Goal: Task Accomplishment & Management: Use online tool/utility

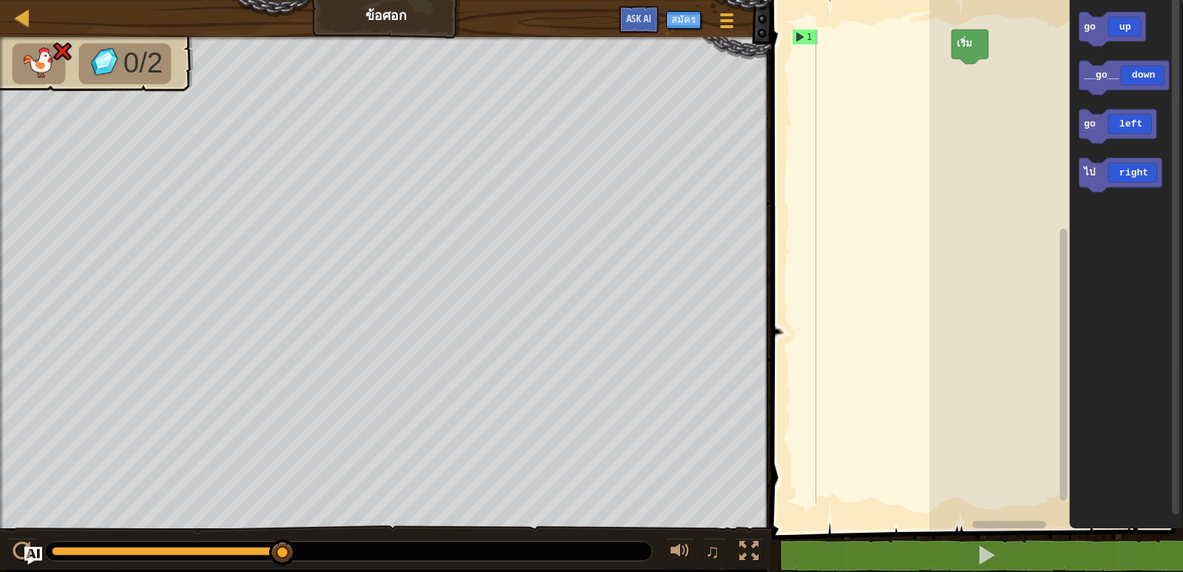
scroll to position [7, 0]
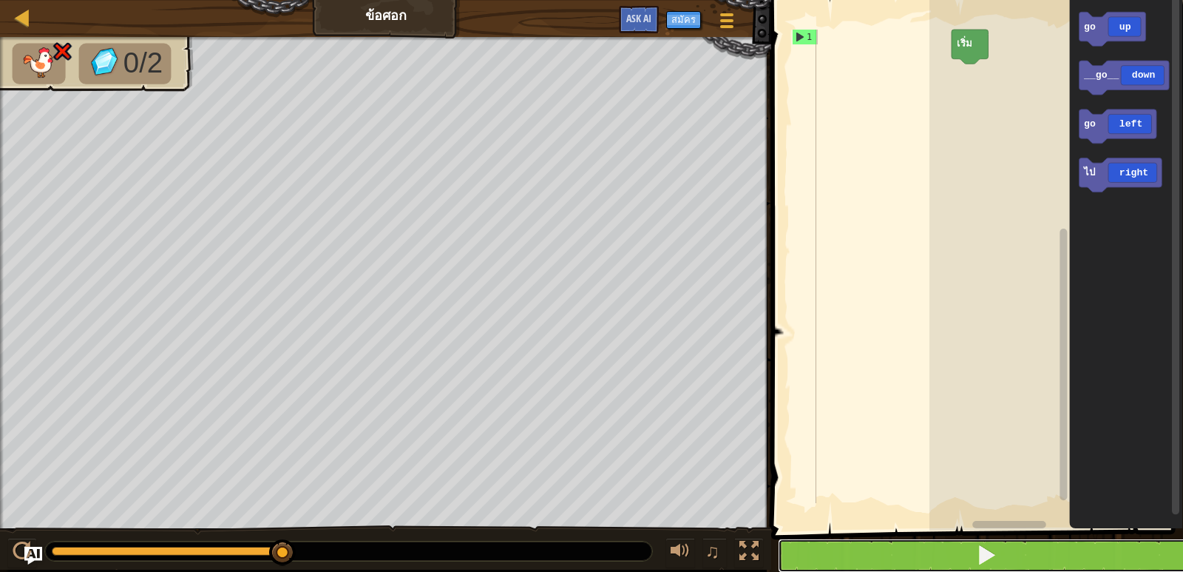
click at [800, 559] on button at bounding box center [986, 555] width 416 height 34
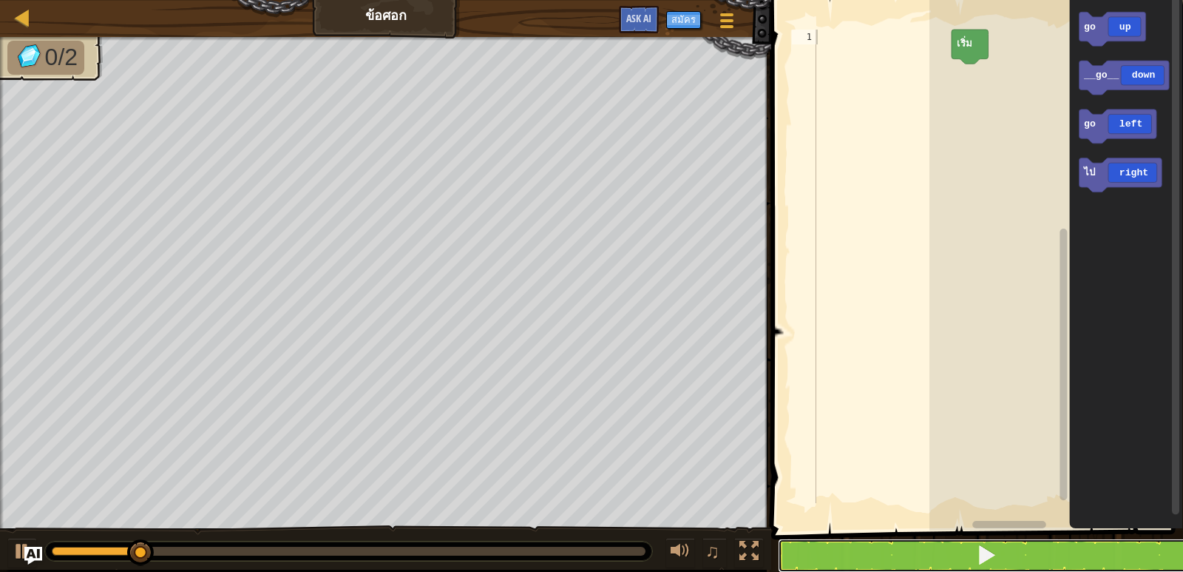
click at [790, 562] on button at bounding box center [986, 555] width 416 height 34
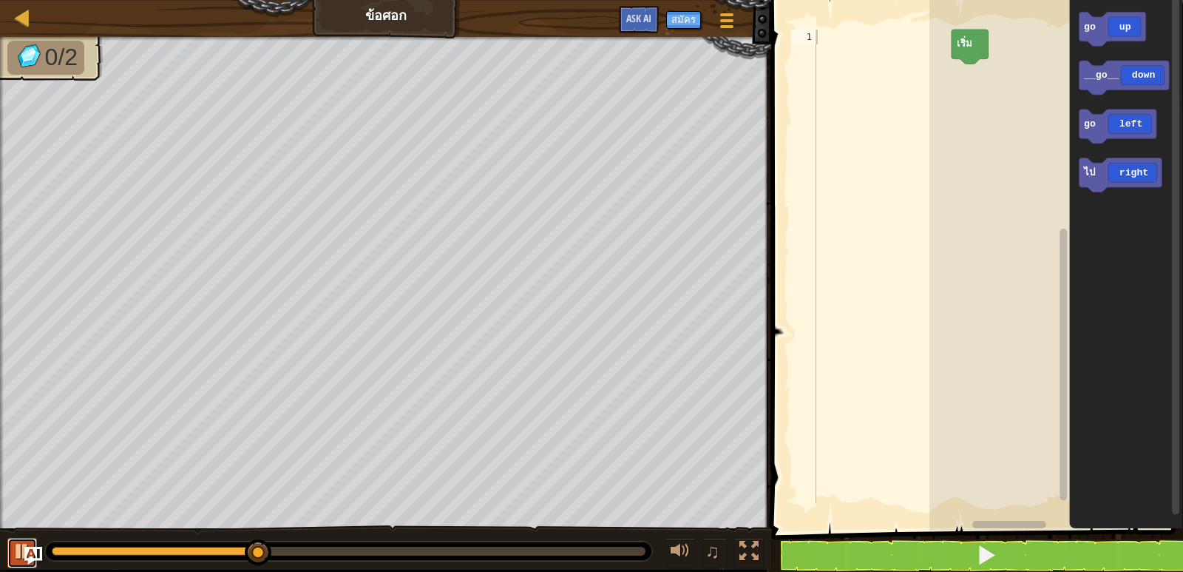
click at [15, 547] on div at bounding box center [22, 550] width 19 height 19
click at [820, 32] on div at bounding box center [882, 281] width 138 height 503
type textarea "g"
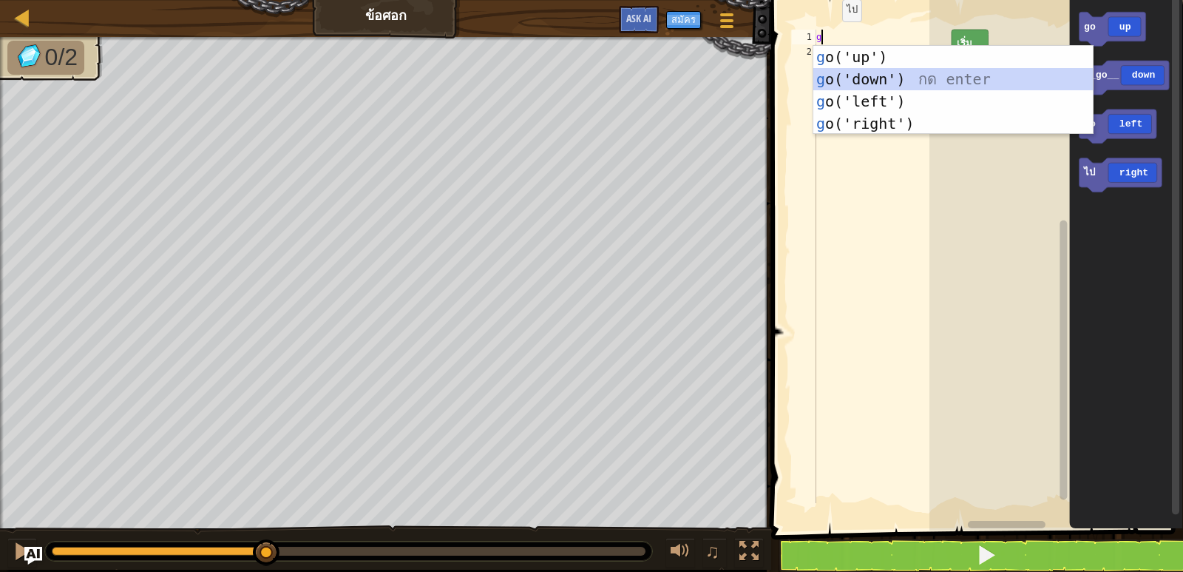
click at [834, 75] on div "g o('up') กด enter g o('down') กด enter g o('left') กด enter g o('right') กด en…" at bounding box center [952, 112] width 279 height 133
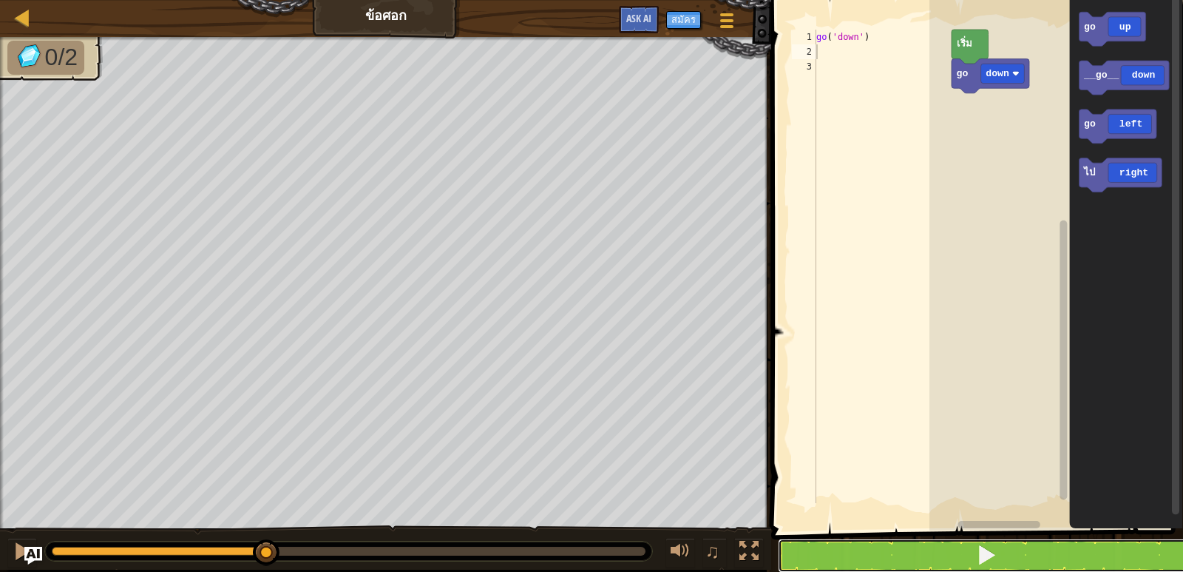
click at [847, 545] on button at bounding box center [986, 555] width 416 height 34
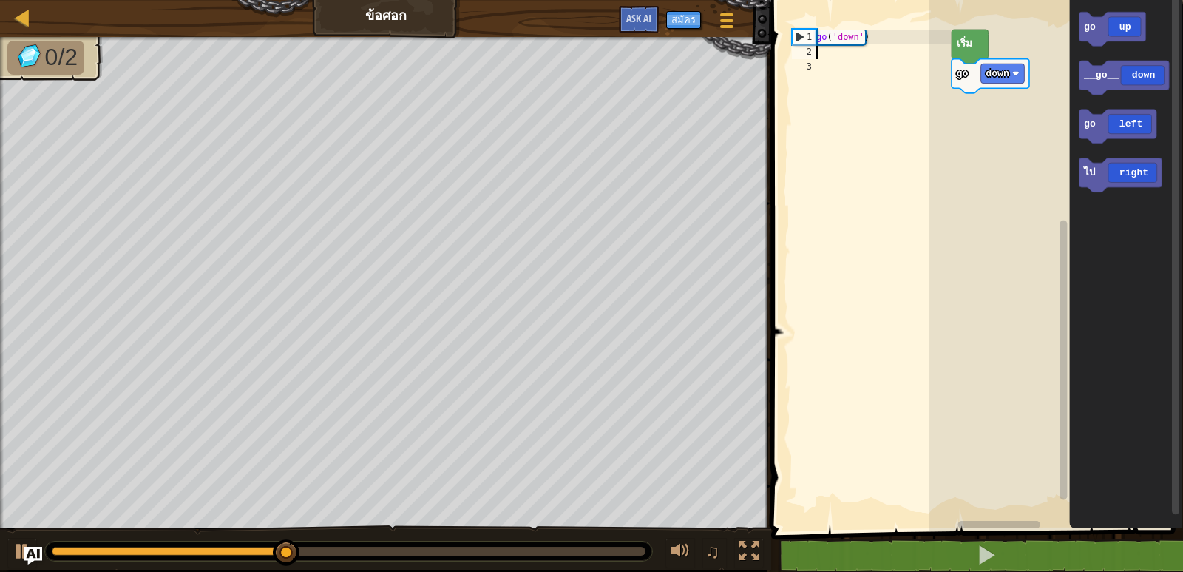
click at [820, 50] on div "go ( 'down' )" at bounding box center [882, 281] width 138 height 503
type textarea "g"
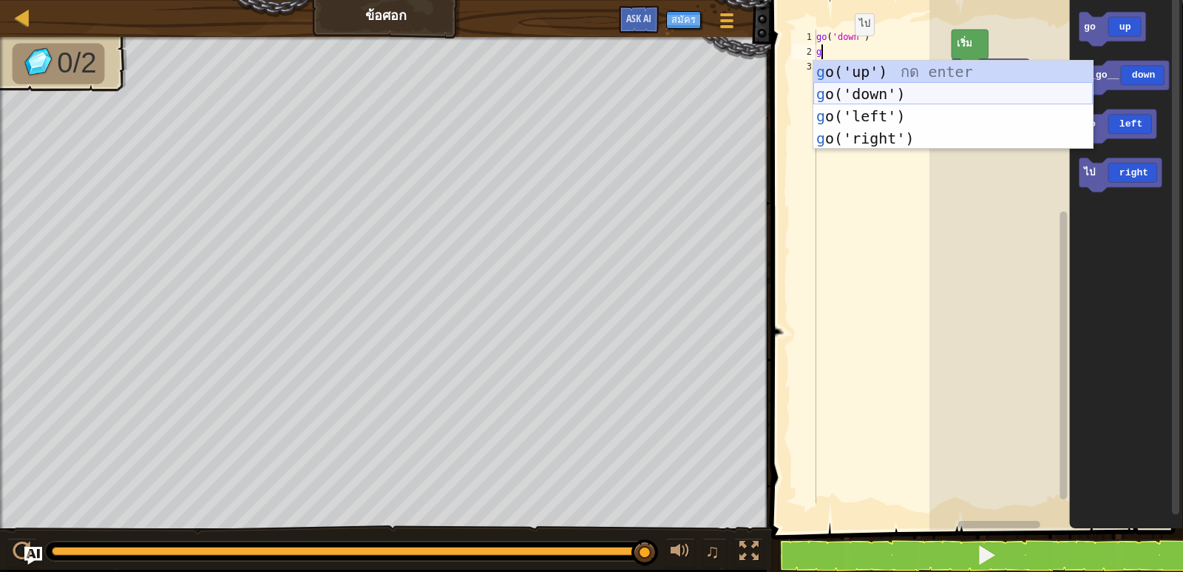
drag, startPoint x: 870, startPoint y: 94, endPoint x: 870, endPoint y: 80, distance: 14.0
click at [870, 92] on div "g o('up') กด enter g o('down') กด enter g o('left') กด enter g o('right') กด en…" at bounding box center [952, 127] width 279 height 133
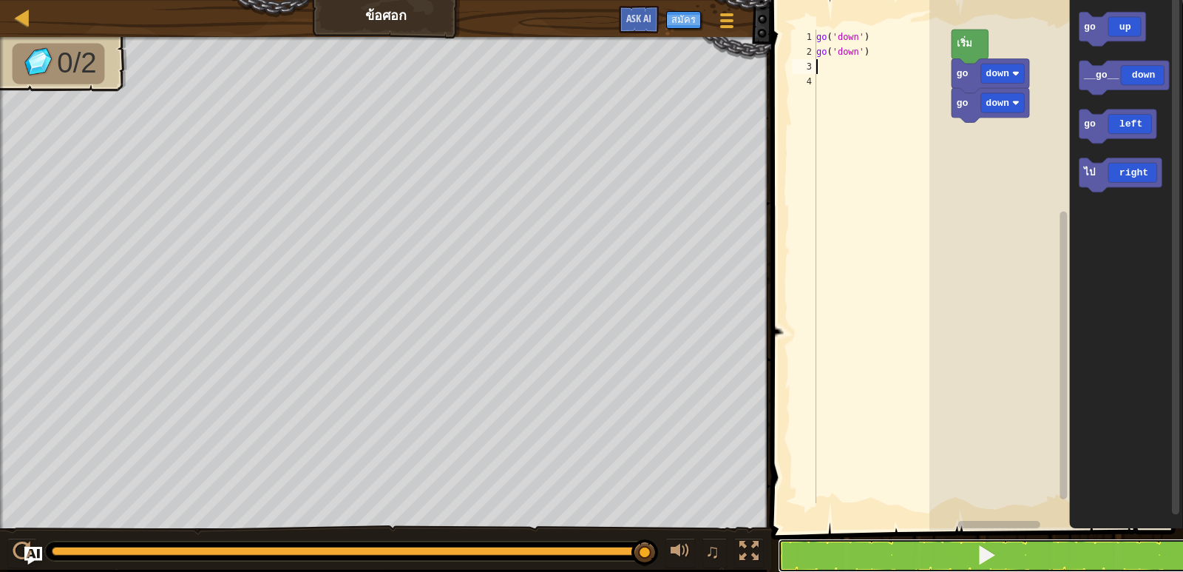
drag, startPoint x: 810, startPoint y: 549, endPoint x: 802, endPoint y: 529, distance: 21.3
click at [809, 546] on button at bounding box center [986, 555] width 416 height 34
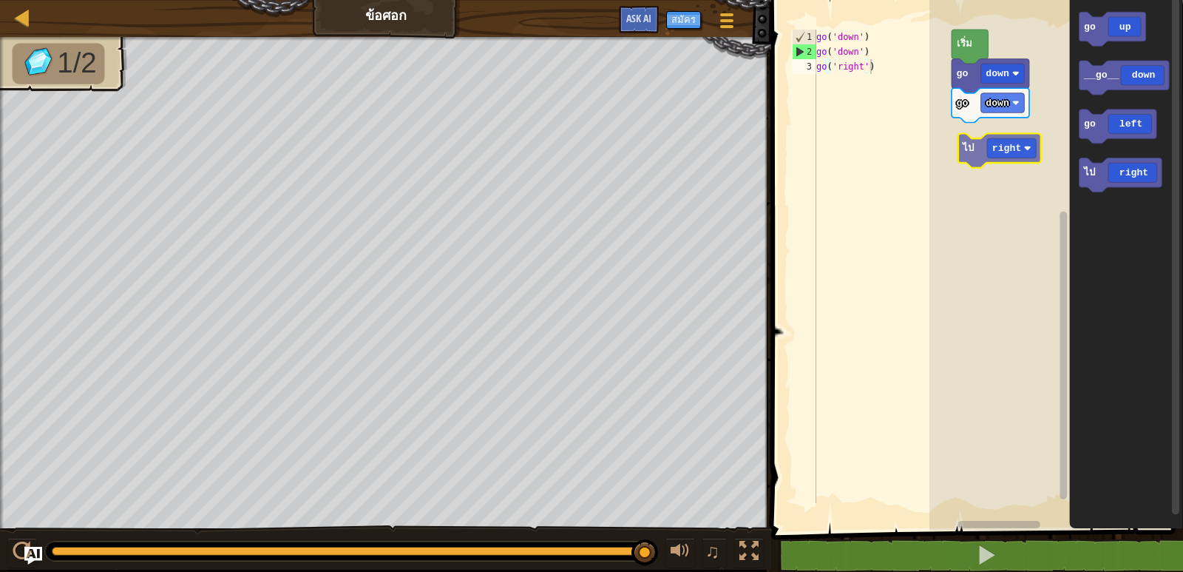
click at [1002, 149] on div "go down go down เริ่ม go up __go__ down go left ไป right ไป right" at bounding box center [1056, 262] width 254 height 538
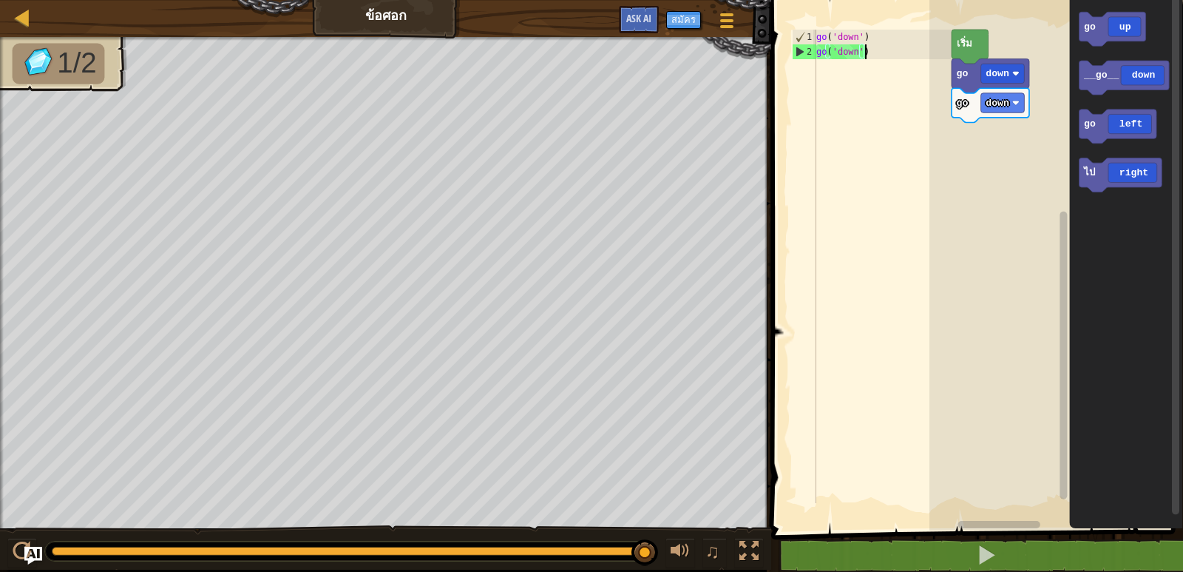
click at [869, 54] on div "go ( 'down' ) go ( 'down' )" at bounding box center [882, 281] width 138 height 503
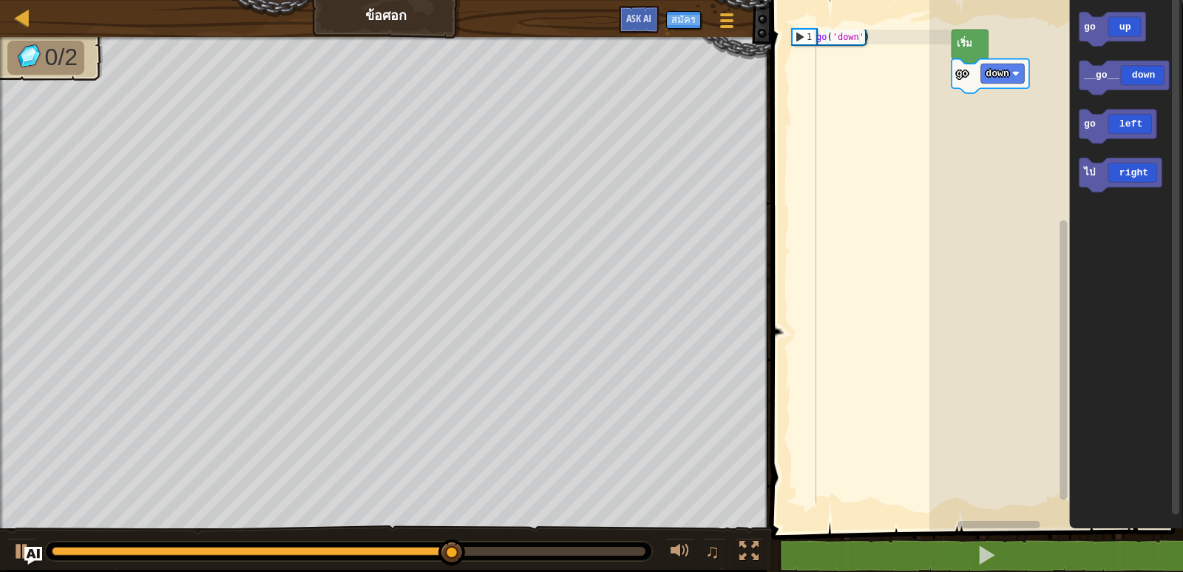
click at [875, 42] on div "go ( 'down' )" at bounding box center [882, 281] width 138 height 503
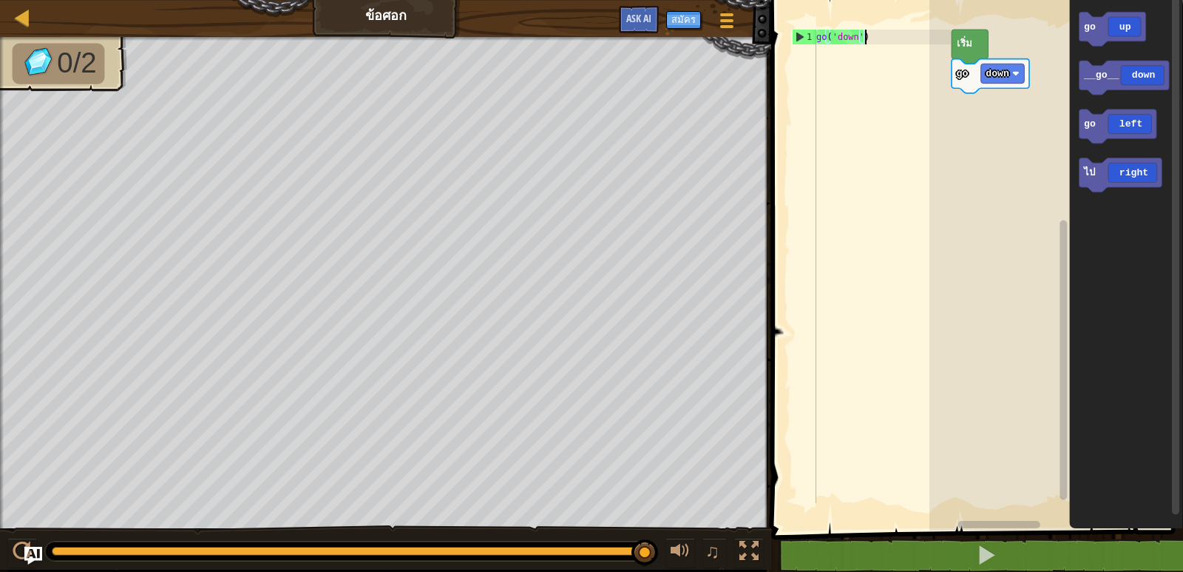
click at [868, 39] on div "go ( 'down' )" at bounding box center [882, 281] width 138 height 503
drag, startPoint x: 870, startPoint y: 40, endPoint x: 816, endPoint y: 58, distance: 56.4
click at [816, 58] on div "go ( 'down' )" at bounding box center [882, 281] width 138 height 503
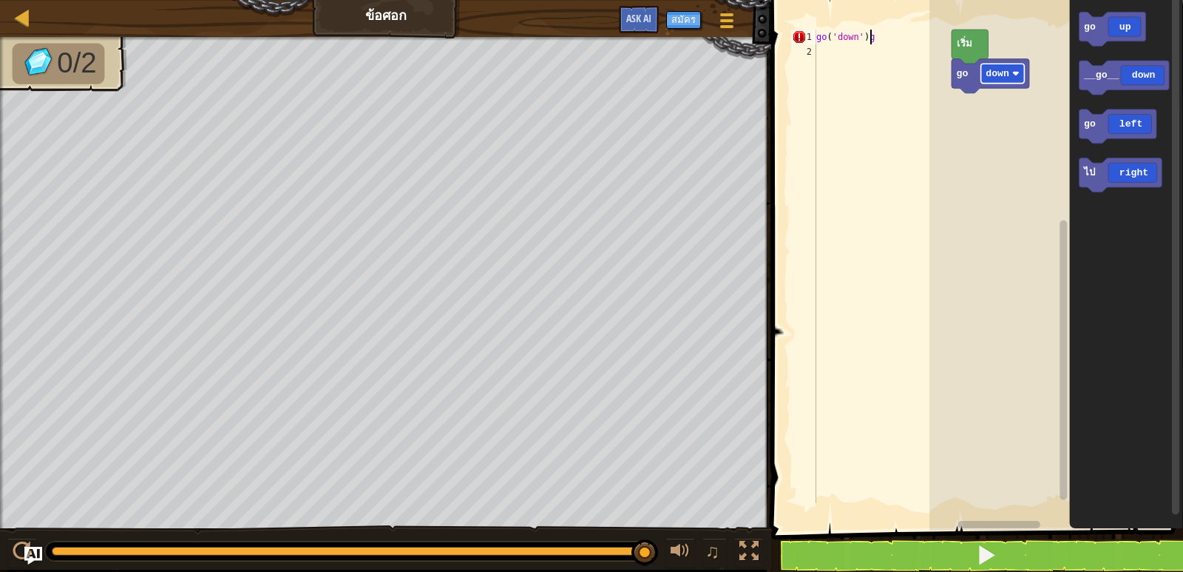
type textarea "go('down')g"
click at [820, 38] on div at bounding box center [882, 281] width 138 height 503
type textarea "g"
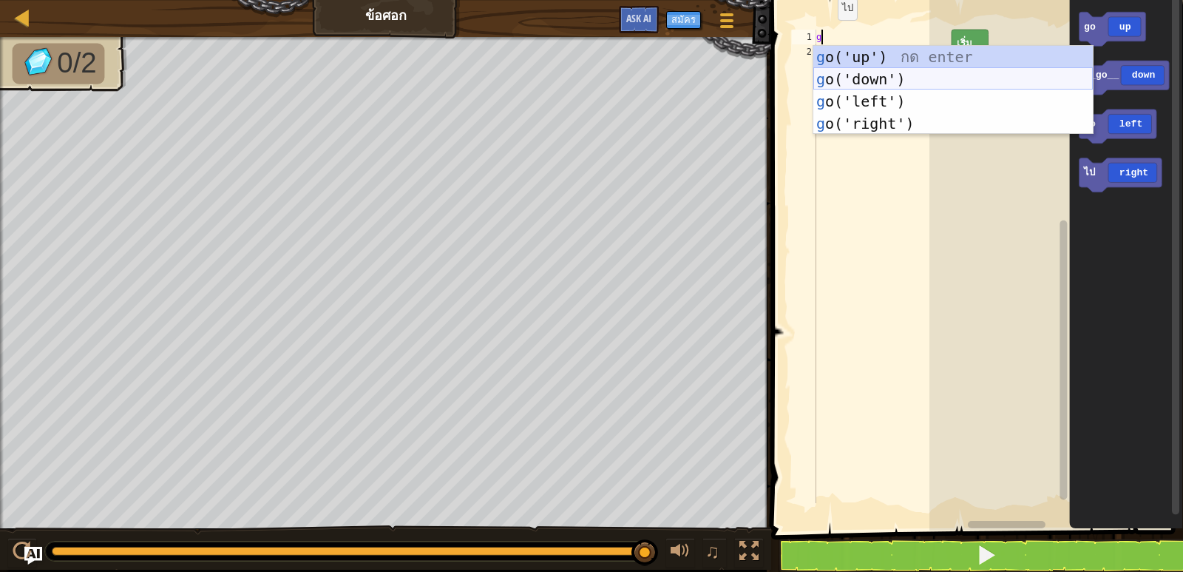
click at [846, 70] on div "g o('up') กด enter g o('down') กด enter g o('left') กด enter g o('right') กด en…" at bounding box center [952, 112] width 279 height 133
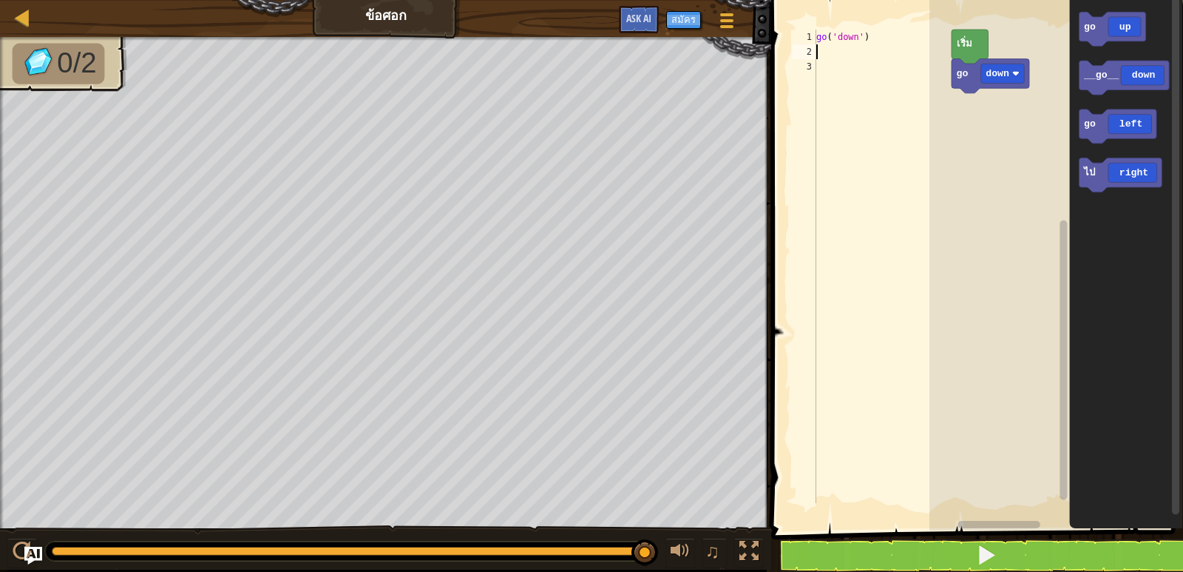
click at [824, 50] on div "go ( 'down' )" at bounding box center [882, 281] width 138 height 503
type textarea "g"
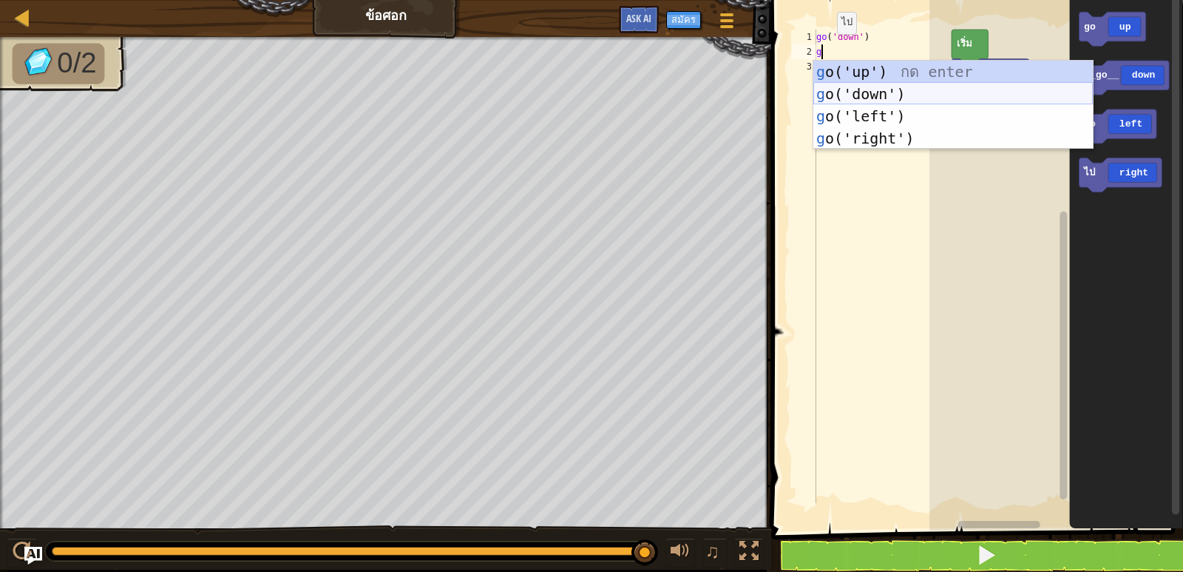
click at [824, 89] on div "g o('up') กด enter g o('down') กด enter g o('left') กด enter g o('right') กด en…" at bounding box center [952, 127] width 279 height 133
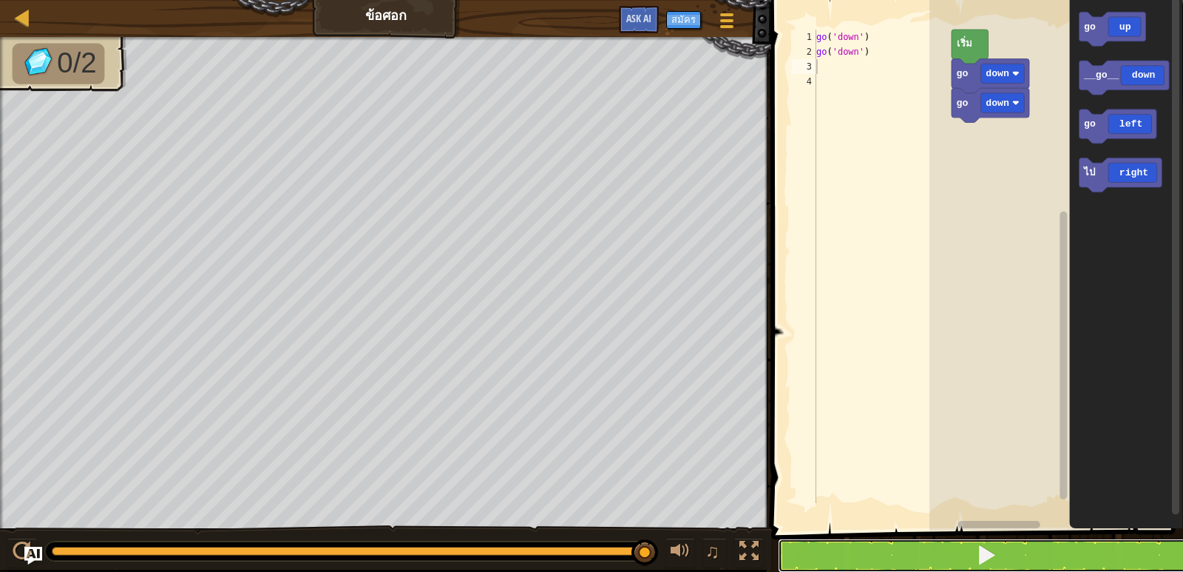
drag, startPoint x: 989, startPoint y: 554, endPoint x: 989, endPoint y: 542, distance: 11.8
click at [989, 548] on span at bounding box center [986, 554] width 21 height 21
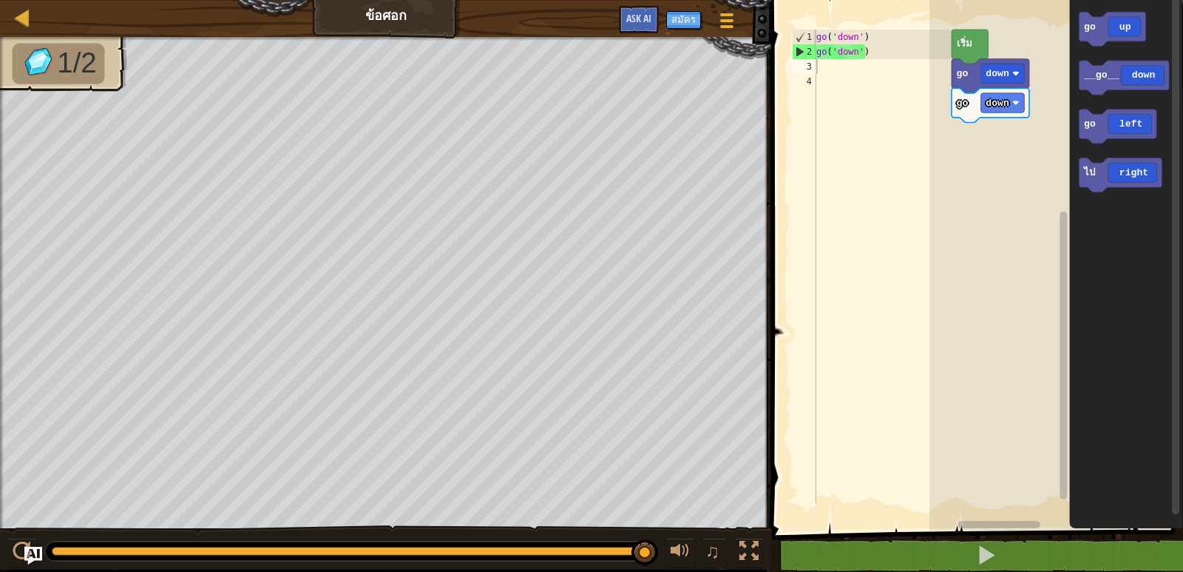
click at [1037, 171] on div "go down go down เริ่ม go up __go__ down go left ไป right" at bounding box center [1056, 262] width 254 height 538
click at [820, 70] on div "go ( 'down' ) go ( 'down' )" at bounding box center [882, 281] width 138 height 503
type textarea "g"
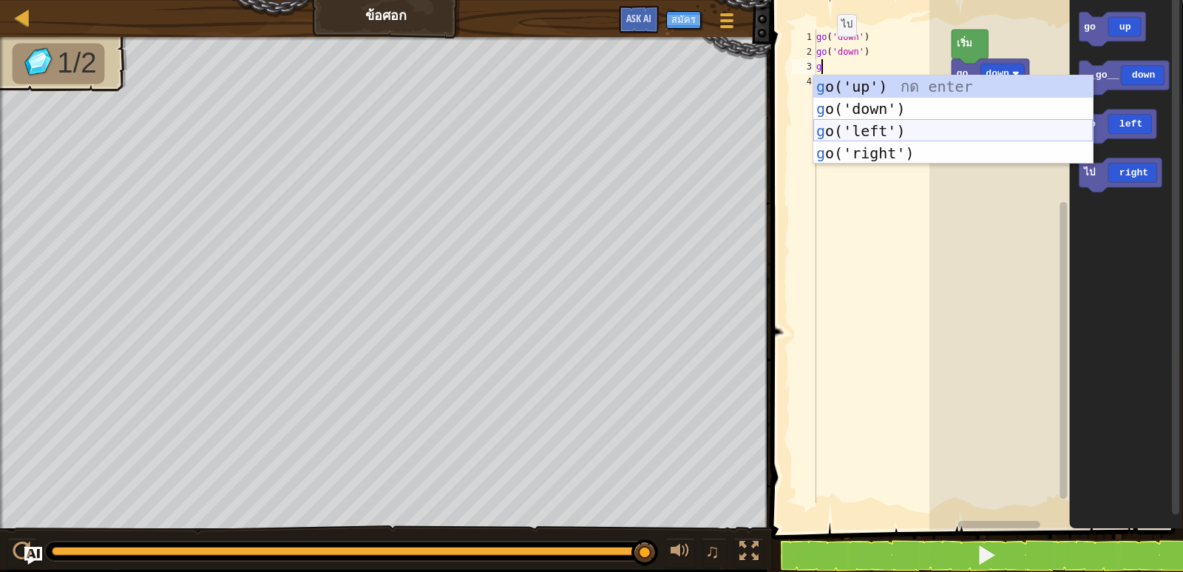
click at [887, 126] on div "g o('up') กด enter g o('down') กด enter g o('left') กด enter g o('right') กด en…" at bounding box center [952, 141] width 279 height 133
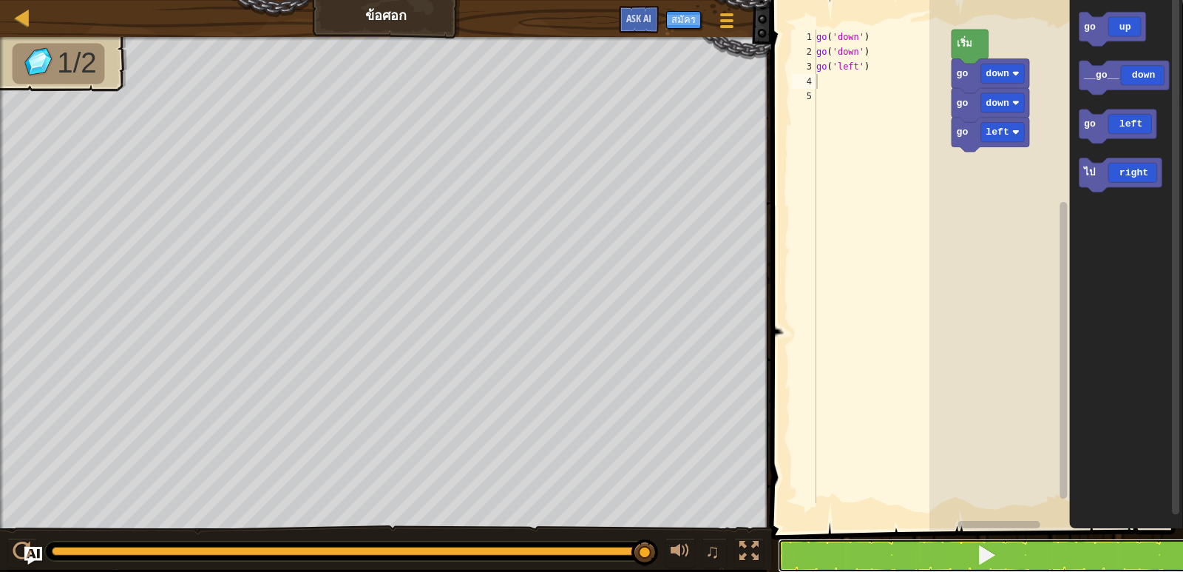
click at [869, 568] on button at bounding box center [986, 555] width 416 height 34
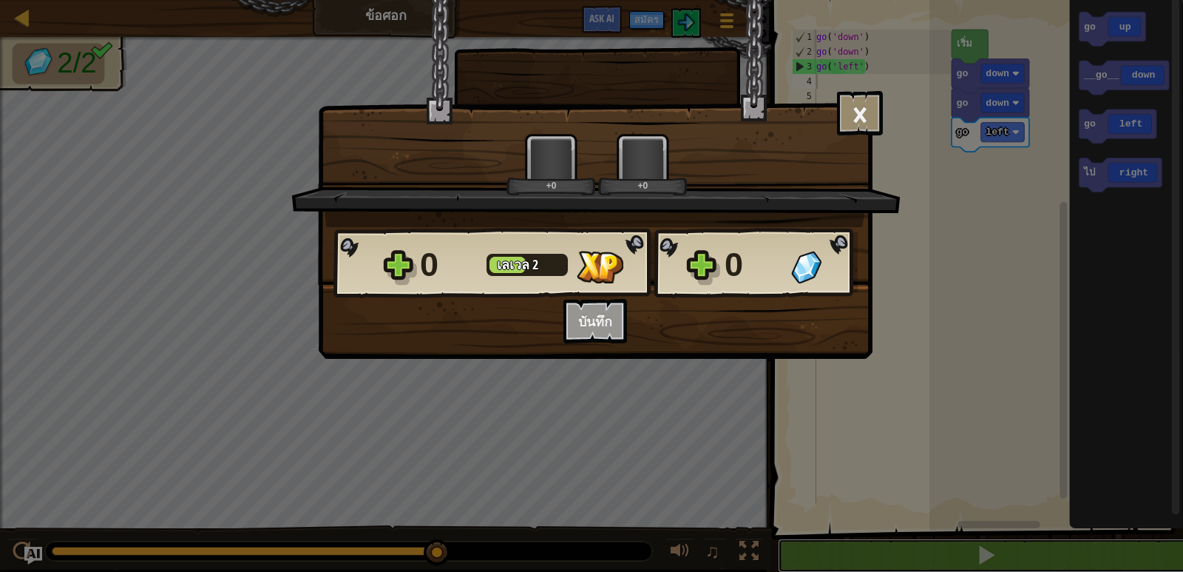
scroll to position [1, 0]
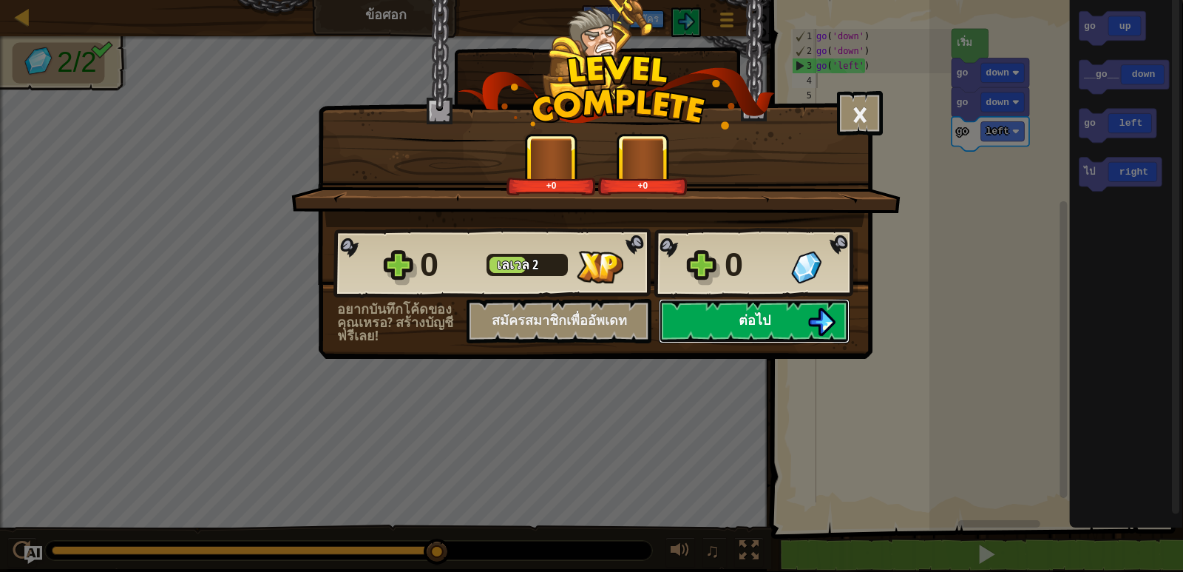
click at [753, 336] on button "ต่อไป" at bounding box center [754, 321] width 191 height 44
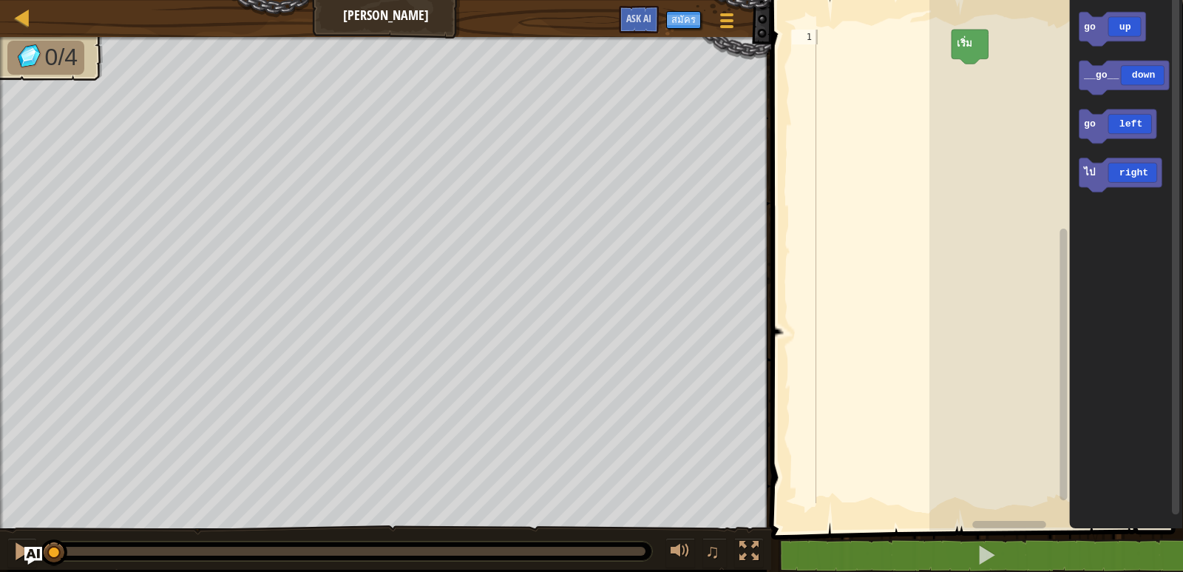
click at [826, 38] on div at bounding box center [882, 281] width 138 height 503
type textarea "g"
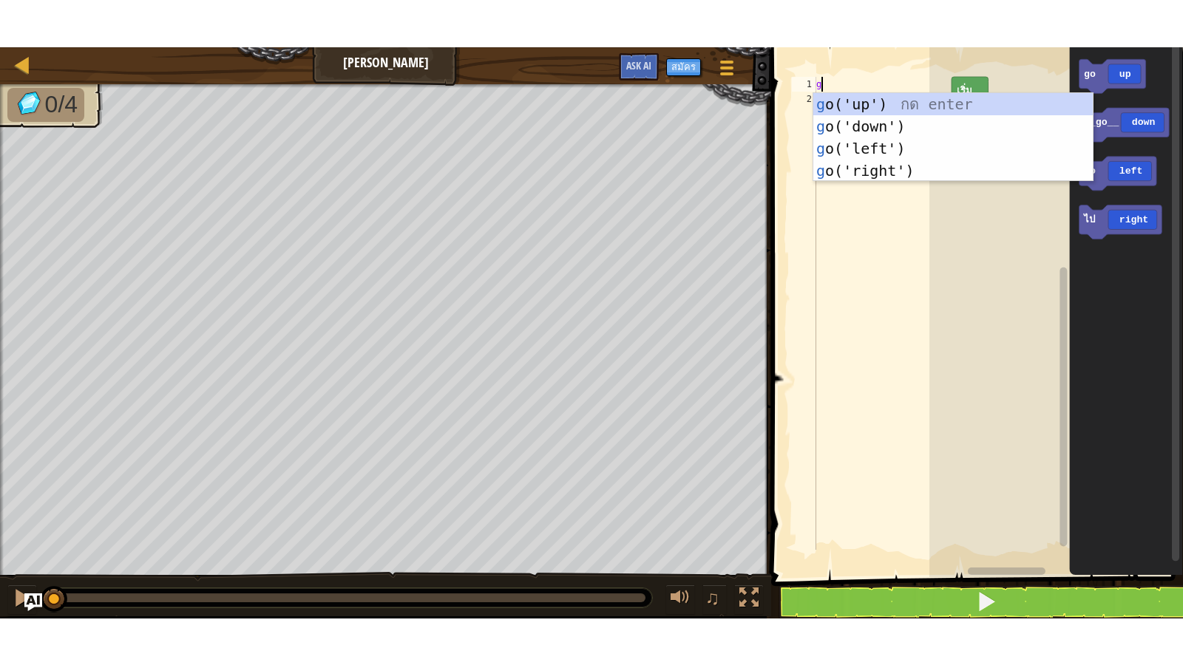
scroll to position [7, 0]
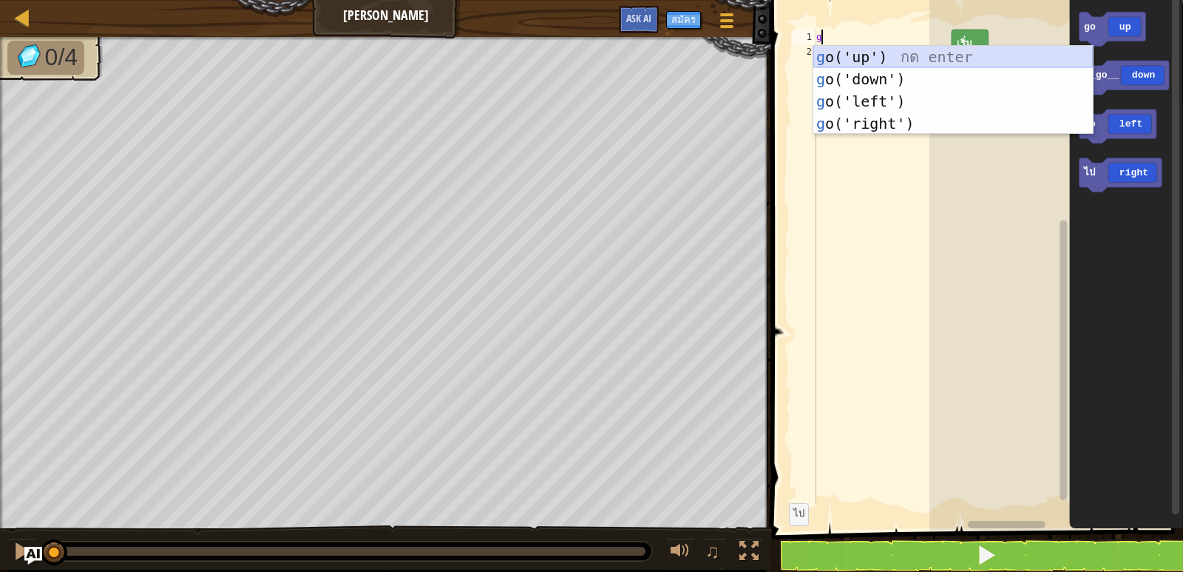
click at [873, 54] on div "g o('up') กด enter g o('down') กด enter g o('left') กด enter g o('right') กด en…" at bounding box center [952, 112] width 279 height 133
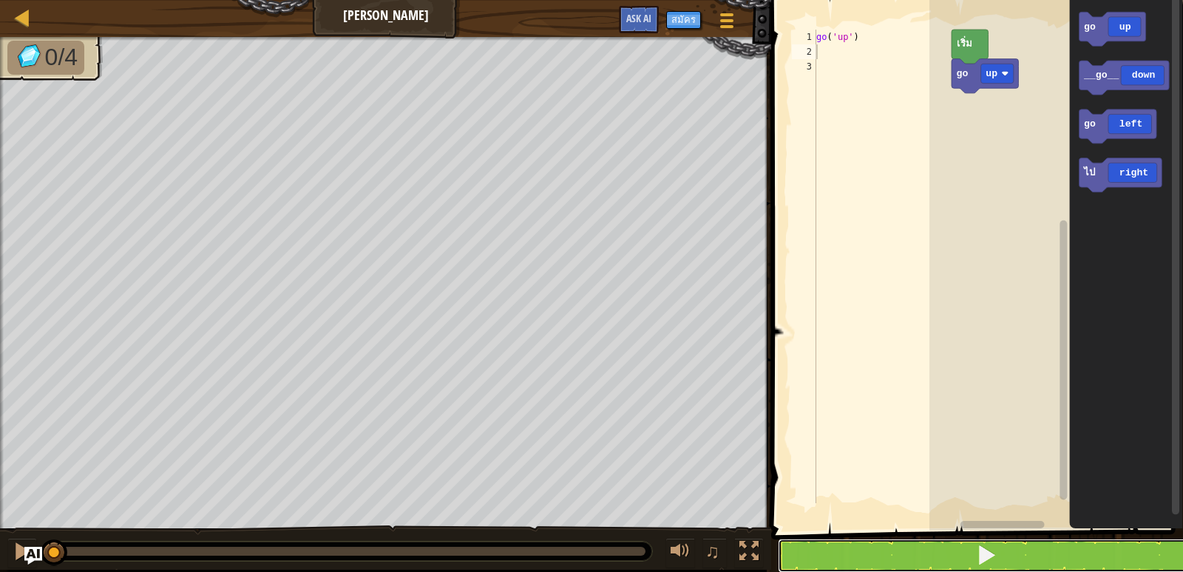
click at [796, 559] on button at bounding box center [986, 555] width 416 height 34
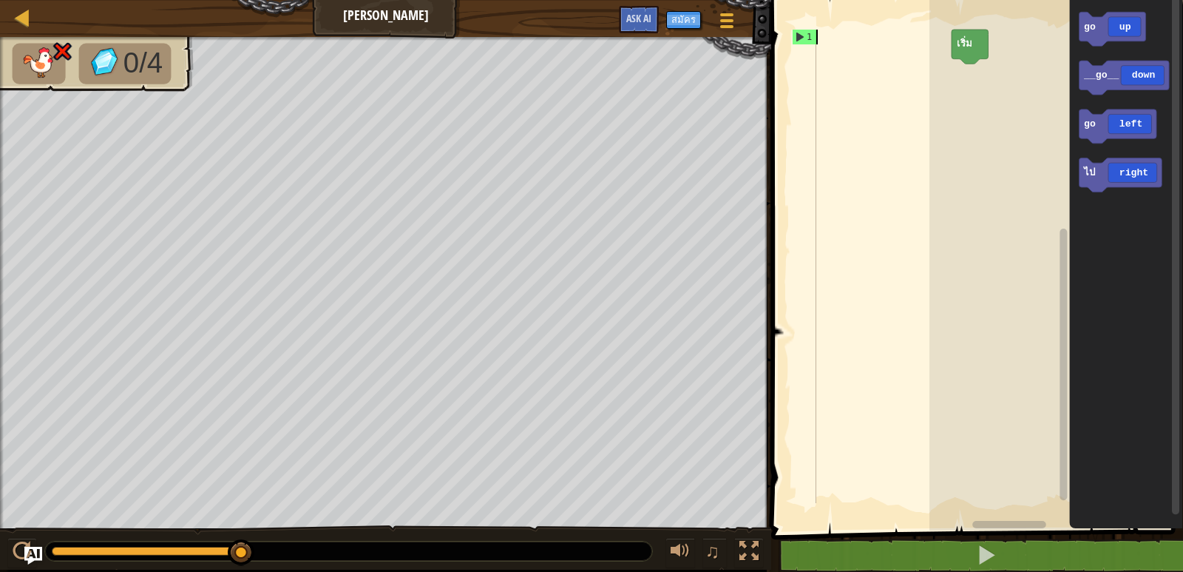
click at [819, 41] on div at bounding box center [882, 281] width 138 height 503
click at [819, 38] on div at bounding box center [882, 281] width 138 height 503
type textarea "g"
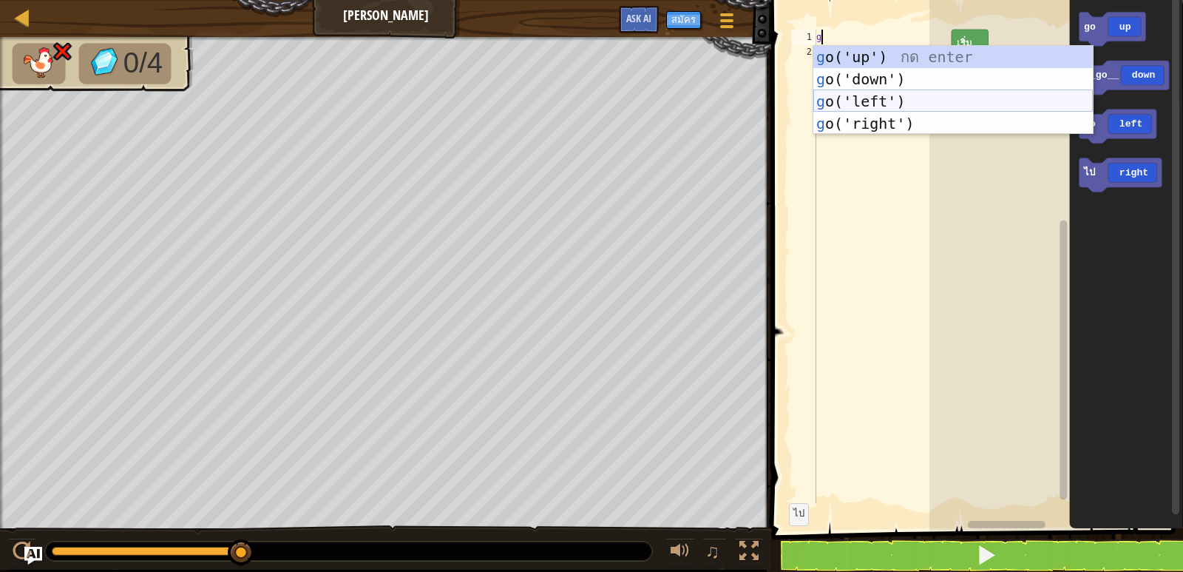
click at [899, 102] on div "g o('up') กด enter g o('down') กด enter g o('left') กด enter g o('right') กด en…" at bounding box center [952, 112] width 279 height 133
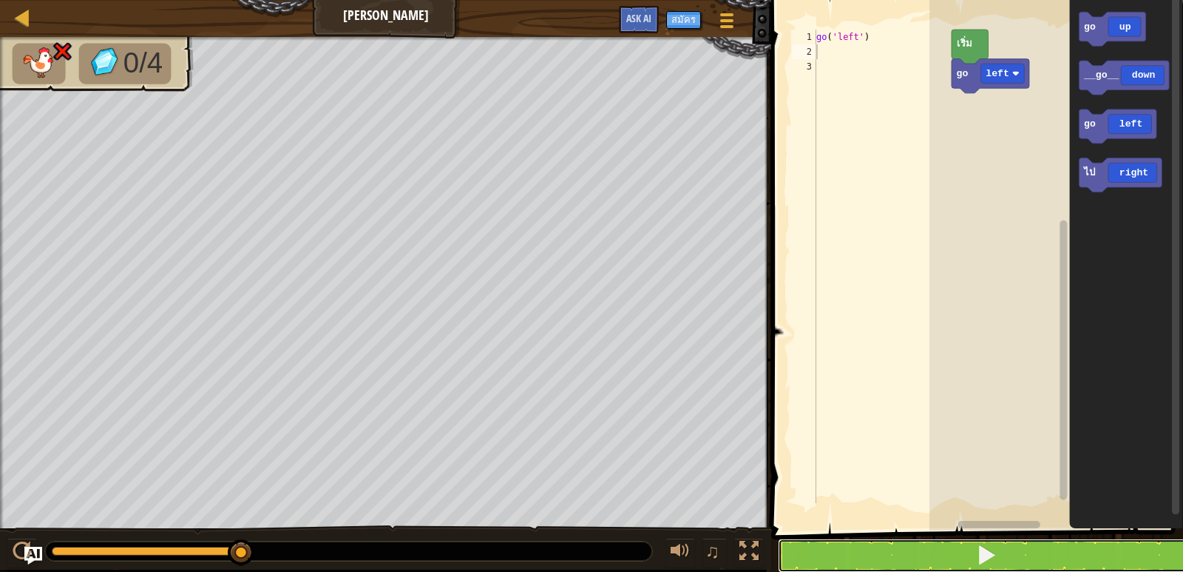
click at [898, 560] on button at bounding box center [986, 555] width 416 height 34
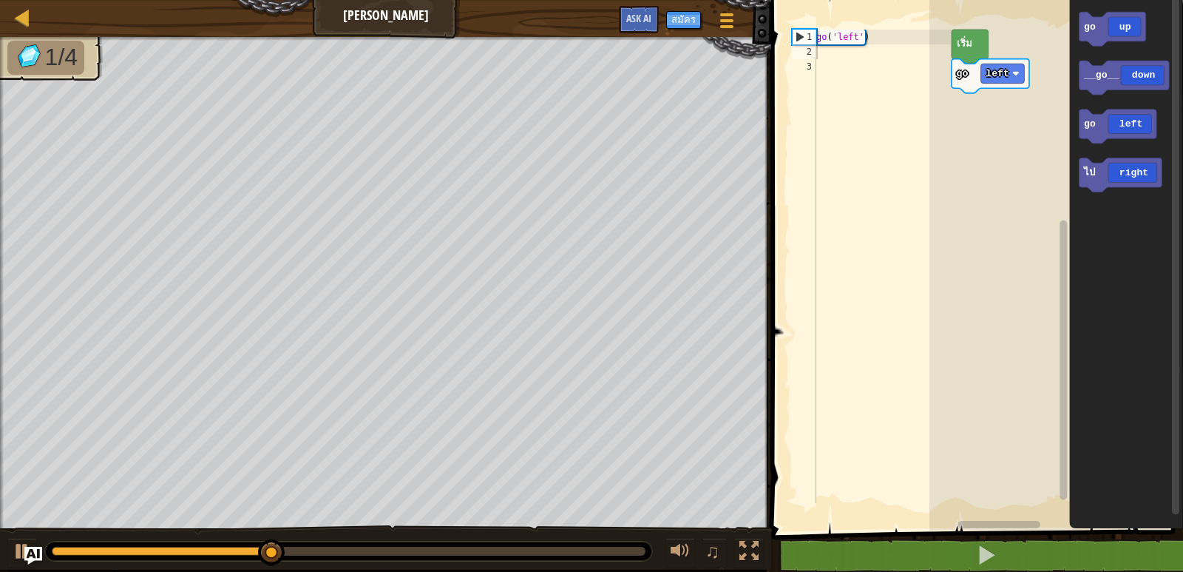
click at [830, 53] on div "go ( 'left' )" at bounding box center [882, 281] width 138 height 503
type textarea "g"
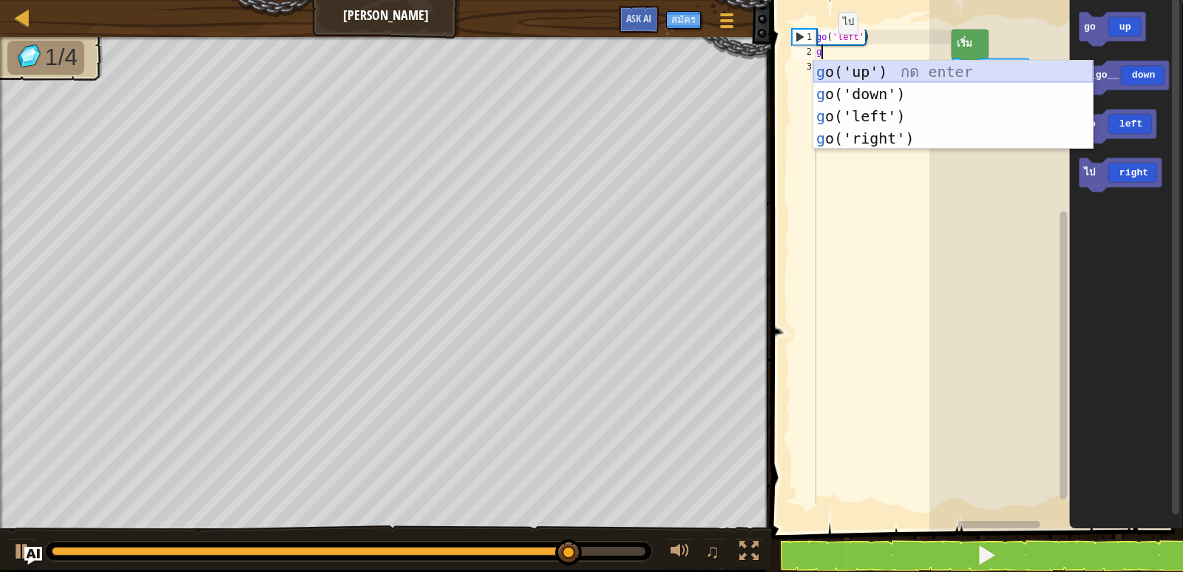
click at [834, 81] on div "g o('up') กด enter g o('down') กด enter g o('left') กด enter g o('right') กด en…" at bounding box center [952, 127] width 279 height 133
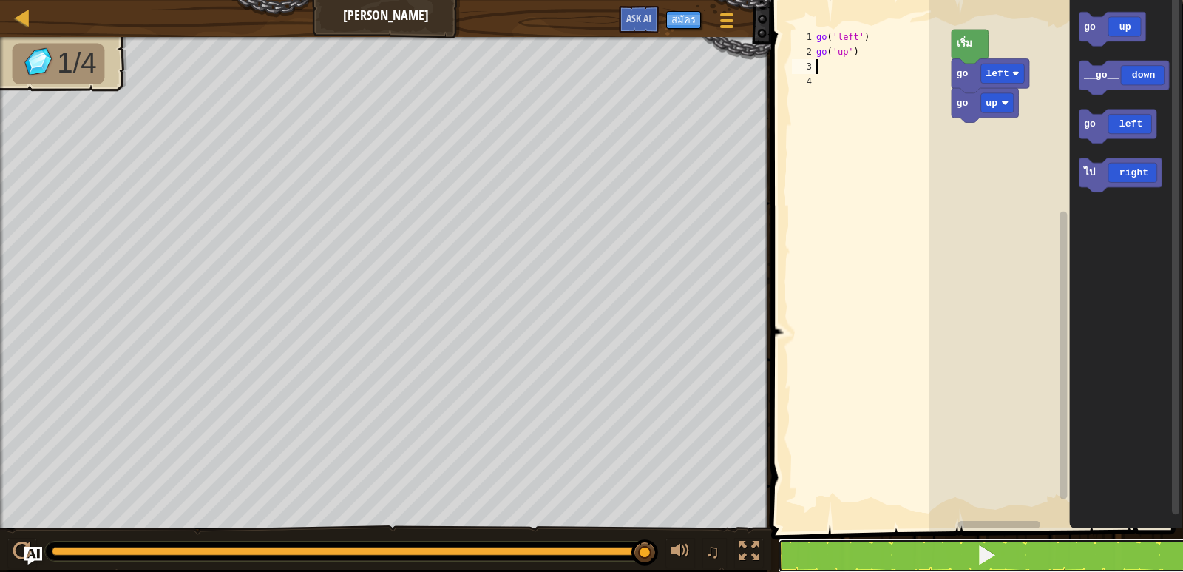
click at [852, 545] on button at bounding box center [986, 555] width 416 height 34
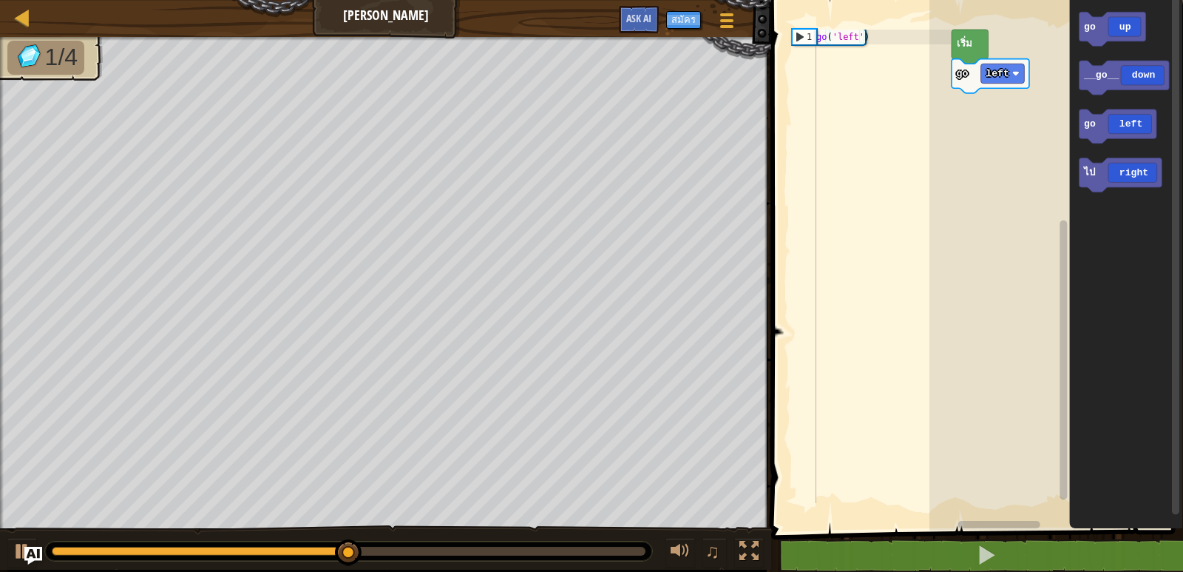
type textarea "go('left')"
drag, startPoint x: 827, startPoint y: 67, endPoint x: 828, endPoint y: 54, distance: 13.4
click at [826, 54] on div "go ( 'left' )" at bounding box center [882, 281] width 138 height 503
click at [884, 38] on div "go ( 'left' )" at bounding box center [882, 281] width 138 height 503
click at [874, 35] on div "go ( 'left' )" at bounding box center [882, 281] width 138 height 503
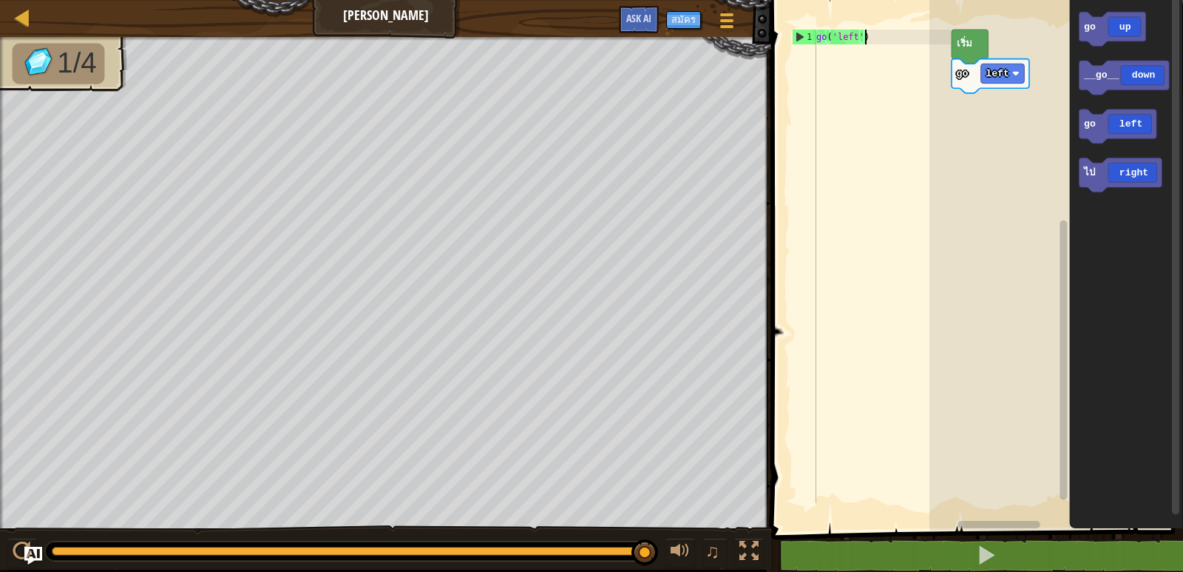
click at [821, 70] on div "go ( 'left' )" at bounding box center [882, 281] width 138 height 503
click at [833, 44] on div "go('left') 1 go ( 'left' ) הההההההההההההההההההההההההההההההההההההההההההההההההההה…" at bounding box center [975, 290] width 416 height 566
click at [827, 41] on div at bounding box center [882, 281] width 138 height 503
type textarea "g"
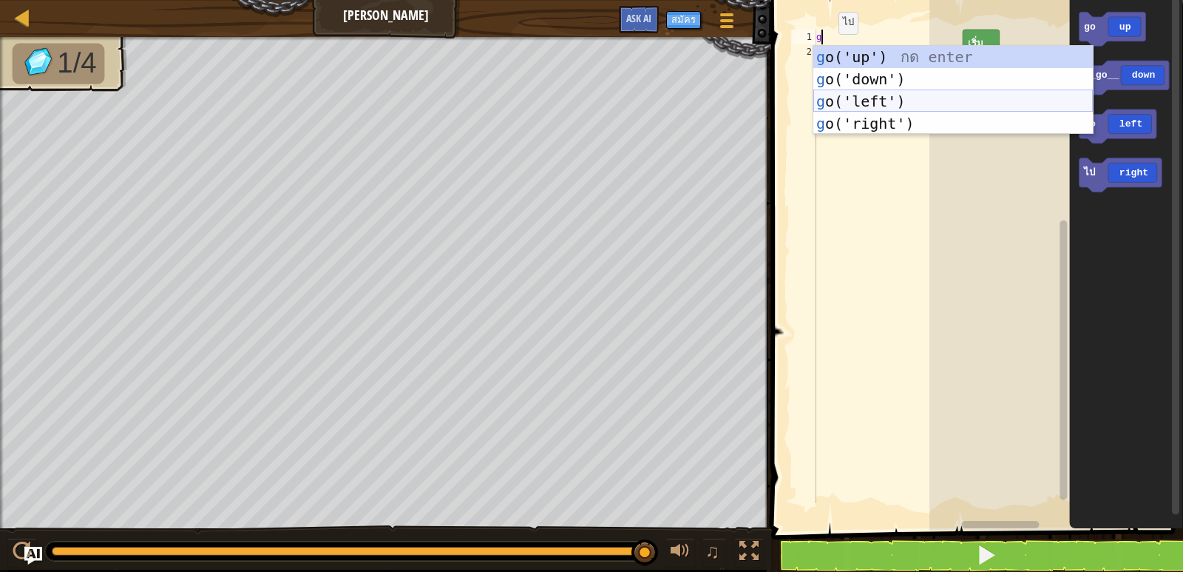
click at [858, 101] on div "g o('up') กด enter g o('down') กด enter g o('left') กด enter g o('right') กด en…" at bounding box center [952, 112] width 279 height 133
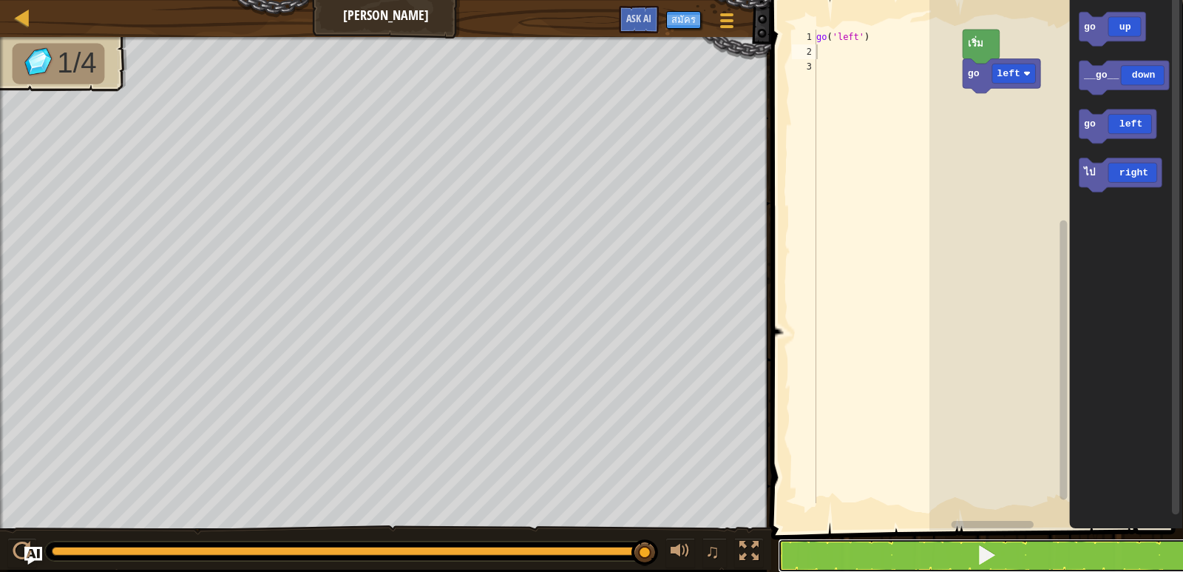
click at [838, 550] on button at bounding box center [986, 555] width 416 height 34
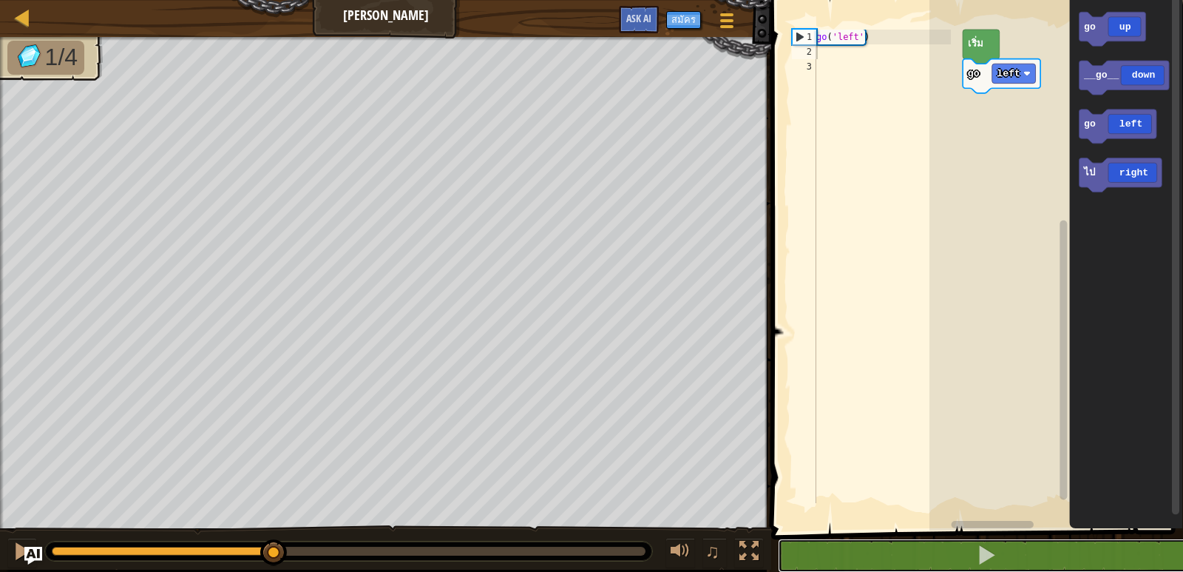
click at [279, 424] on div "1/4 ♫ Wolf Pup" at bounding box center [591, 303] width 1183 height 532
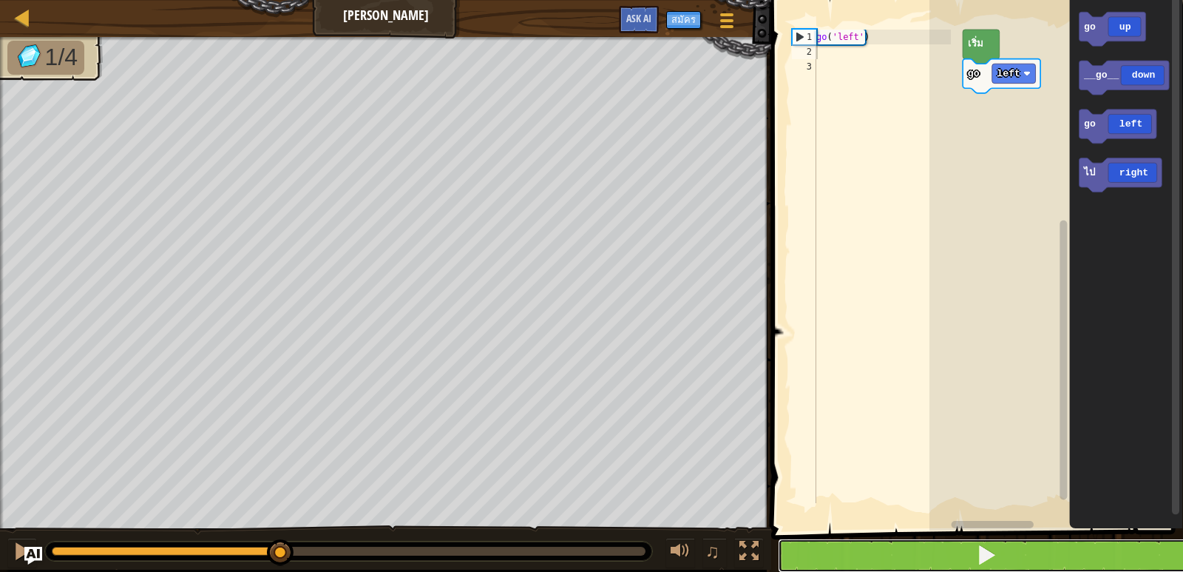
click at [943, 566] on button at bounding box center [986, 555] width 416 height 34
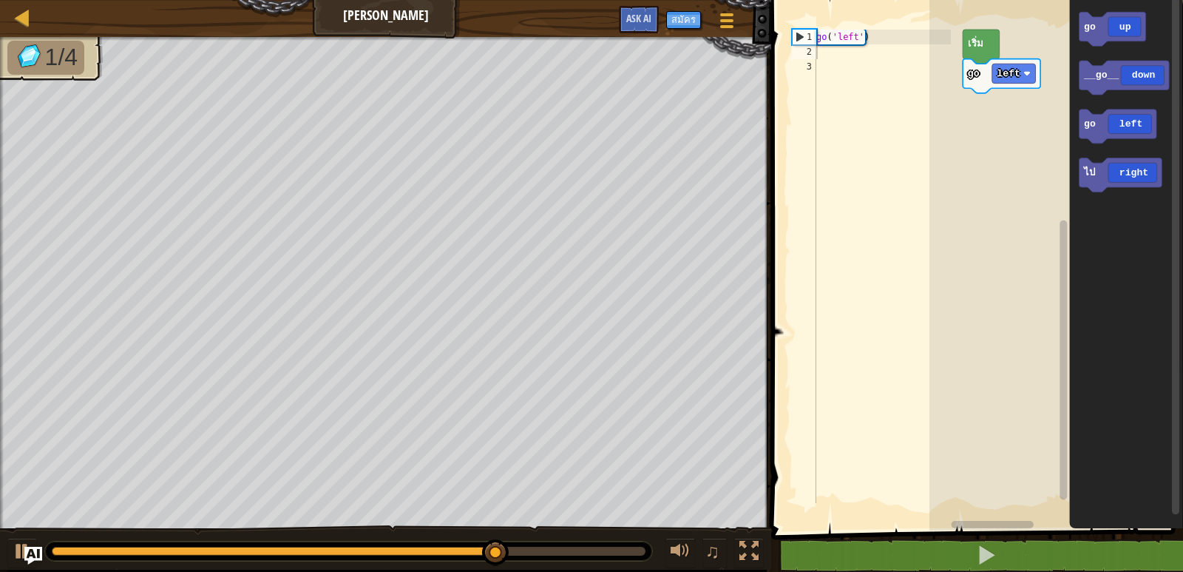
click at [826, 52] on div "go ( 'left' )" at bounding box center [882, 281] width 138 height 503
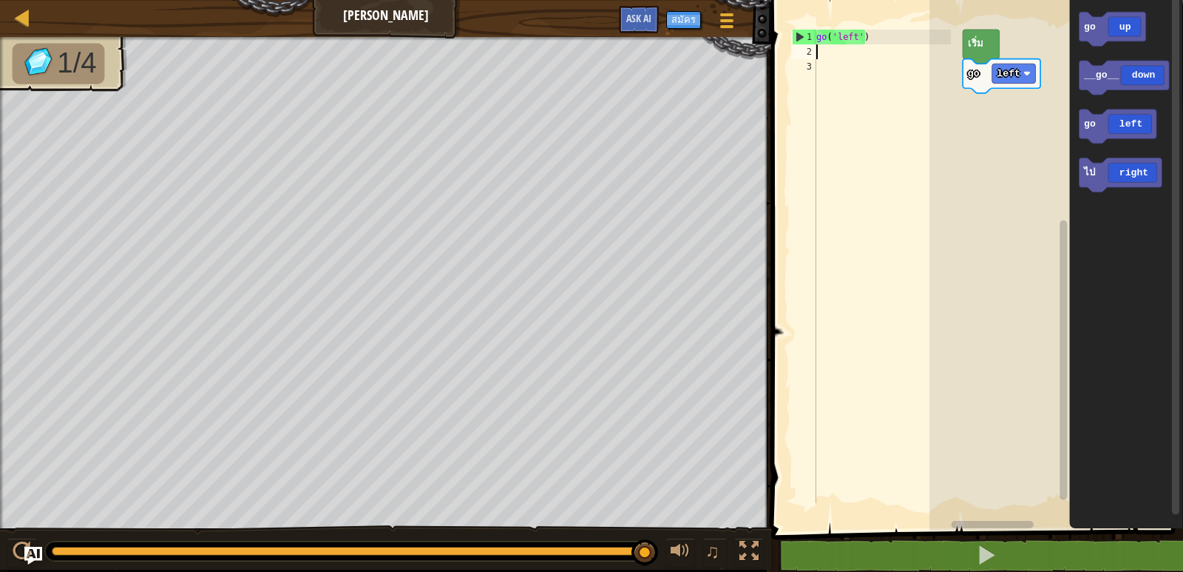
type textarea "g"
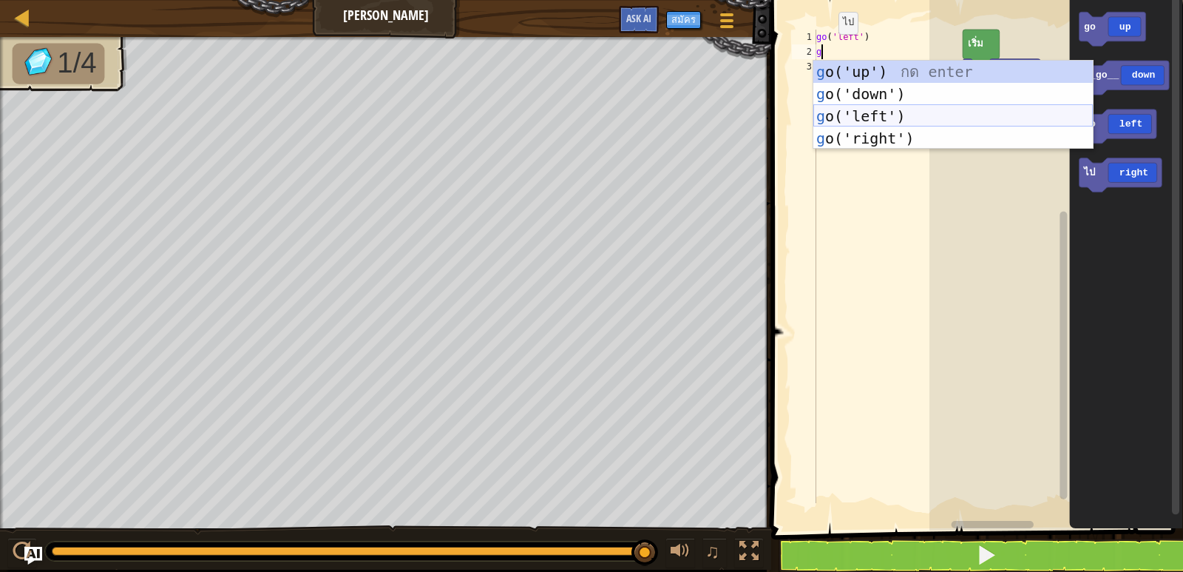
click at [884, 115] on div "g o('up') กด enter g o('down') กด enter g o('left') กด enter g o('right') กด en…" at bounding box center [952, 127] width 279 height 133
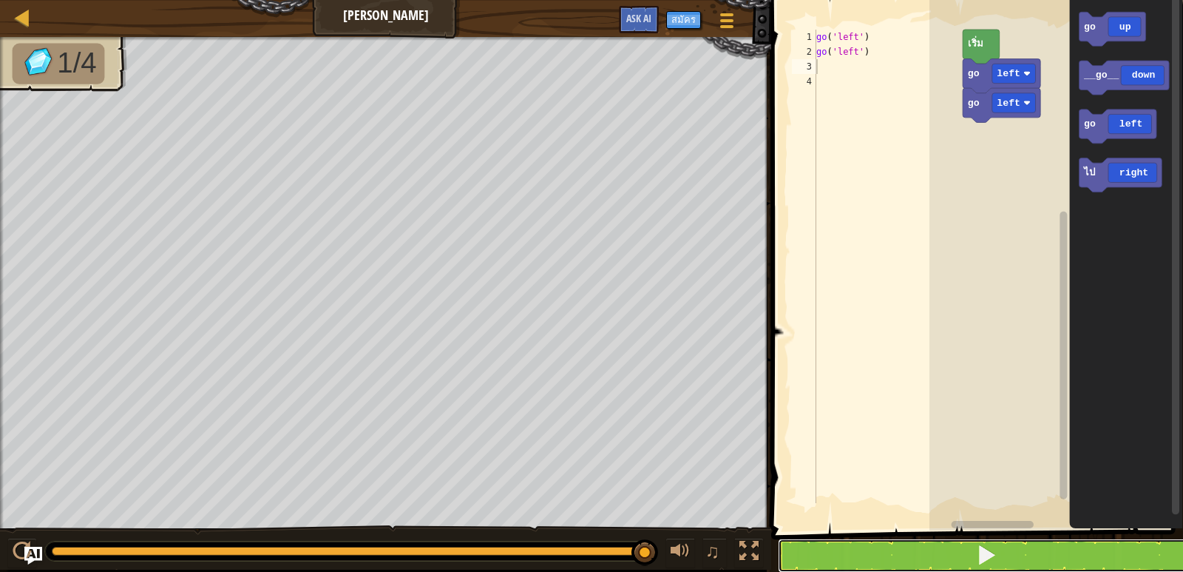
drag, startPoint x: 867, startPoint y: 552, endPoint x: 835, endPoint y: 543, distance: 33.9
click at [867, 552] on button at bounding box center [986, 555] width 416 height 34
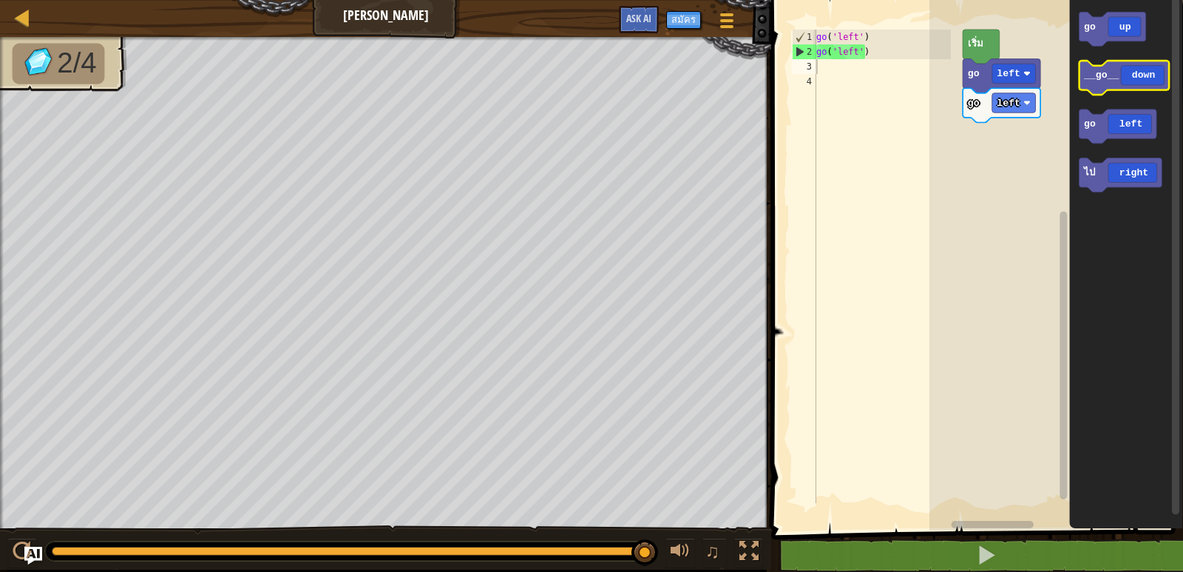
click at [1129, 78] on icon "พื้นที่ทำงาน Blockly" at bounding box center [1124, 78] width 90 height 34
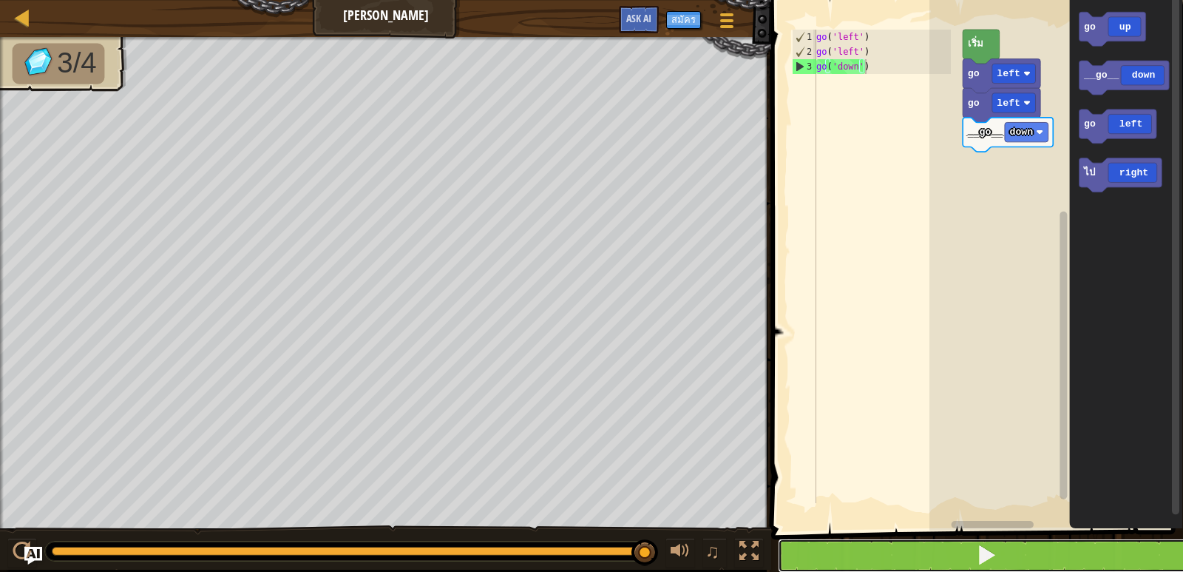
drag, startPoint x: 856, startPoint y: 561, endPoint x: 857, endPoint y: 546, distance: 14.8
click at [856, 559] on button at bounding box center [986, 555] width 416 height 34
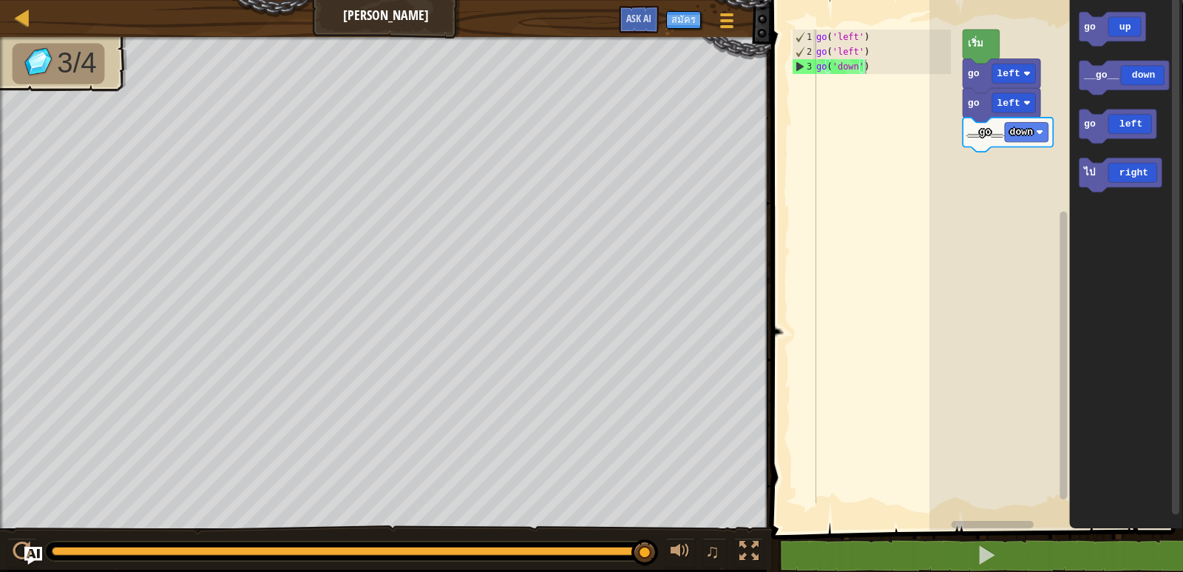
type textarea "go('down')"
click at [864, 74] on div "go ( 'left' ) go ( 'left' ) go ( 'down' )" at bounding box center [882, 281] width 138 height 503
click at [745, 543] on div at bounding box center [748, 550] width 19 height 19
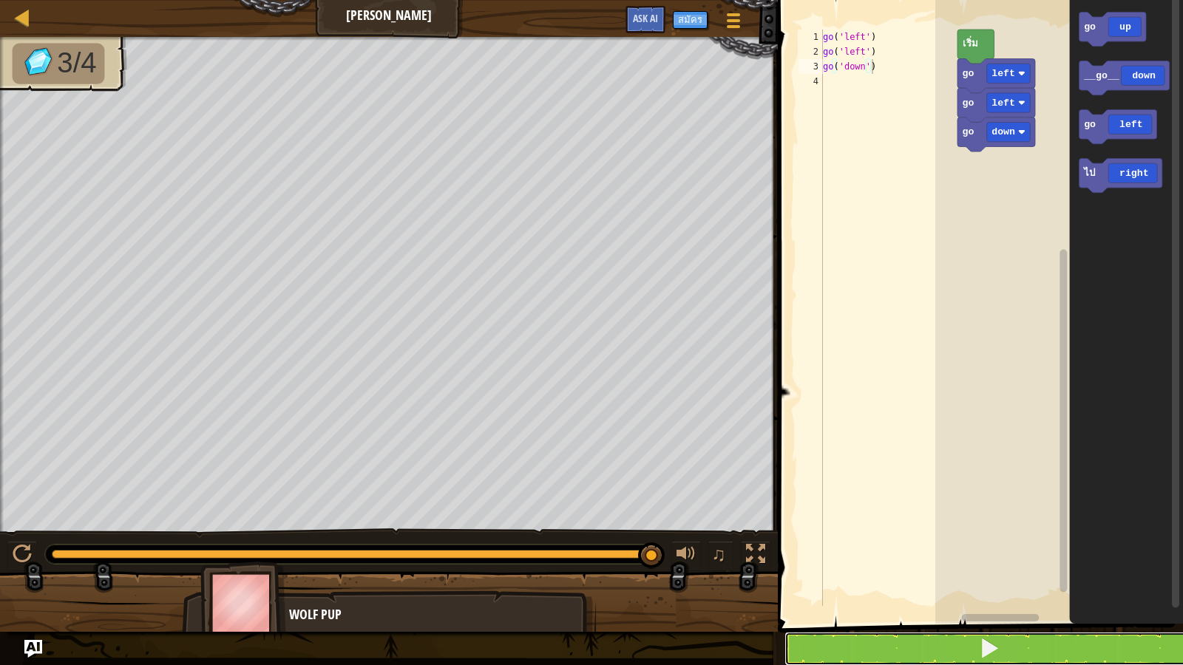
click at [821, 571] on button at bounding box center [990, 649] width 410 height 34
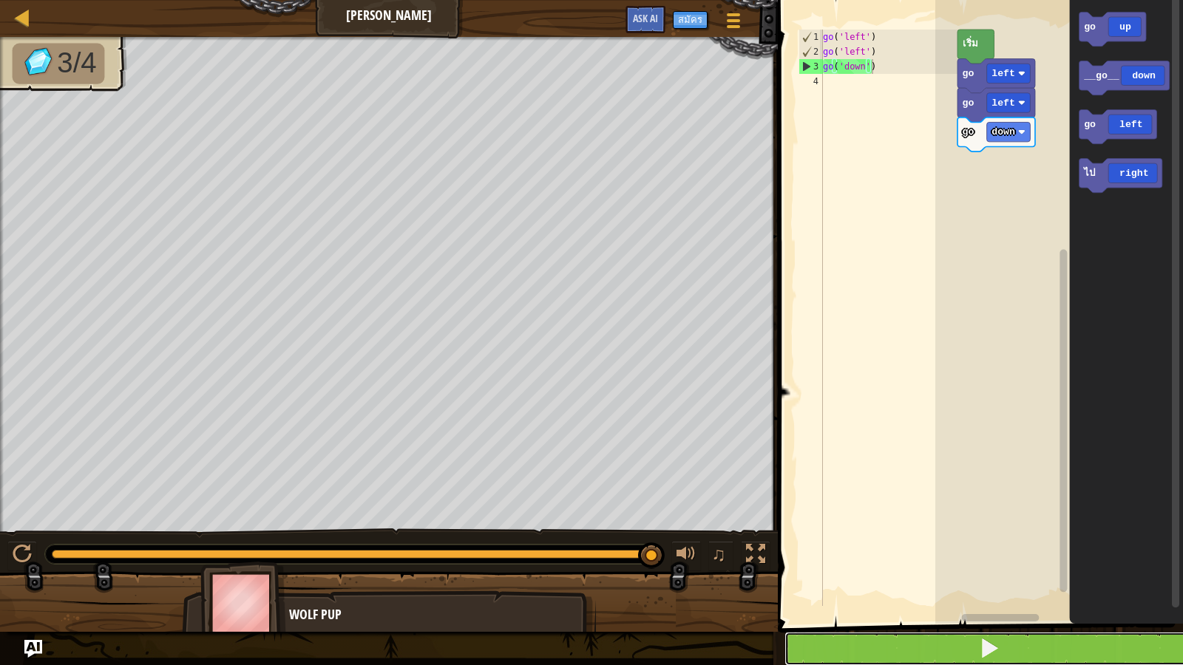
click at [799, 571] on button at bounding box center [990, 649] width 410 height 34
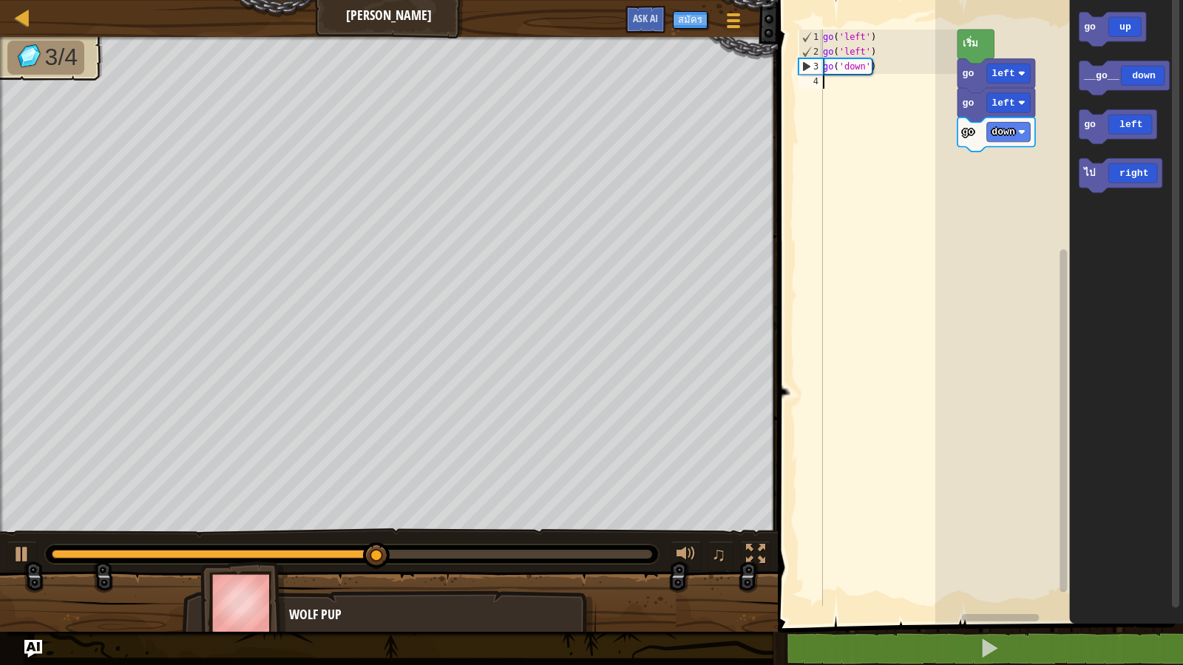
click at [836, 87] on div "go ( 'left' ) go ( 'left' ) go ( 'down' )" at bounding box center [889, 333] width 138 height 606
type textarea "g"
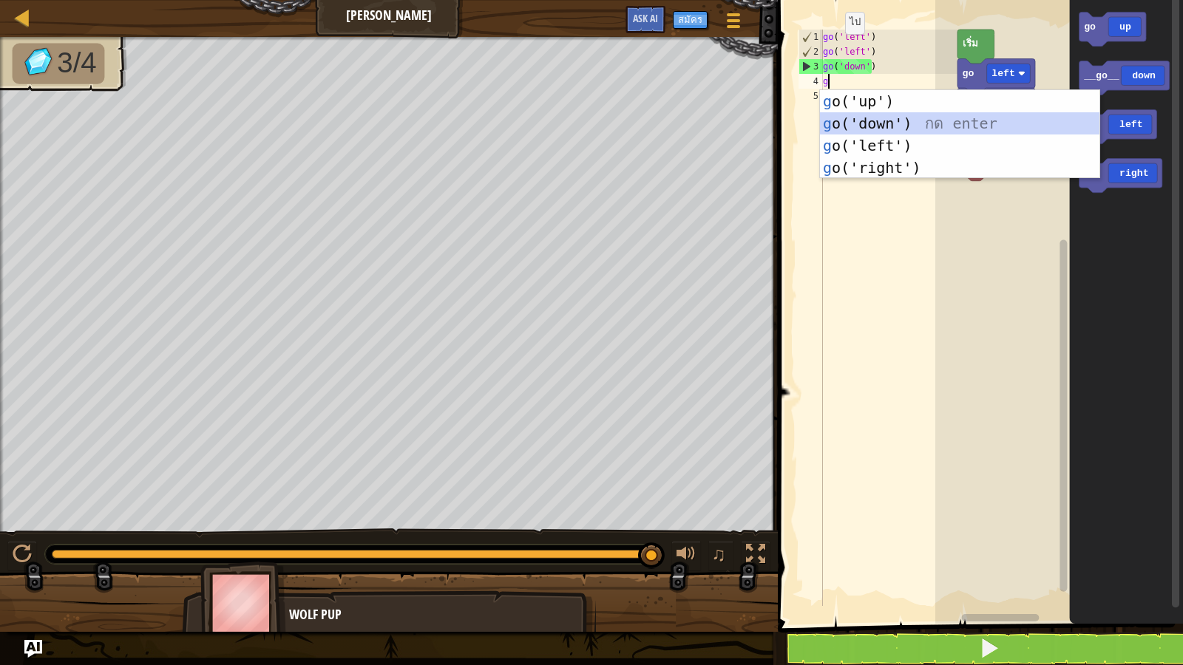
click at [861, 126] on div "g o('up') กด enter g o('down') กด enter g o('left') กด enter g o('right') กด en…" at bounding box center [959, 156] width 279 height 133
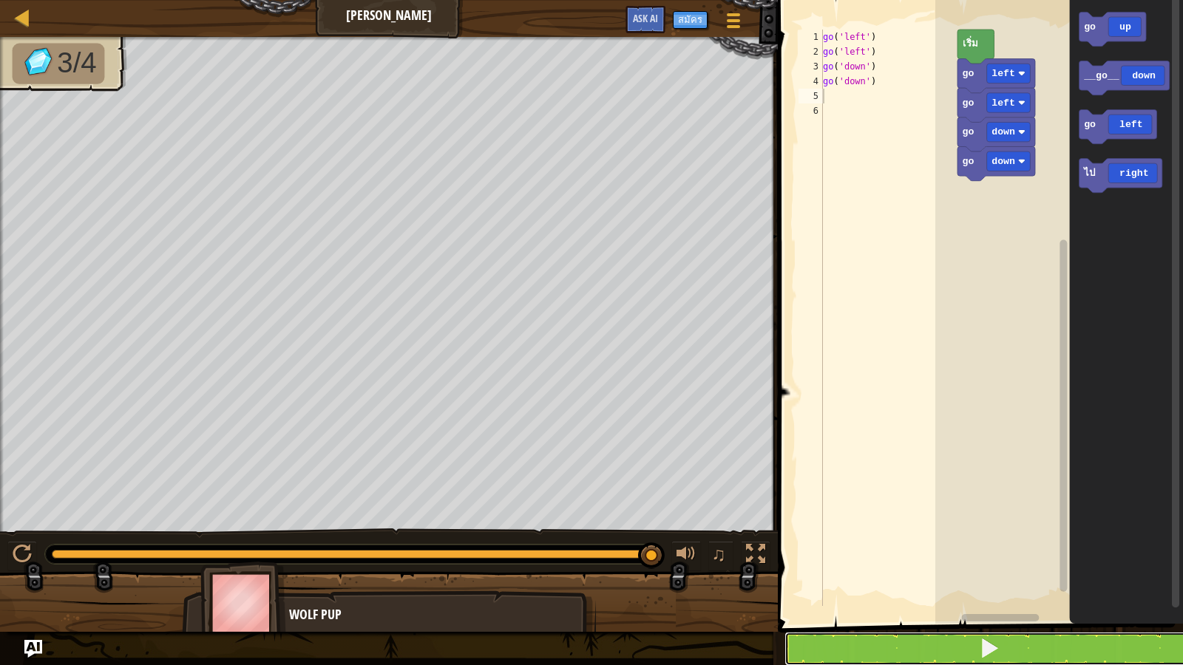
click at [827, 571] on button at bounding box center [990, 649] width 410 height 34
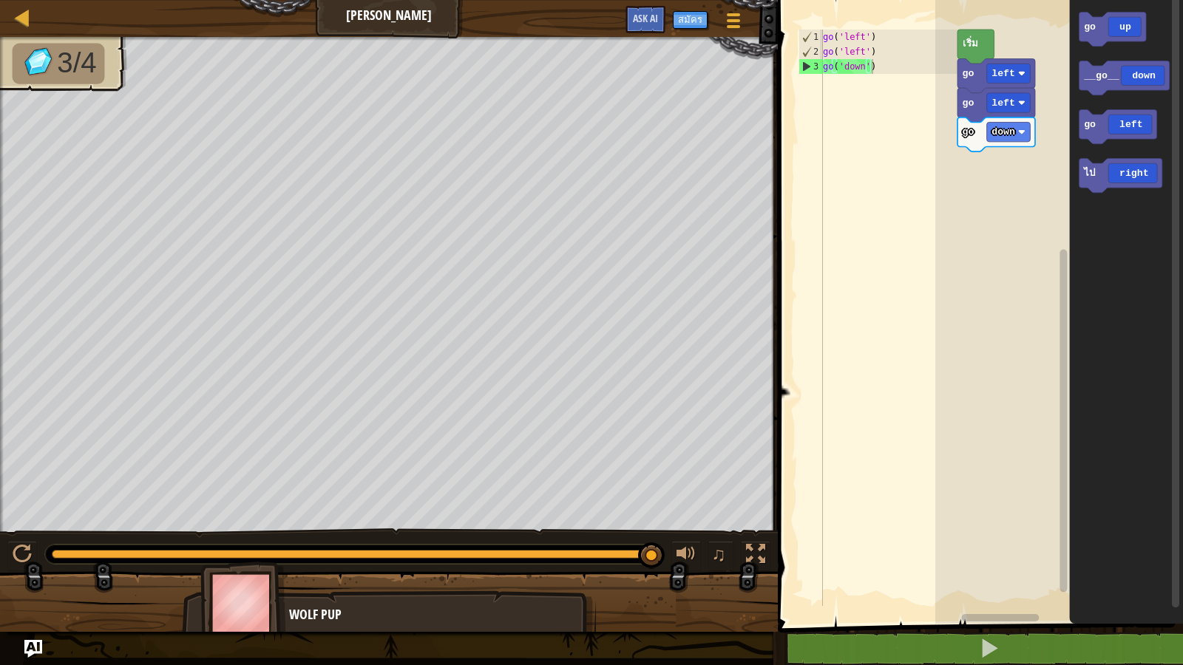
type textarea "go('down')"
click at [824, 85] on div "go ( 'left' ) go ( 'left' ) go ( 'down' )" at bounding box center [889, 333] width 138 height 606
click at [1123, 175] on icon "พื้นที่ทำงาน Blockly" at bounding box center [1121, 175] width 83 height 34
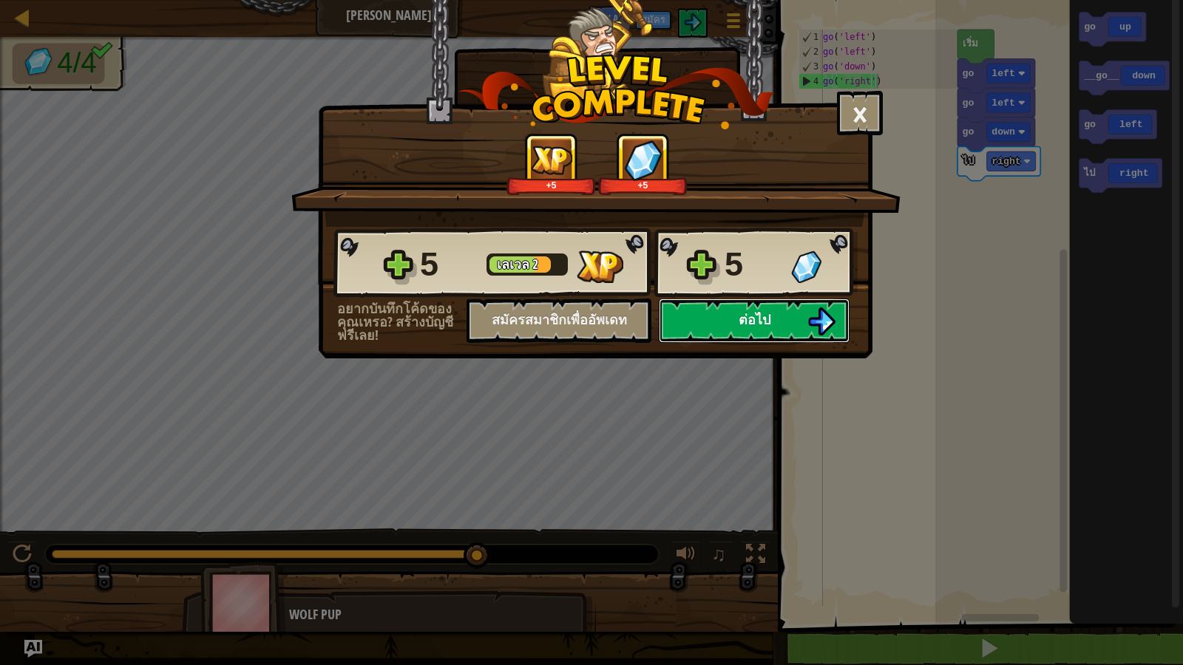
click at [702, 328] on button "ต่อไป" at bounding box center [754, 321] width 191 height 44
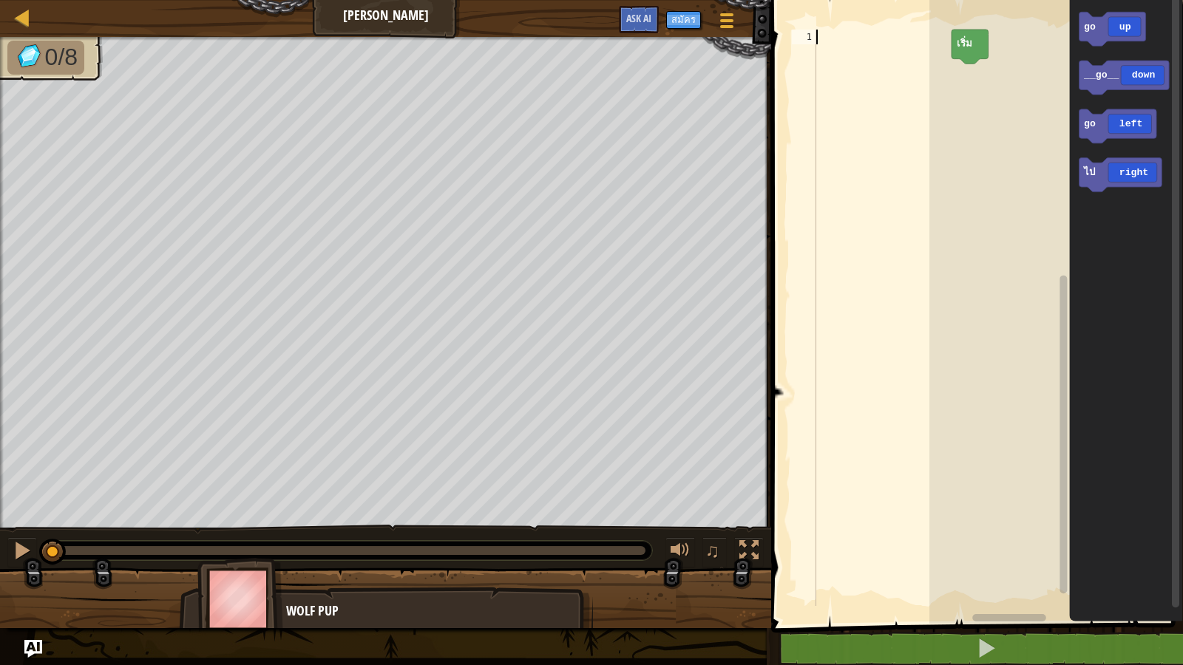
click at [824, 39] on div at bounding box center [882, 333] width 138 height 606
type textarea "g"
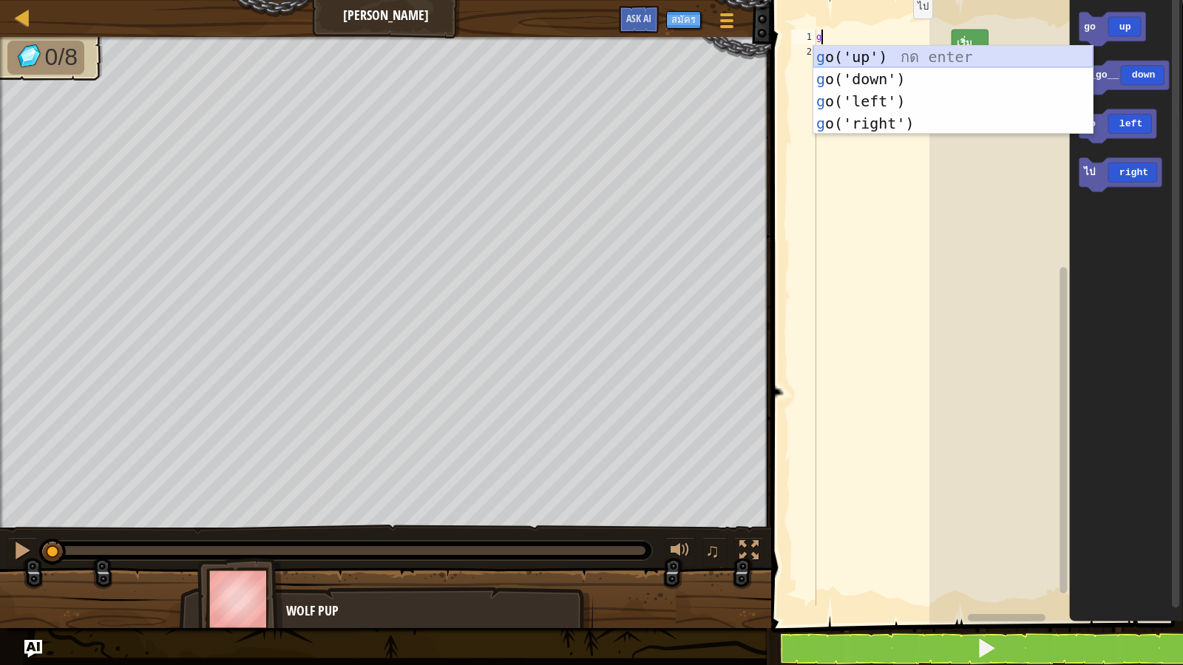
click at [862, 52] on div "g o('up') กด enter g o('down') กด enter g o('left') กด enter g o('right') กด en…" at bounding box center [952, 112] width 279 height 133
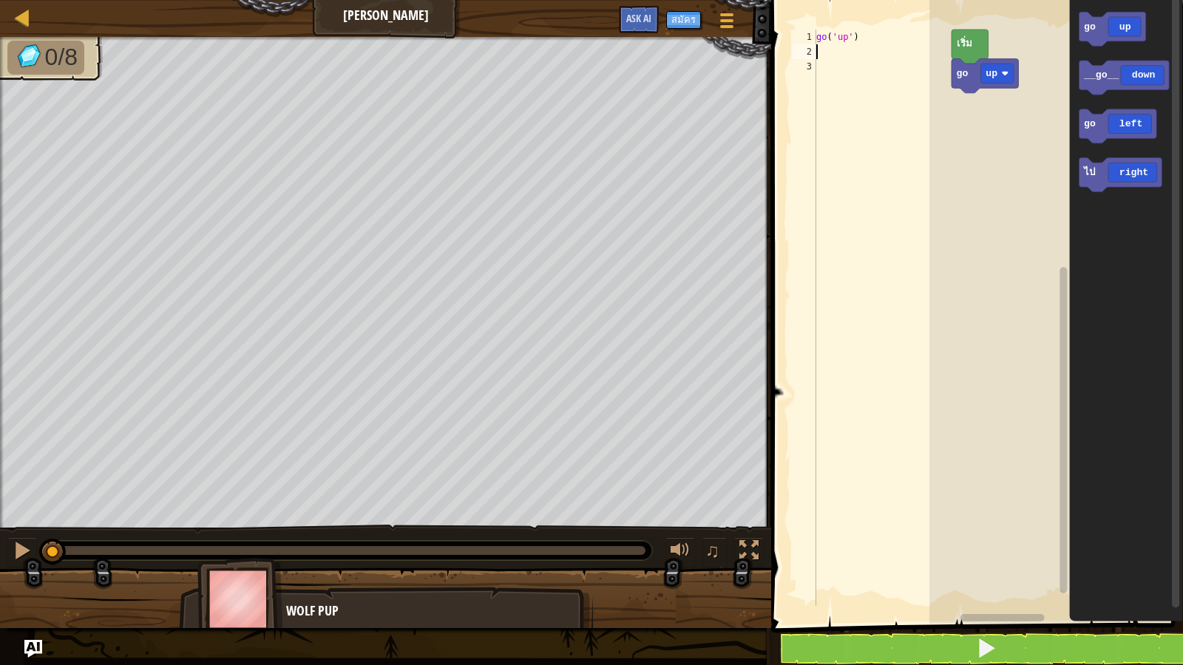
click at [901, 571] on span at bounding box center [979, 292] width 424 height 684
click at [961, 571] on button at bounding box center [986, 649] width 416 height 34
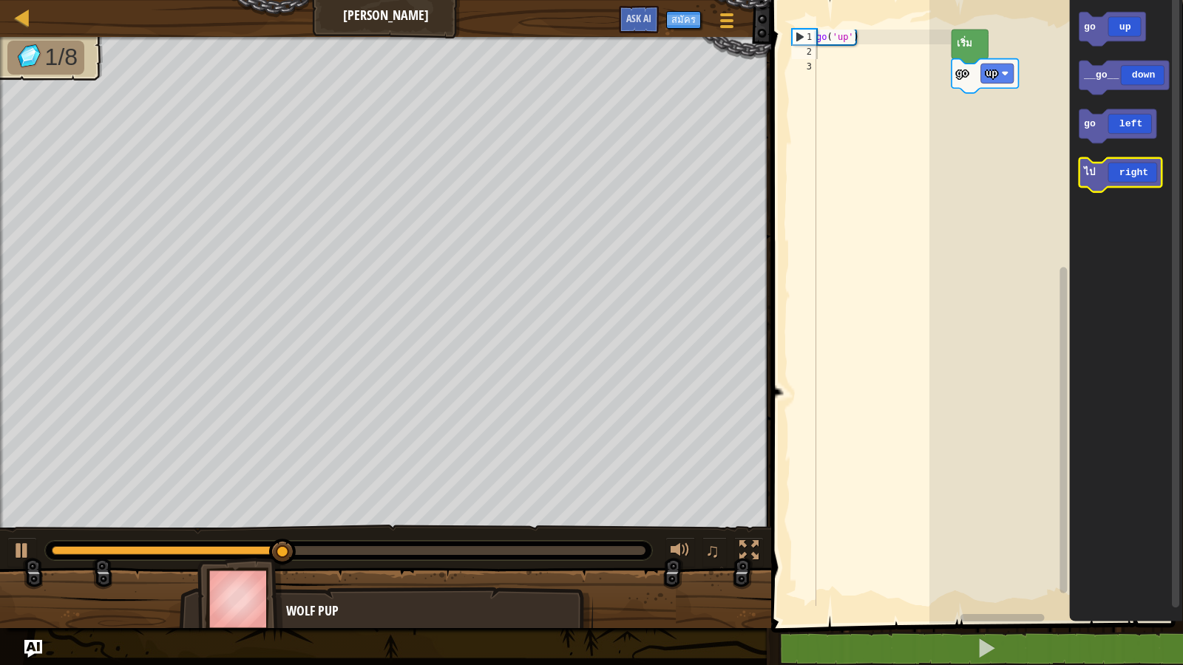
click at [1102, 173] on icon "พื้นที่ทำงาน Blockly" at bounding box center [1120, 175] width 83 height 34
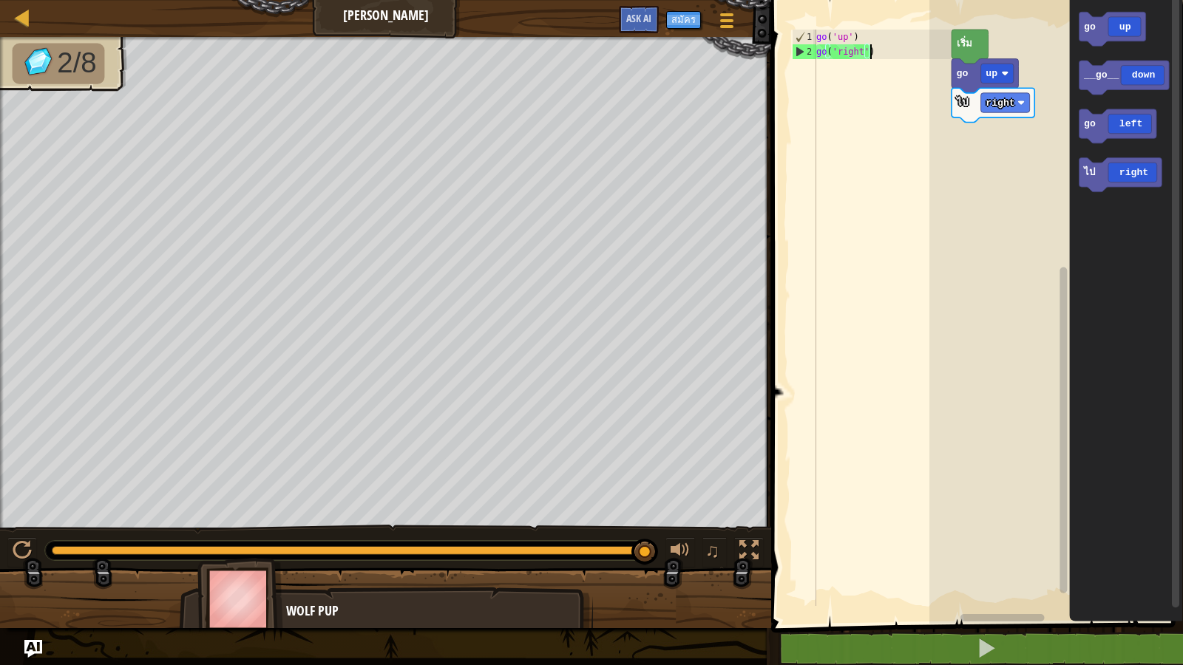
click at [895, 51] on div "go ( 'up' ) go ( 'right' )" at bounding box center [882, 333] width 138 height 606
click at [820, 73] on div "go ( 'up' ) go ( 'right' )" at bounding box center [882, 333] width 138 height 606
click at [821, 73] on div "go ( 'up' ) go ( 'right' )" at bounding box center [882, 333] width 138 height 606
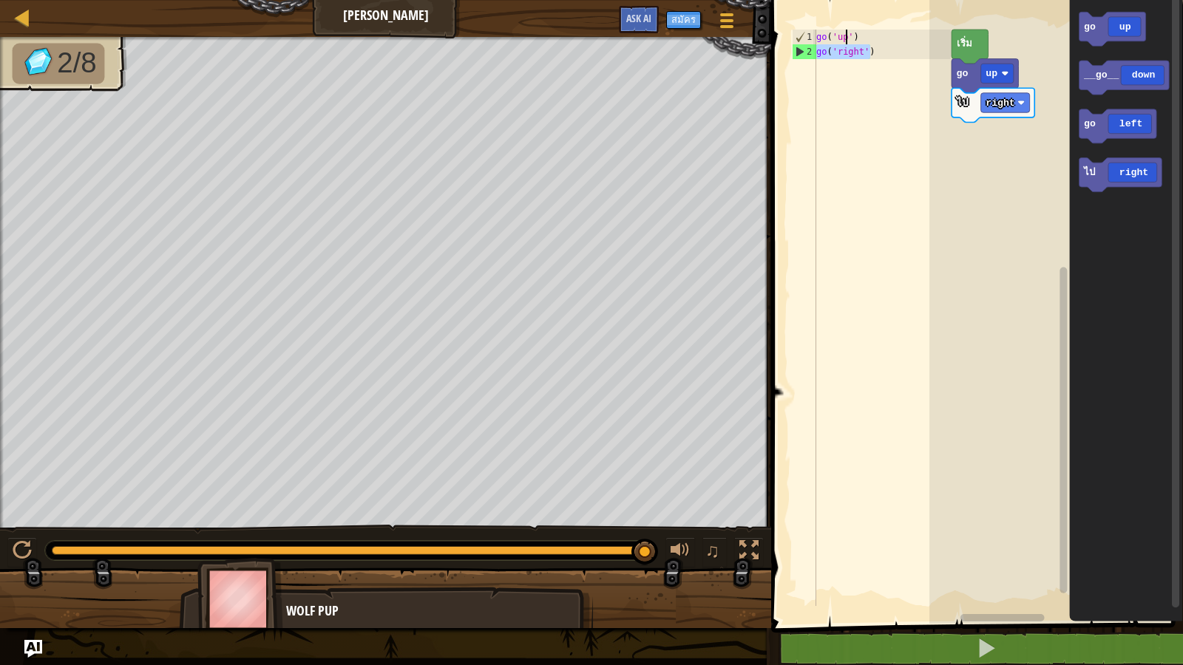
type textarea "go('right')"
click at [804, 56] on div "2" at bounding box center [805, 51] width 24 height 15
click at [860, 50] on div "go ( 'up' ) go ( 'right' )" at bounding box center [882, 333] width 138 height 606
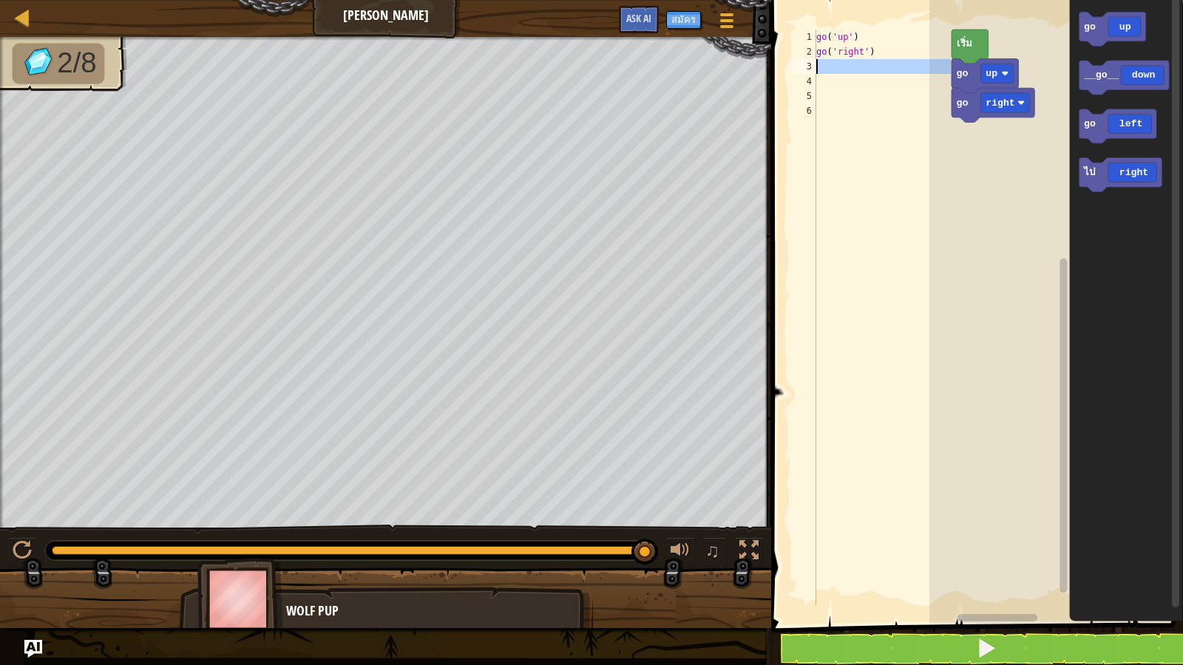
click at [807, 62] on div "3" at bounding box center [804, 66] width 24 height 15
type textarea "g"
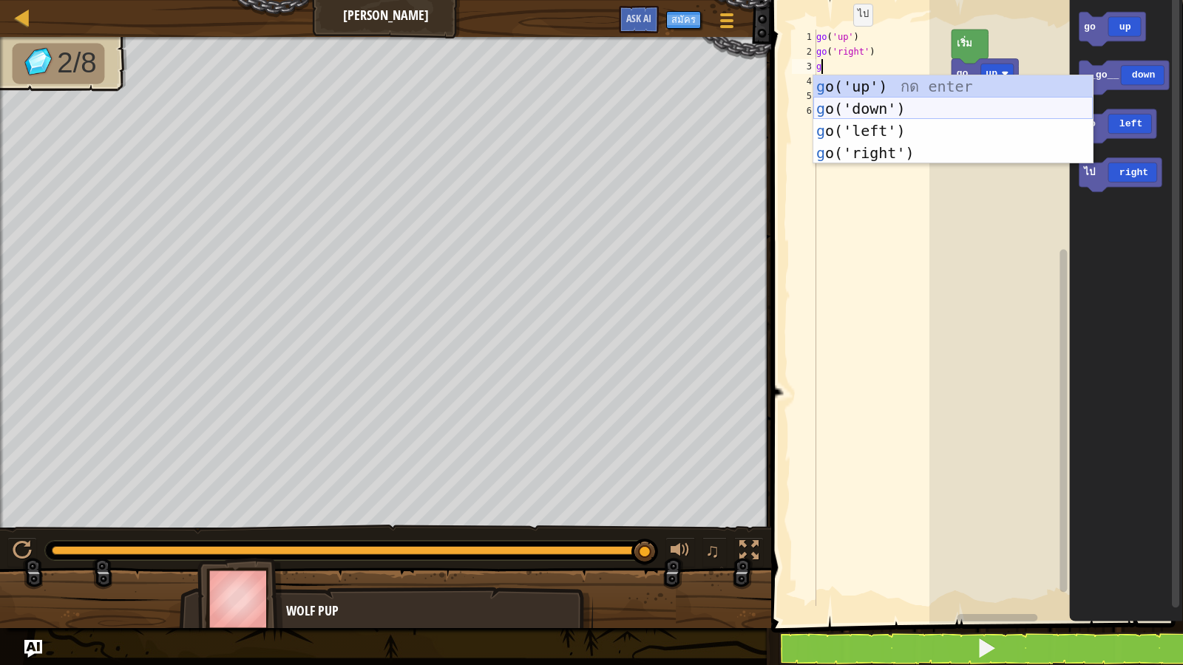
click at [841, 104] on div "g o('up') กด enter g o('down') กด enter g o('left') กด enter g o('right') กด en…" at bounding box center [952, 141] width 279 height 133
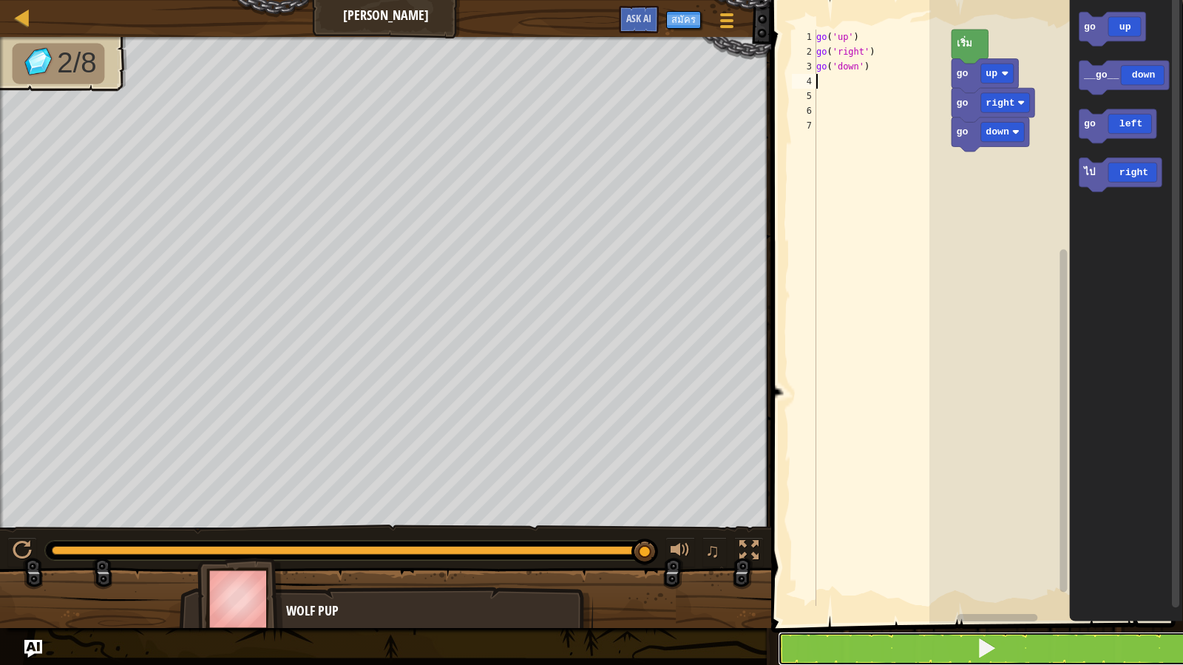
click at [834, 571] on button at bounding box center [986, 649] width 416 height 34
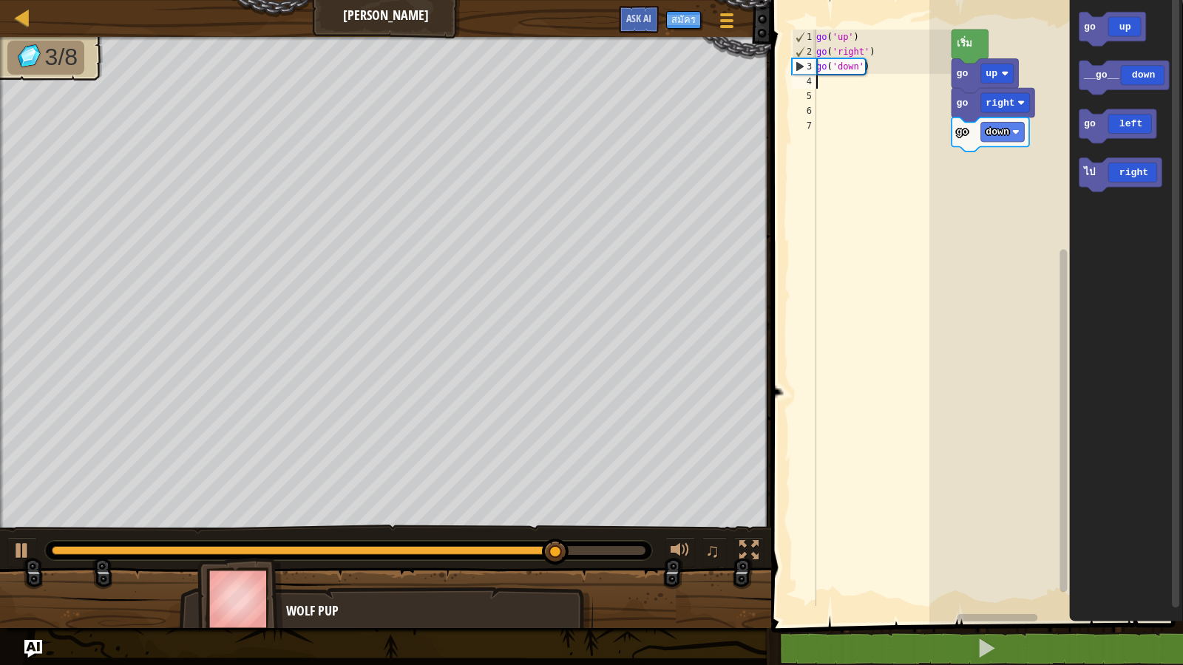
click at [816, 84] on div "go ( 'up' ) go ( 'right' ) go ( 'down' )" at bounding box center [882, 333] width 138 height 606
type textarea "b"
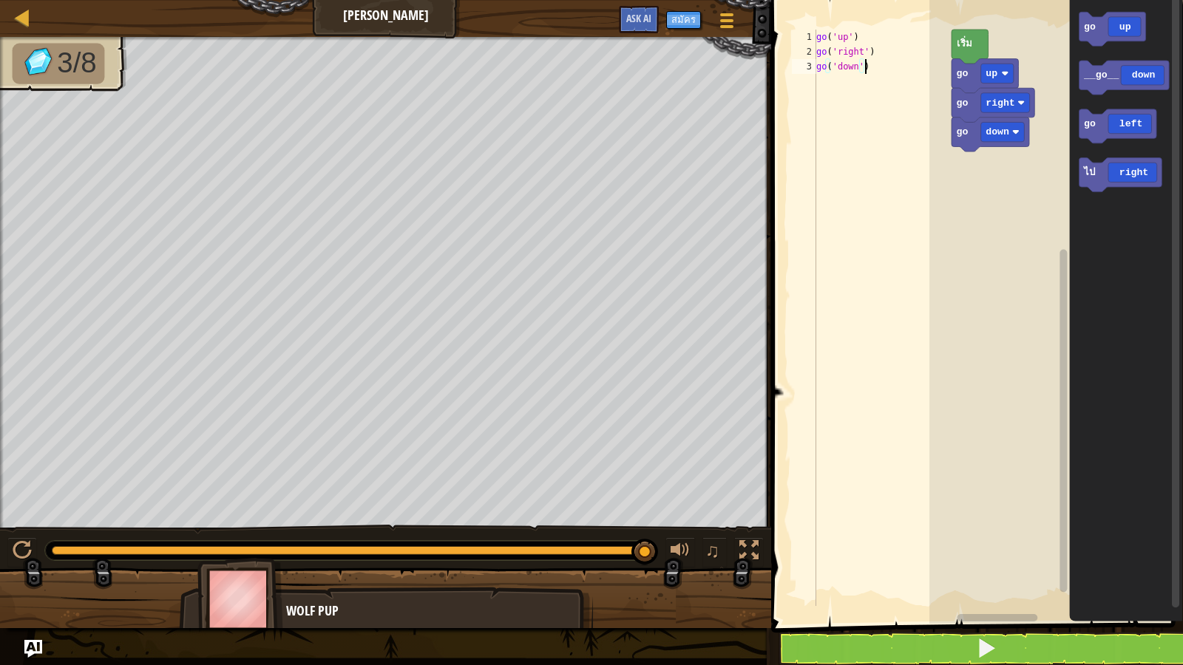
drag, startPoint x: 824, startPoint y: 87, endPoint x: 819, endPoint y: 79, distance: 10.1
click at [818, 81] on div "go ( 'up' ) go ( 'right' ) go ( 'down' )" at bounding box center [882, 333] width 138 height 606
drag, startPoint x: 819, startPoint y: 72, endPoint x: 864, endPoint y: 64, distance: 46.6
click at [864, 64] on div "go ( 'up' ) go ( 'right' ) go ( 'down' )" at bounding box center [882, 333] width 138 height 606
type textarea "g"
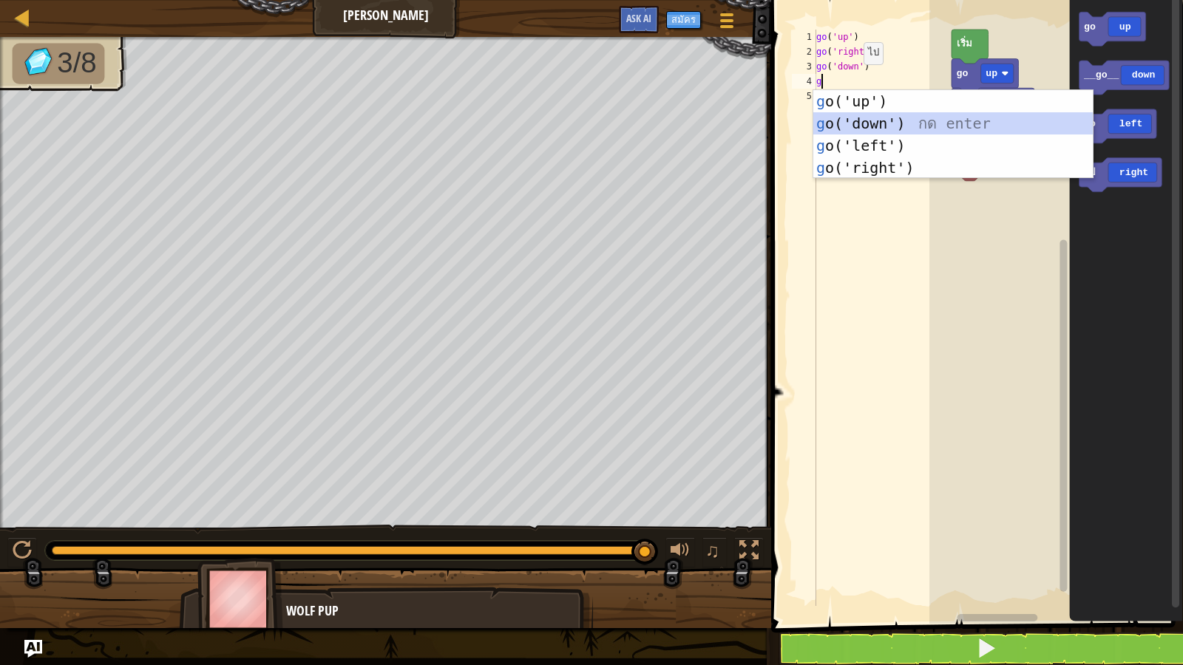
drag, startPoint x: 883, startPoint y: 117, endPoint x: 895, endPoint y: 126, distance: 14.8
click at [884, 117] on div "g o('up') กด enter g o('down') กด enter g o('left') กด enter g o('right') กด en…" at bounding box center [952, 156] width 279 height 133
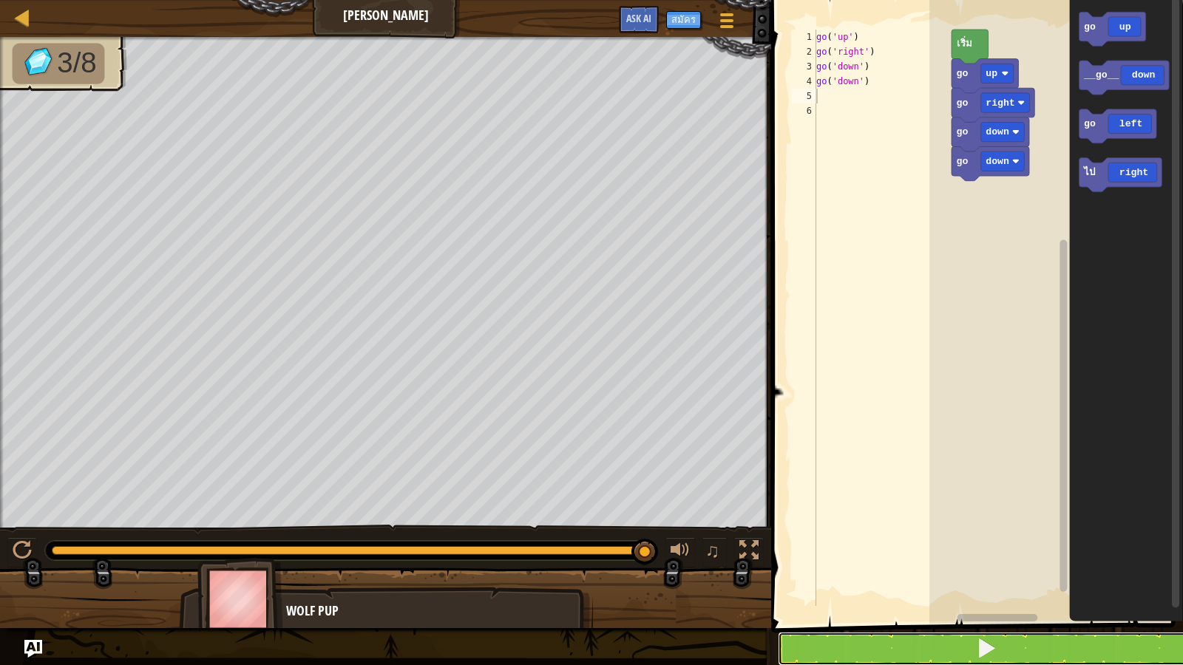
click at [979, 571] on button at bounding box center [986, 649] width 416 height 34
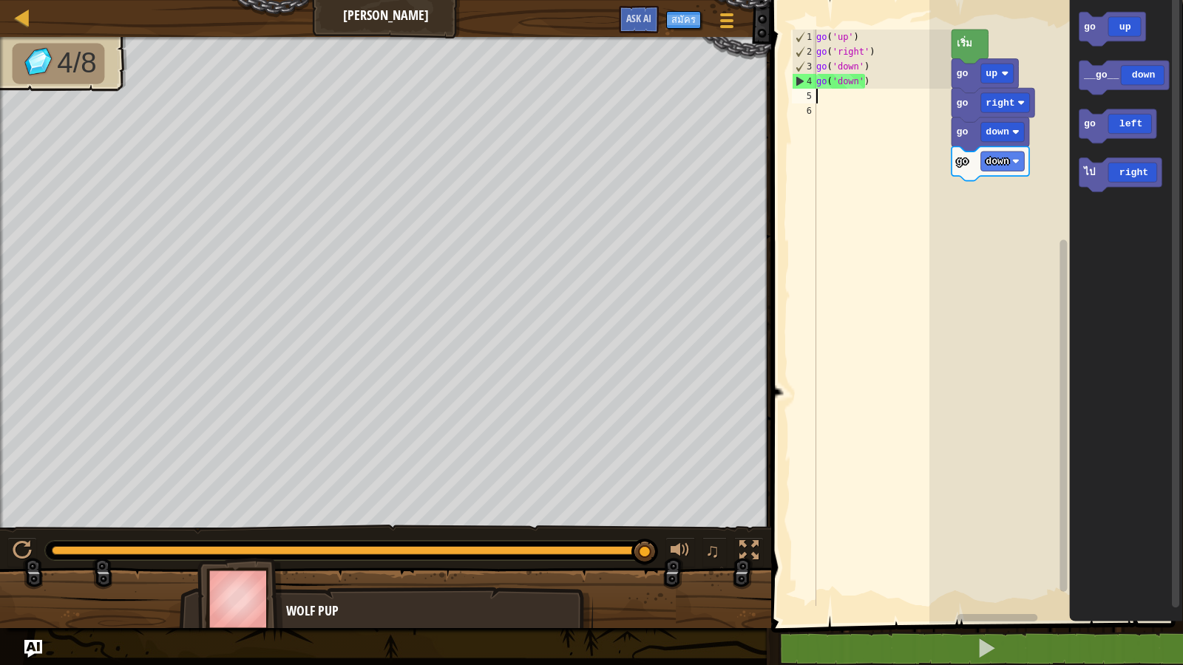
click at [824, 98] on div "go ( 'up' ) go ( 'right' ) go ( 'down' ) go ( 'down' )" at bounding box center [882, 333] width 138 height 606
type textarea "g"
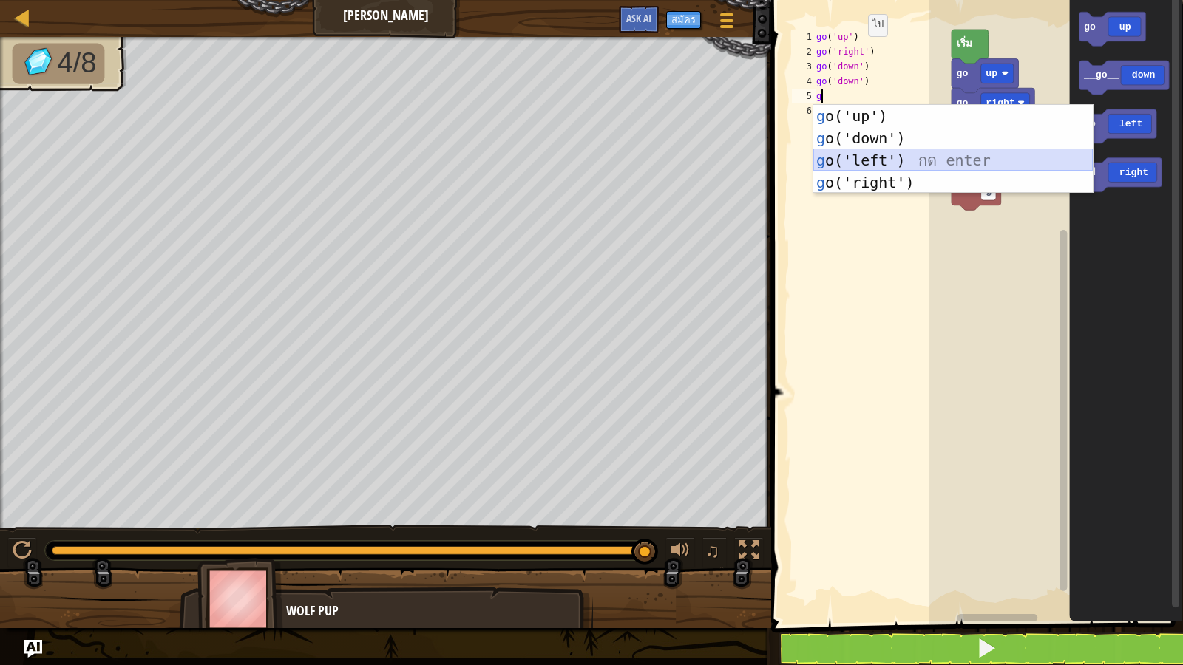
drag, startPoint x: 876, startPoint y: 163, endPoint x: 867, endPoint y: 155, distance: 13.1
click at [876, 159] on div "g o('up') กด enter g o('down') กด enter g o('left') กด enter g o('right') กด en…" at bounding box center [952, 171] width 279 height 133
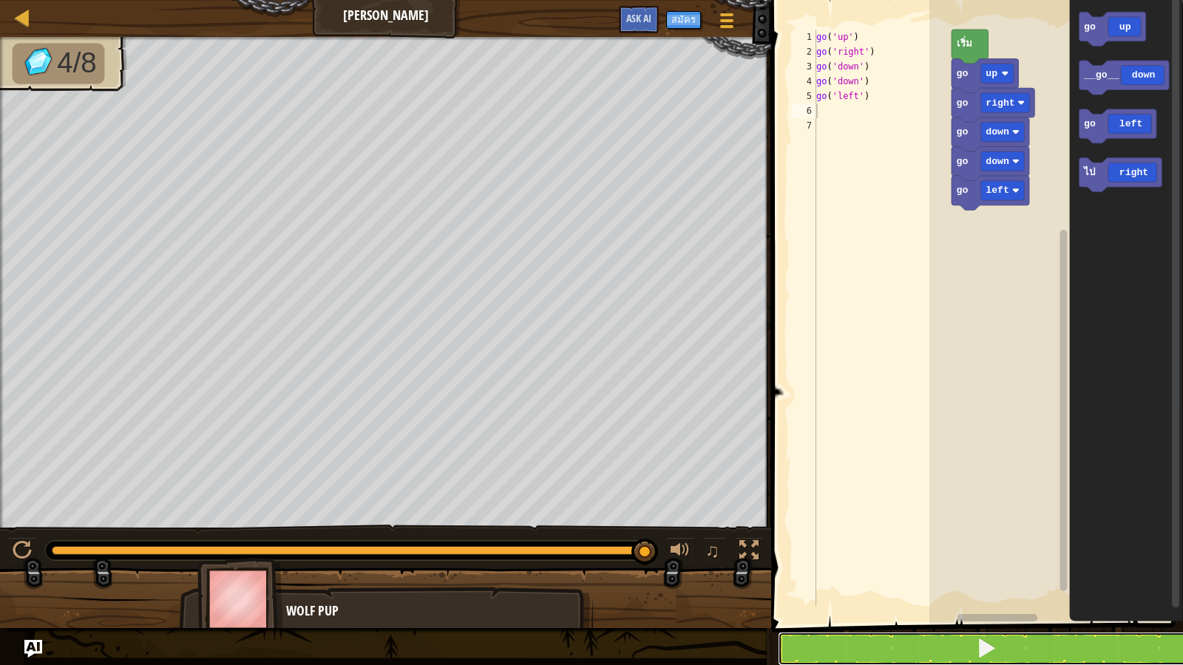
click at [896, 571] on button at bounding box center [986, 649] width 416 height 34
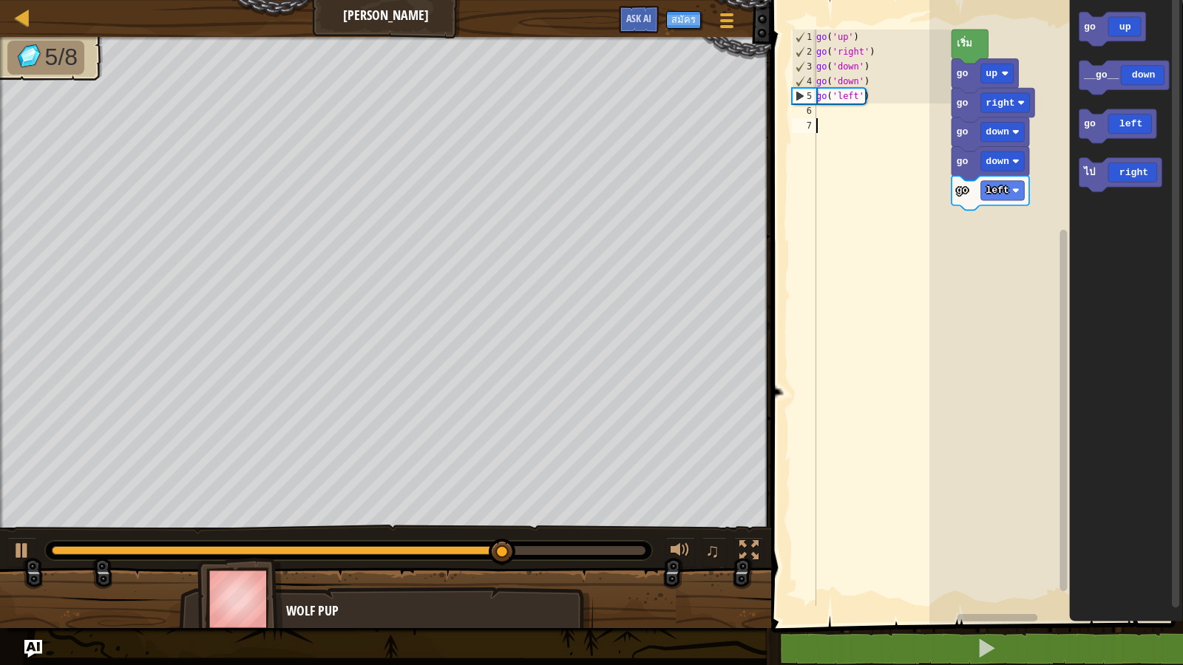
click at [824, 120] on div "go ( 'up' ) go ( 'right' ) go ( 'down' ) go ( 'down' ) go ( 'left' )" at bounding box center [882, 333] width 138 height 606
click at [819, 117] on div "go ( 'up' ) go ( 'right' ) go ( 'down' ) go ( 'down' ) go ( 'left' )" at bounding box center [882, 333] width 138 height 606
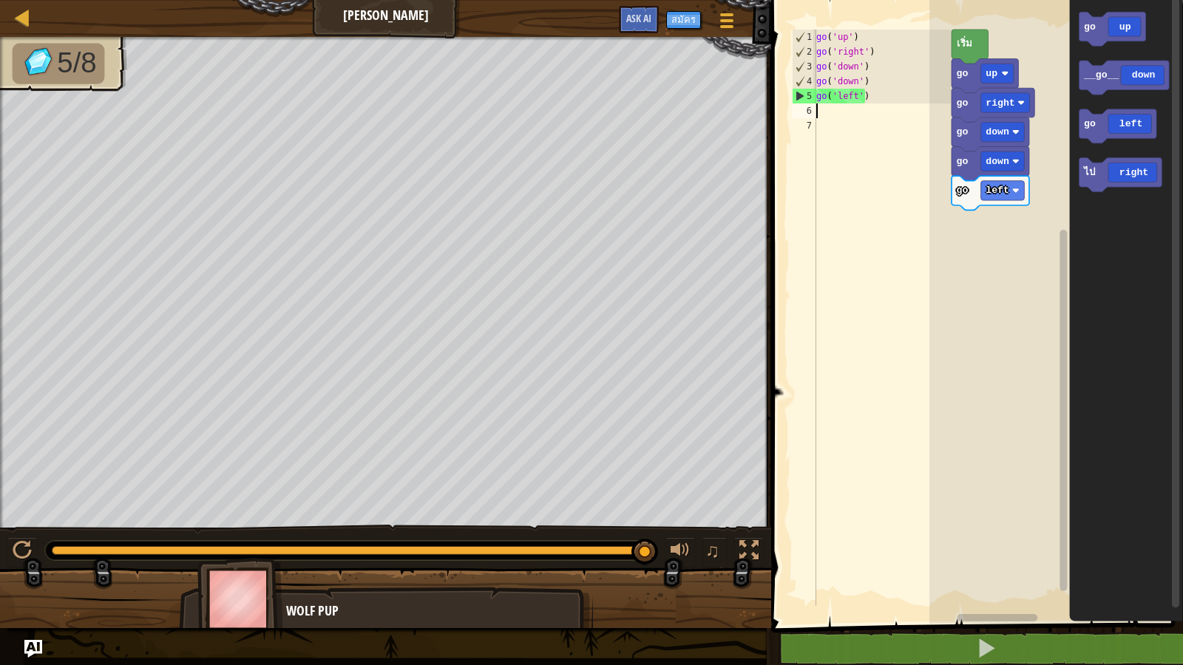
type textarea "g"
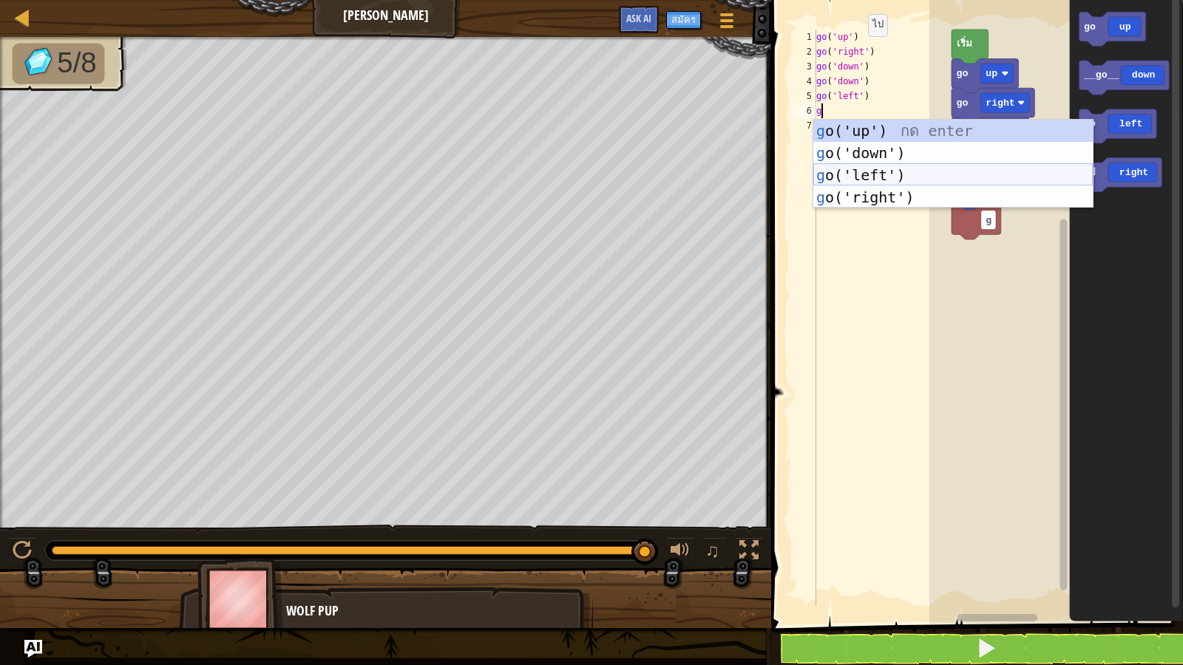
click at [850, 177] on div "g o('up') กด enter g o('down') กด enter g o('left') กด enter g o('right') กด en…" at bounding box center [952, 186] width 279 height 133
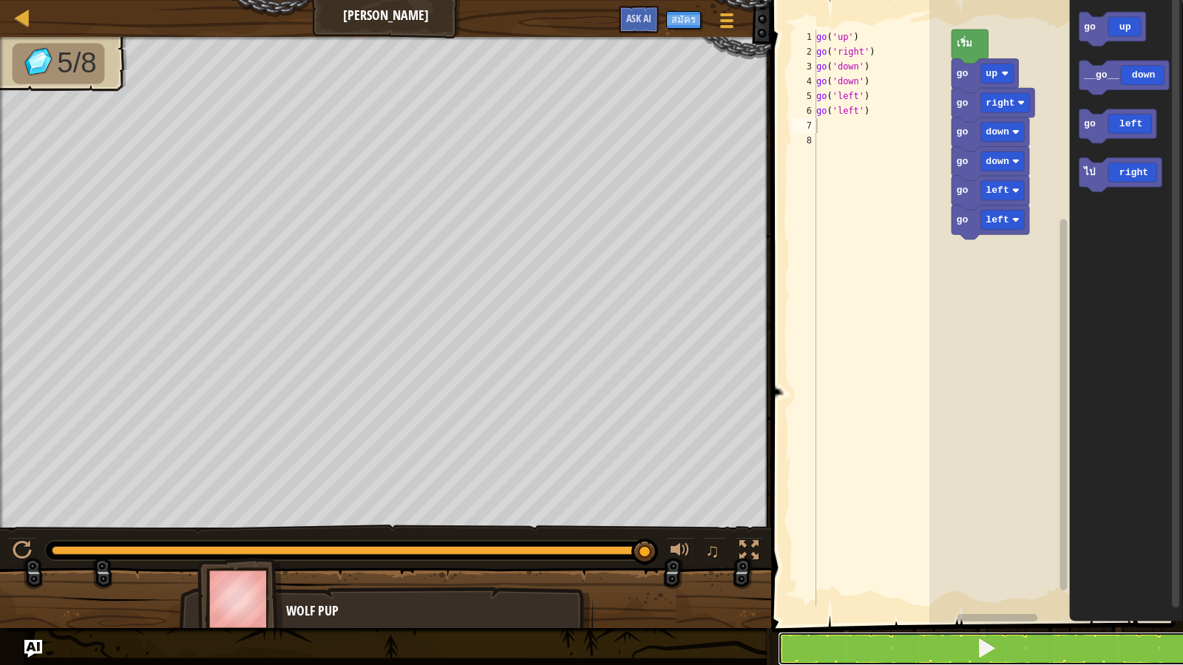
click at [878, 571] on button at bounding box center [986, 649] width 416 height 34
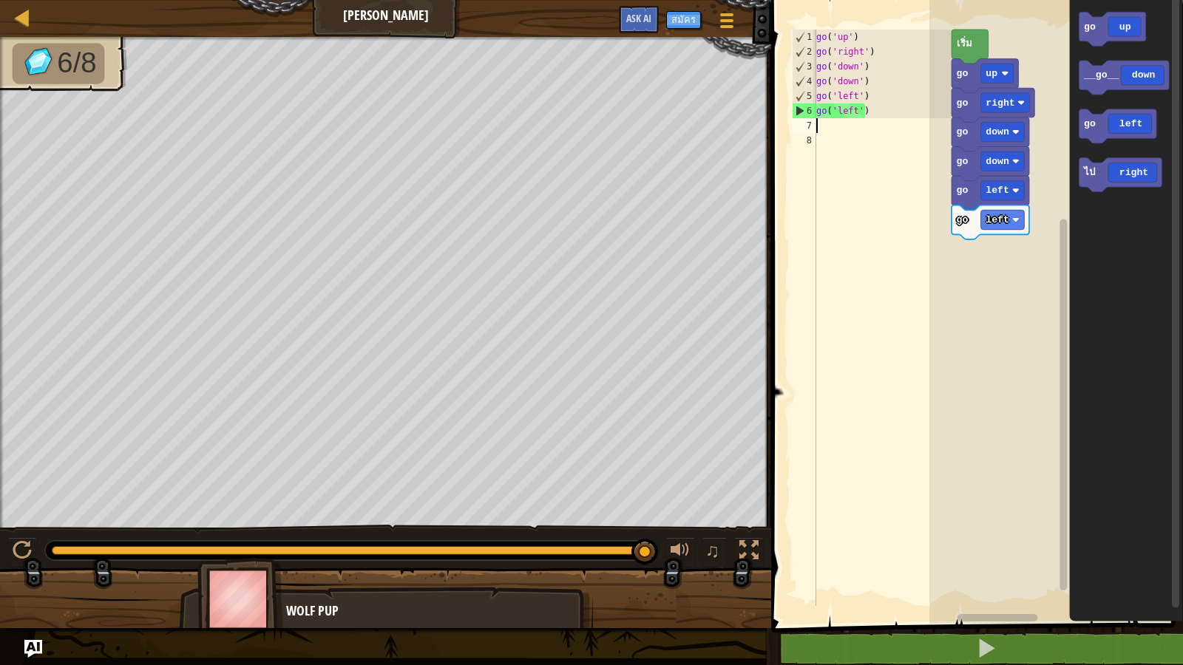
click at [821, 127] on div "go ( 'up' ) go ( 'right' ) go ( 'down' ) go ( 'down' ) go ( 'left' ) go ( 'left…" at bounding box center [882, 333] width 138 height 606
type textarea "g"
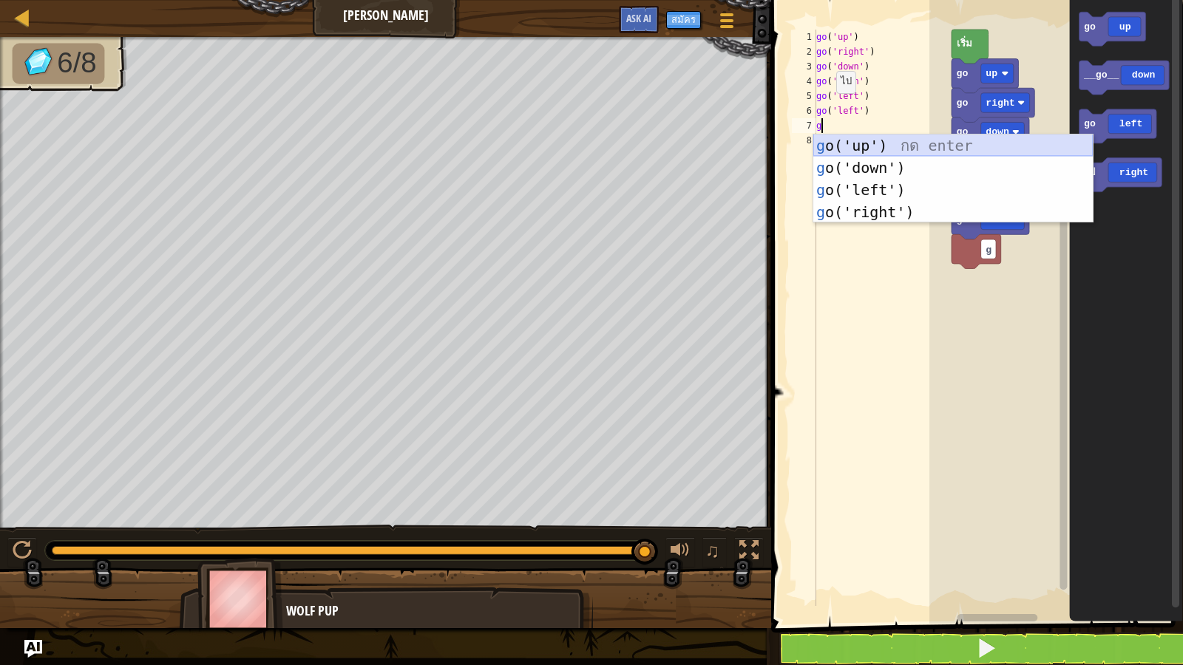
click at [858, 140] on div "g o('up') กด enter g o('down') กด enter g o('left') กด enter g o('right') กด en…" at bounding box center [952, 201] width 279 height 133
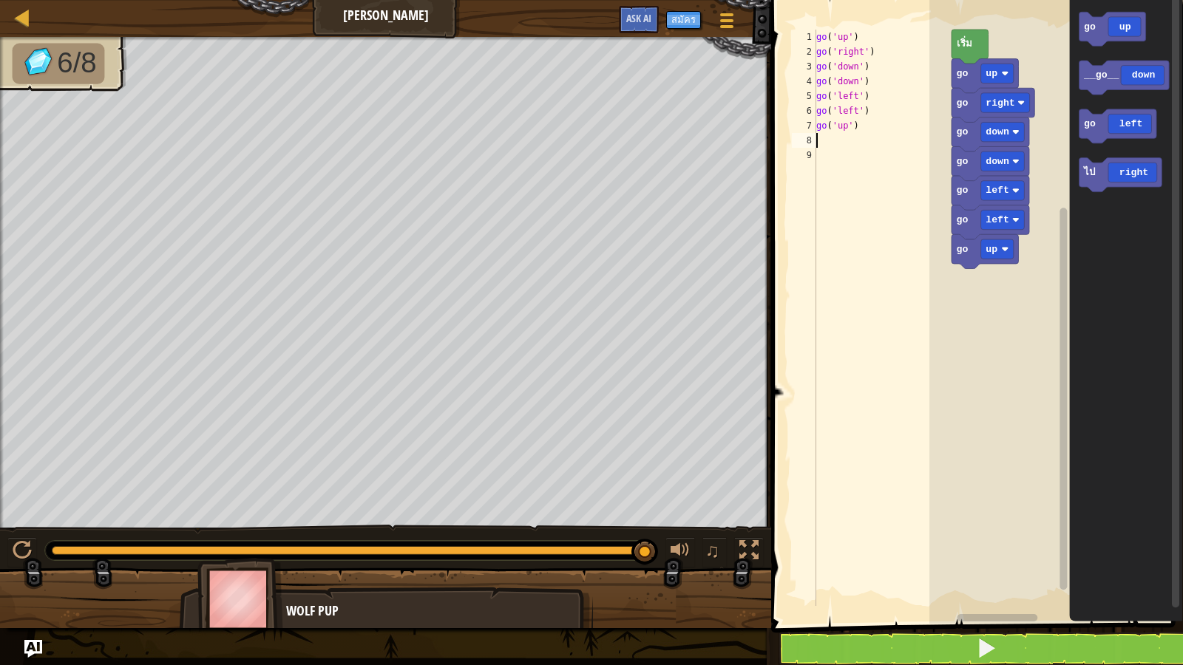
click at [821, 147] on div "go ( 'up' ) go ( 'right' ) go ( 'down' ) go ( 'down' ) go ( 'left' ) go ( 'left…" at bounding box center [882, 333] width 138 height 606
click at [813, 138] on div "8" at bounding box center [804, 140] width 24 height 15
type textarea "g"
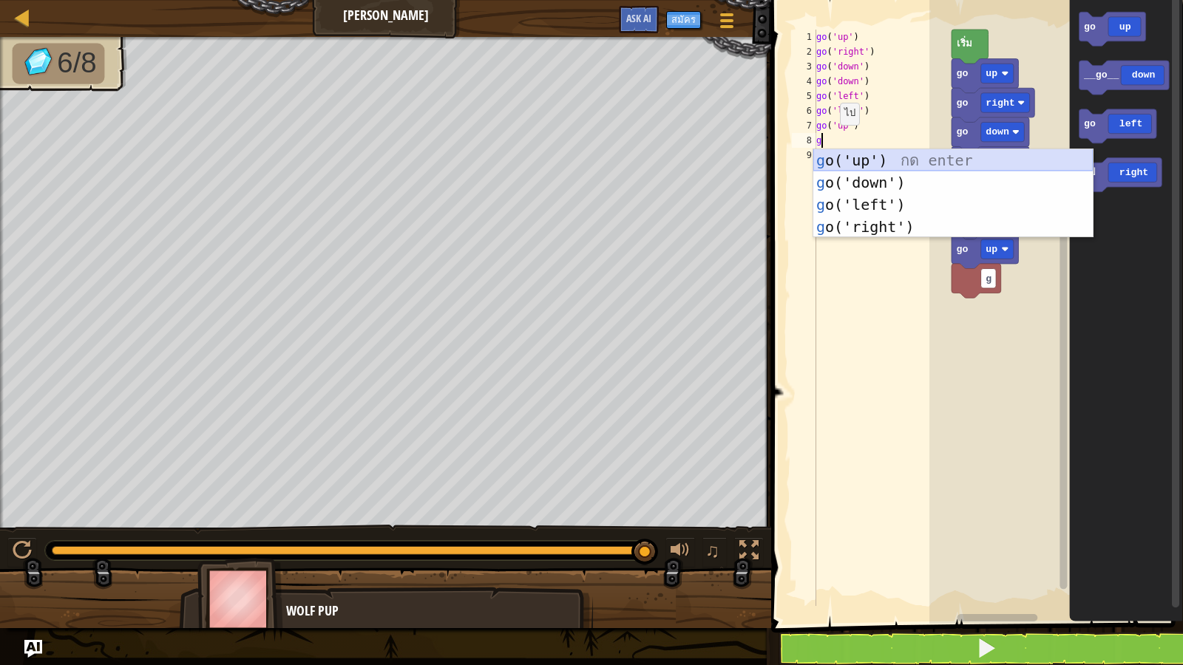
click at [835, 158] on div "g o('up') กด enter g o('down') กด enter g o('left') กด enter g o('right') กด en…" at bounding box center [952, 215] width 279 height 133
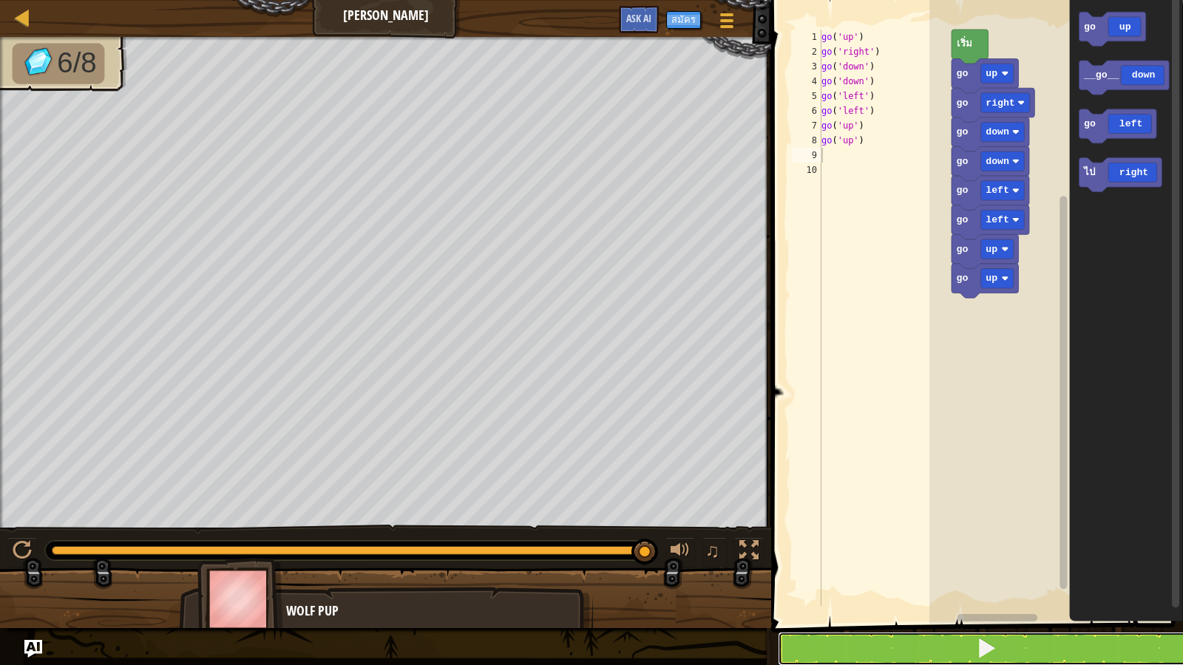
click at [876, 571] on button at bounding box center [986, 649] width 416 height 34
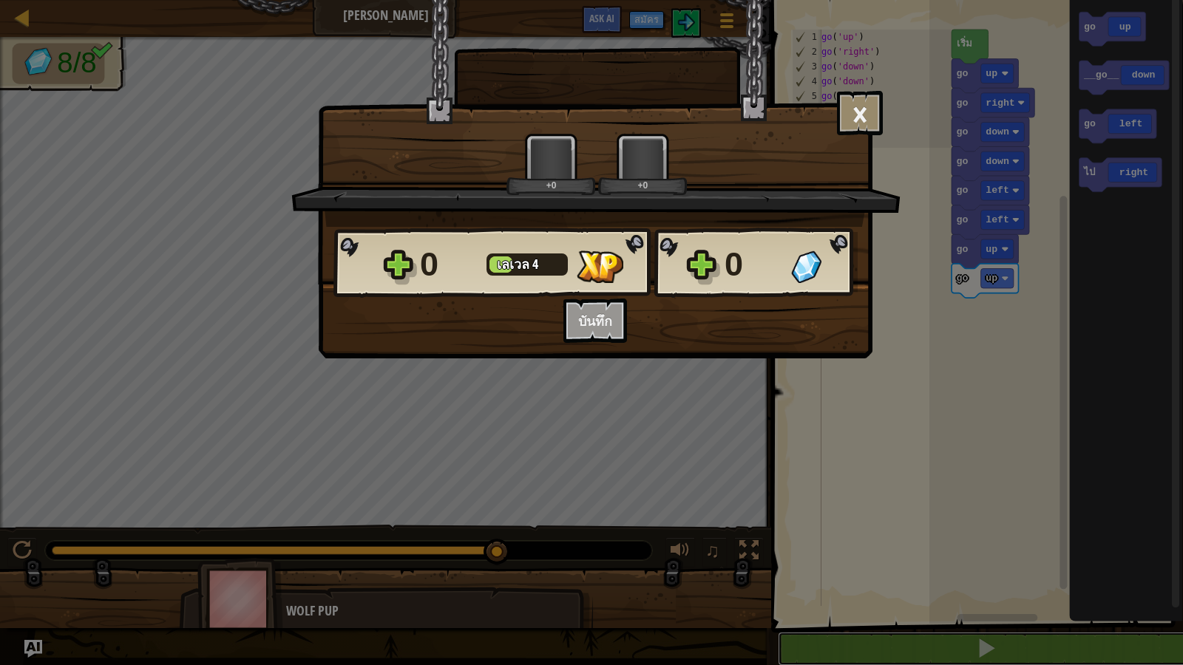
scroll to position [1, 0]
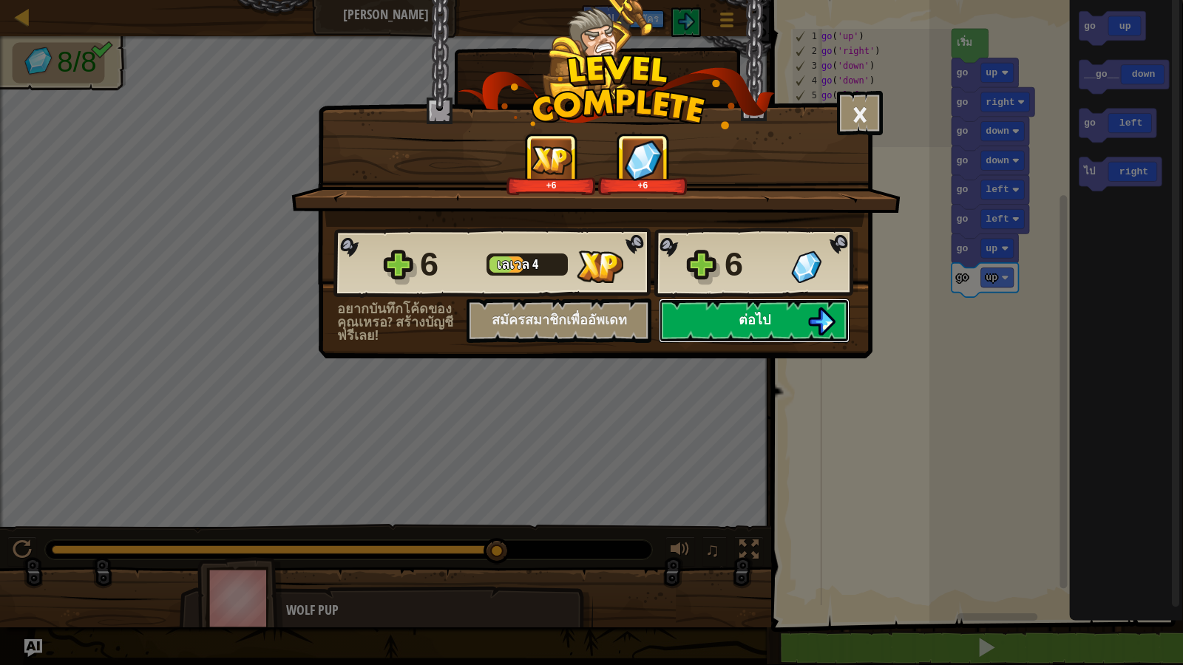
click at [804, 311] on button "ต่อไป" at bounding box center [754, 321] width 191 height 44
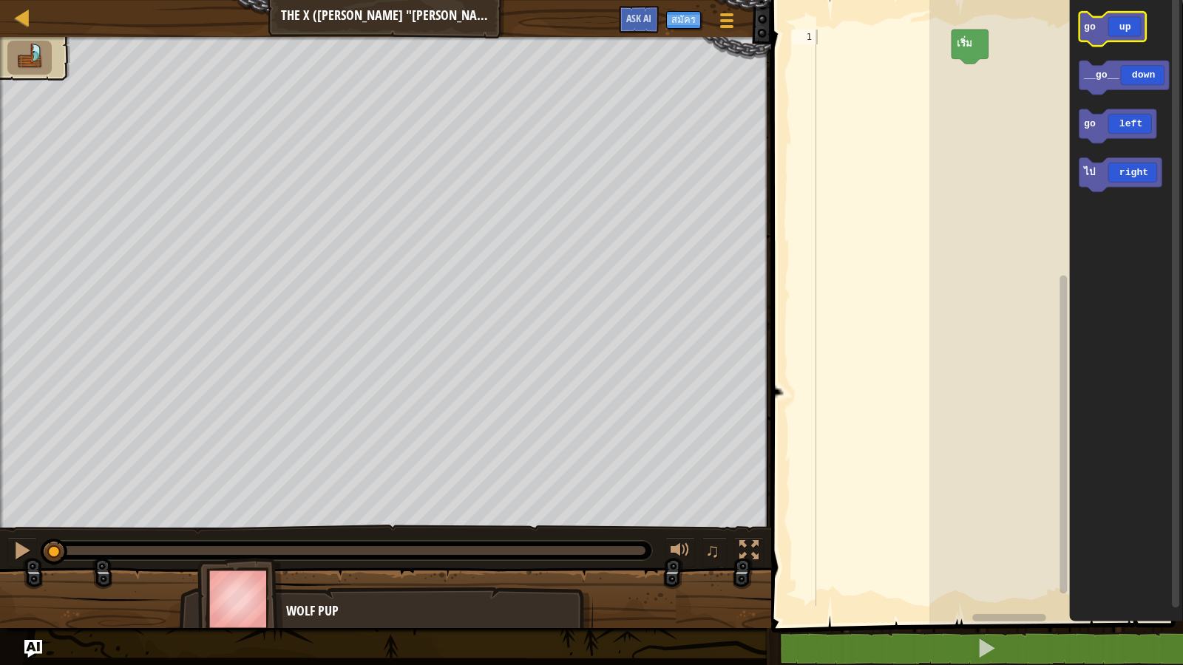
click at [1122, 41] on icon "พื้นที่ทำงาน Blockly" at bounding box center [1112, 29] width 67 height 34
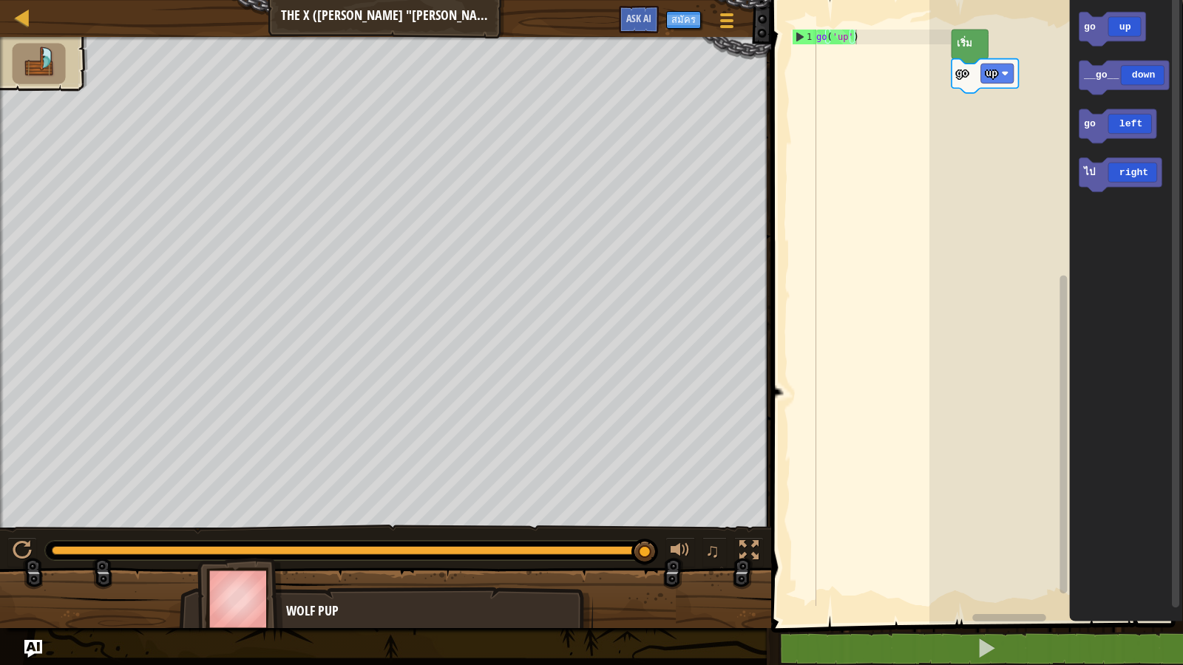
type textarea "go('up')"
click at [867, 30] on div "go ( 'up' )" at bounding box center [882, 333] width 138 height 606
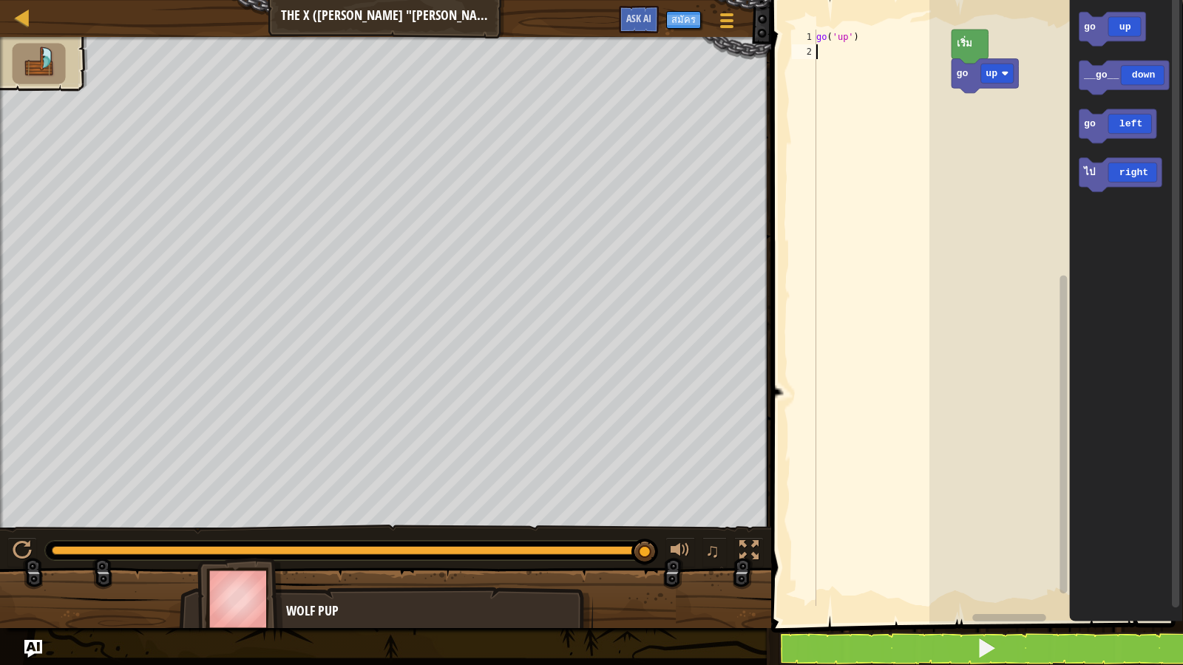
type textarea "g"
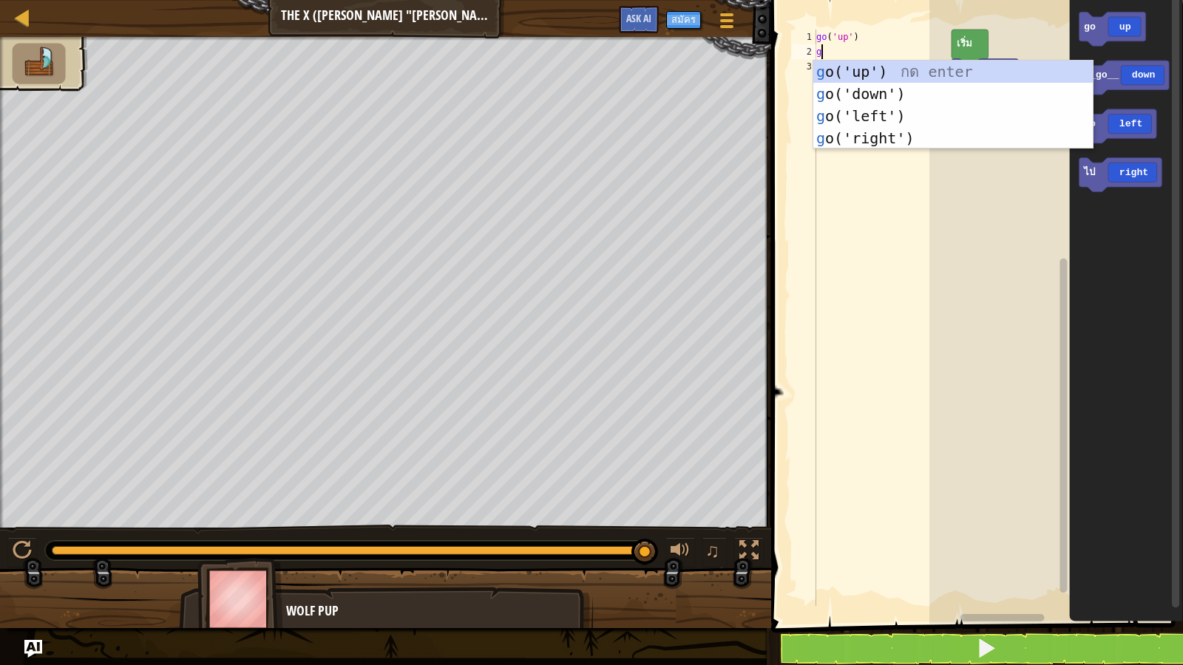
scroll to position [7, 0]
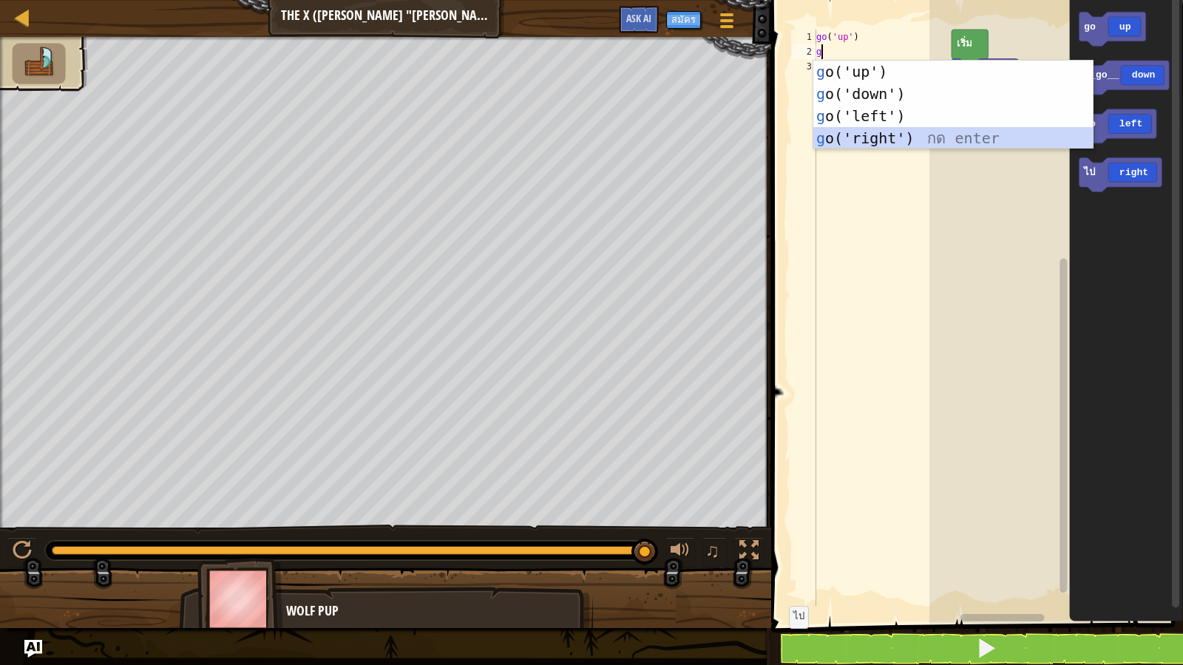
click at [859, 132] on div "g o('up') กด enter g o('down') กด enter g o('left') กด enter g o('right') กด en…" at bounding box center [952, 127] width 279 height 133
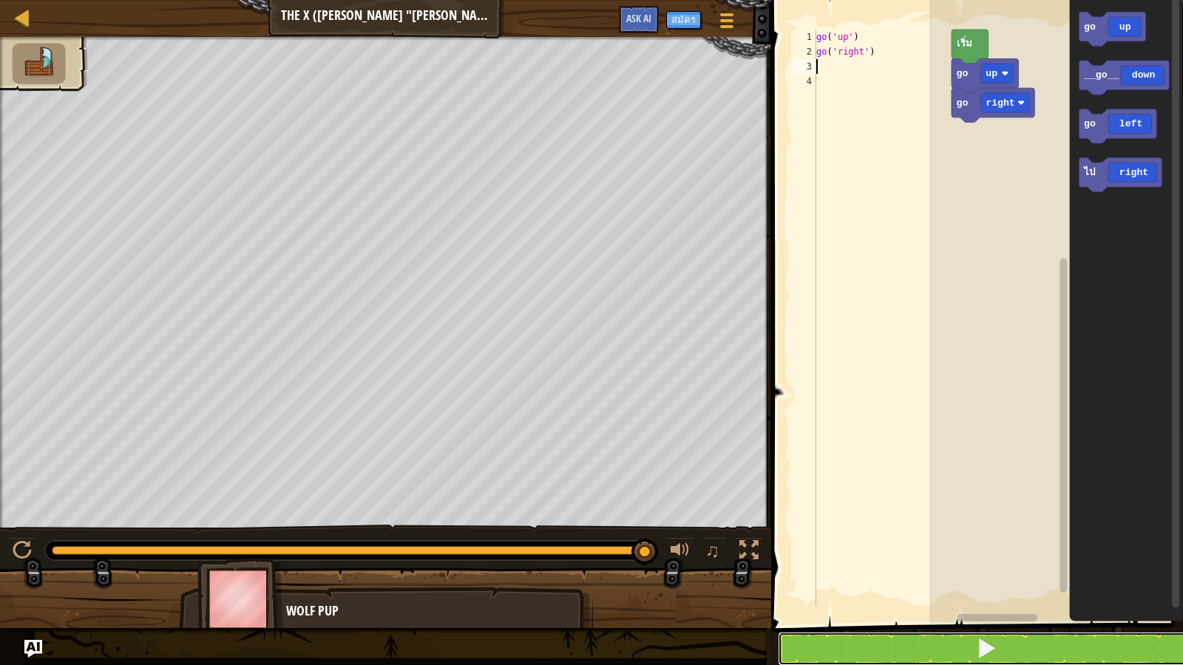
click at [798, 571] on button at bounding box center [986, 649] width 416 height 34
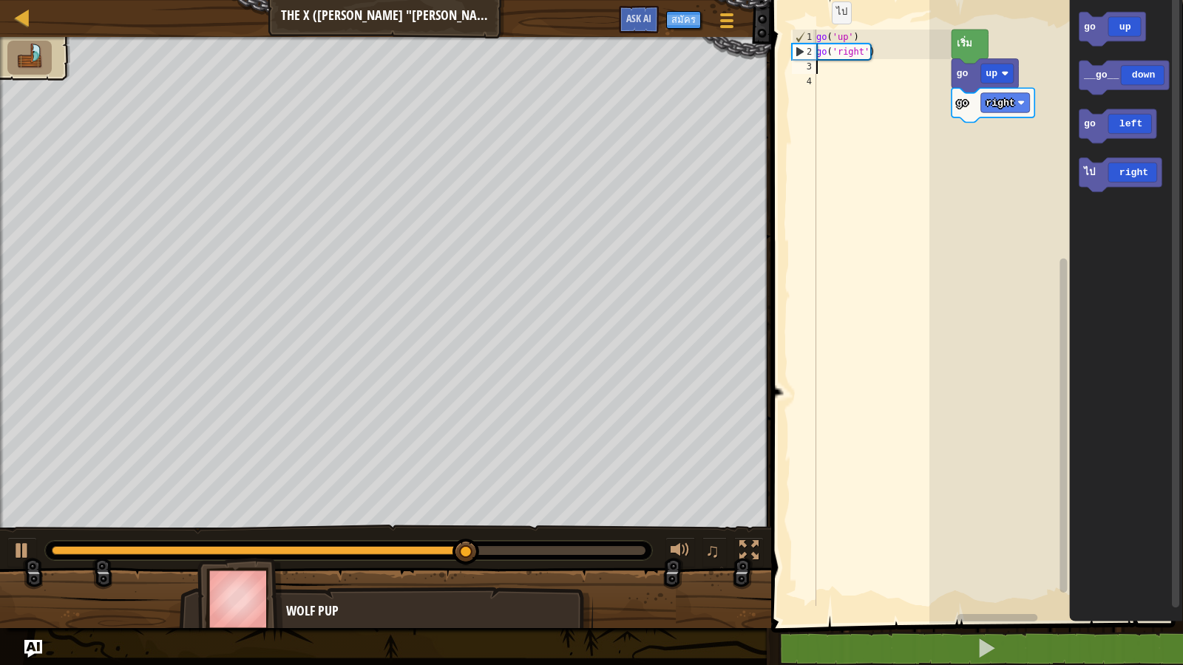
click at [816, 67] on div "1 2 3 4 go ( 'up' ) go ( 'right' ) הההההההההההההההההההההההההההההההההההההההההההה…" at bounding box center [870, 318] width 162 height 577
click at [820, 67] on div "go ( 'up' ) go ( 'right' )" at bounding box center [882, 333] width 138 height 606
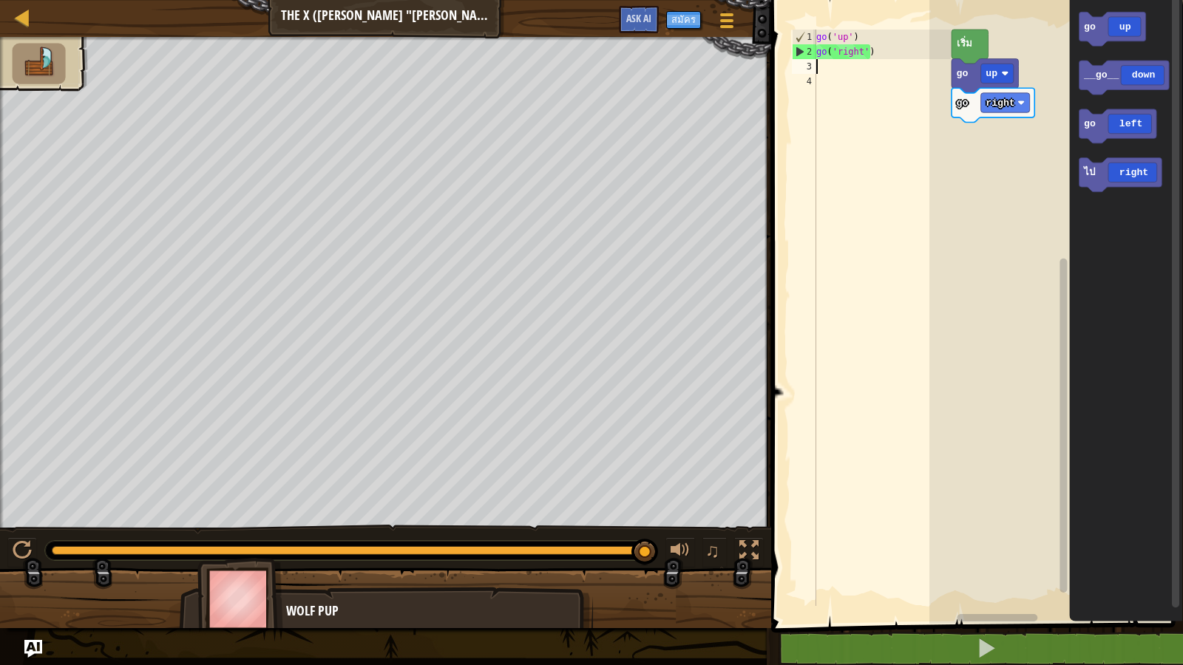
type textarea "g"
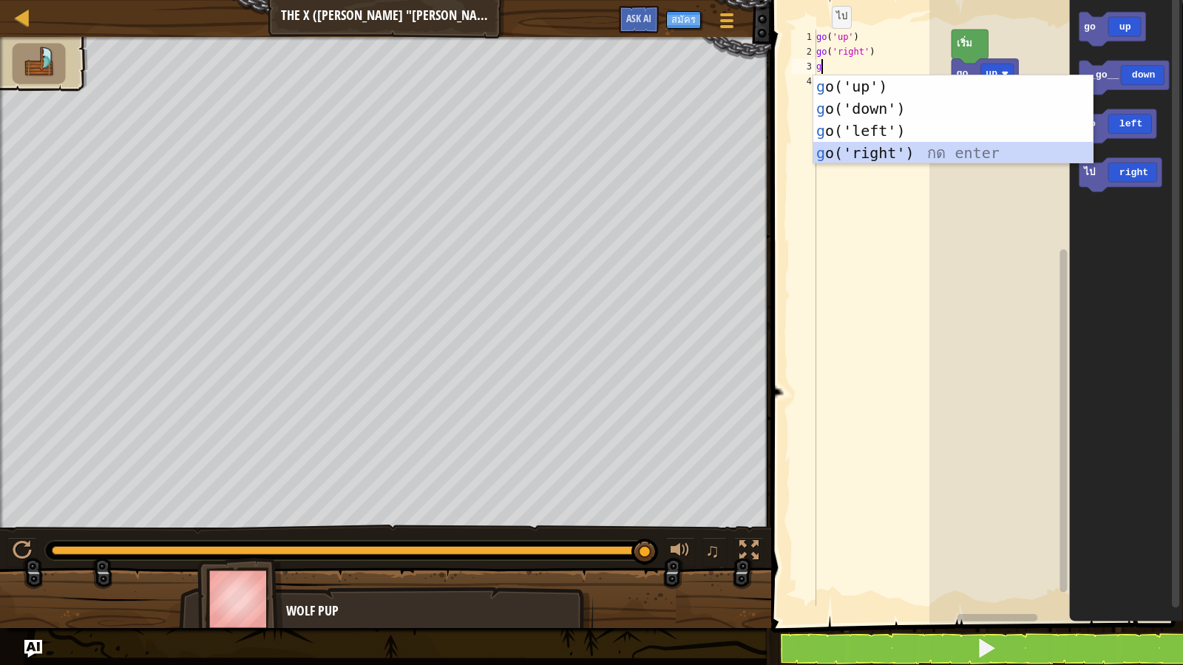
click at [846, 147] on div "g o('up') กด enter g o('down') กด enter g o('left') กด enter g o('right') กด en…" at bounding box center [952, 141] width 279 height 133
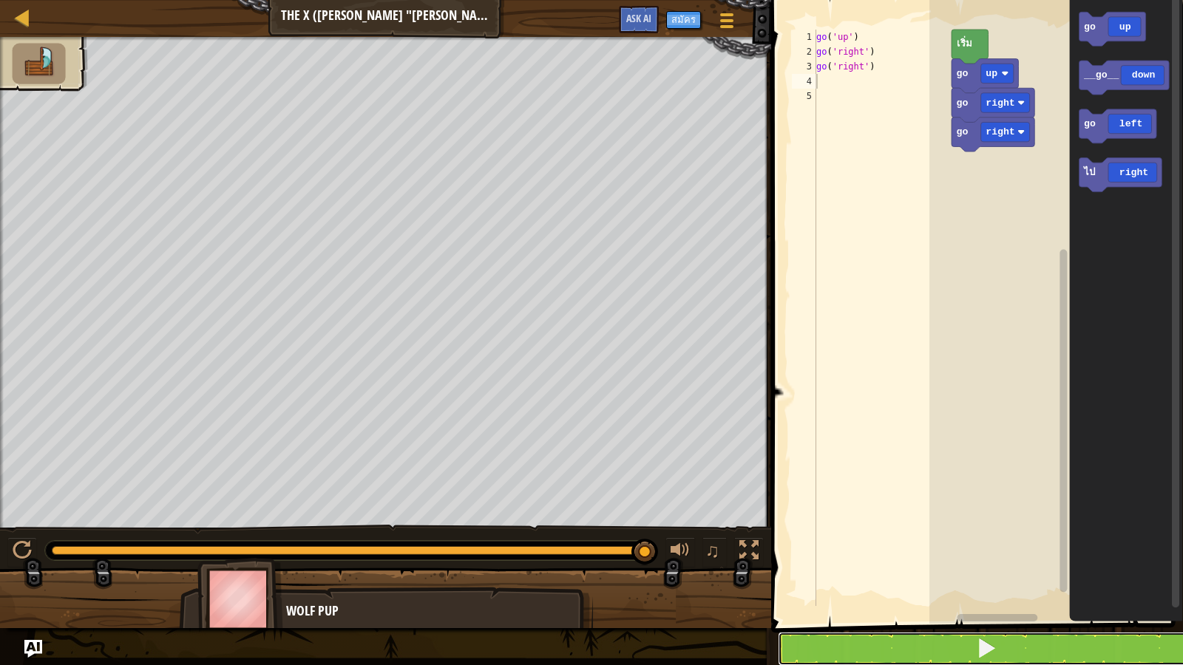
click at [1094, 571] on button at bounding box center [986, 649] width 416 height 34
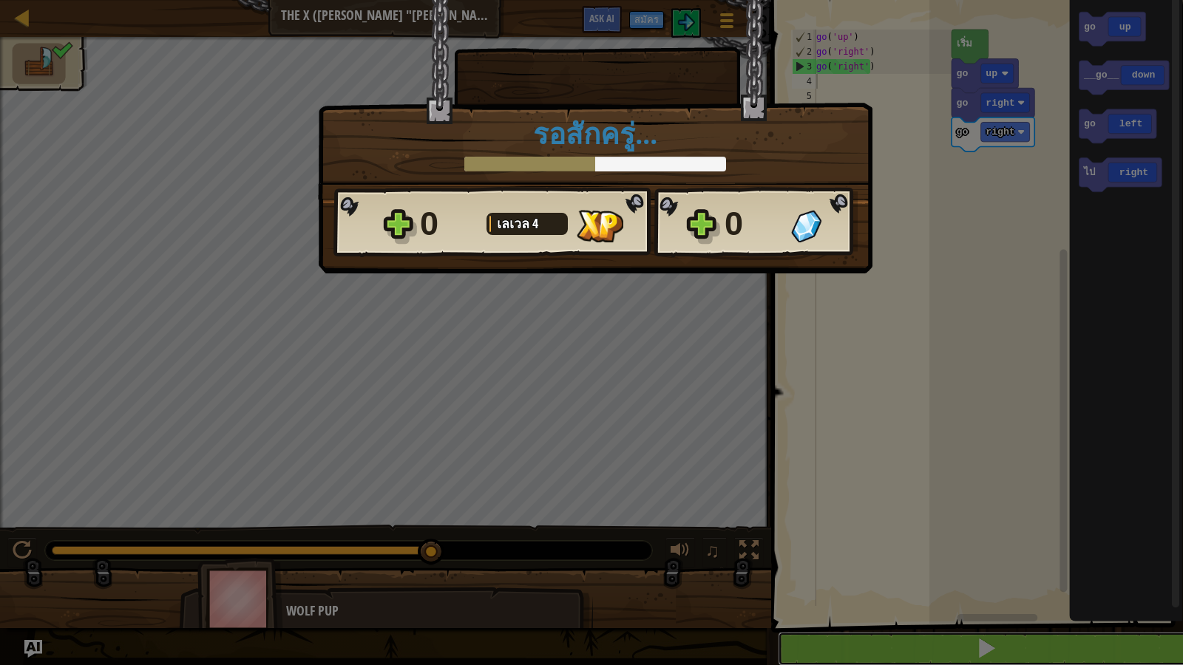
scroll to position [1, 0]
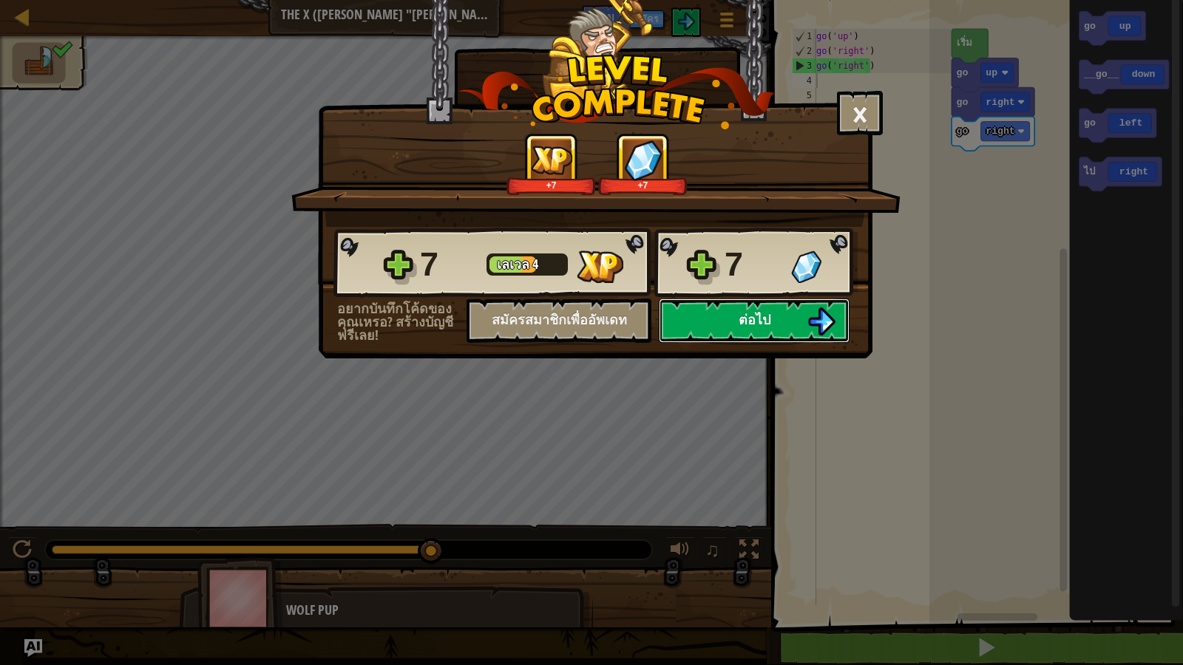
click at [807, 336] on button "ต่อไป" at bounding box center [754, 321] width 191 height 44
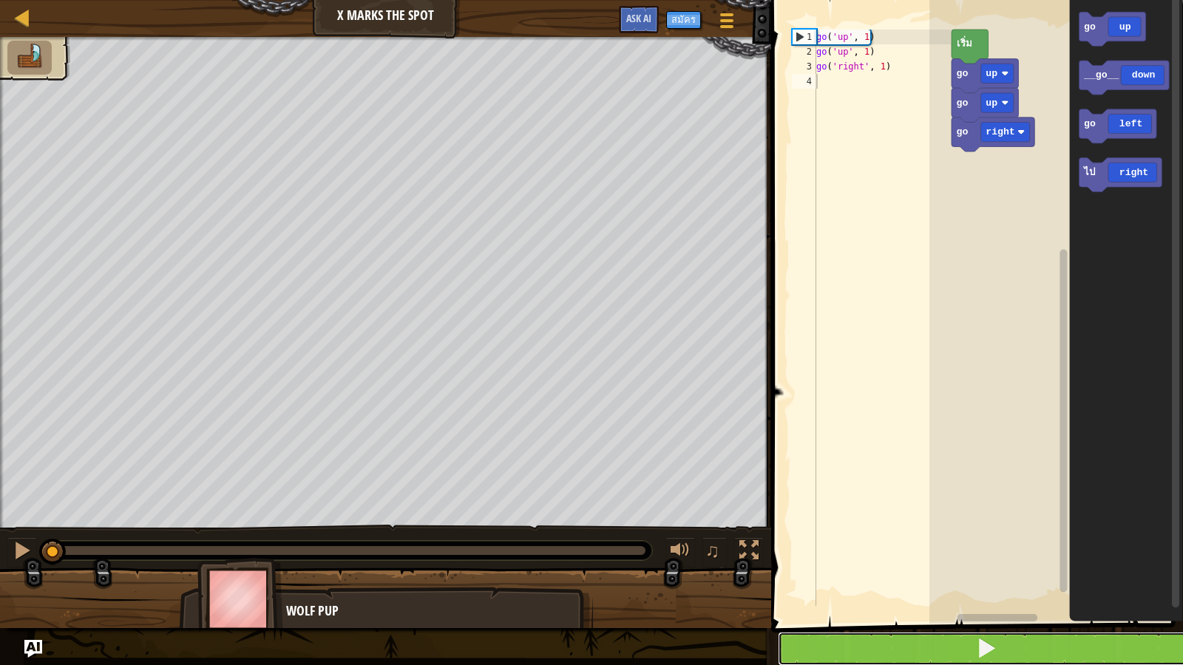
click at [824, 571] on button at bounding box center [986, 649] width 416 height 34
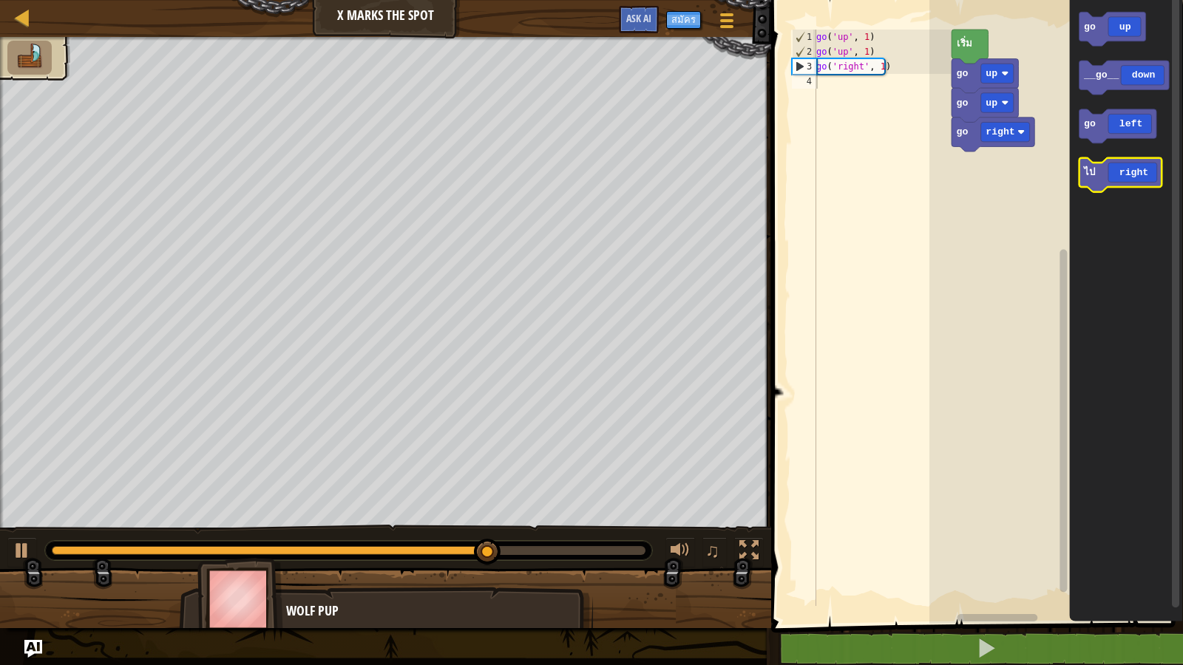
click at [1140, 178] on icon "พื้นที่ทำงาน Blockly" at bounding box center [1120, 175] width 83 height 34
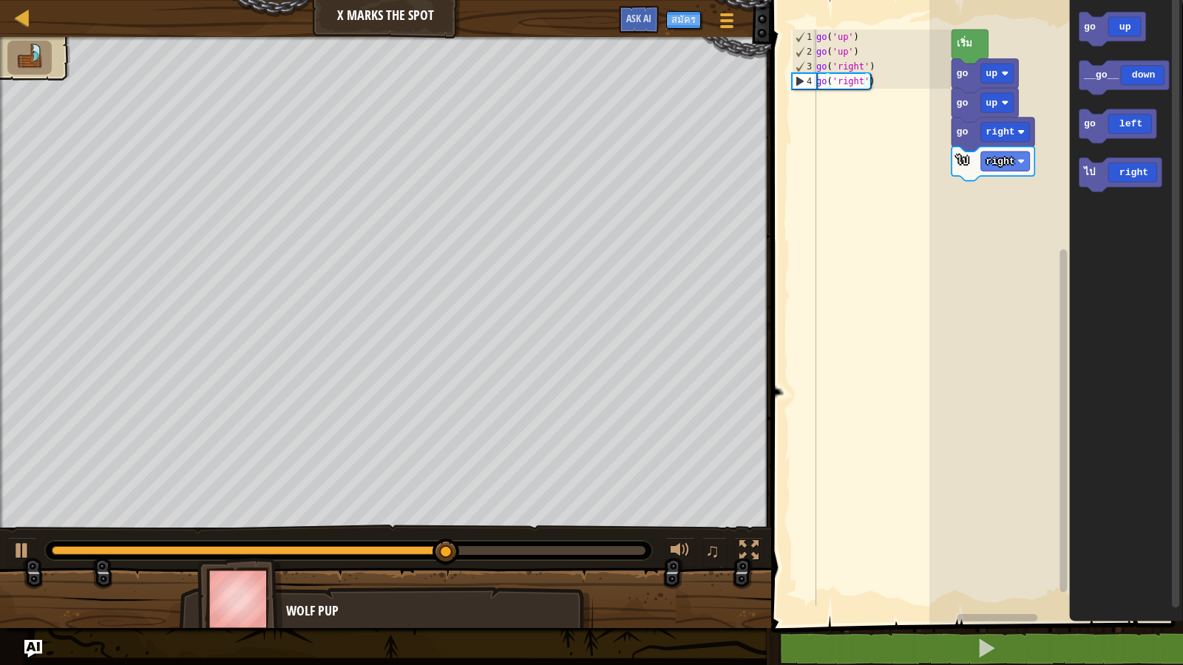
type textarea "go('right')"
click at [884, 81] on div "go ( 'up' ) go ( 'up' ) go ( 'right' ) go ( 'right' )" at bounding box center [882, 333] width 138 height 606
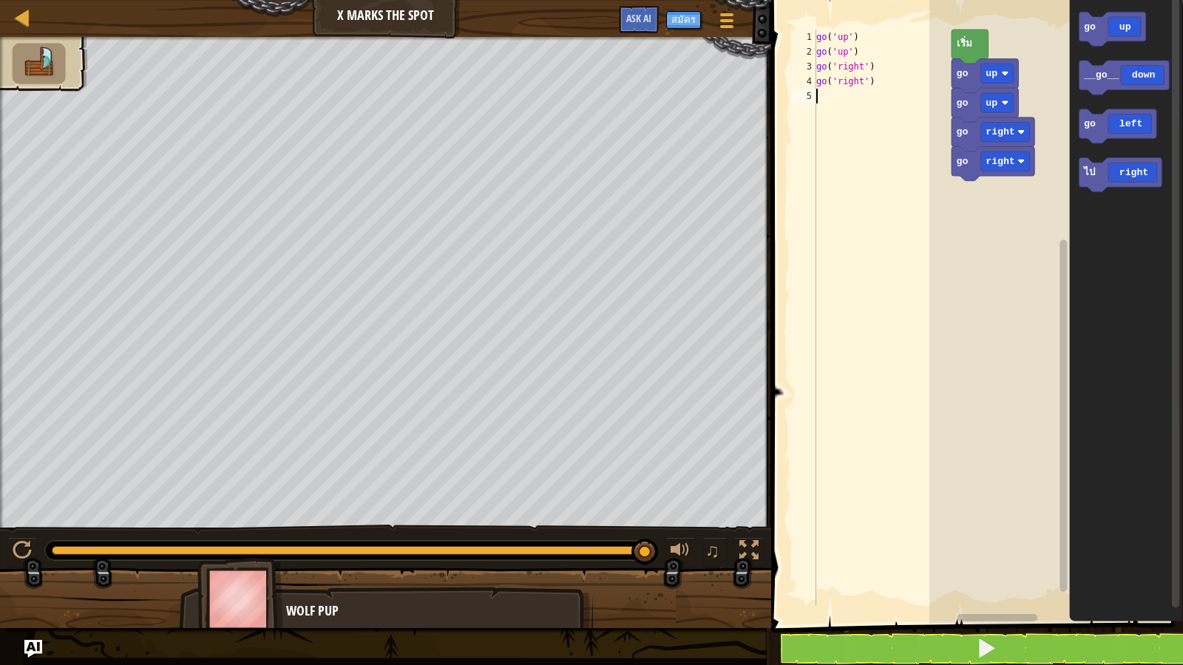
type textarea "g"
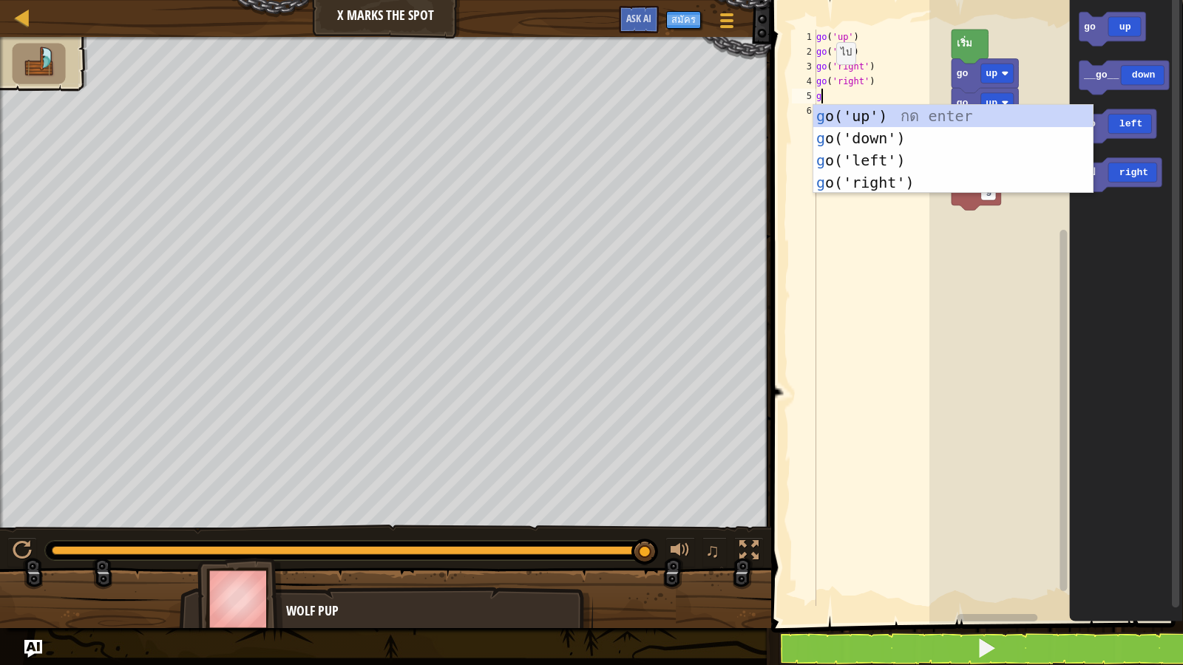
scroll to position [7, 0]
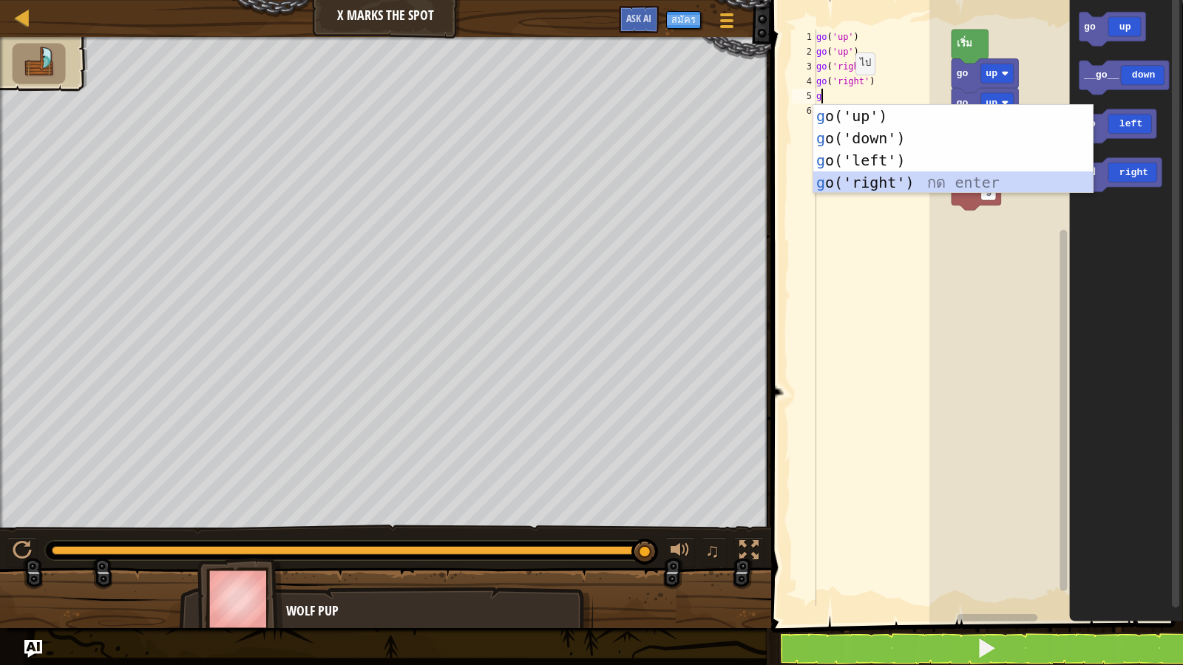
click at [858, 181] on div "g o('up') กด enter g o('down') กด enter g o('left') กด enter g o('right') กด en…" at bounding box center [952, 171] width 279 height 133
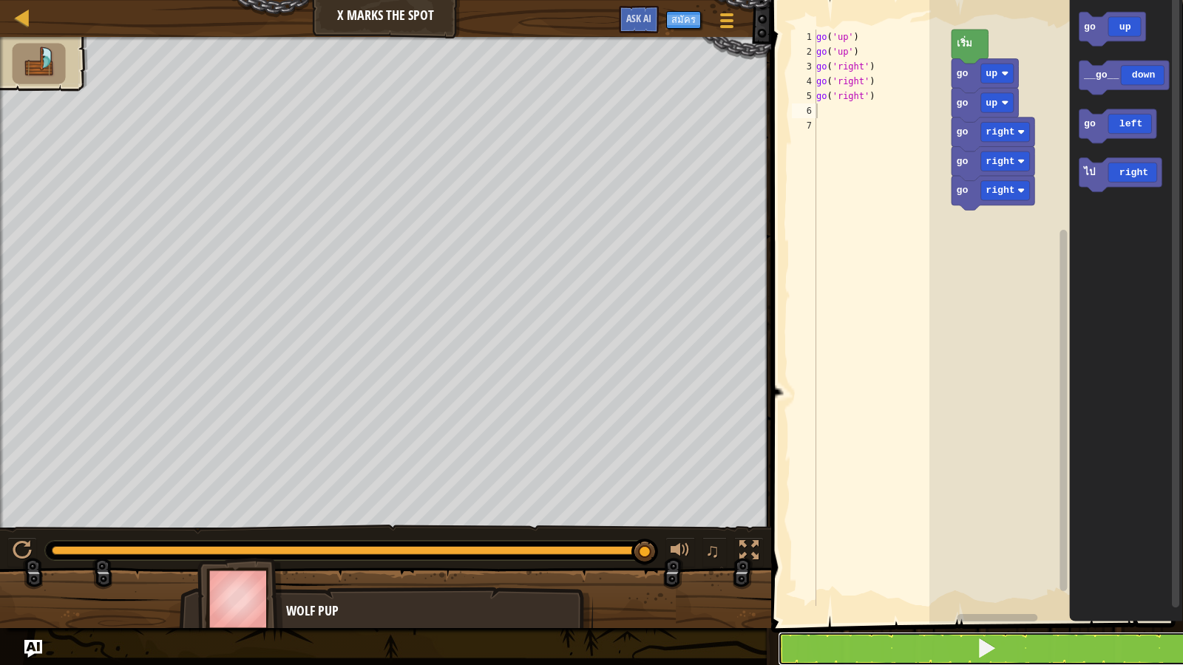
drag, startPoint x: 861, startPoint y: 648, endPoint x: 857, endPoint y: 635, distance: 13.3
click at [861, 571] on button at bounding box center [986, 649] width 416 height 34
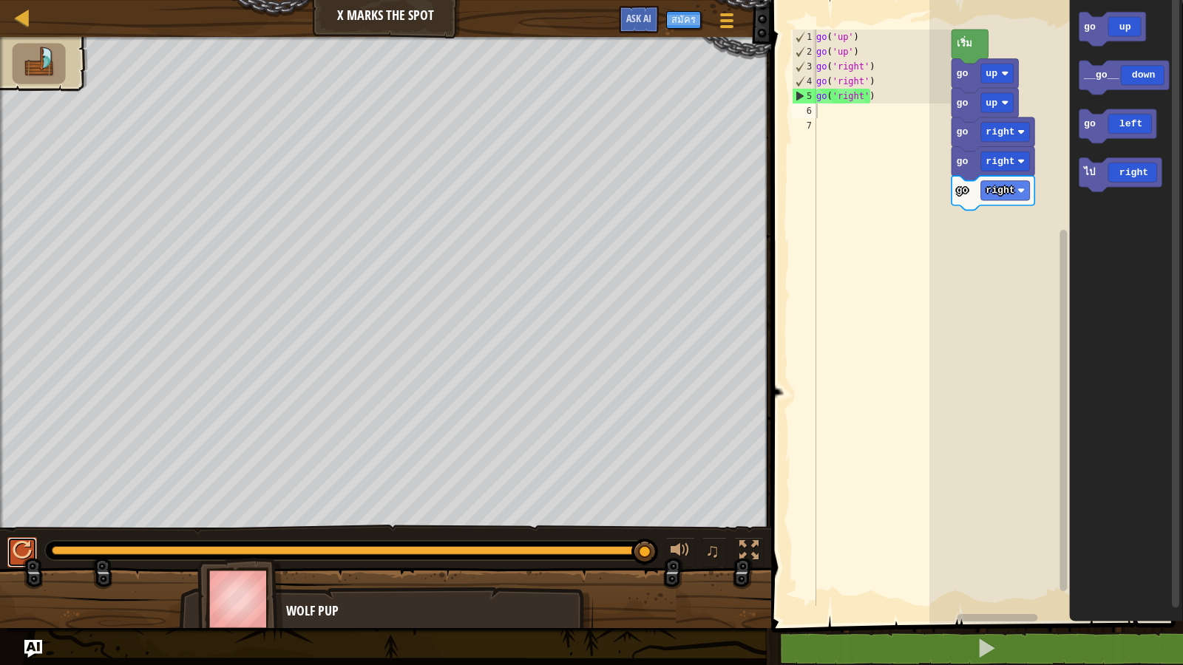
click at [13, 544] on div at bounding box center [22, 550] width 19 height 19
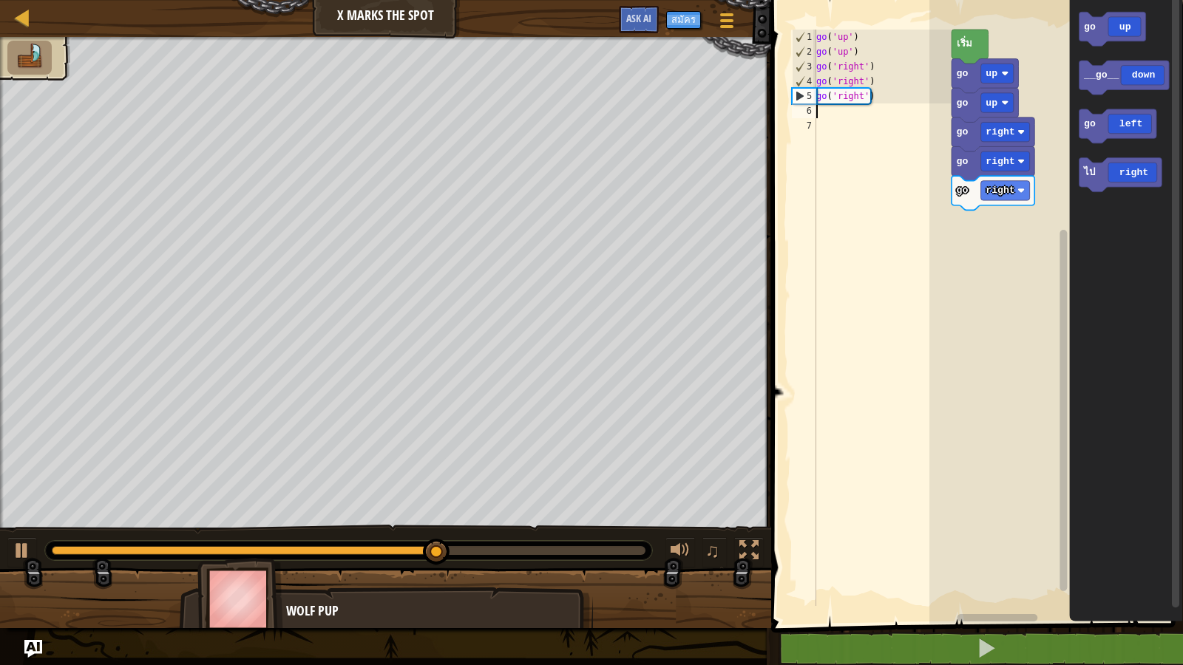
click at [819, 109] on div "go ( 'up' ) go ( 'up' ) go ( 'right' ) go ( 'right' ) go ( 'right' )" at bounding box center [882, 333] width 138 height 606
click at [819, 116] on div "go ( 'up' ) go ( 'up' ) go ( 'right' ) go ( 'right' ) go ( 'right' )" at bounding box center [882, 333] width 138 height 606
type textarea "g"
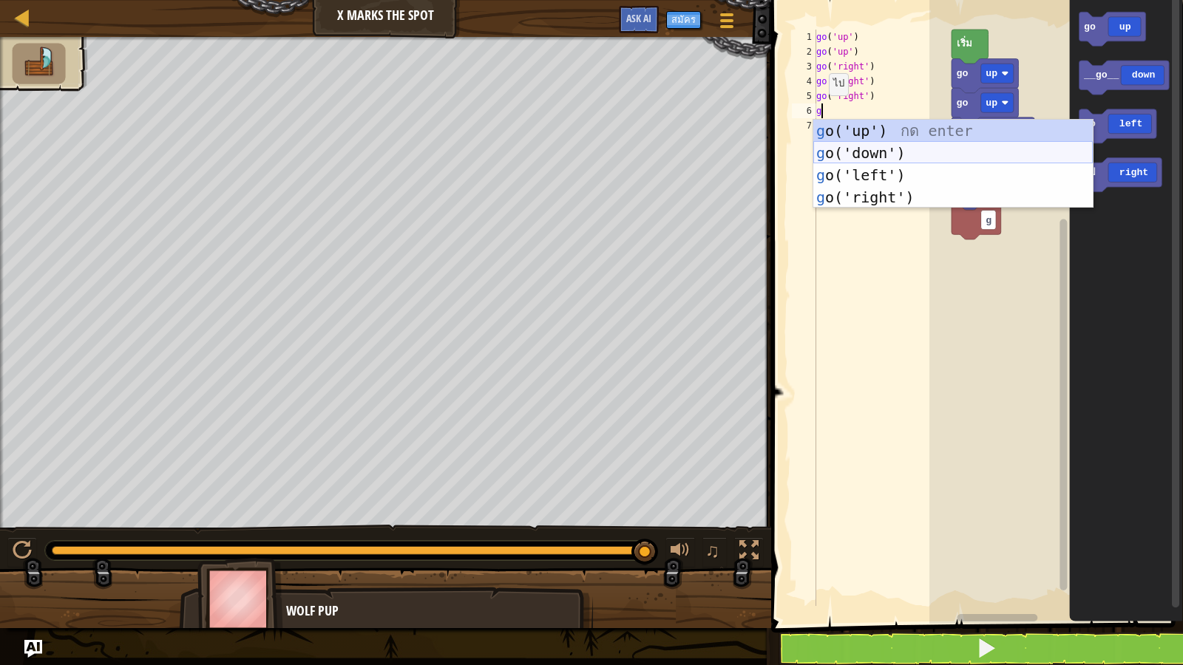
click at [887, 144] on div "g o('up') กด enter g o('down') กด enter g o('left') กด enter g o('right') กด en…" at bounding box center [952, 186] width 279 height 133
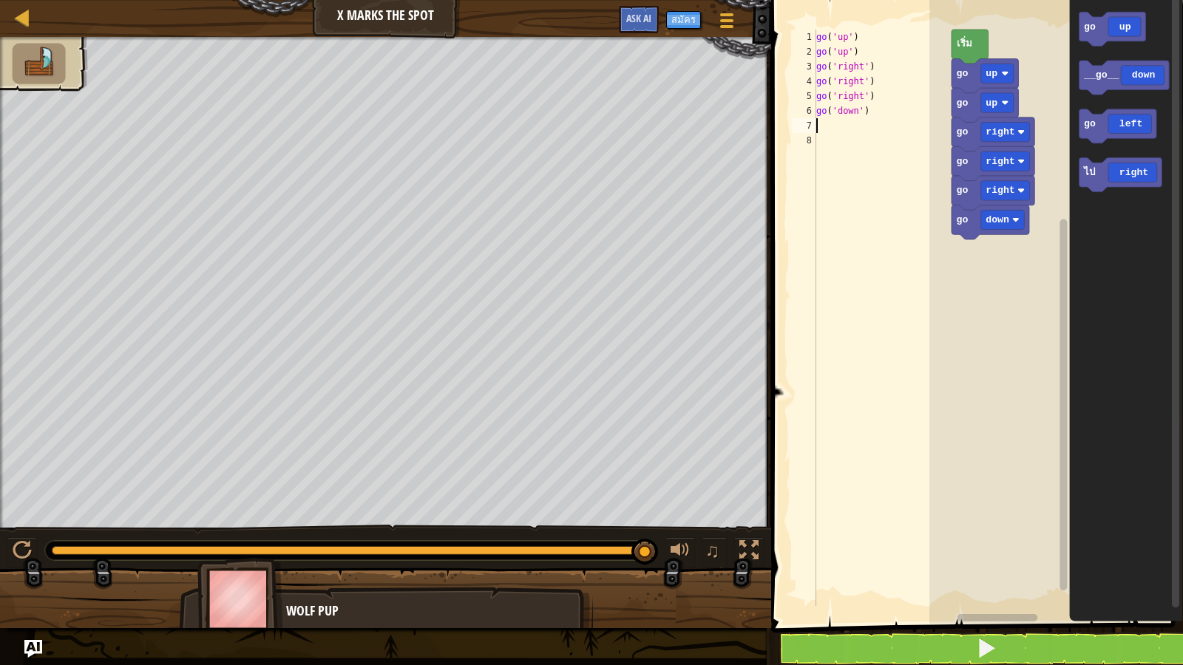
click at [813, 121] on div "7" at bounding box center [804, 125] width 24 height 15
type textarea "g"
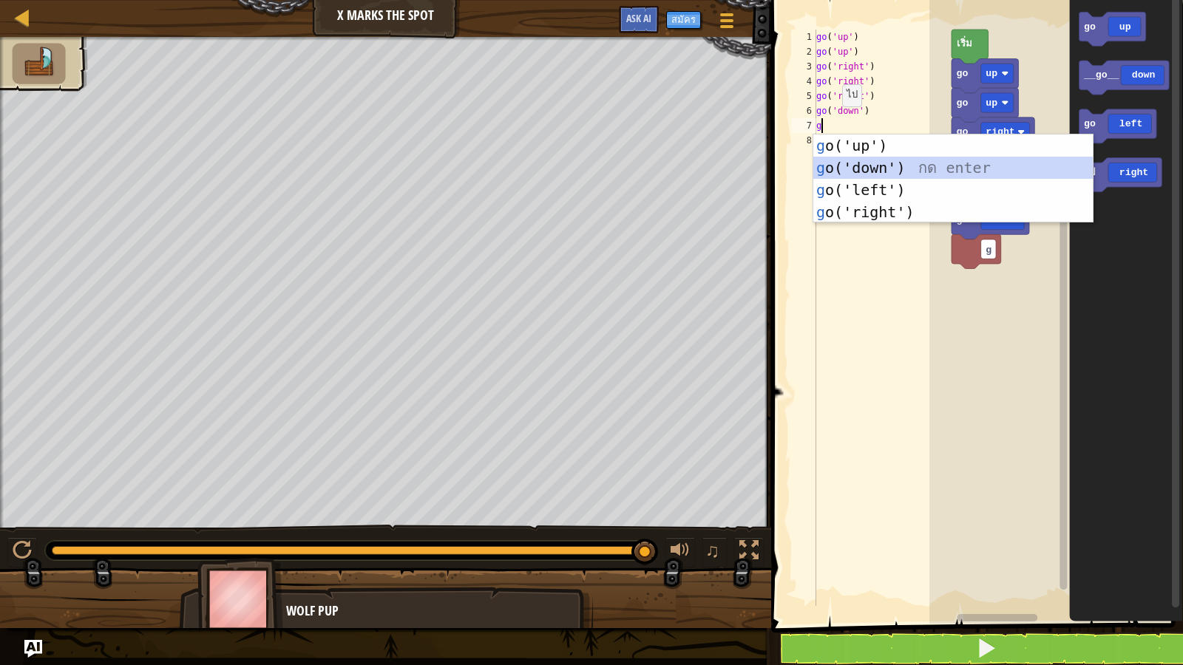
click at [906, 161] on div "g o('up') กด enter g o('down') กด enter g o('left') กด enter g o('right') กด en…" at bounding box center [952, 201] width 279 height 133
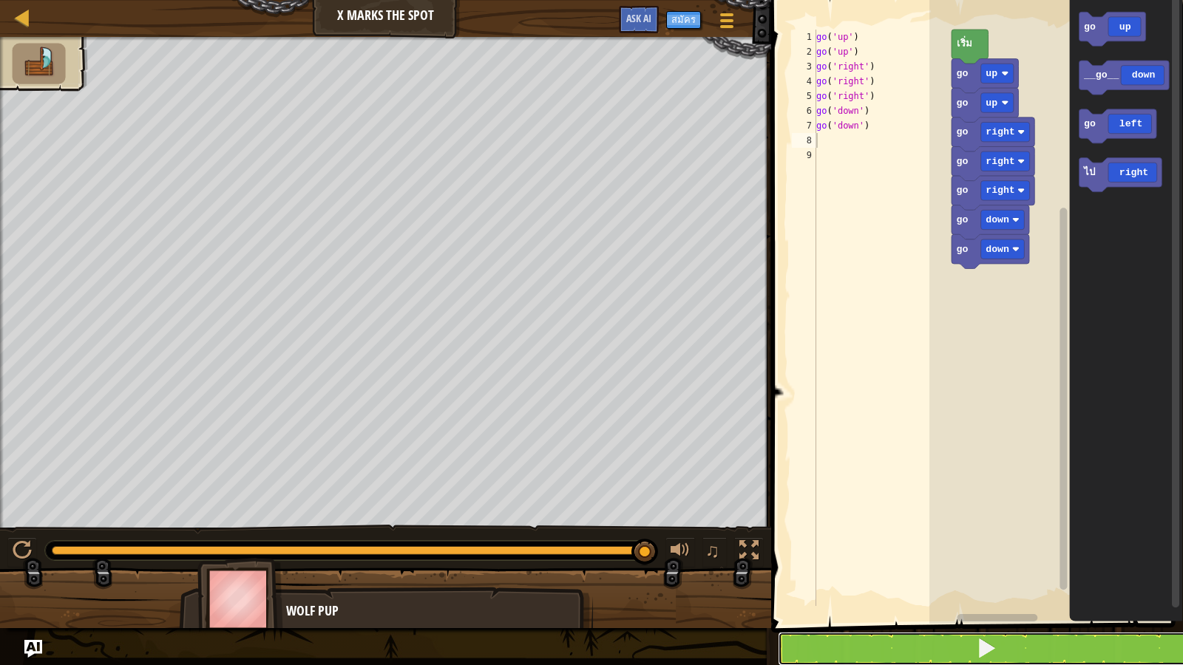
click at [810, 571] on button at bounding box center [986, 649] width 416 height 34
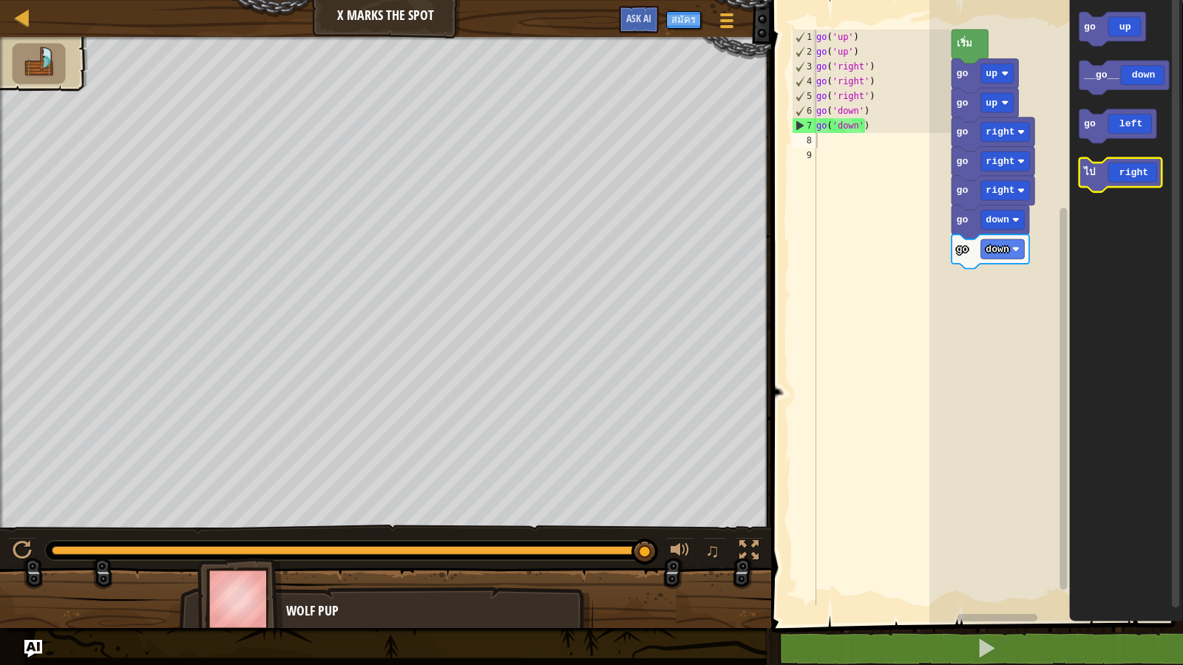
click at [1117, 179] on icon "พื้นที่ทำงาน Blockly" at bounding box center [1120, 175] width 83 height 34
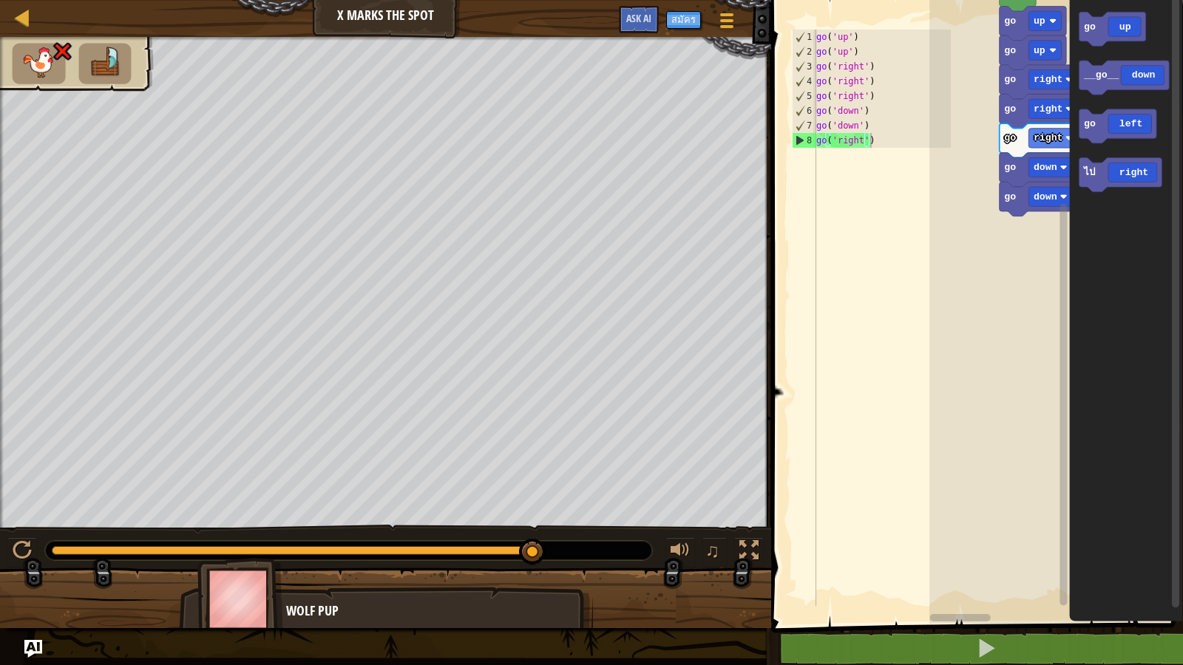
click at [1073, 353] on div "go down go down go right go right go right go up go up เริ่ม ไป right go up __g…" at bounding box center [1056, 308] width 254 height 631
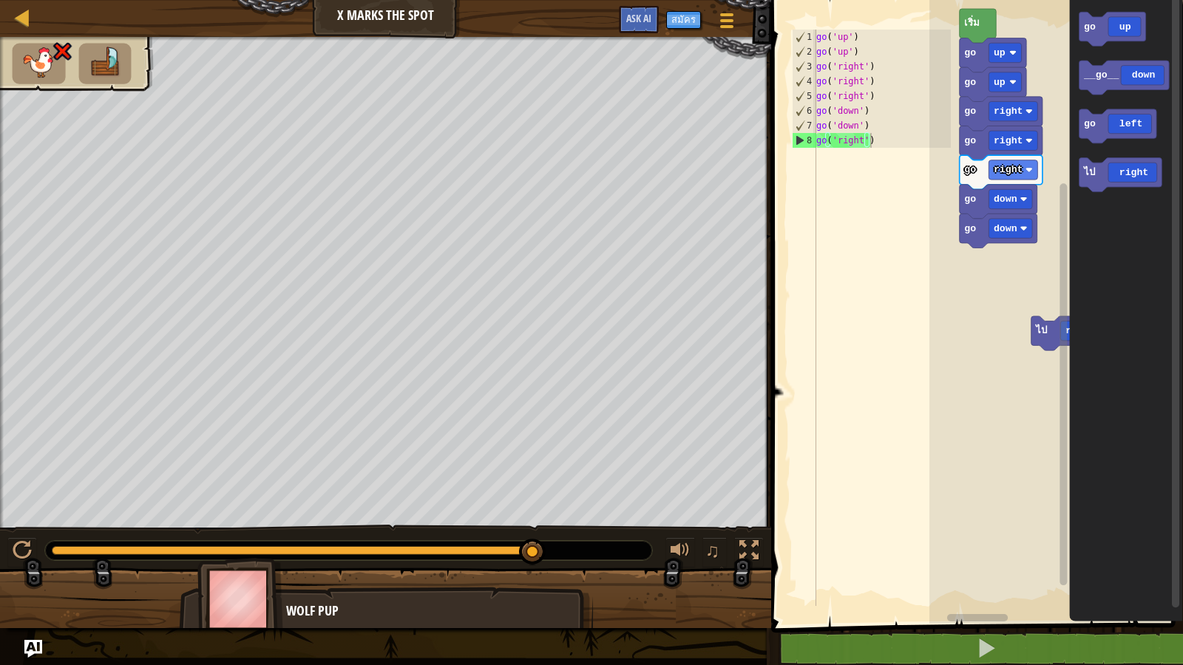
click at [986, 283] on rect "พื้นที่ทำงาน Blockly" at bounding box center [1056, 308] width 254 height 631
click at [986, 284] on rect "พื้นที่ทำงาน Blockly" at bounding box center [1056, 308] width 254 height 631
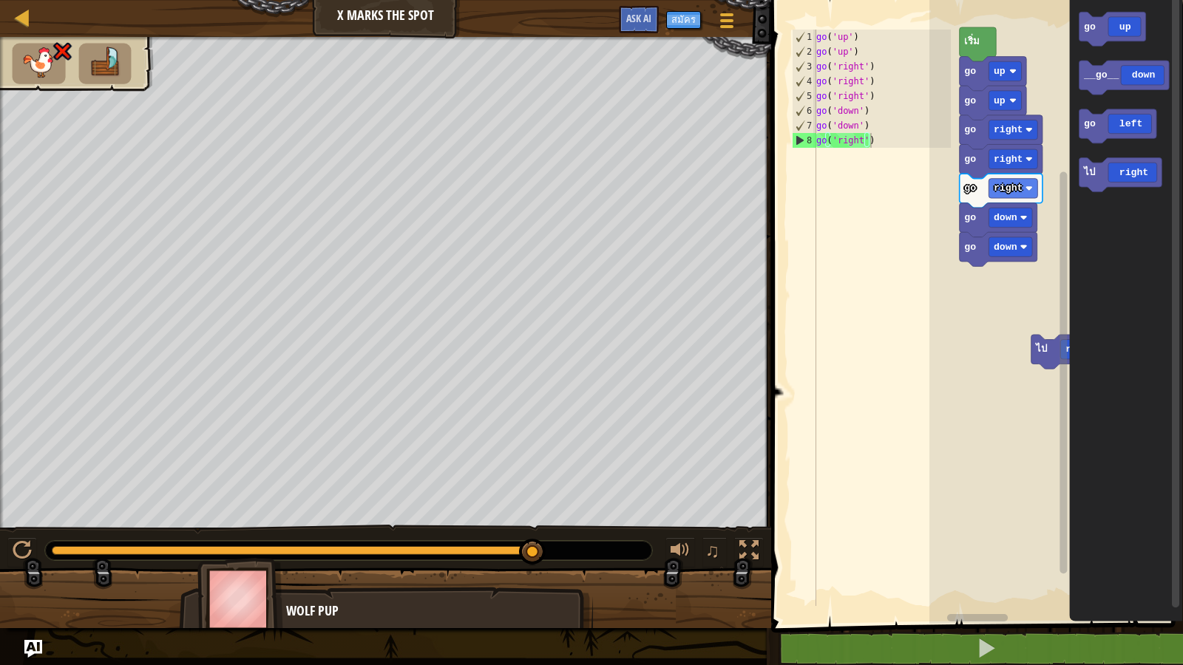
click at [986, 302] on rect "พื้นที่ทำงาน Blockly" at bounding box center [1056, 308] width 254 height 631
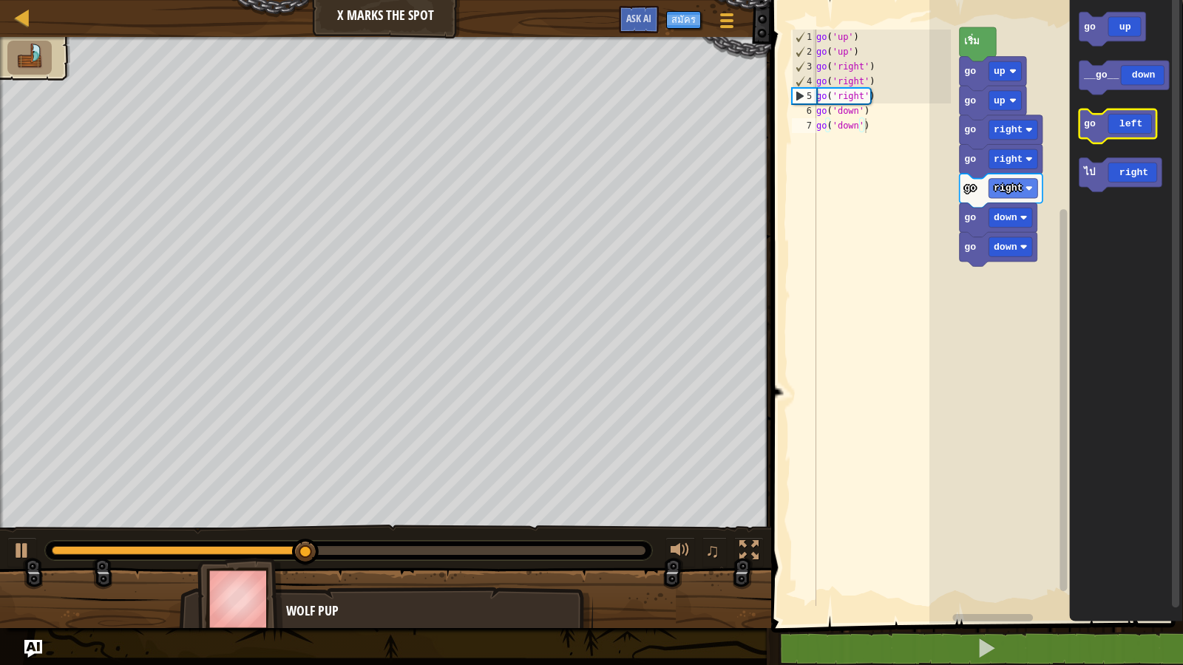
click at [1142, 126] on icon "พื้นที่ทำงาน Blockly" at bounding box center [1118, 126] width 78 height 34
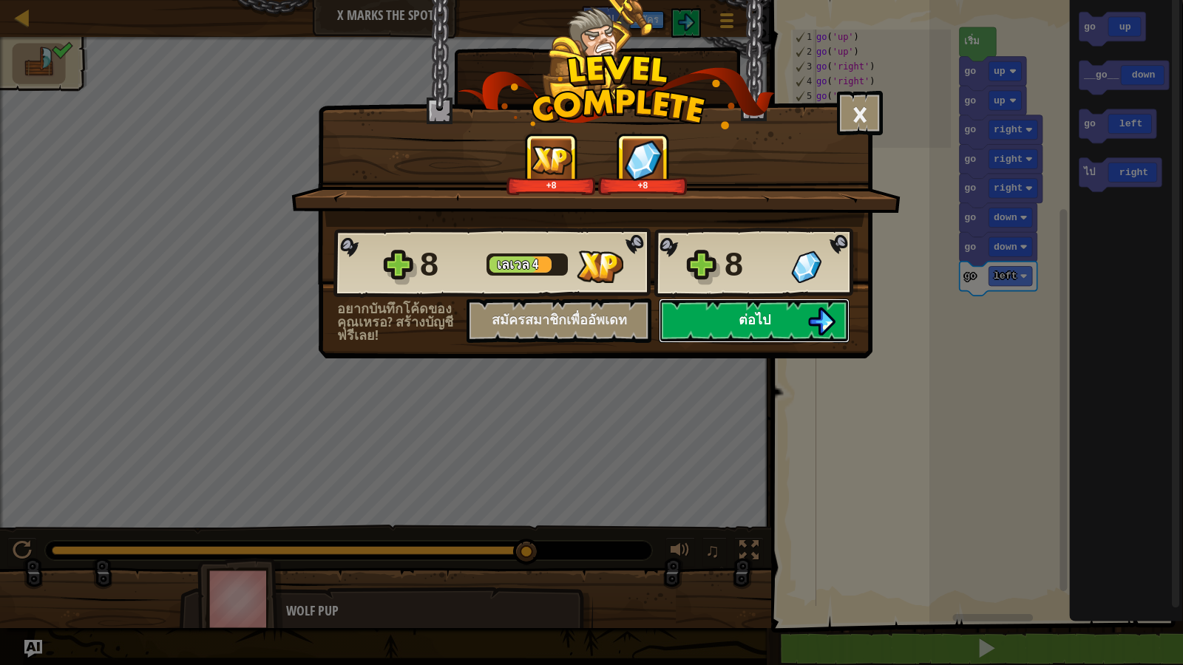
click at [819, 307] on button "ต่อไป" at bounding box center [754, 321] width 191 height 44
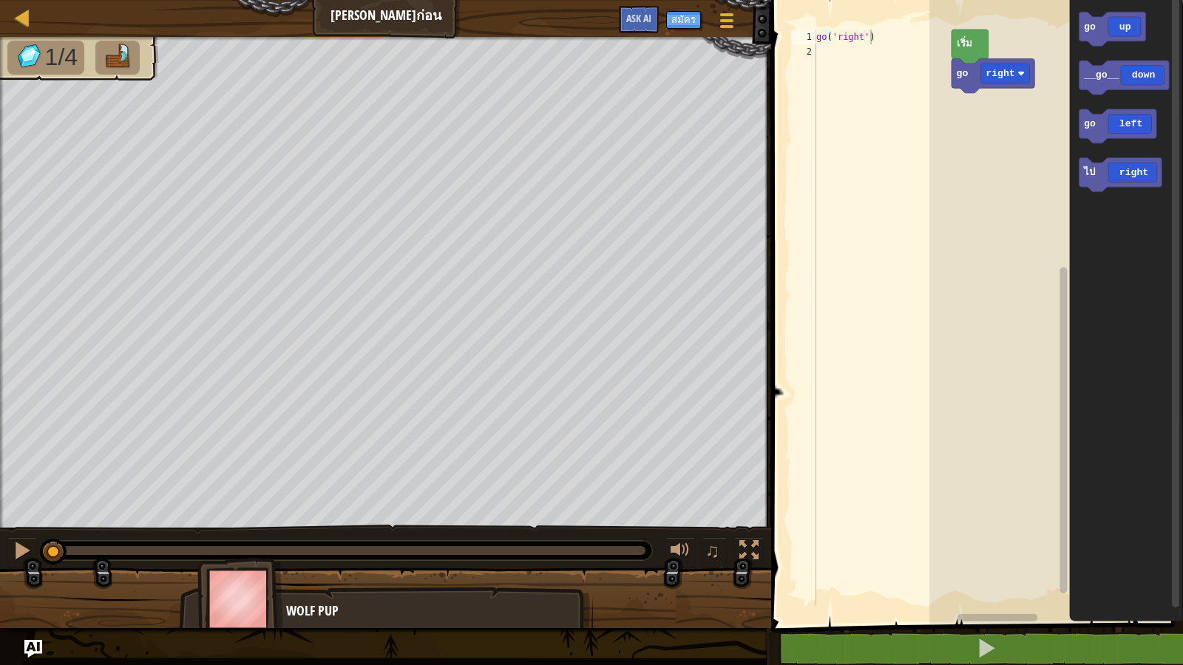
click at [819, 54] on div "go ( 'right' )" at bounding box center [882, 333] width 138 height 606
type textarea "g"
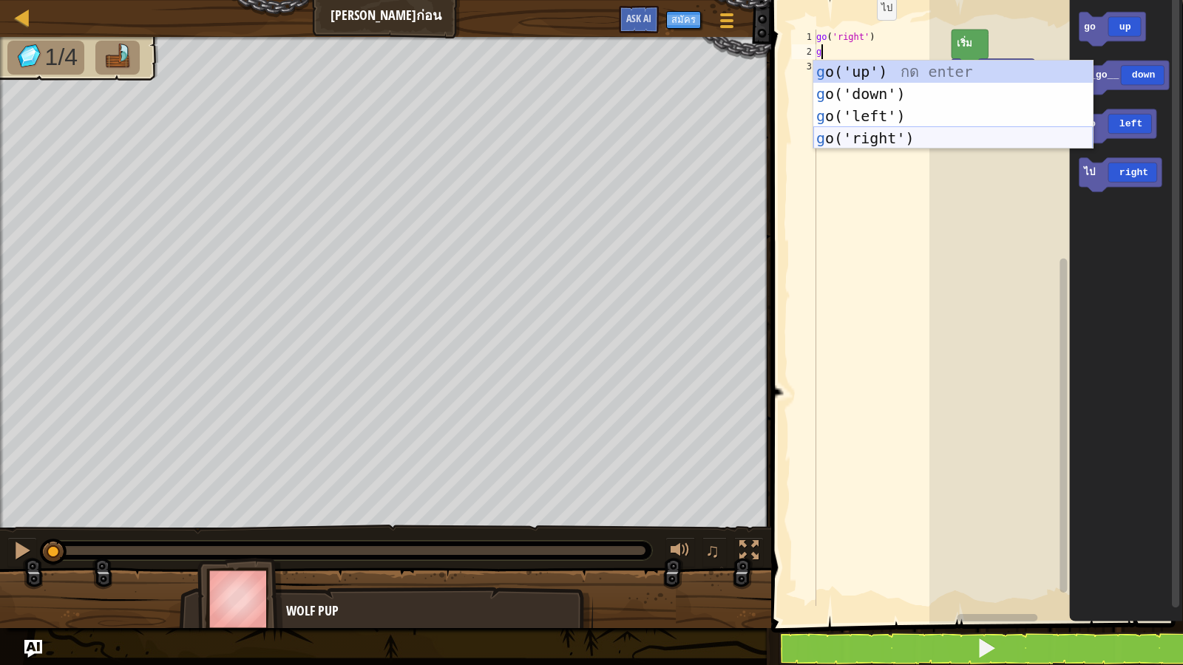
click at [953, 140] on div "g o('up') กด enter g o('down') กด enter g o('left') กด enter g o('right') กด en…" at bounding box center [952, 127] width 279 height 133
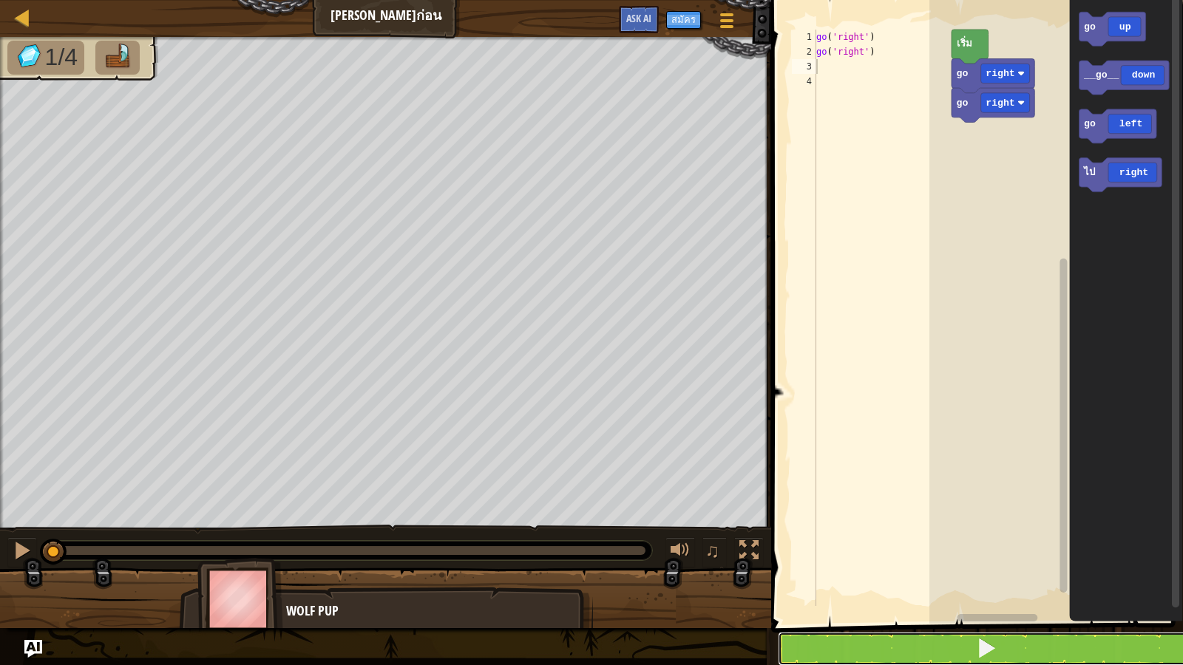
click at [863, 571] on button at bounding box center [986, 649] width 416 height 34
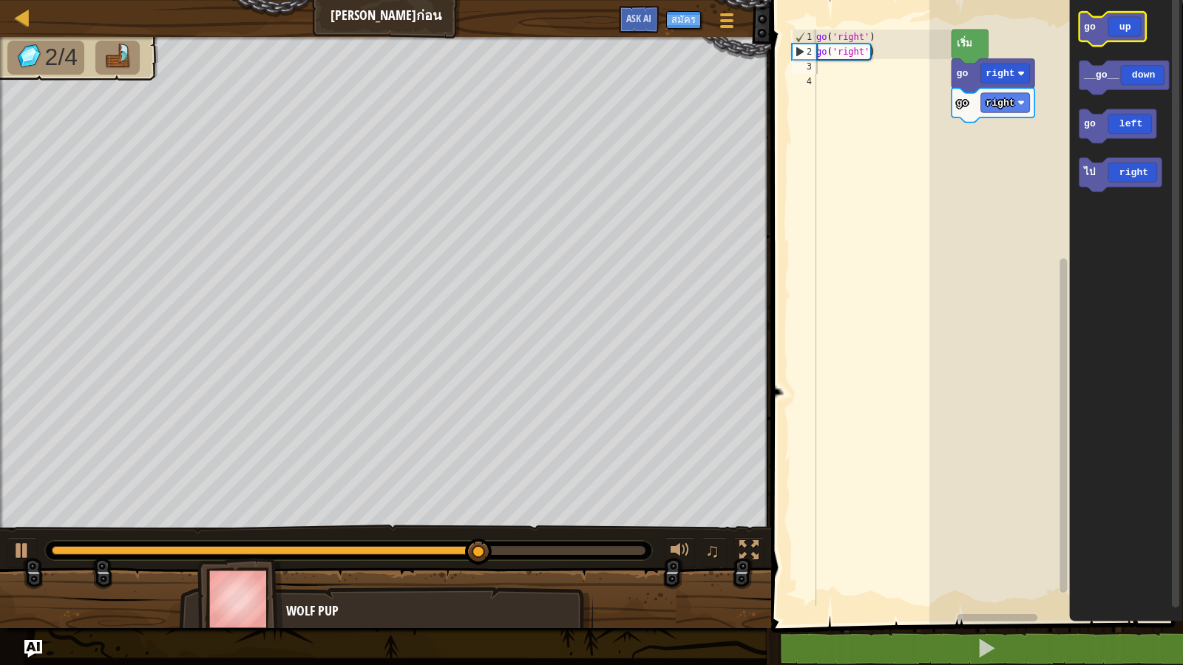
click at [1102, 19] on icon "พื้นที่ทำงาน Blockly" at bounding box center [1112, 29] width 67 height 34
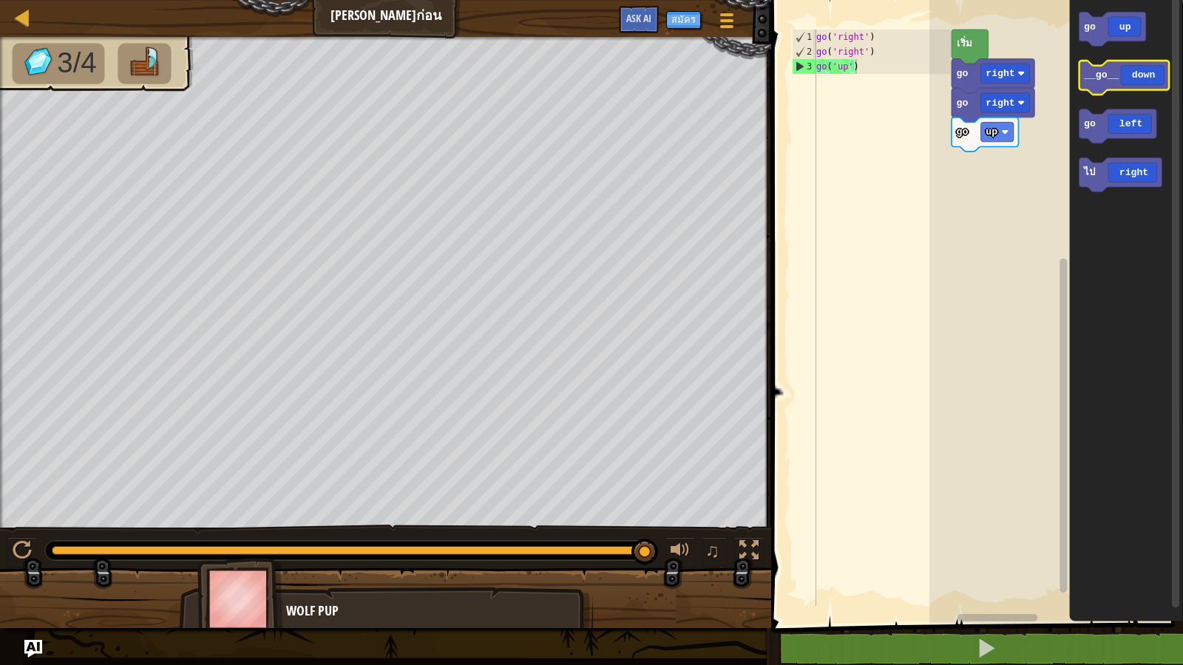
click at [1091, 74] on text "__go__" at bounding box center [1101, 75] width 36 height 11
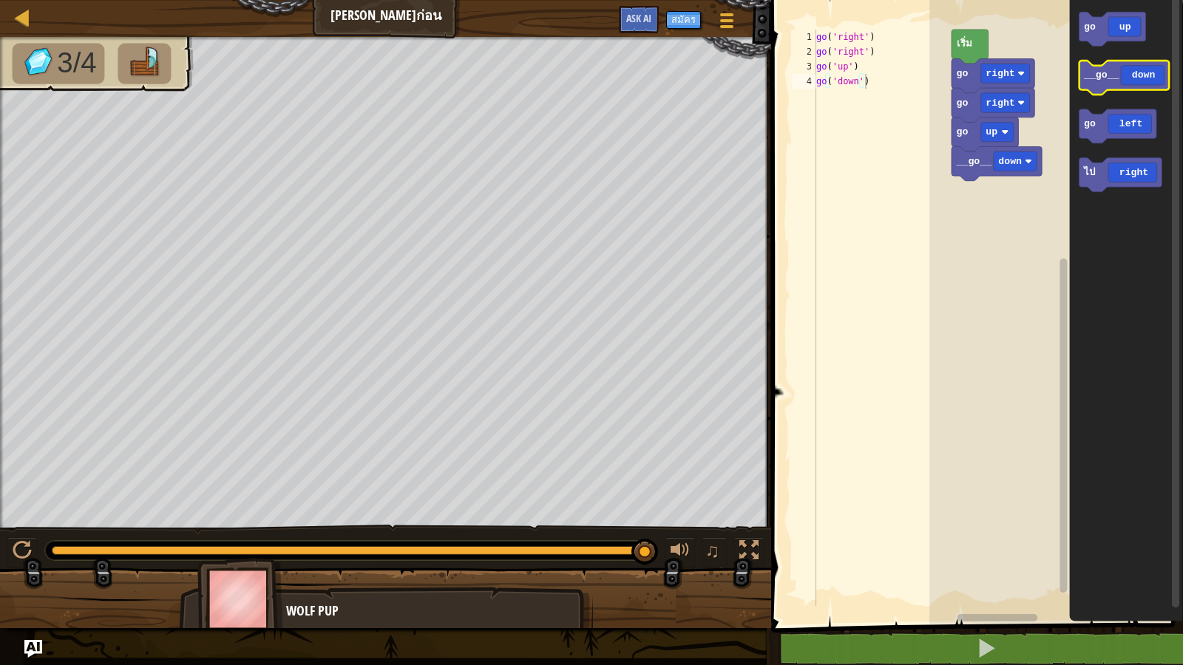
click at [1091, 72] on text "__go__" at bounding box center [1101, 75] width 36 height 11
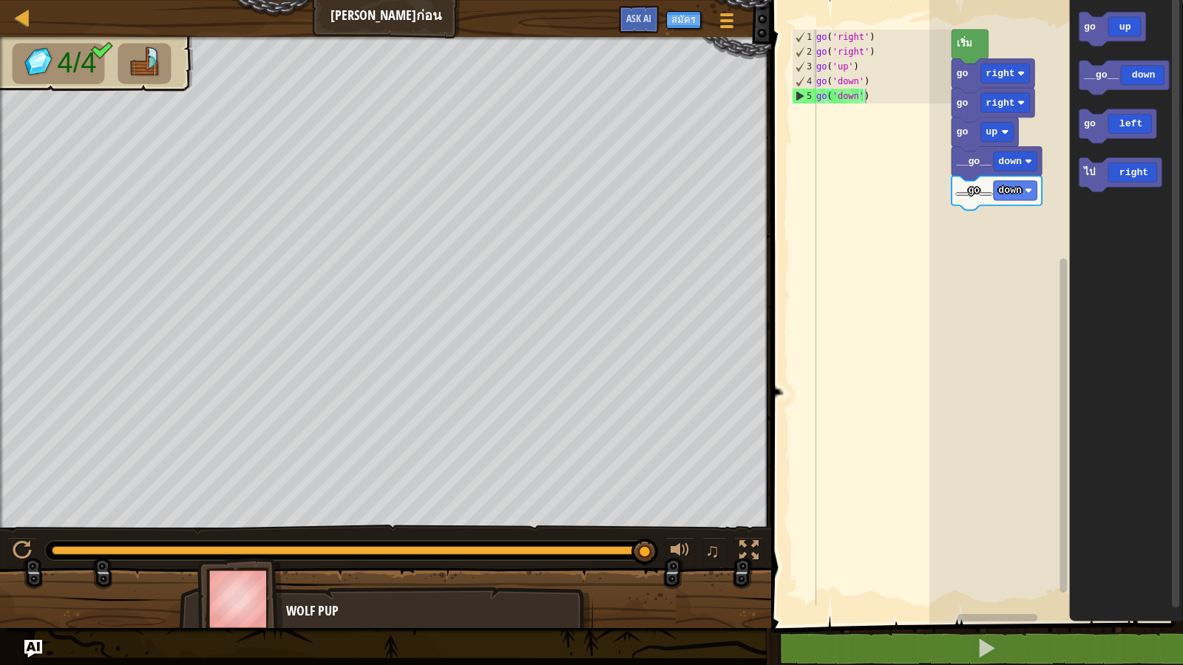
type textarea "go('down')"
click at [875, 89] on div "go ( 'right' ) go ( 'right' ) go ( 'up' ) go ( 'down' ) go ( 'down' )" at bounding box center [882, 333] width 138 height 606
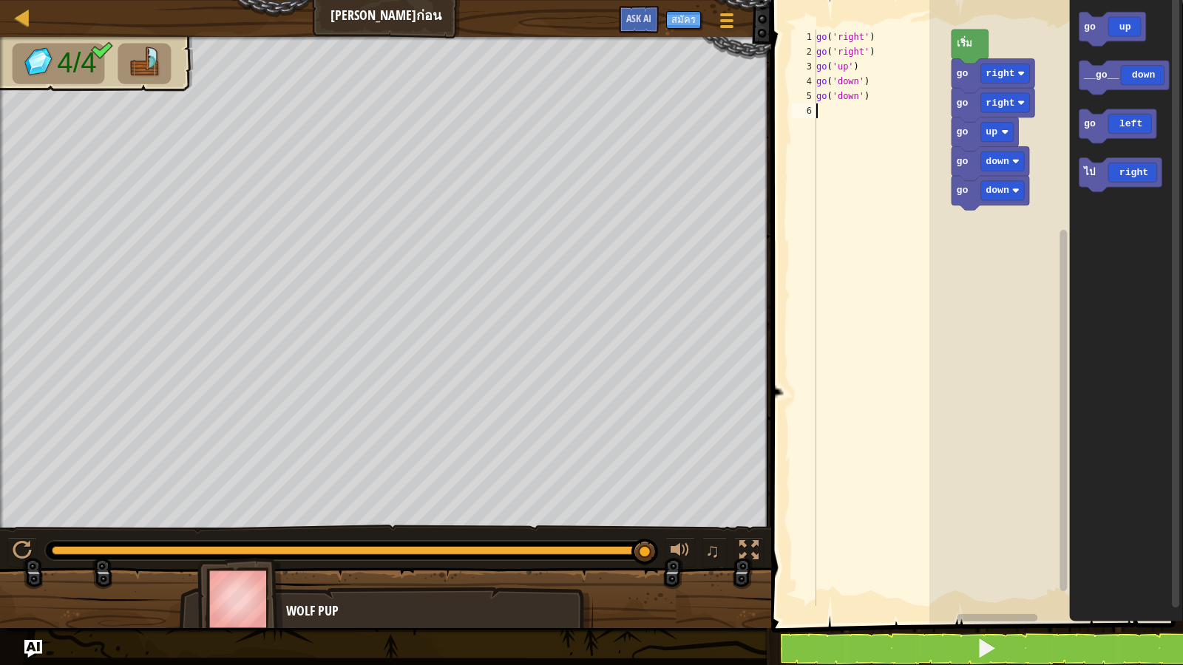
type textarea "g"
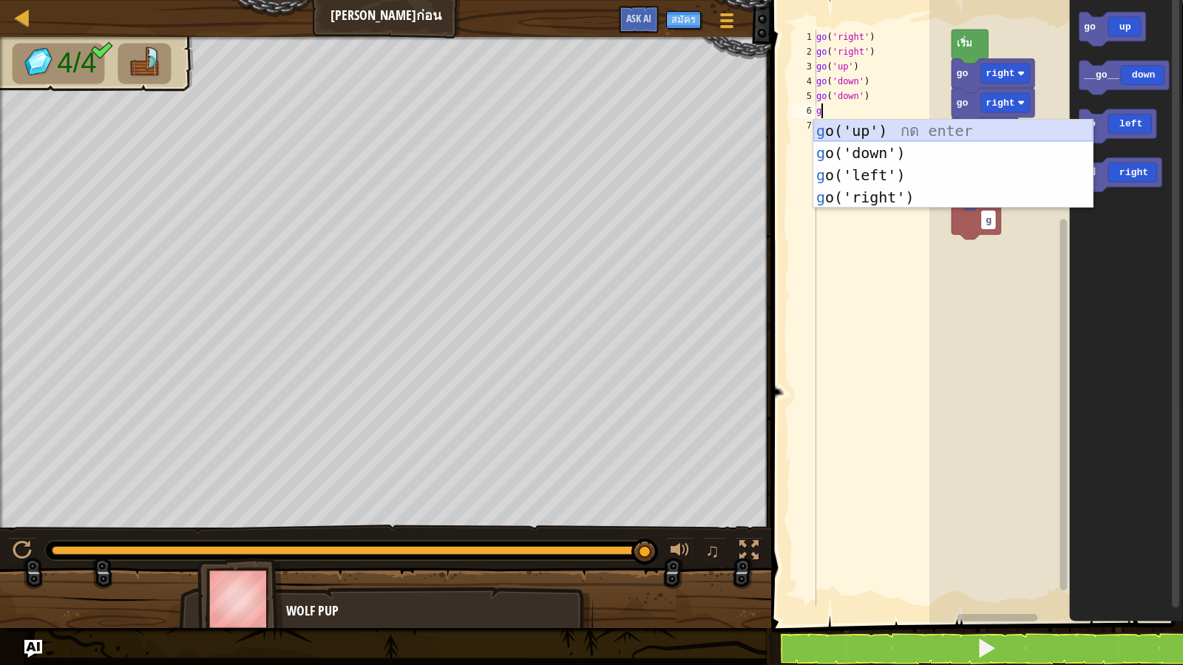
click at [850, 126] on div "g o('up') กด enter g o('down') กด enter g o('left') กด enter g o('right') กด en…" at bounding box center [952, 186] width 279 height 133
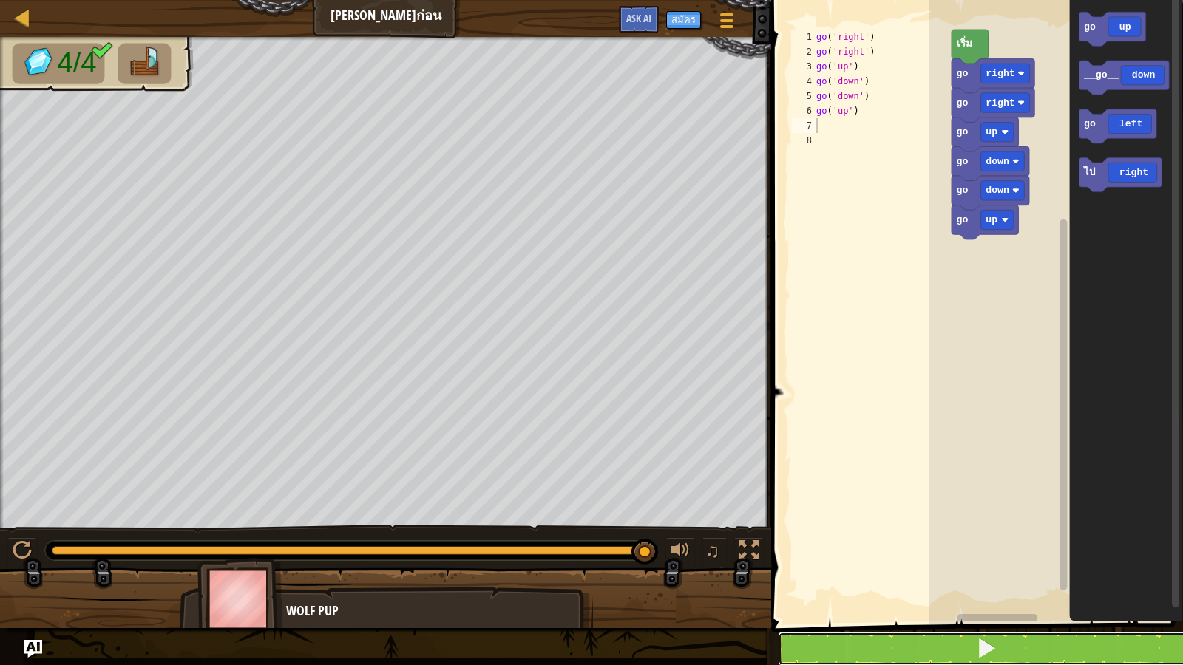
click at [938, 571] on button at bounding box center [986, 649] width 416 height 34
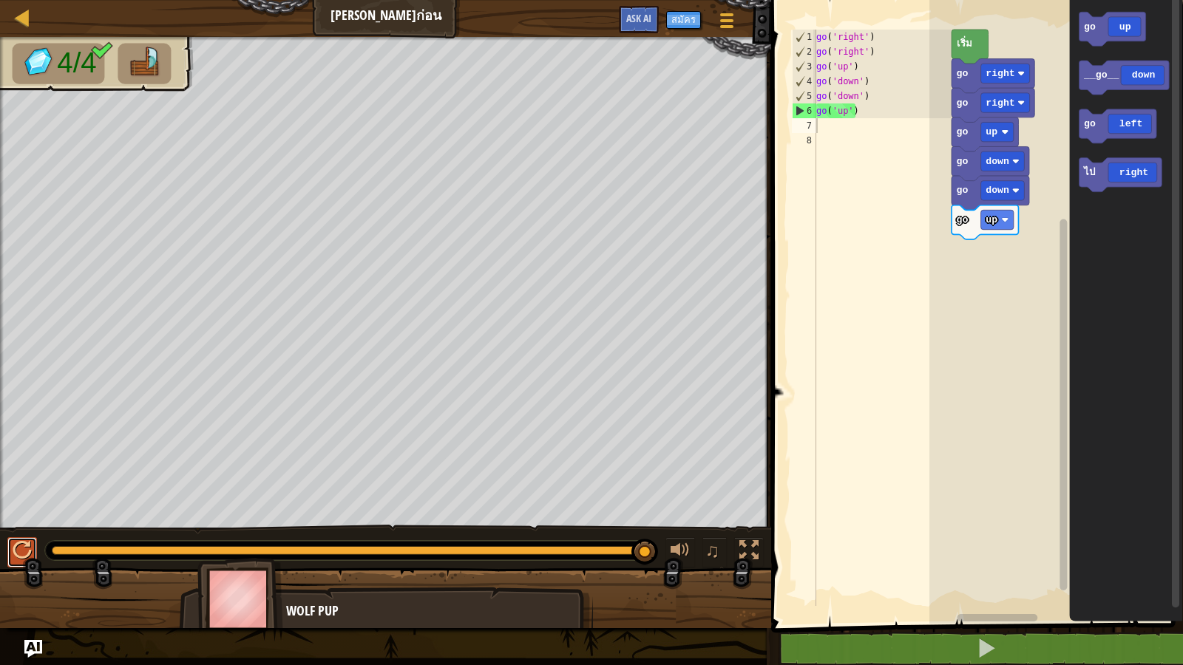
click at [13, 560] on div at bounding box center [22, 550] width 19 height 19
click at [829, 125] on div "go ( 'right' ) go ( 'right' ) go ( 'up' ) go ( 'down' ) go ( 'down' ) go ( 'up'…" at bounding box center [882, 333] width 138 height 606
type textarea "g"
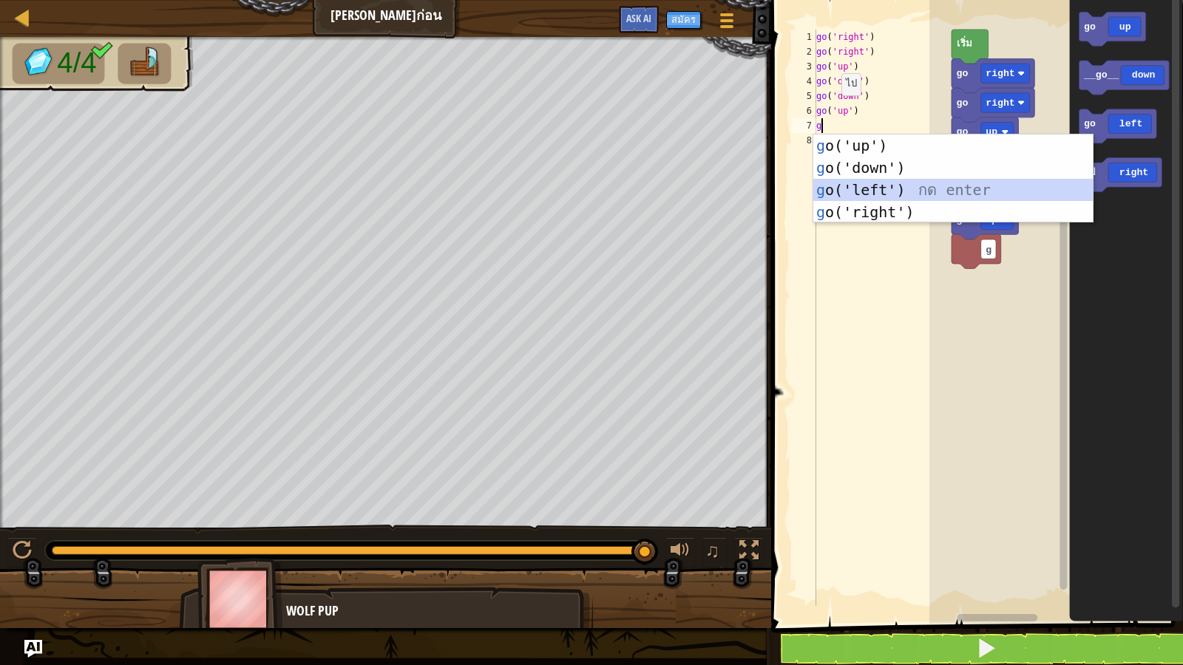
click at [877, 189] on div "g o('up') กด enter g o('down') กด enter g o('left') กด enter g o('right') กด en…" at bounding box center [952, 201] width 279 height 133
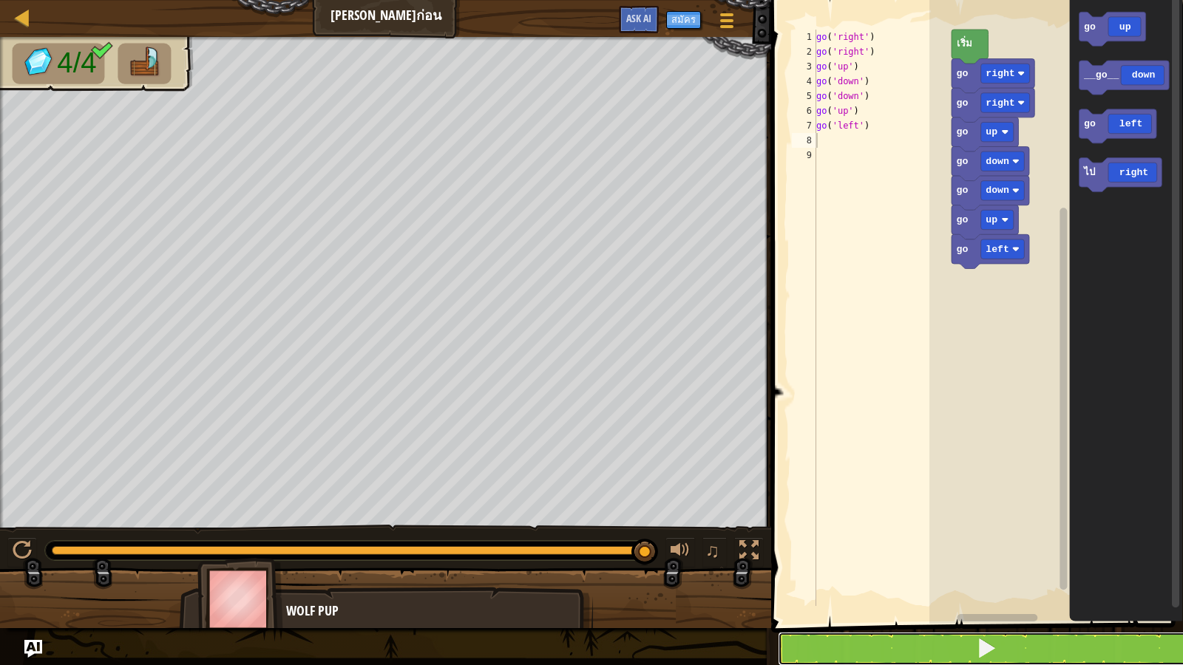
click at [1066, 571] on button at bounding box center [986, 649] width 416 height 34
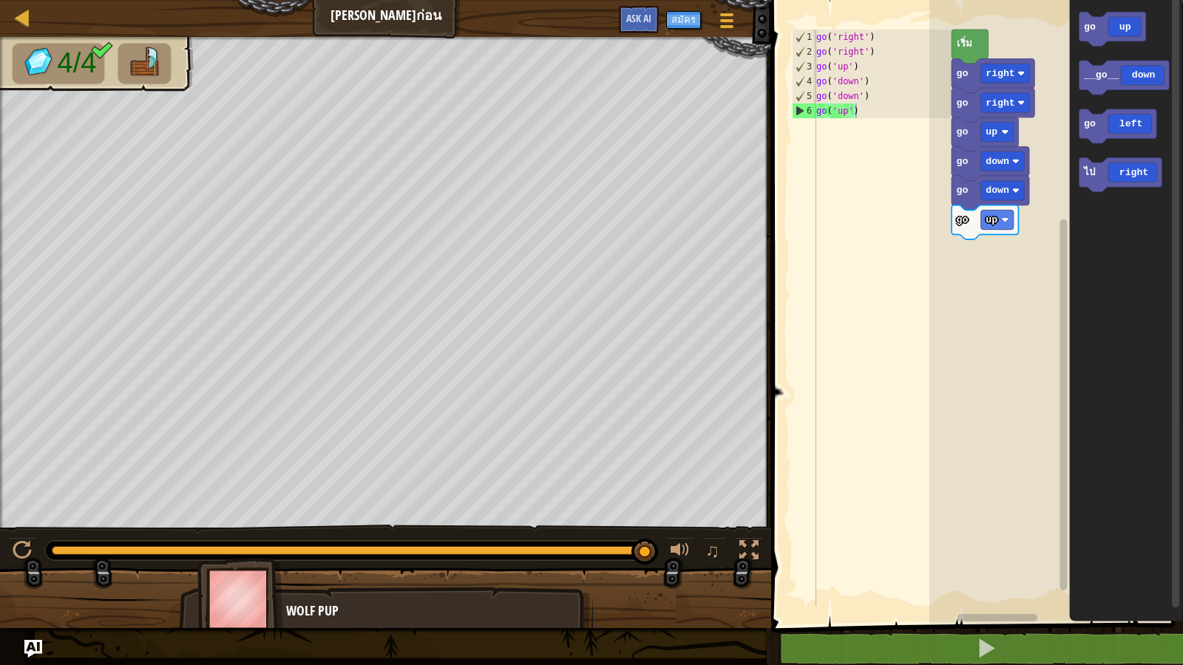
type textarea "go('up')"
click at [870, 119] on div "go ( 'right' ) go ( 'right' ) go ( 'up' ) go ( 'down' ) go ( 'down' ) go ( 'up'…" at bounding box center [882, 333] width 138 height 606
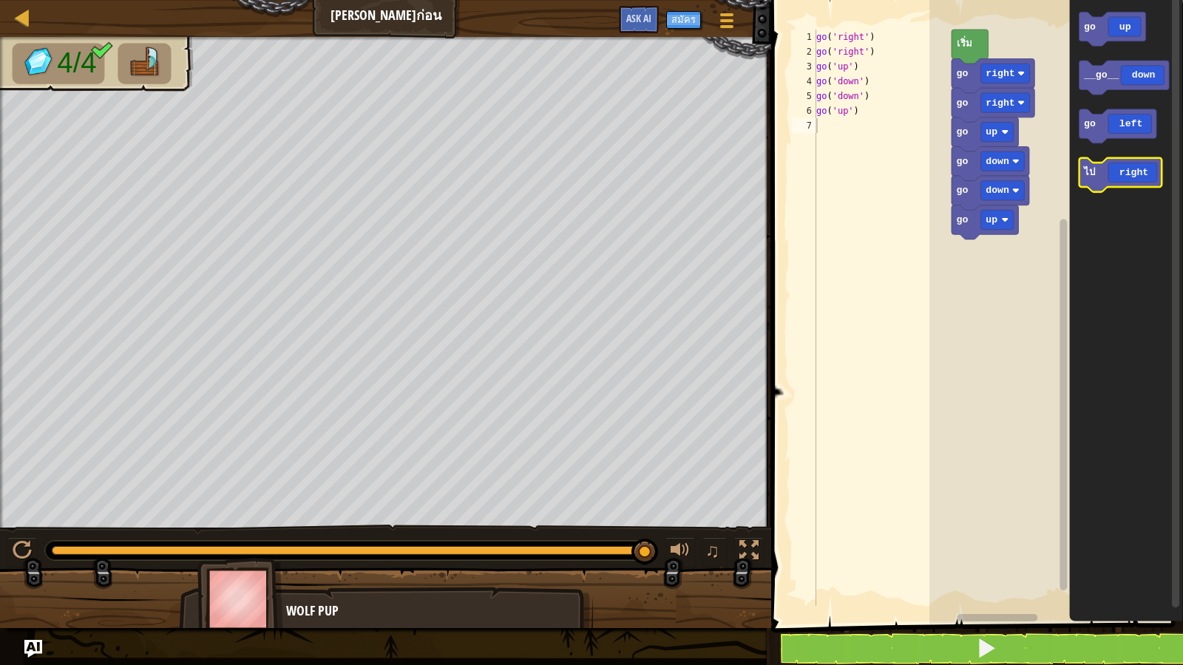
click at [1121, 167] on icon "พื้นที่ทำงาน Blockly" at bounding box center [1120, 175] width 83 height 34
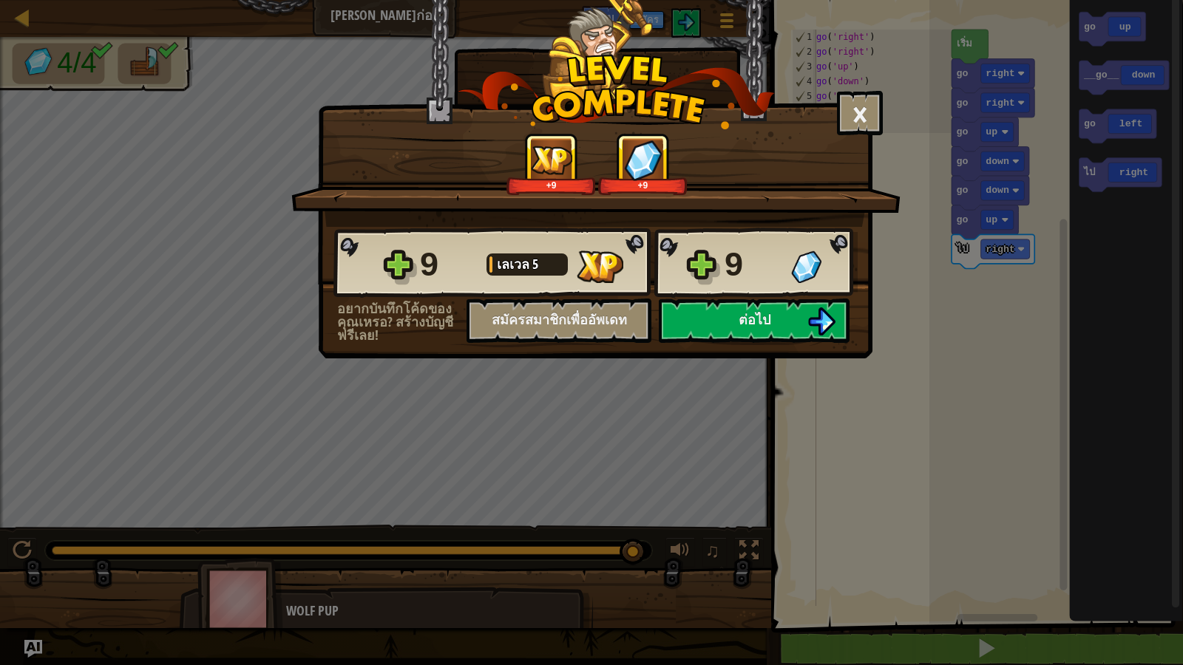
click at [712, 296] on div "9 [PERSON_NAME] 5 9" at bounding box center [595, 263] width 524 height 71
click at [711, 314] on button "ต่อไป" at bounding box center [754, 321] width 191 height 44
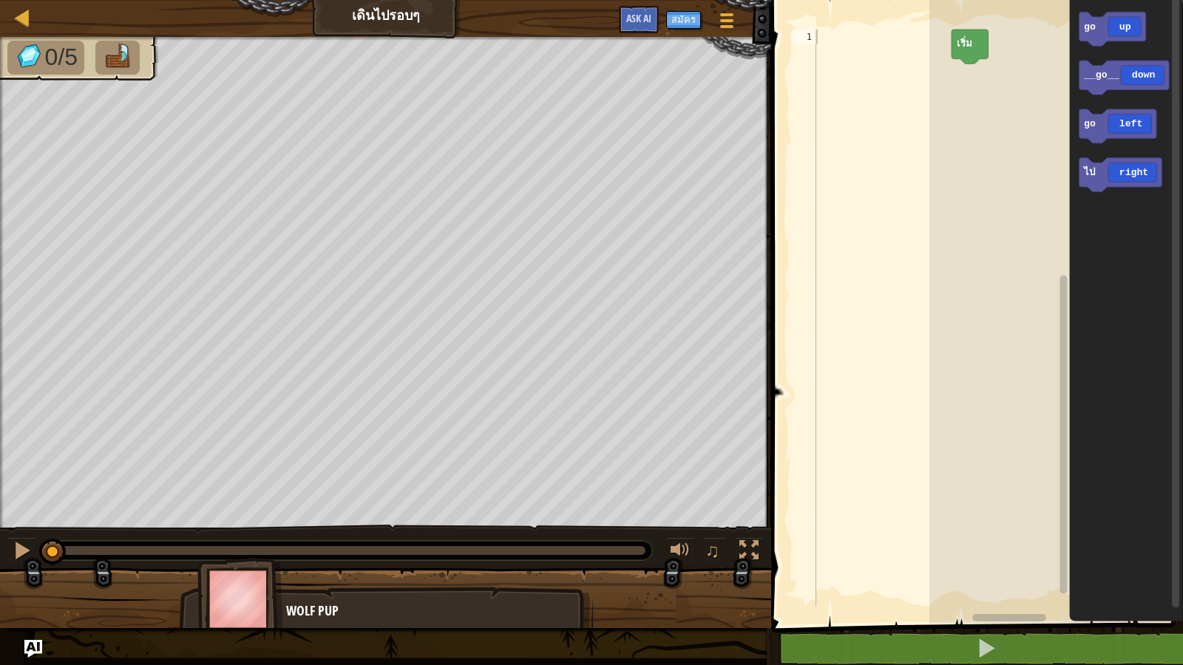
click at [816, 40] on div "1" at bounding box center [804, 37] width 24 height 15
type textarea "g"
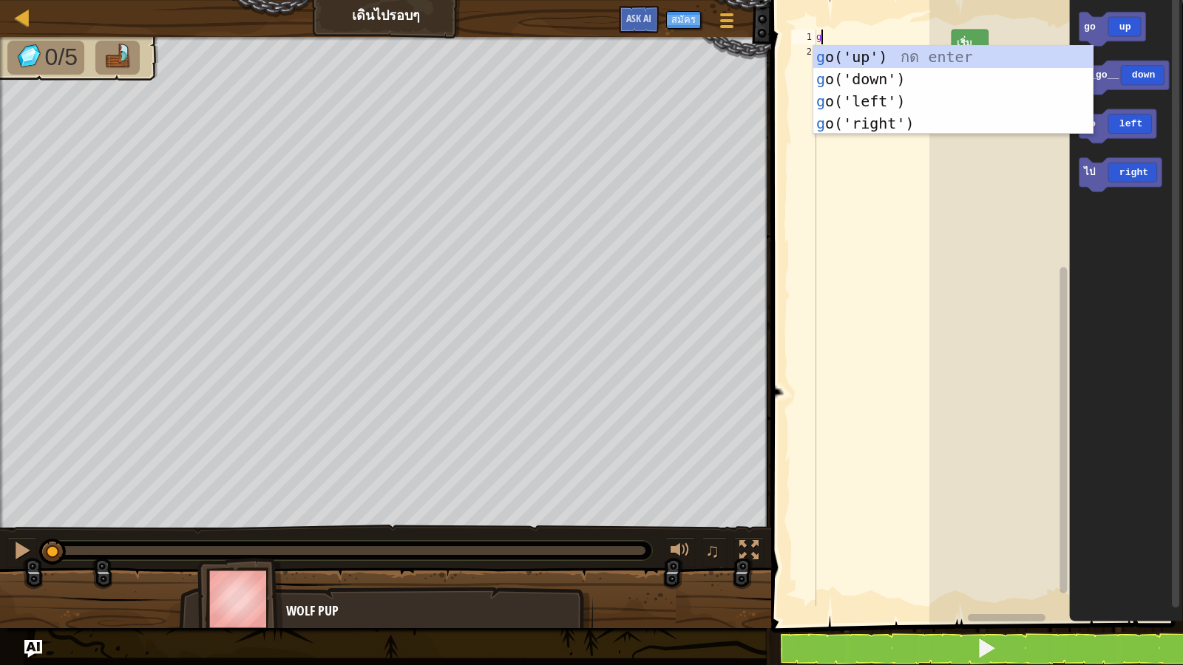
scroll to position [7, 0]
click at [850, 59] on div "g o('up') กด enter g o('down') กด enter g o('left') กด enter g o('right') กด en…" at bounding box center [952, 112] width 279 height 133
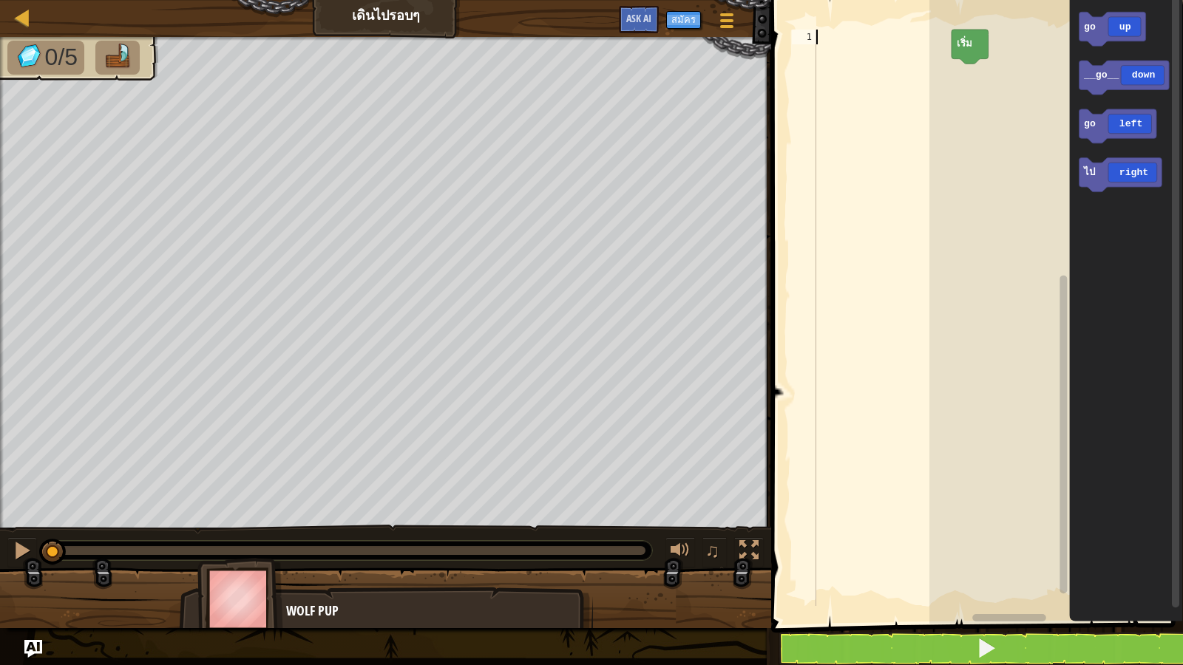
click at [824, 41] on div at bounding box center [882, 333] width 138 height 606
type textarea "g"
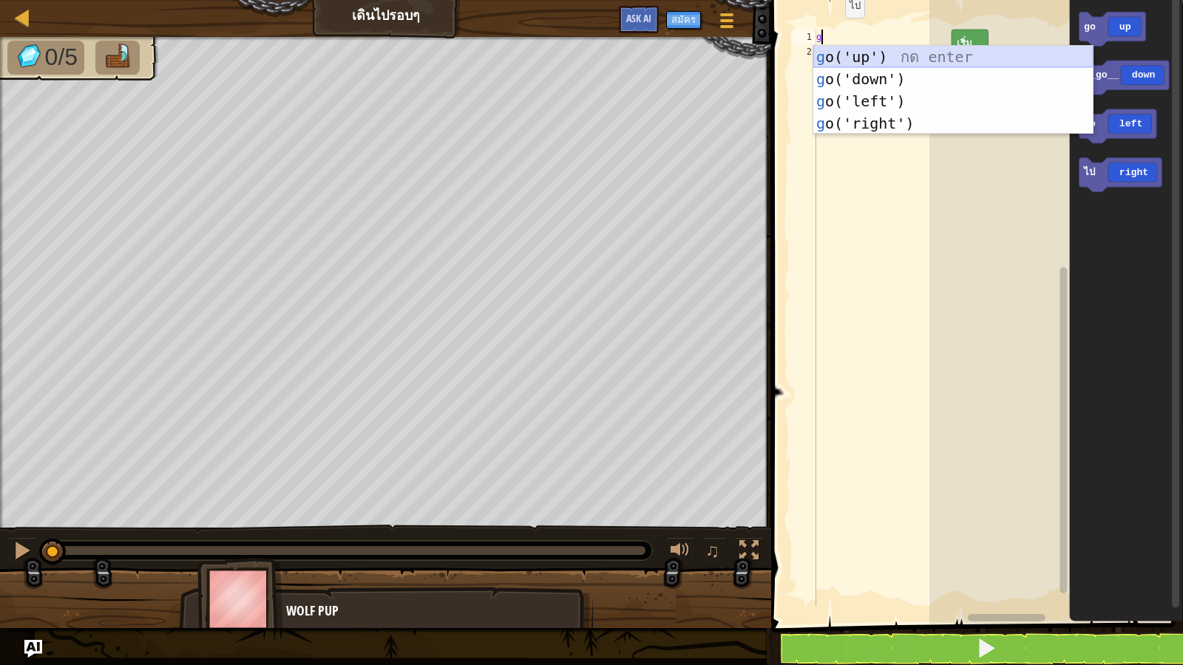
click at [835, 55] on div "g o('up') กด enter g o('down') กด enter g o('left') กด enter g o('right') กด en…" at bounding box center [952, 112] width 279 height 133
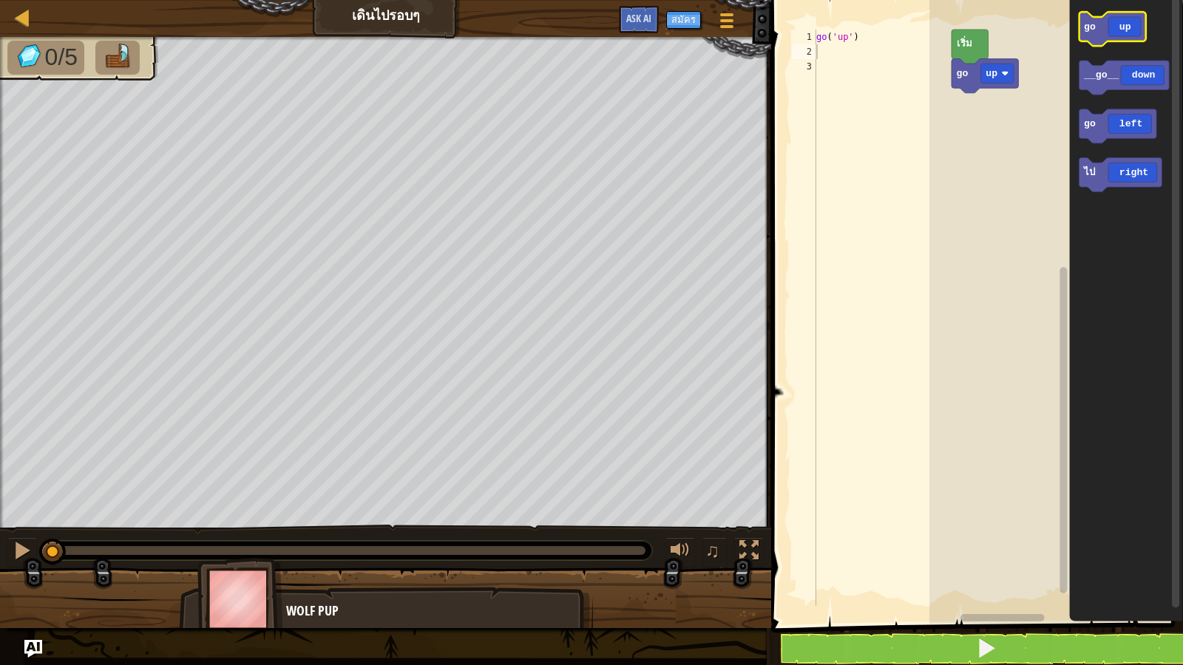
click at [1131, 33] on icon "พื้นที่ทำงาน Blockly" at bounding box center [1112, 29] width 67 height 34
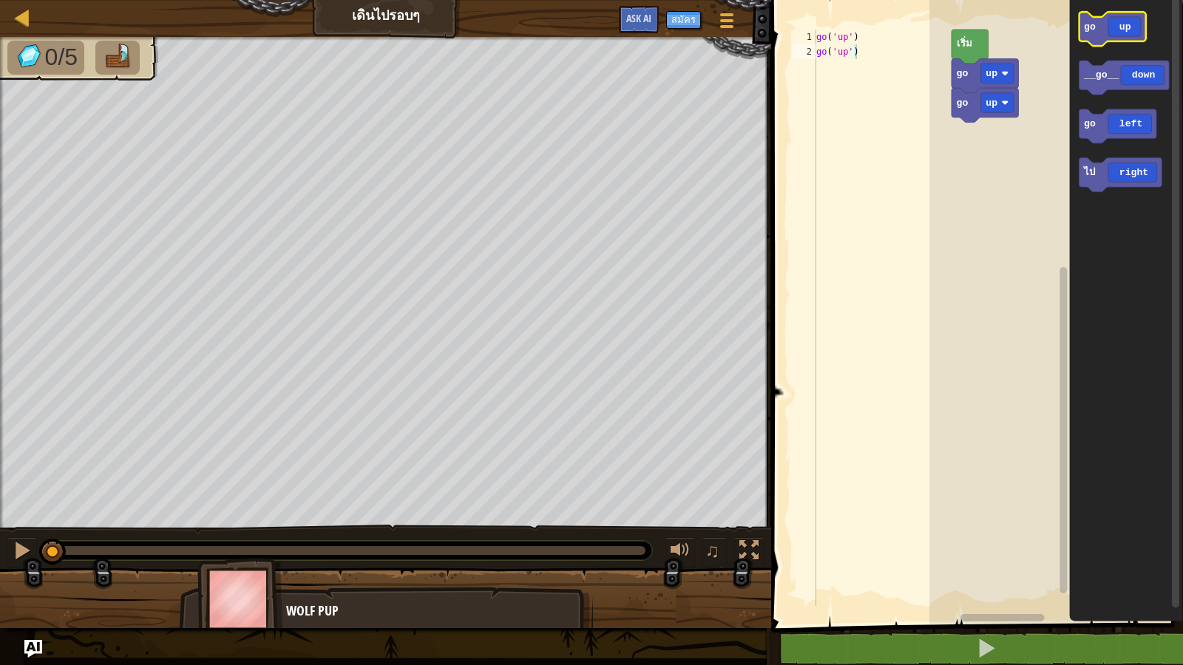
click at [1131, 37] on icon "พื้นที่ทำงาน Blockly" at bounding box center [1112, 29] width 67 height 34
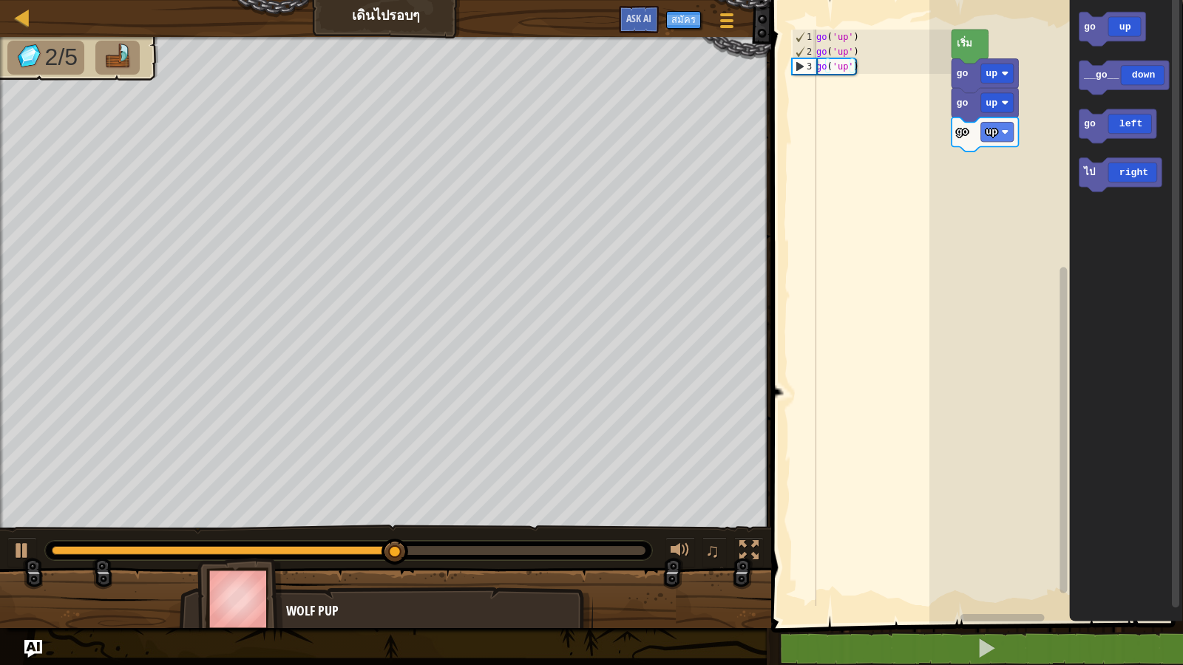
type textarea "go('up')"
click at [861, 64] on div "go ( 'up' ) go ( 'up' ) go ( 'up' )" at bounding box center [882, 333] width 138 height 606
click at [866, 68] on div "go ( 'up' ) go ( 'up' ) go ( 'up' )" at bounding box center [882, 333] width 138 height 606
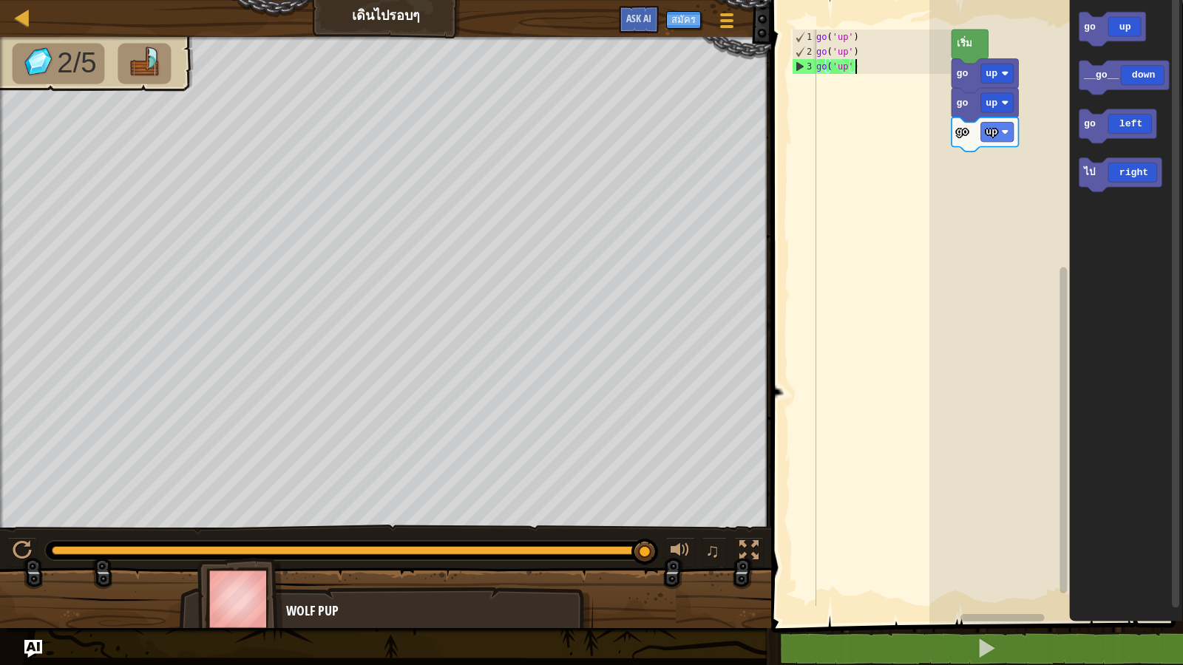
click at [869, 64] on div "go ( 'up' ) go ( 'up' ) go ( 'up' )" at bounding box center [882, 333] width 138 height 606
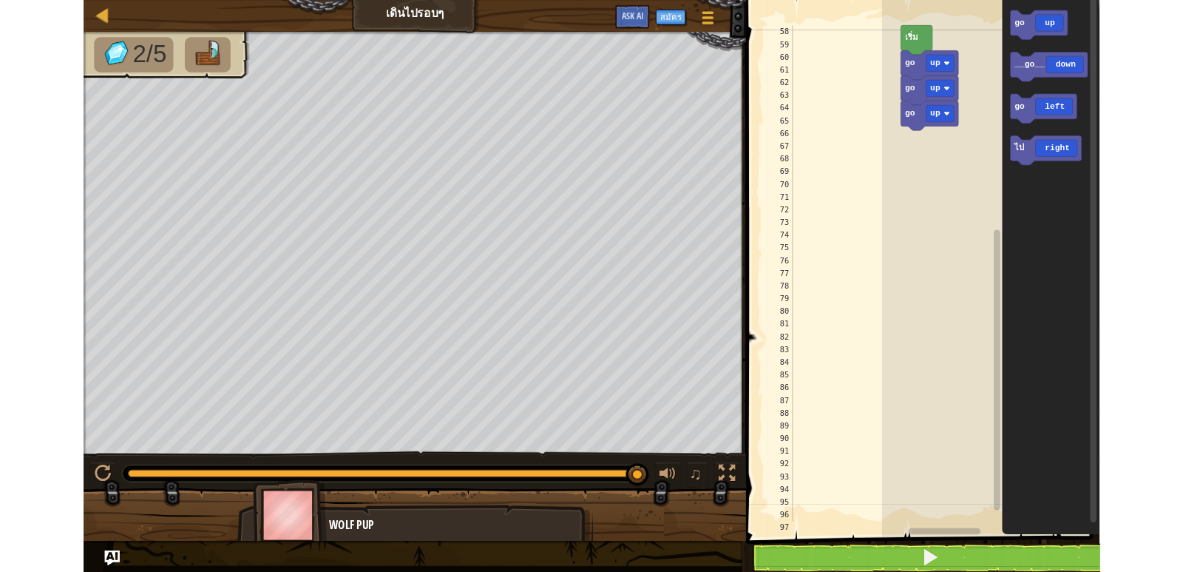
scroll to position [976, 0]
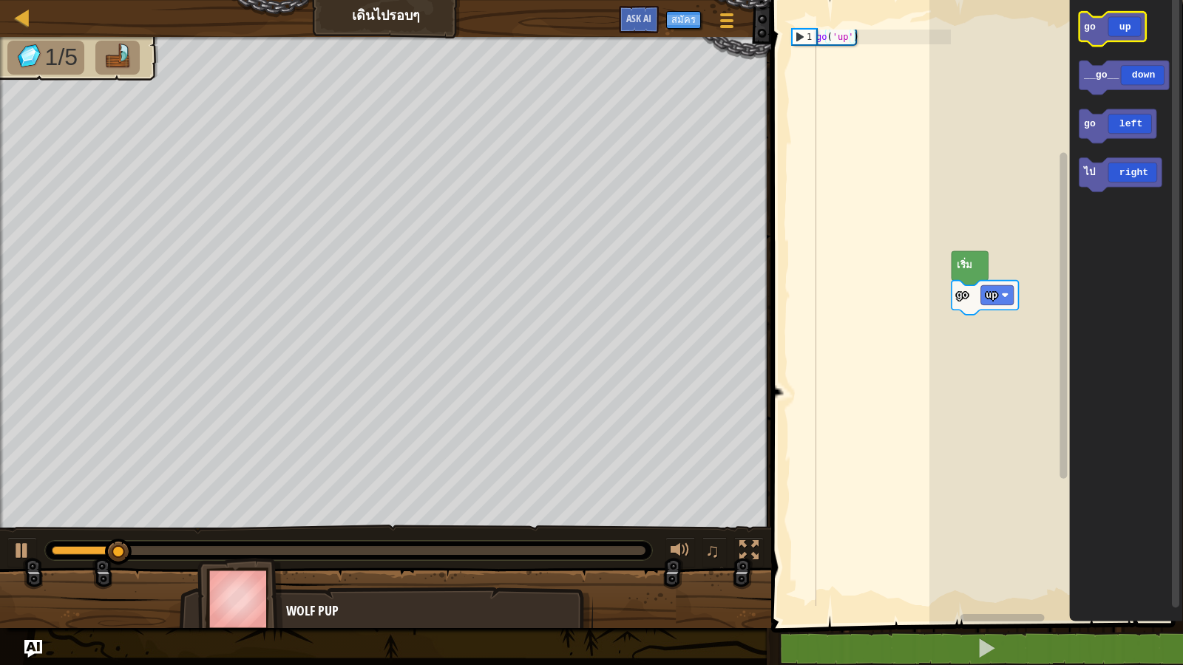
click at [1129, 43] on g "go up __go__ down go left ไป right" at bounding box center [1124, 102] width 90 height 180
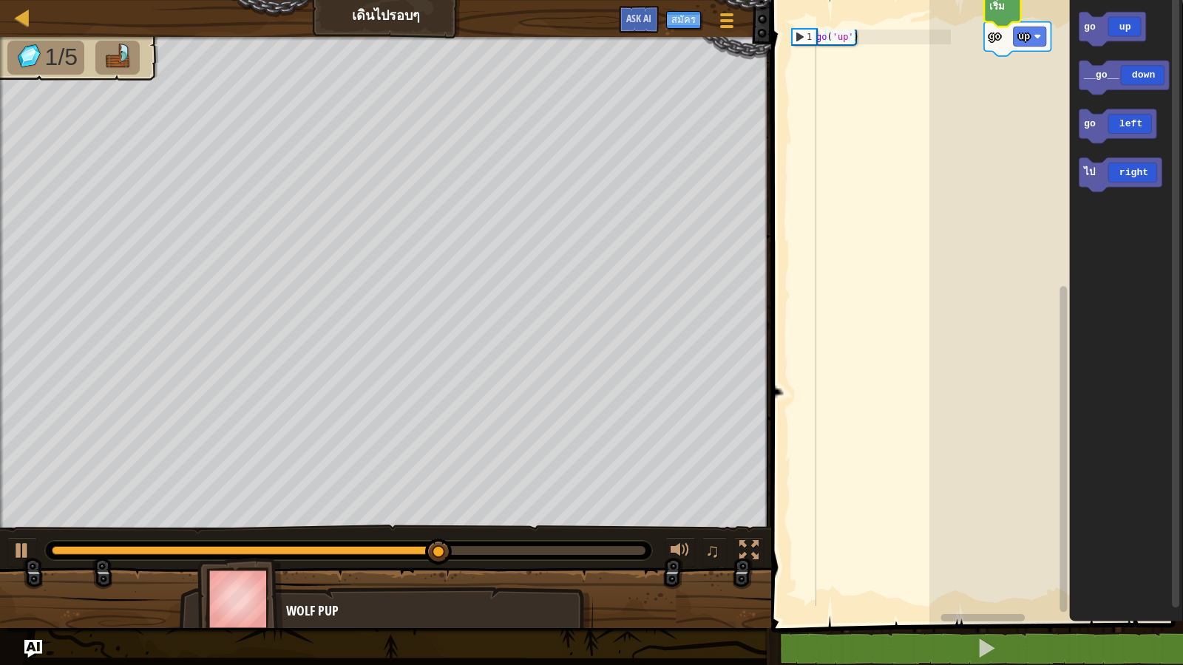
click at [1095, 274] on div "go up เริ่ม go up __go__ down go left ไป right" at bounding box center [1056, 308] width 254 height 631
type textarea "go('up')"
drag, startPoint x: 851, startPoint y: 40, endPoint x: 861, endPoint y: 35, distance: 11.3
click at [861, 35] on div "go ( 'up' )" at bounding box center [882, 333] width 138 height 606
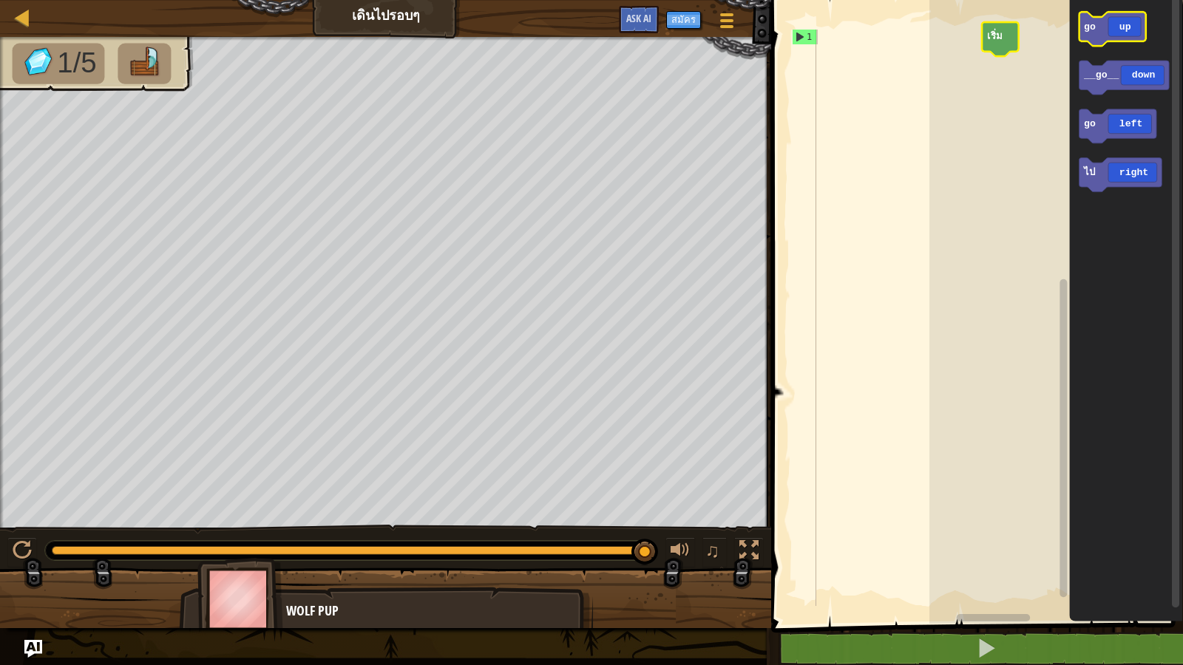
click at [1092, 40] on icon "พื้นที่ทำงาน Blockly" at bounding box center [1112, 29] width 67 height 34
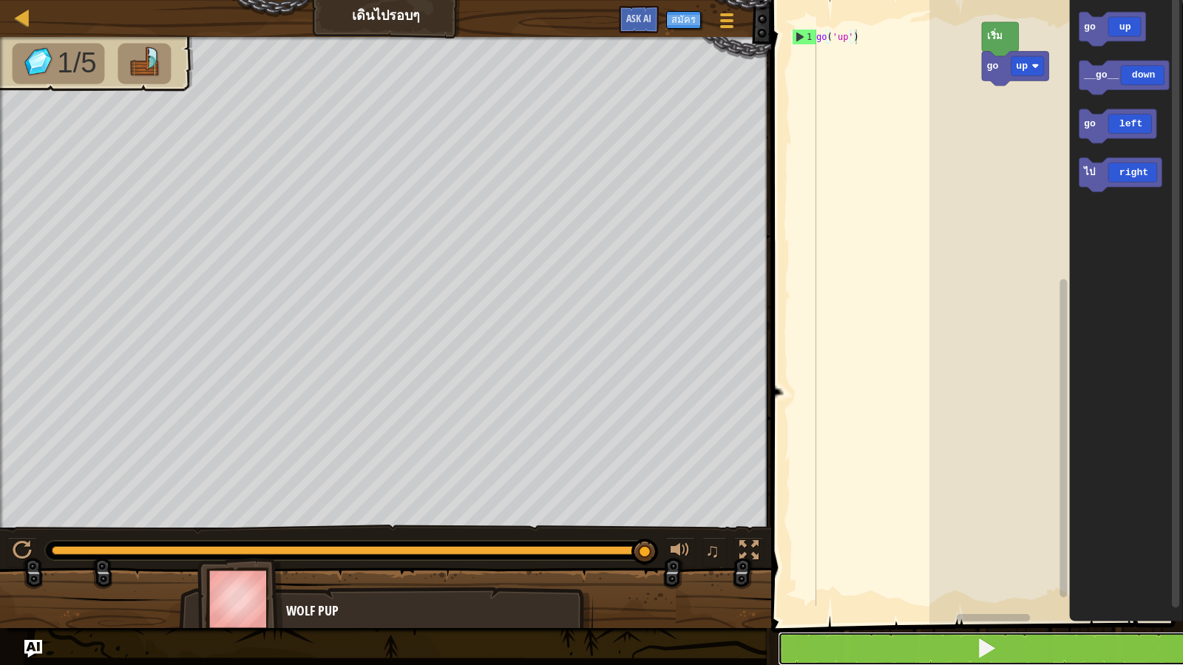
click at [1034, 571] on button at bounding box center [986, 649] width 416 height 34
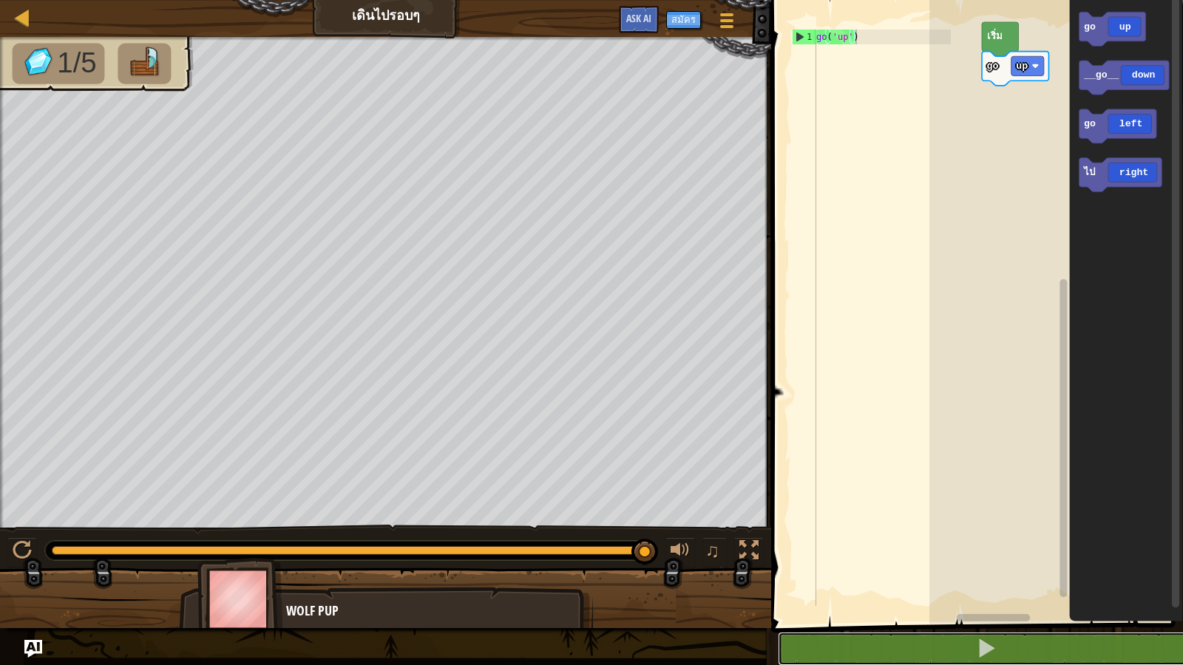
click at [778, 571] on button at bounding box center [986, 649] width 416 height 34
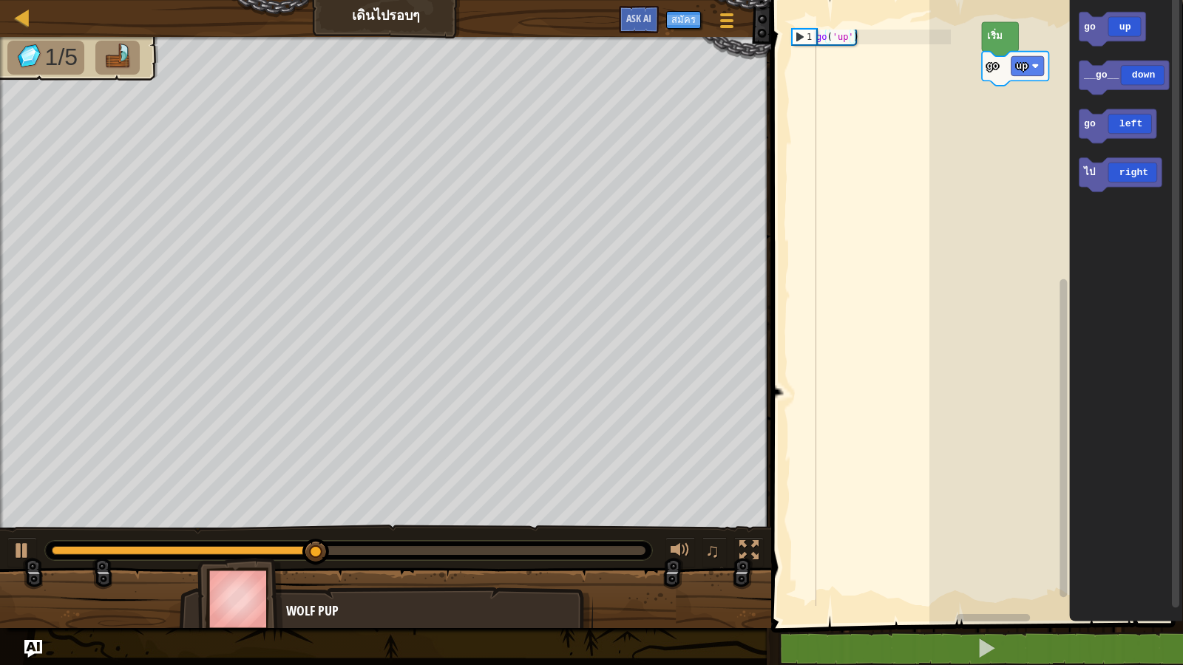
click at [867, 38] on div "go ( 'up' )" at bounding box center [882, 333] width 138 height 606
click at [866, 49] on div "go ( 'up' )" at bounding box center [882, 333] width 138 height 606
click at [865, 41] on div "go ( 'up' )" at bounding box center [882, 333] width 138 height 606
click at [863, 39] on div "go ( 'up' )" at bounding box center [882, 333] width 138 height 606
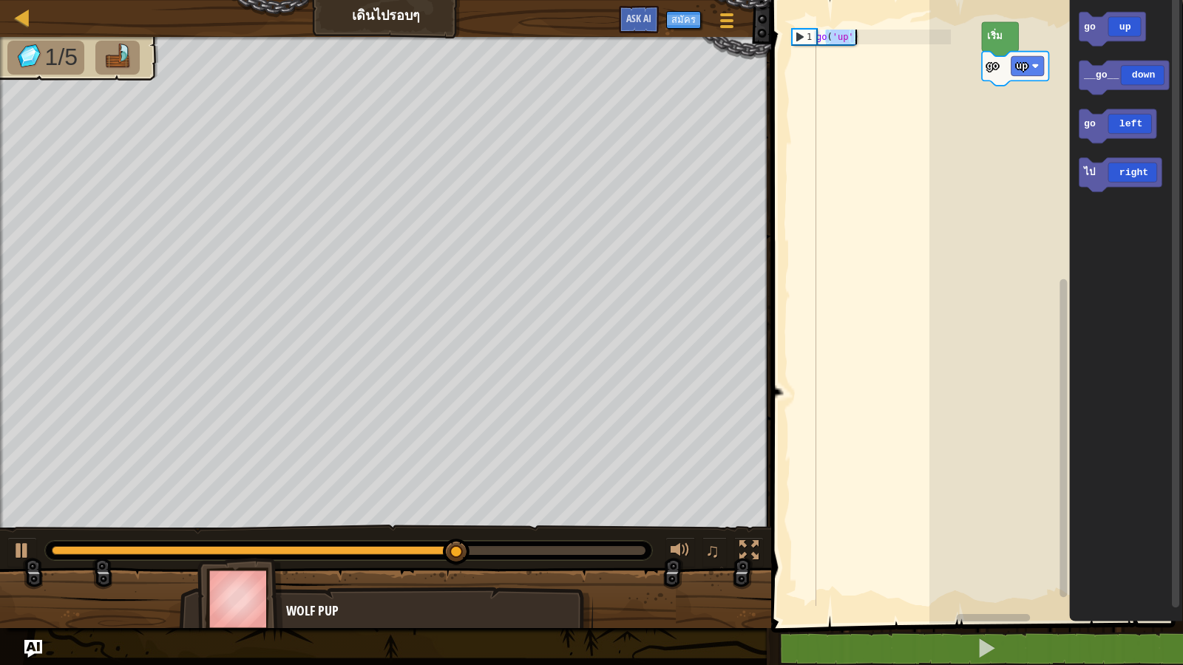
click at [863, 39] on div "go ( 'up' )" at bounding box center [882, 333] width 138 height 606
click at [861, 41] on div "go ( 'up' )" at bounding box center [882, 318] width 138 height 577
click at [861, 41] on div "go ( 'up' )" at bounding box center [882, 333] width 138 height 606
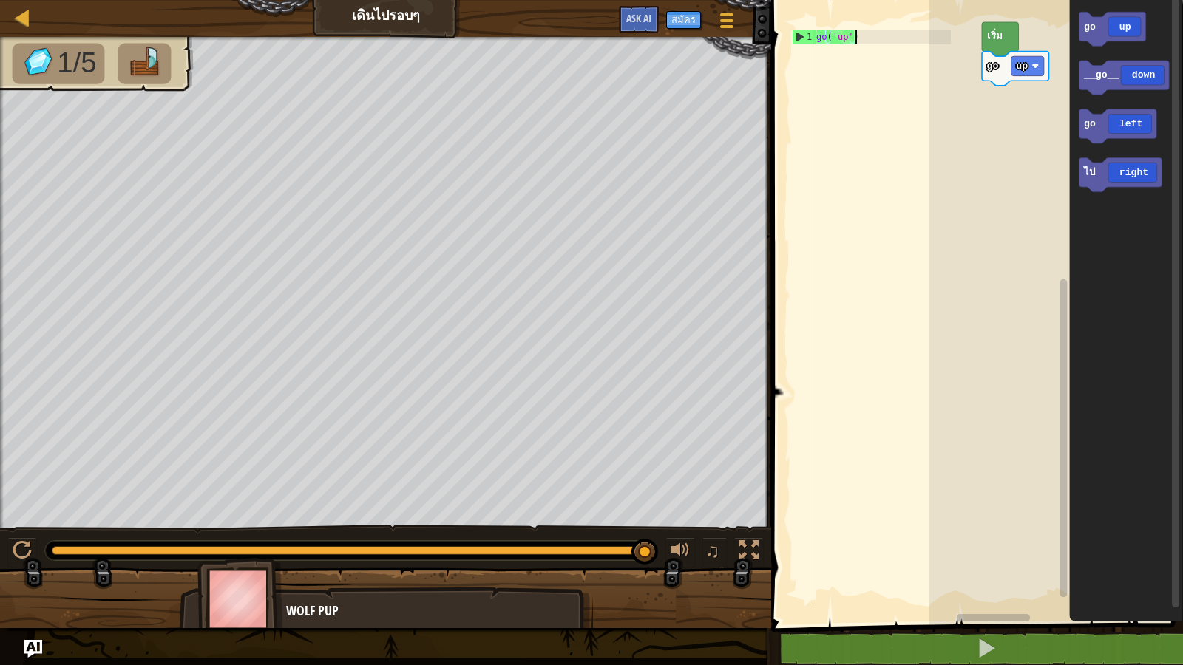
click at [864, 40] on div "go ( 'up' )" at bounding box center [882, 333] width 138 height 606
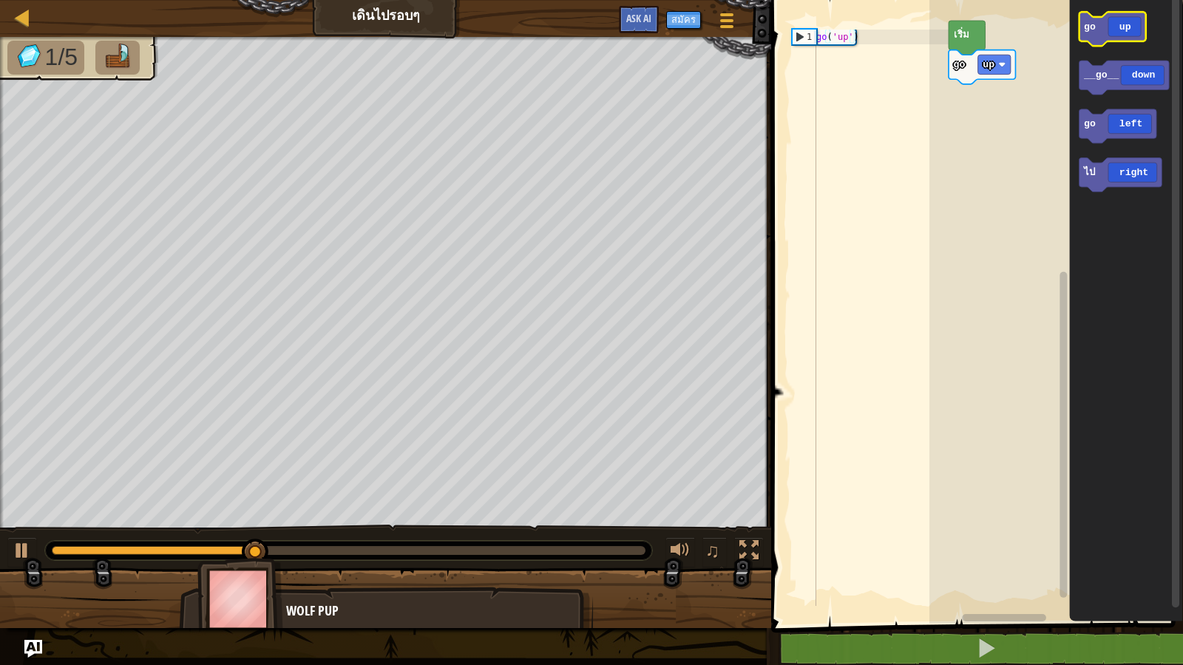
click at [1101, 35] on icon "พื้นที่ทำงาน Blockly" at bounding box center [1112, 29] width 67 height 34
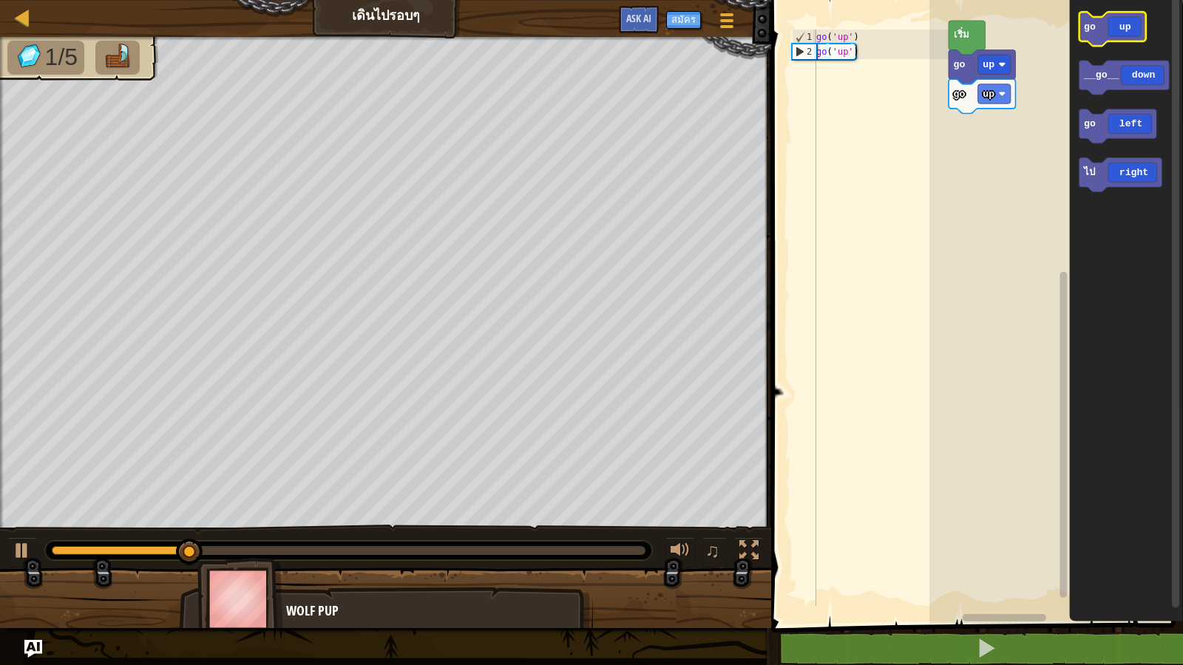
click at [1102, 36] on icon "พื้นที่ทำงาน Blockly" at bounding box center [1112, 29] width 67 height 34
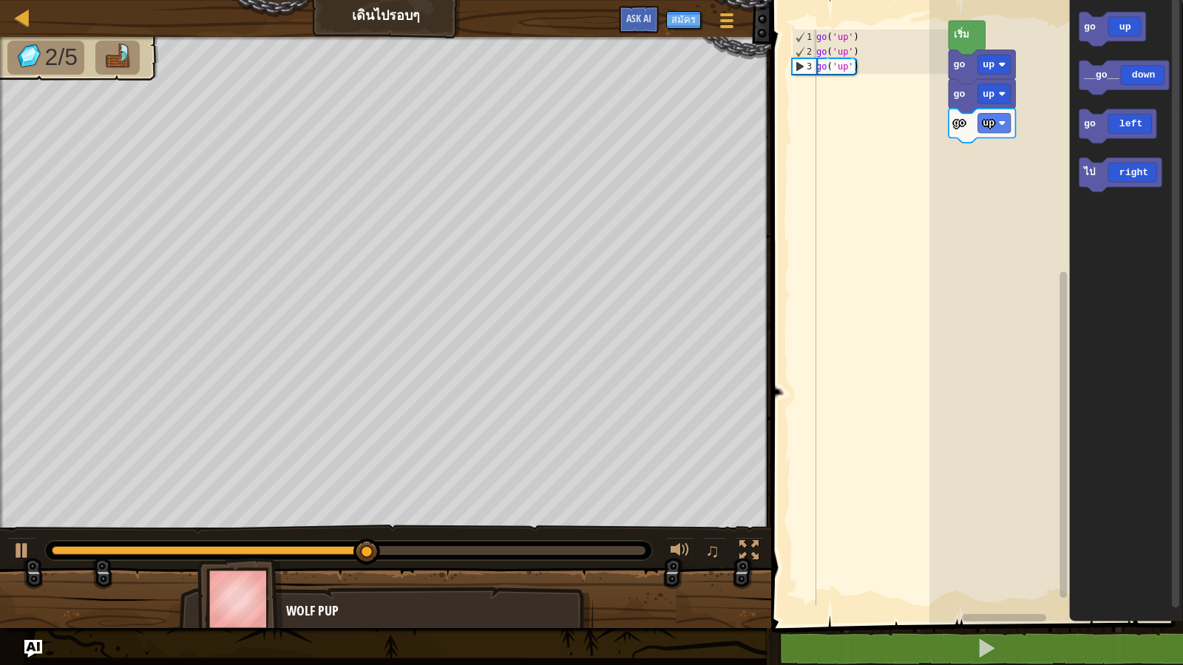
click at [1092, 194] on icon "พื้นที่ทำงาน Blockly" at bounding box center [1126, 308] width 114 height 631
click at [1090, 185] on icon "พื้นที่ทำงาน Blockly" at bounding box center [1120, 175] width 83 height 34
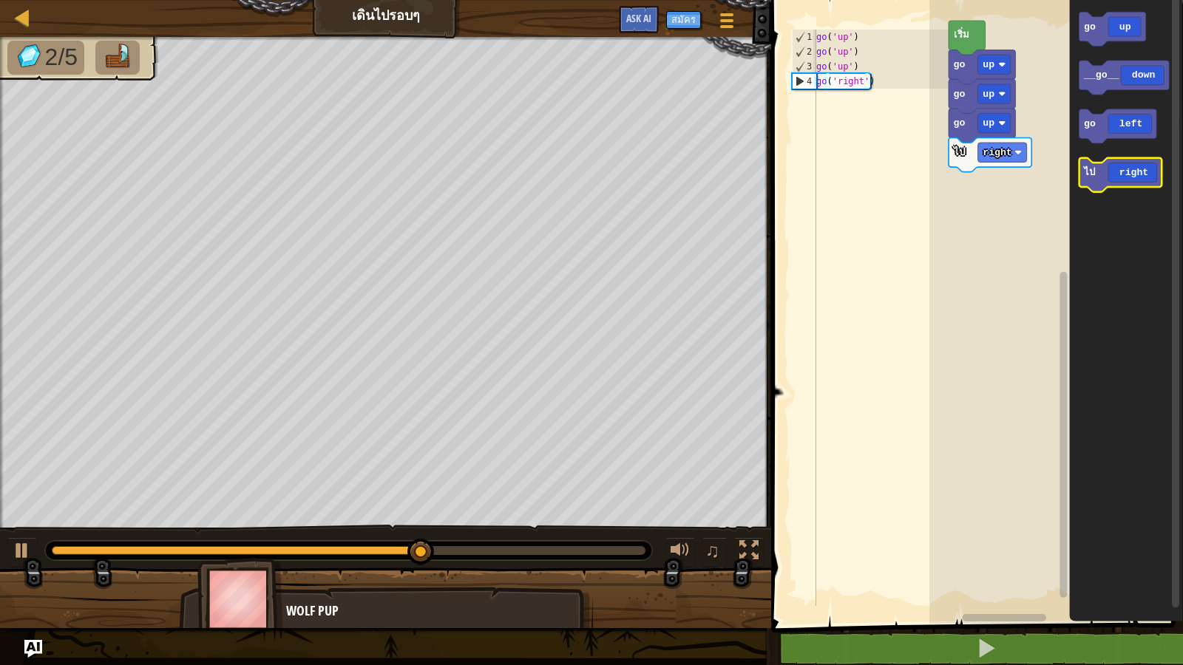
click at [1091, 178] on text "ไป" at bounding box center [1089, 172] width 13 height 13
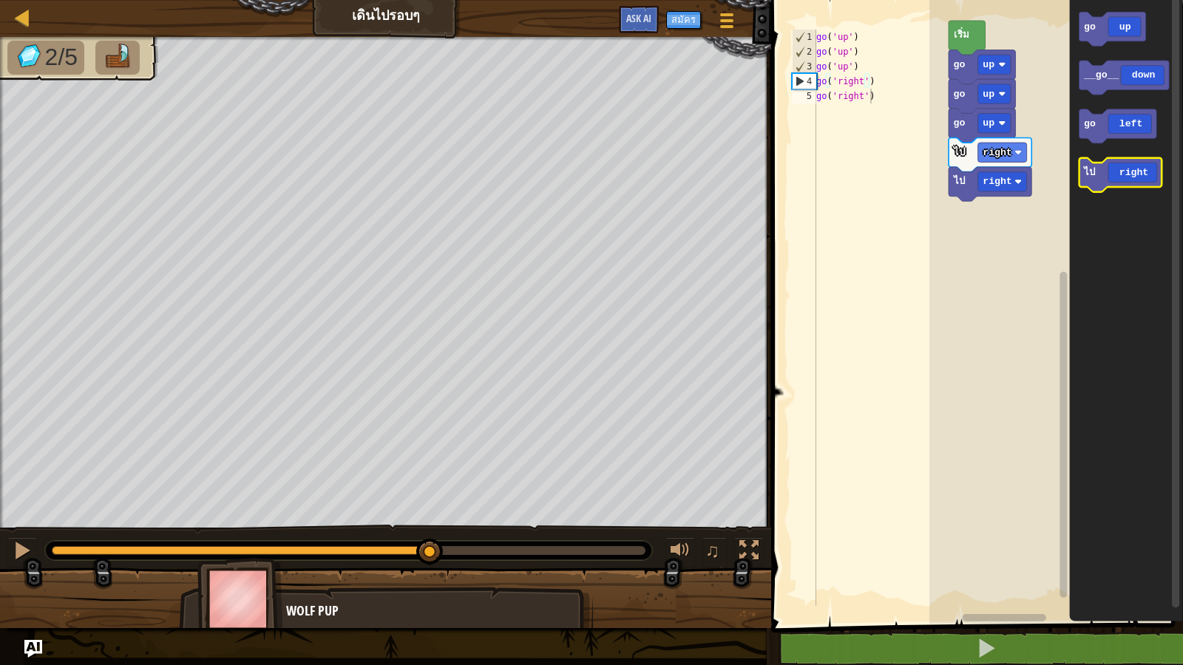
click at [1091, 183] on g "ไป right" at bounding box center [1120, 175] width 83 height 34
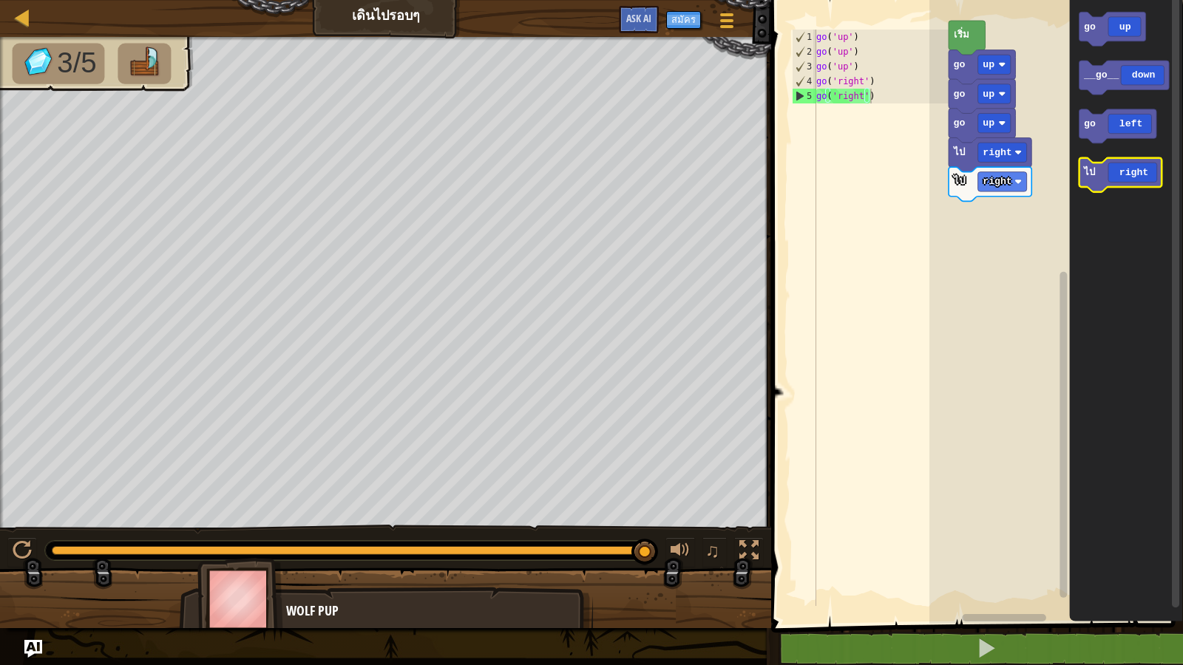
click at [1110, 189] on rect "พื้นที่ทำงาน Blockly" at bounding box center [1120, 175] width 83 height 34
click at [1098, 189] on icon "พื้นที่ทำงาน Blockly" at bounding box center [1120, 175] width 83 height 34
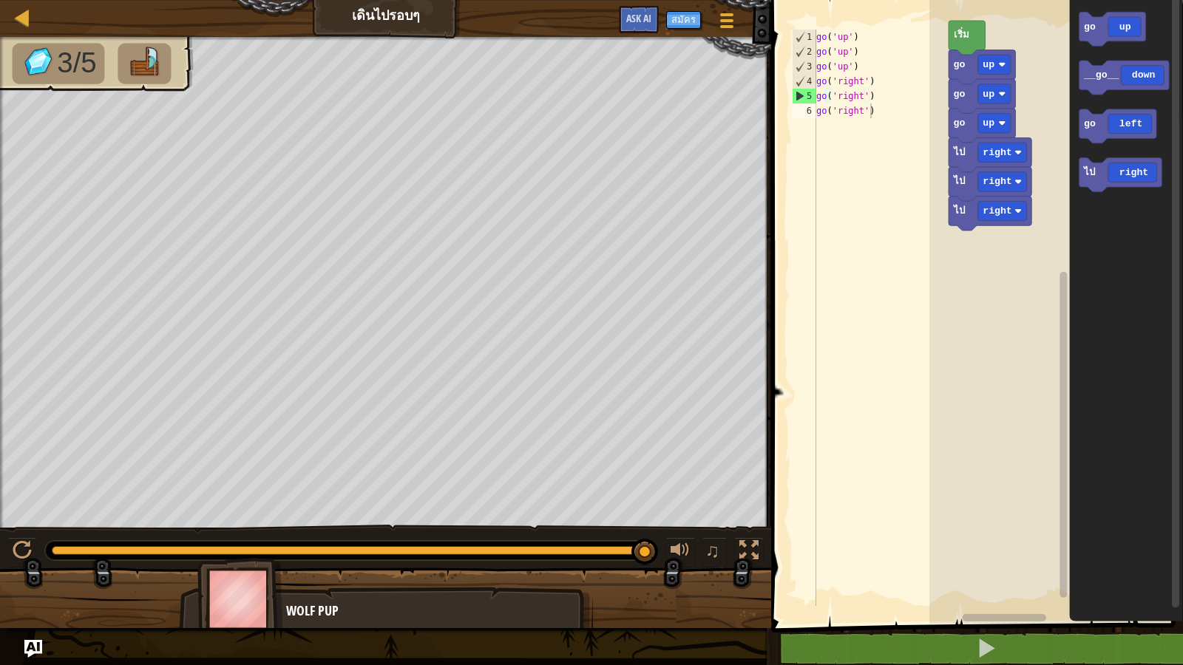
click at [1098, 200] on icon "พื้นที่ทำงาน Blockly" at bounding box center [1126, 308] width 114 height 631
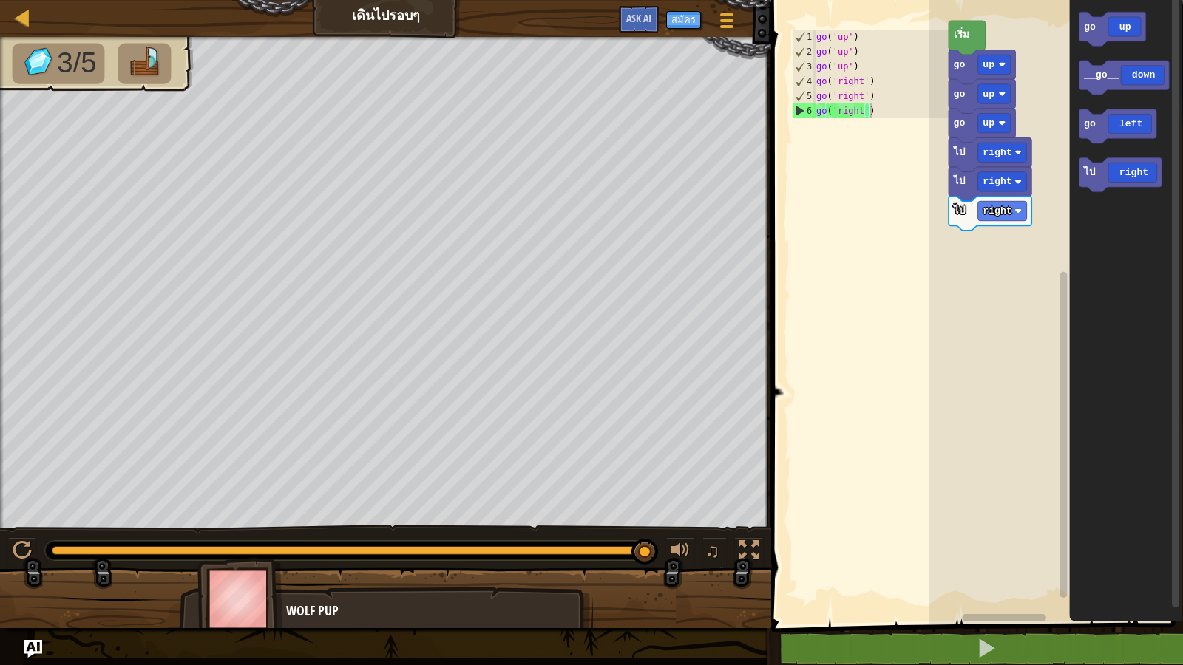
type textarea "go('right')"
click at [884, 122] on div "go ( 'up' ) go ( 'up' ) go ( 'up' ) go ( 'right' ) go ( 'right' ) go ( 'right' )" at bounding box center [882, 333] width 138 height 606
type textarea "go('right')"
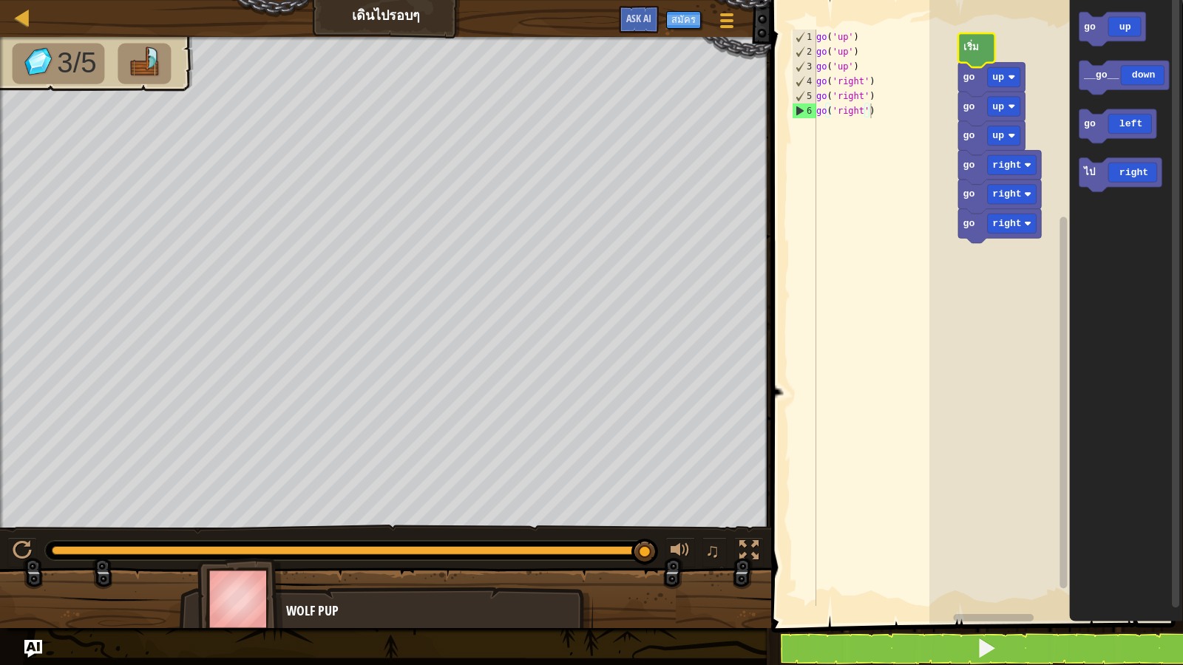
click at [881, 123] on div "go ( 'up' ) go ( 'up' ) go ( 'up' ) go ( 'right' ) go ( 'right' ) go ( 'right' )" at bounding box center [882, 333] width 138 height 606
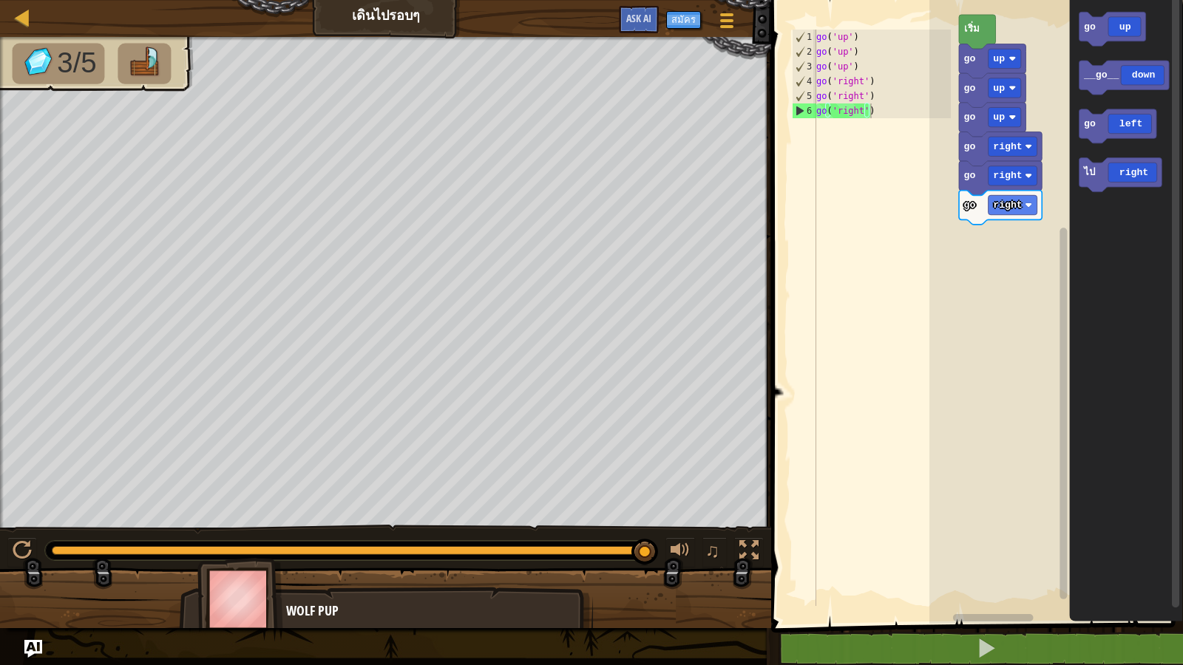
type textarea "go('right')"
click at [819, 144] on div "go ( 'up' ) go ( 'up' ) go ( 'up' ) go ( 'right' ) go ( 'right' ) go ( 'right' )" at bounding box center [882, 333] width 138 height 606
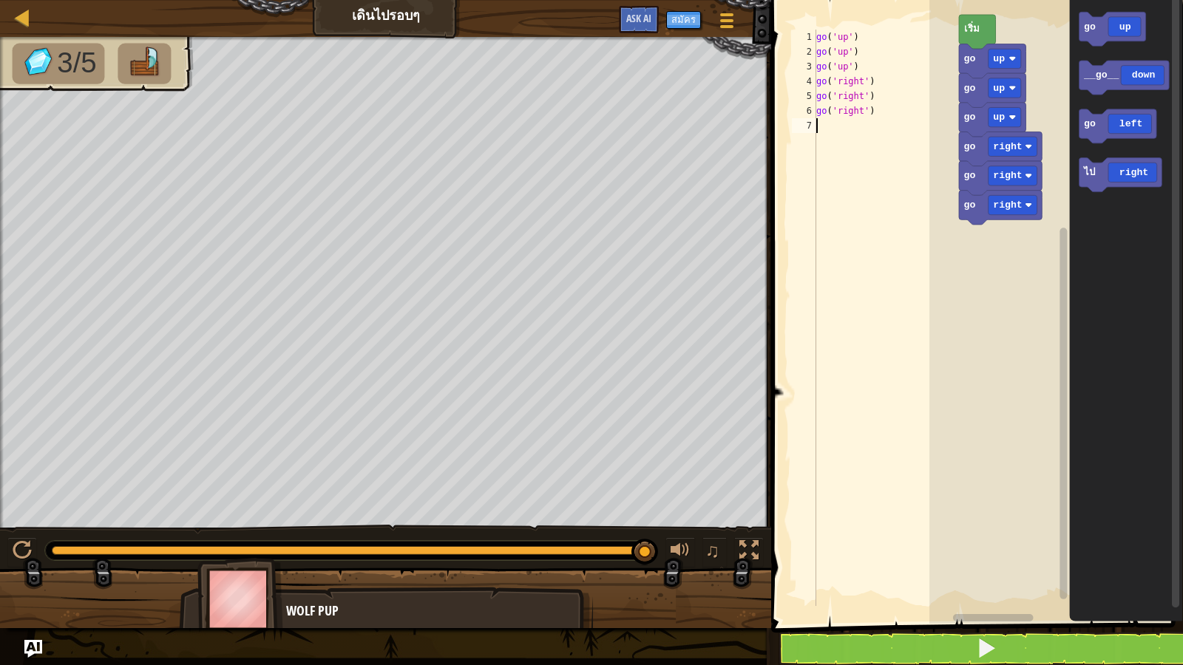
click at [827, 130] on div "go ( 'up' ) go ( 'up' ) go ( 'up' ) go ( 'right' ) go ( 'right' ) go ( 'right' )" at bounding box center [882, 333] width 138 height 606
type textarea "g"
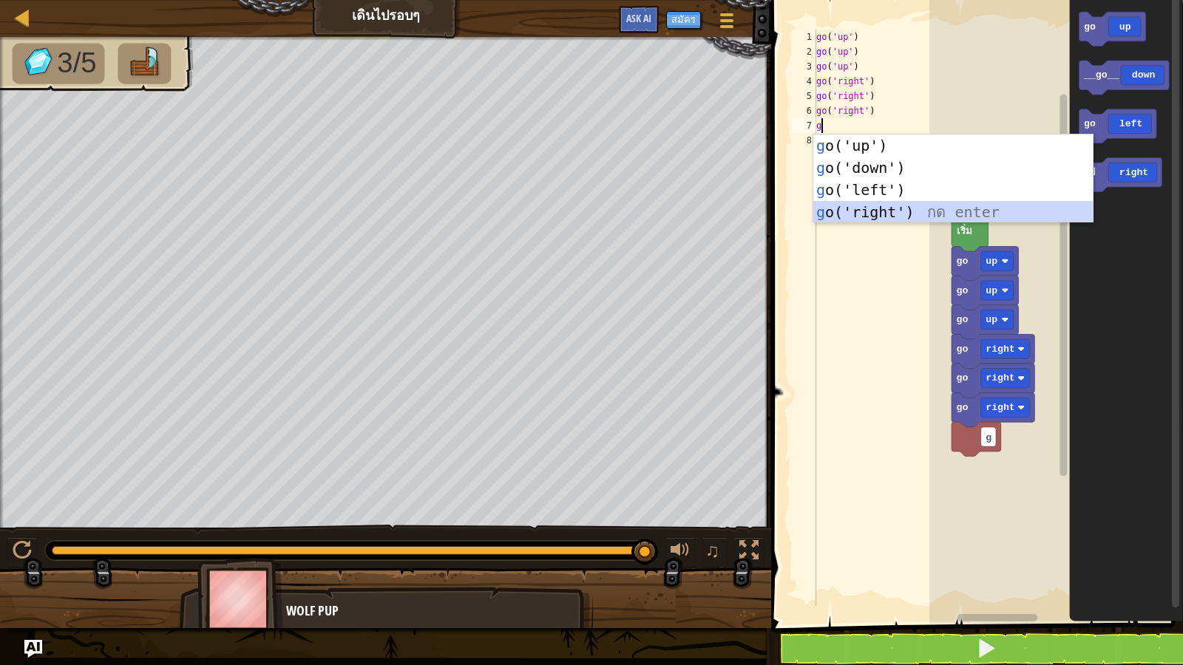
click at [871, 209] on div "g o('up') กด enter g o('down') กด enter g o('left') กด enter g o('right') กด en…" at bounding box center [952, 201] width 279 height 133
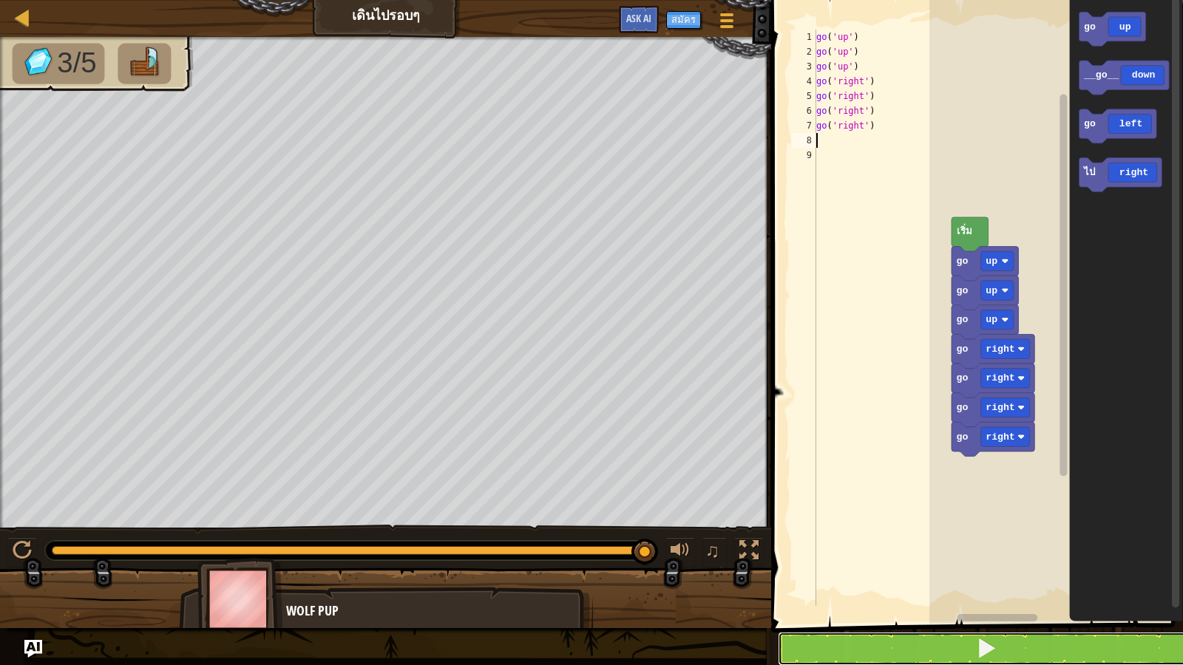
click at [951, 571] on button at bounding box center [986, 649] width 416 height 34
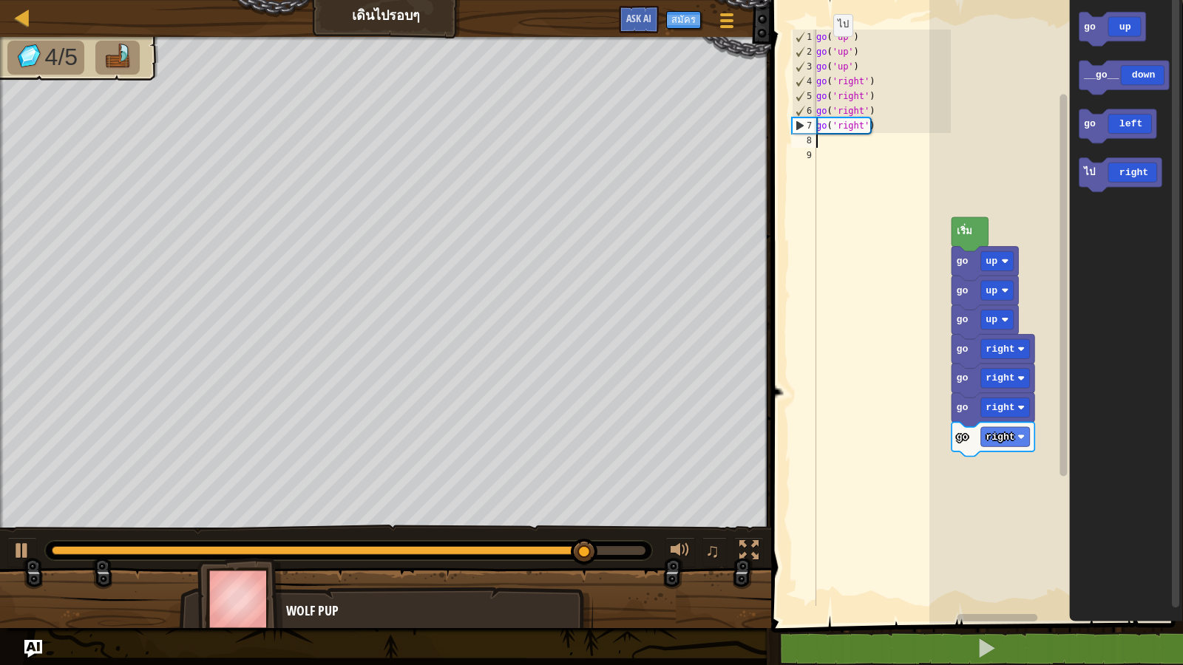
click at [815, 139] on div "8" at bounding box center [804, 140] width 24 height 15
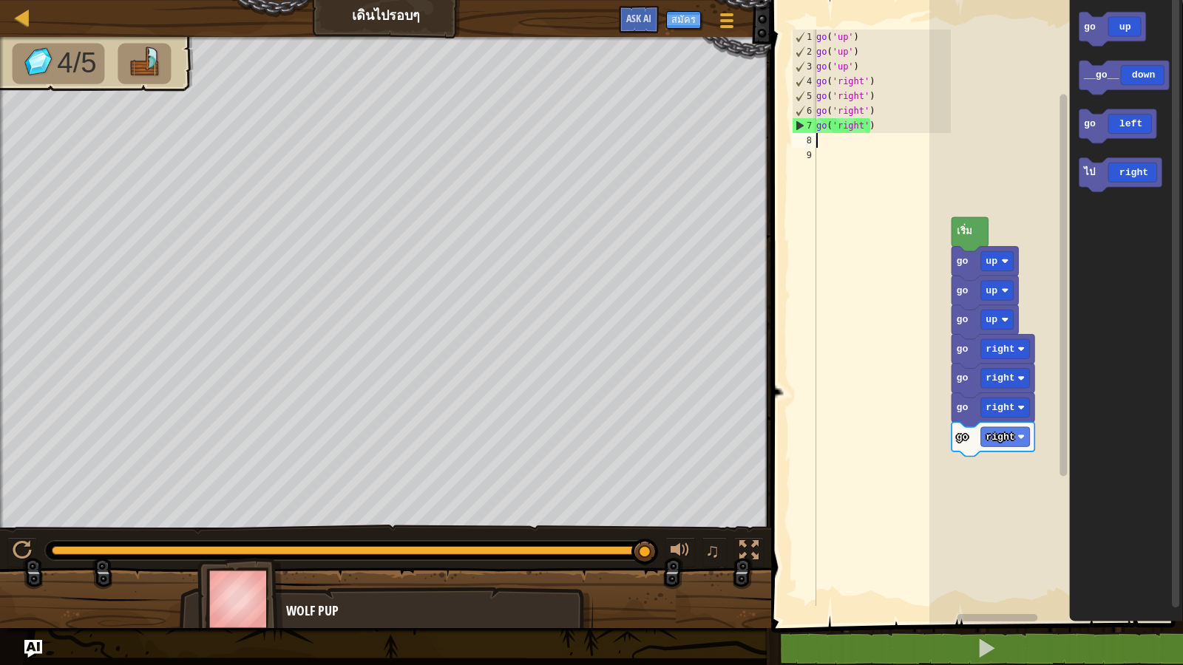
type textarea "g"
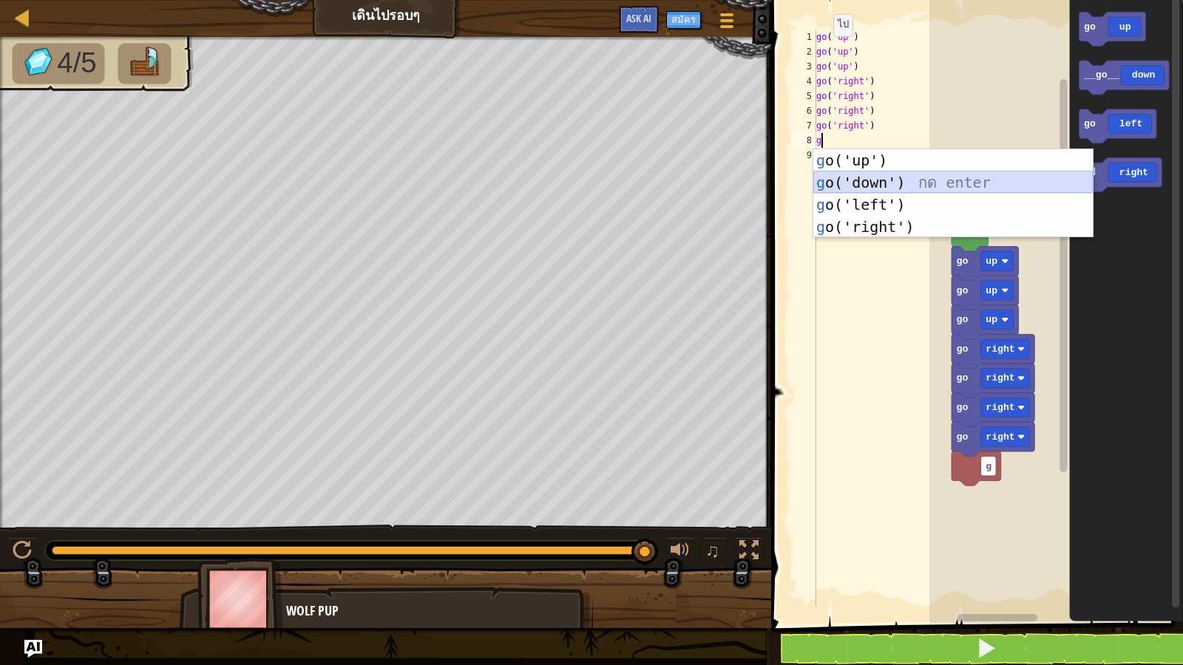
click at [861, 183] on div "g o('up') กด enter g o('down') กด enter g o('left') กด enter g o('right') กด en…" at bounding box center [952, 215] width 279 height 133
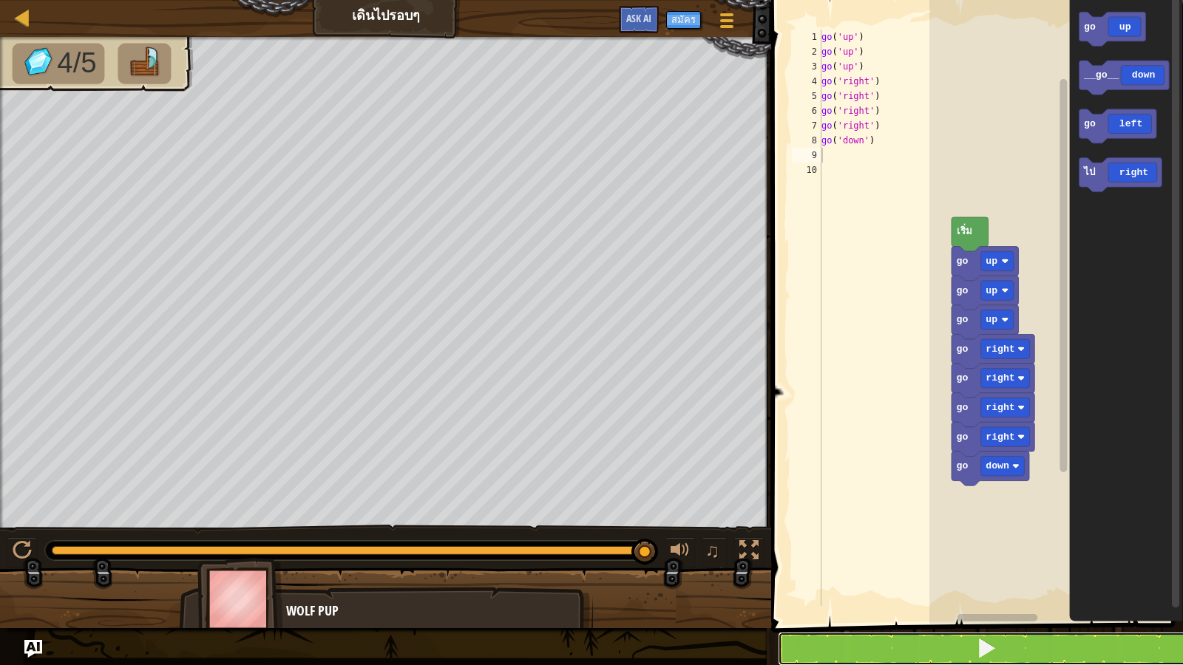
click at [875, 571] on button at bounding box center [986, 649] width 416 height 34
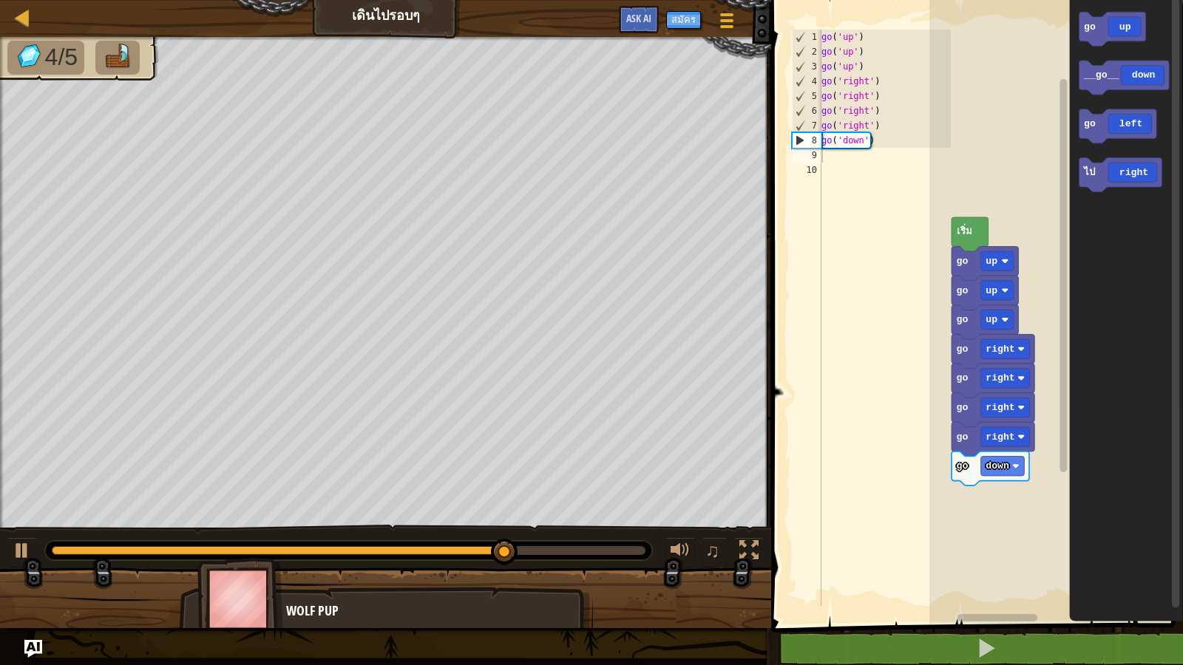
click at [828, 157] on div "go ( 'up' ) go ( 'up' ) go ( 'up' ) go ( 'right' ) go ( 'right' ) go ( 'right' …" at bounding box center [885, 333] width 132 height 606
type textarea "g"
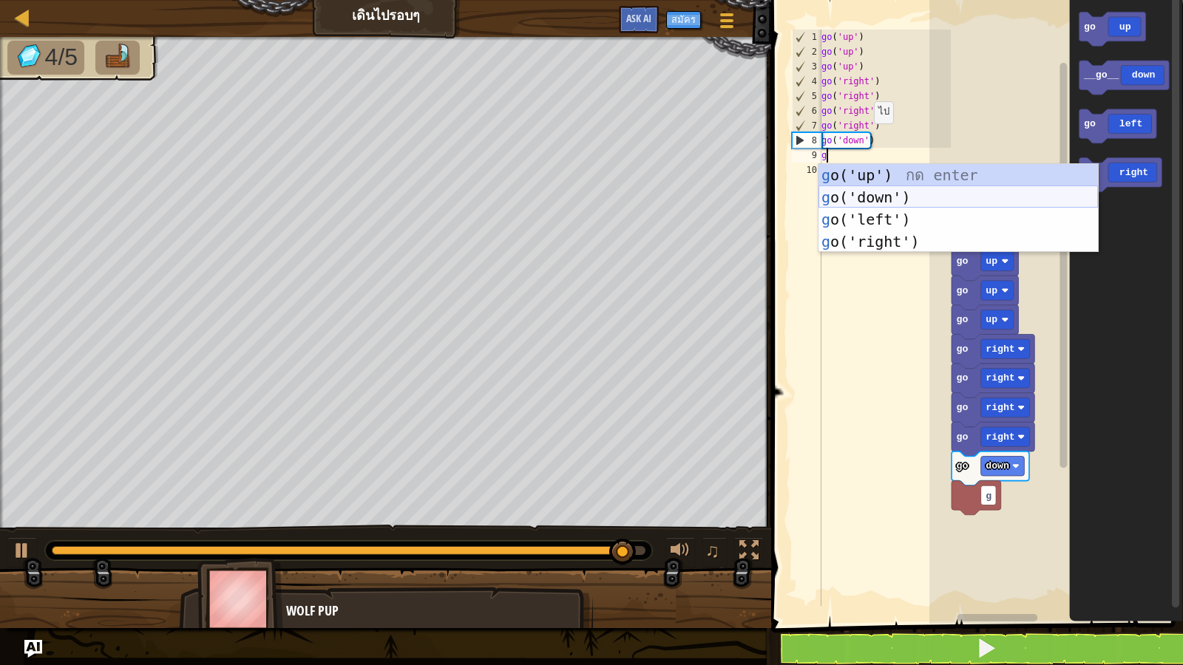
click at [853, 197] on div "g o('up') กด enter g o('down') กด enter g o('left') กด enter g o('right') กด en…" at bounding box center [958, 230] width 279 height 133
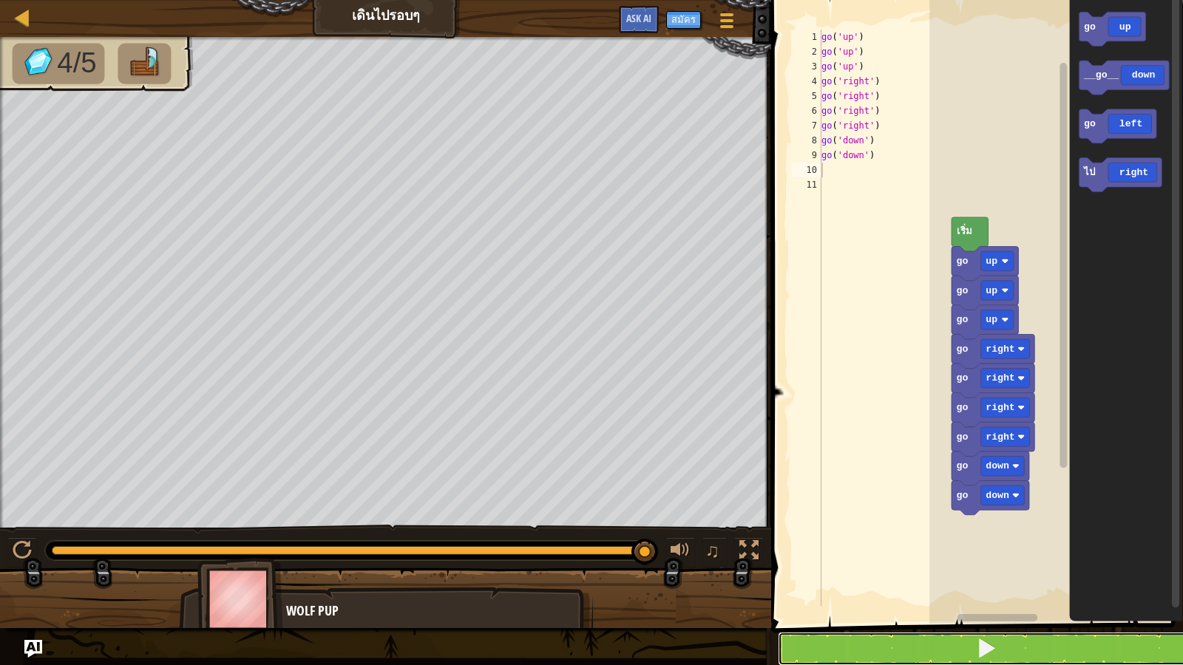
drag, startPoint x: 856, startPoint y: 647, endPoint x: 843, endPoint y: 645, distance: 12.8
click at [853, 571] on button at bounding box center [986, 649] width 416 height 34
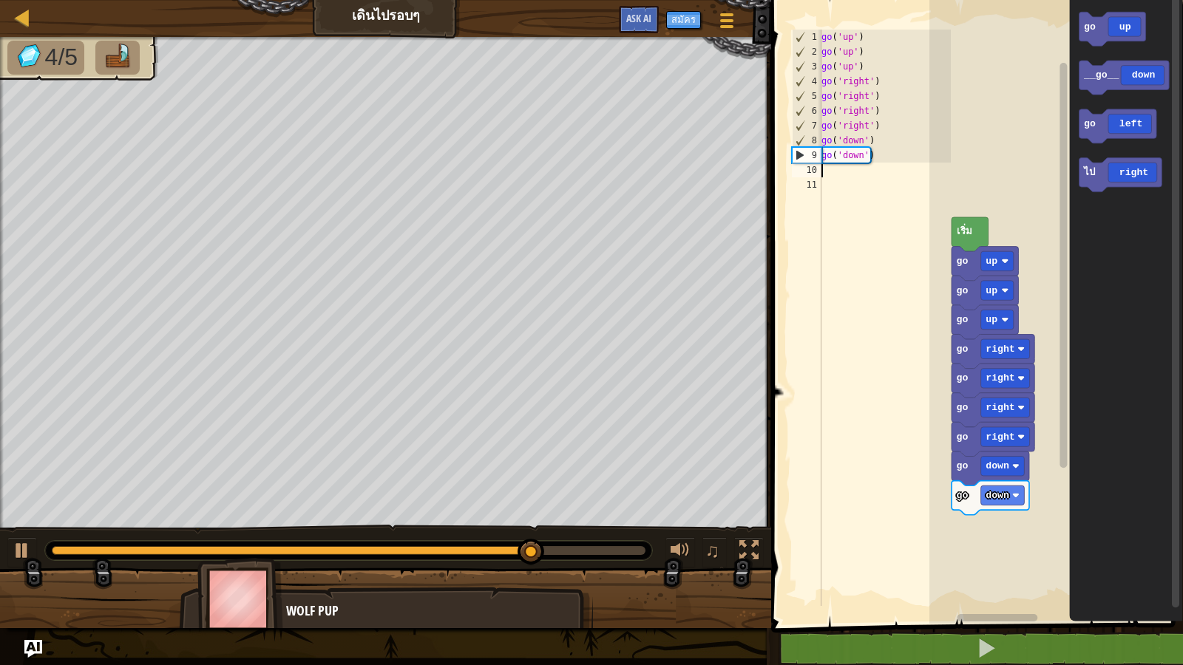
click at [830, 168] on div "go ( 'up' ) go ( 'up' ) go ( 'up' ) go ( 'right' ) go ( 'right' ) go ( 'right' …" at bounding box center [885, 333] width 132 height 606
type textarea "g"
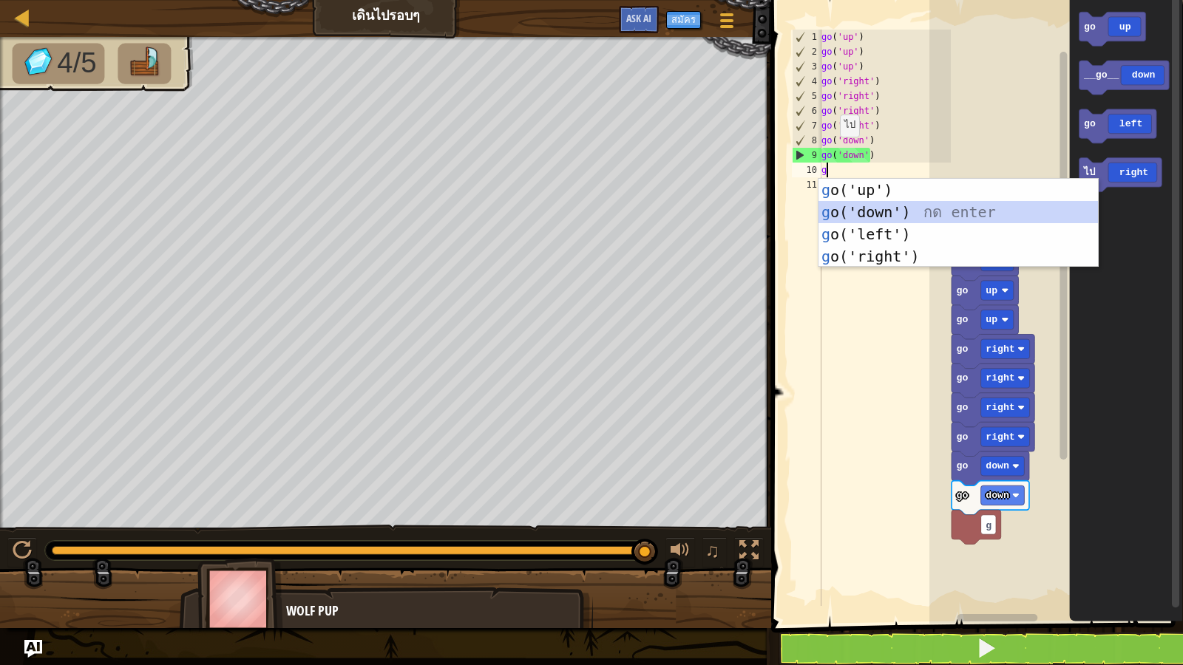
click at [866, 210] on div "g o('up') กด enter g o('down') กด enter g o('left') กด enter g o('right') กด en…" at bounding box center [958, 245] width 279 height 133
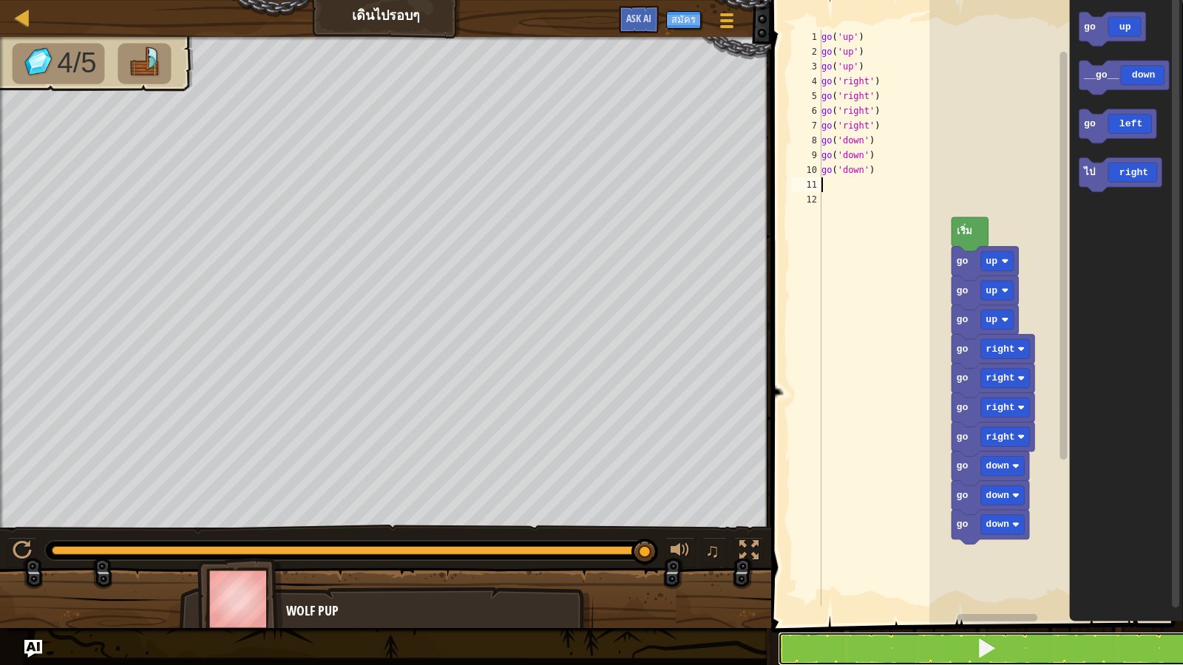
click at [884, 571] on button at bounding box center [986, 649] width 416 height 34
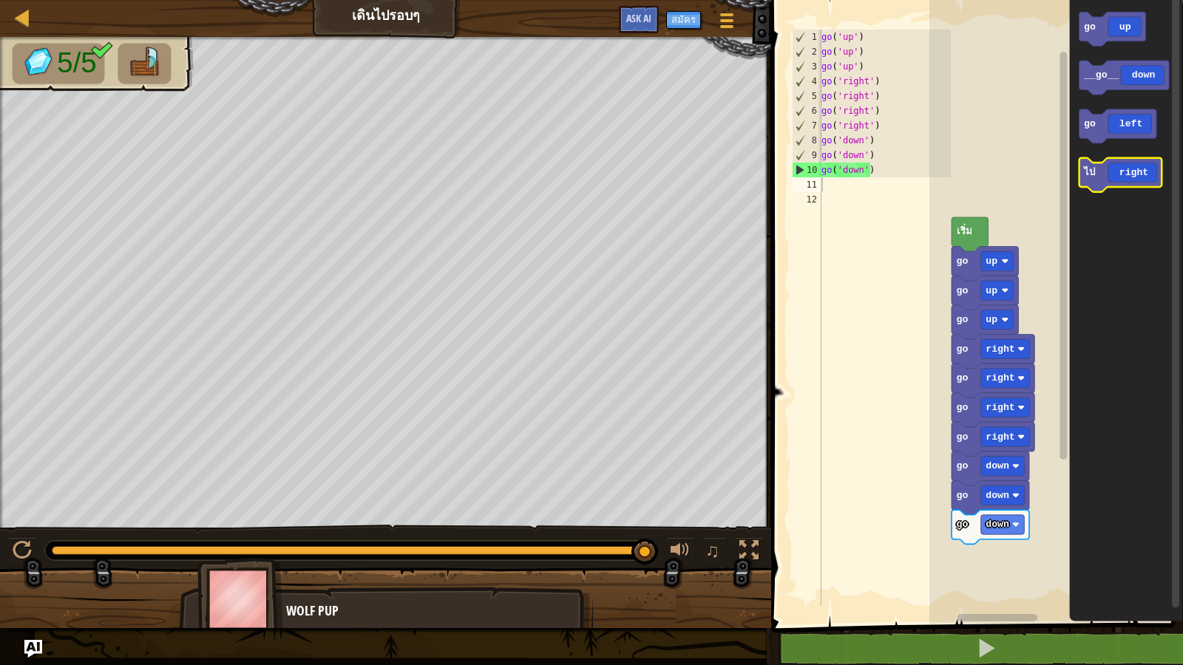
click at [1121, 184] on icon "พื้นที่ทำงาน Blockly" at bounding box center [1120, 175] width 83 height 34
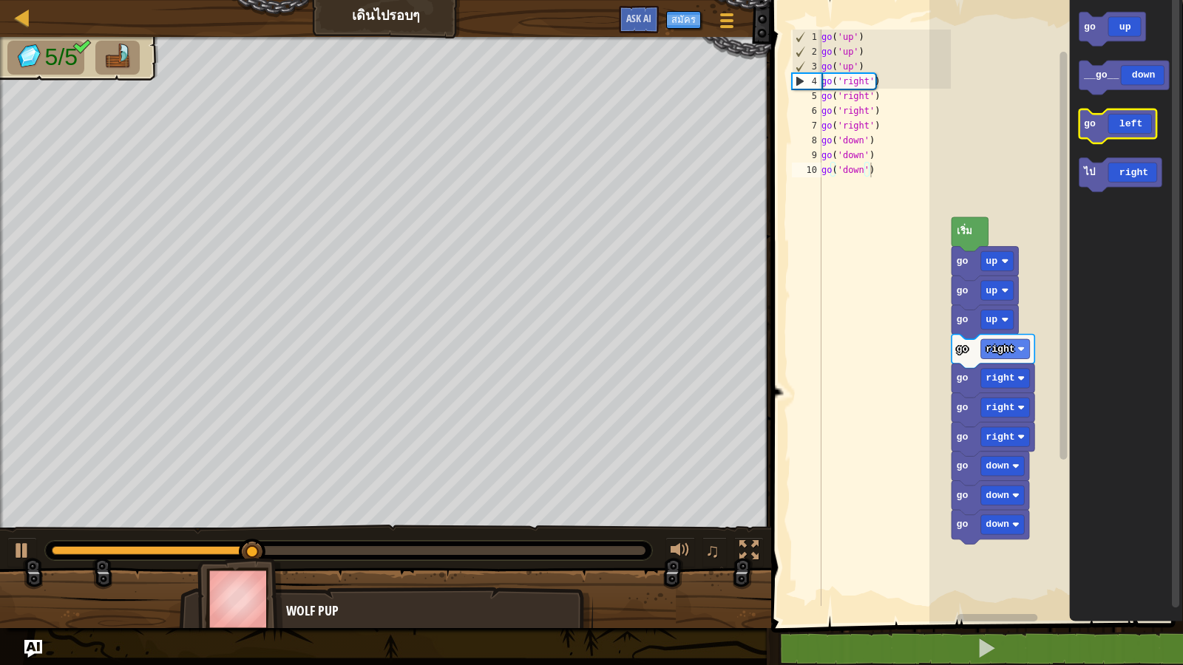
click at [1088, 135] on icon "พื้นที่ทำงาน Blockly" at bounding box center [1118, 126] width 78 height 34
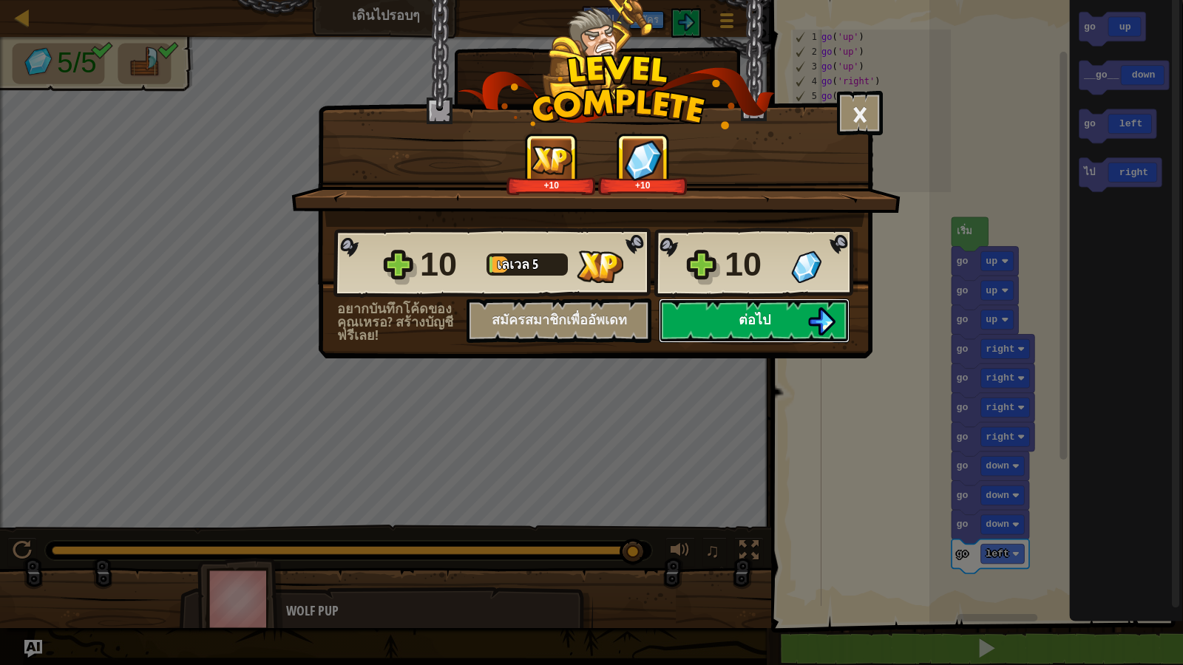
click at [793, 316] on button "ต่อไป" at bounding box center [754, 321] width 191 height 44
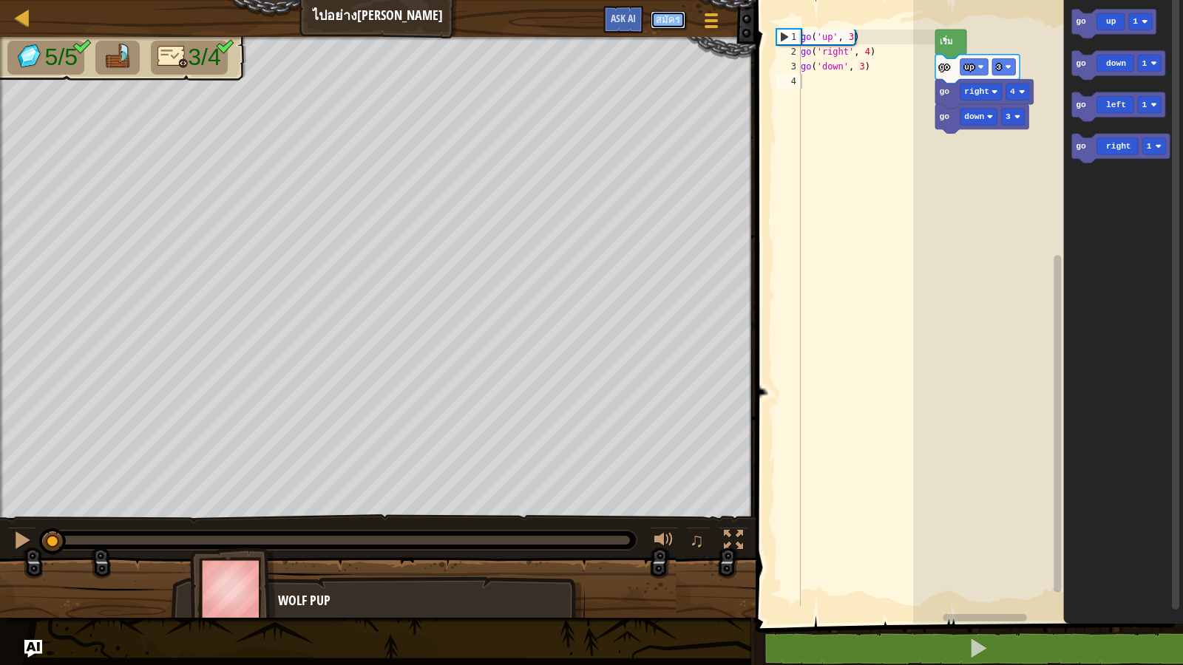
click at [661, 18] on button "สมัคร" at bounding box center [668, 20] width 35 height 18
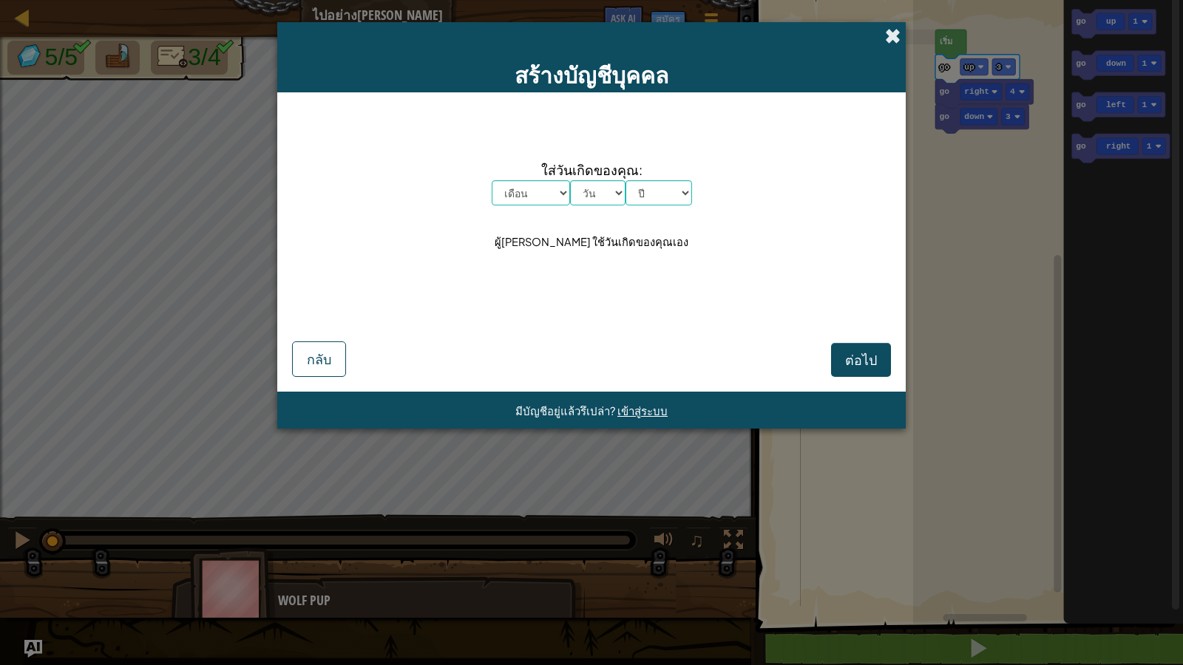
click at [897, 32] on span at bounding box center [893, 36] width 16 height 16
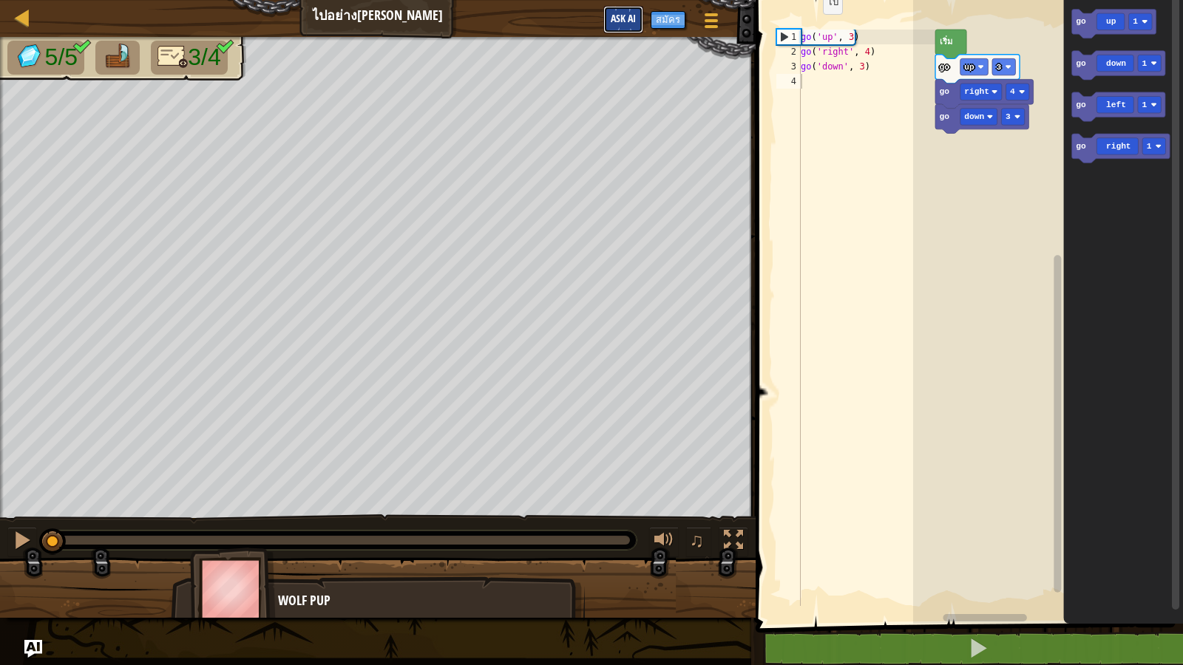
click at [614, 25] on button "Ask AI" at bounding box center [623, 19] width 40 height 27
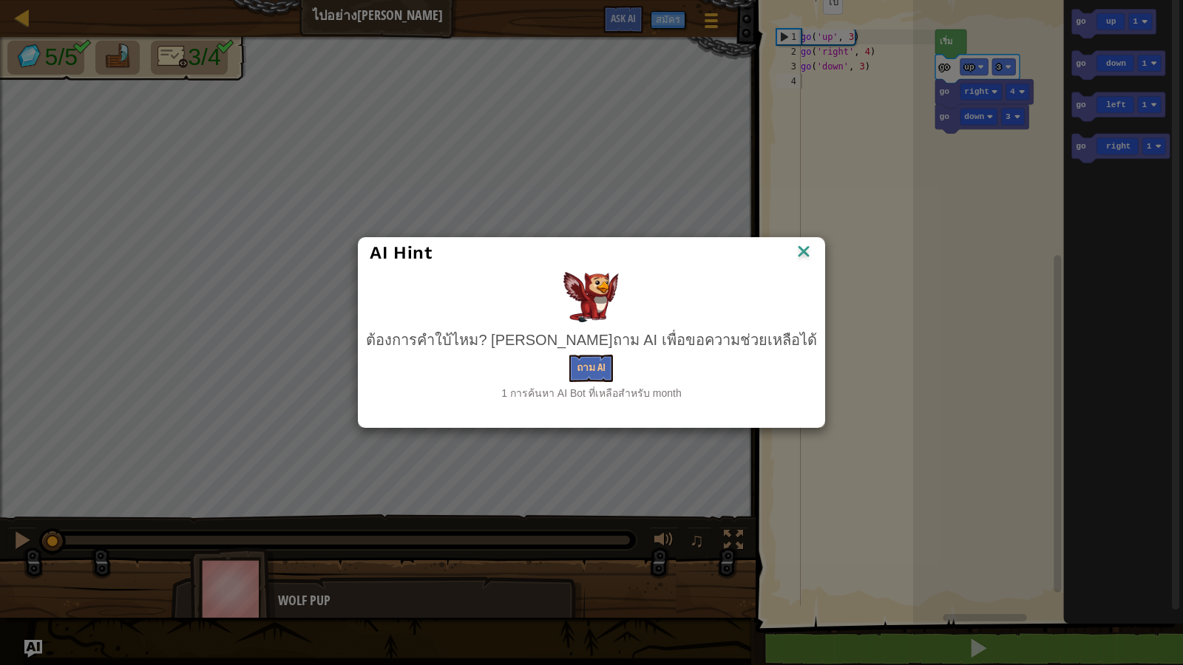
click at [794, 250] on img at bounding box center [803, 253] width 19 height 22
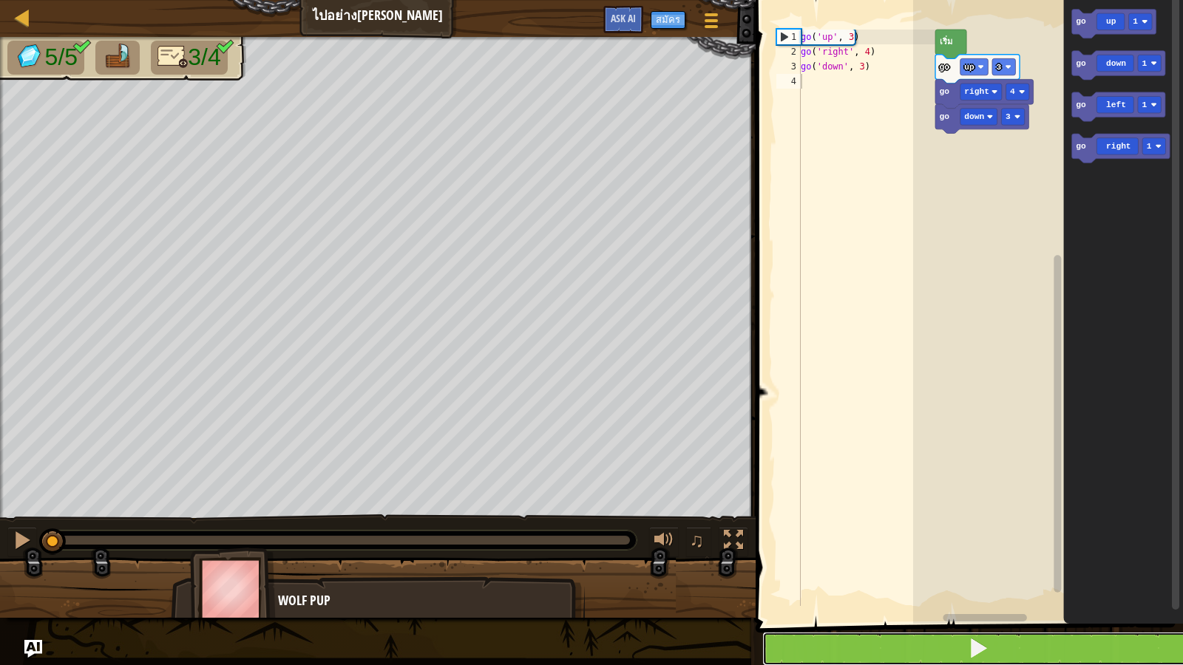
click at [849, 571] on button at bounding box center [978, 649] width 432 height 34
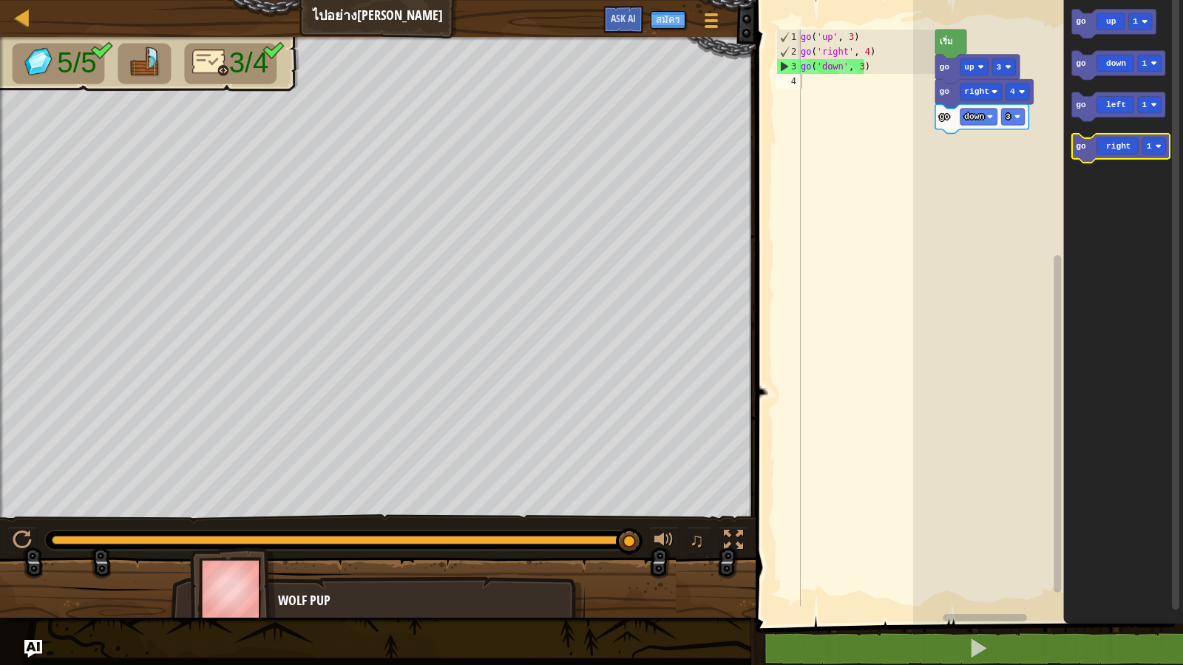
click at [1111, 136] on icon "พื้นที่ทำงาน Blockly" at bounding box center [1121, 148] width 98 height 29
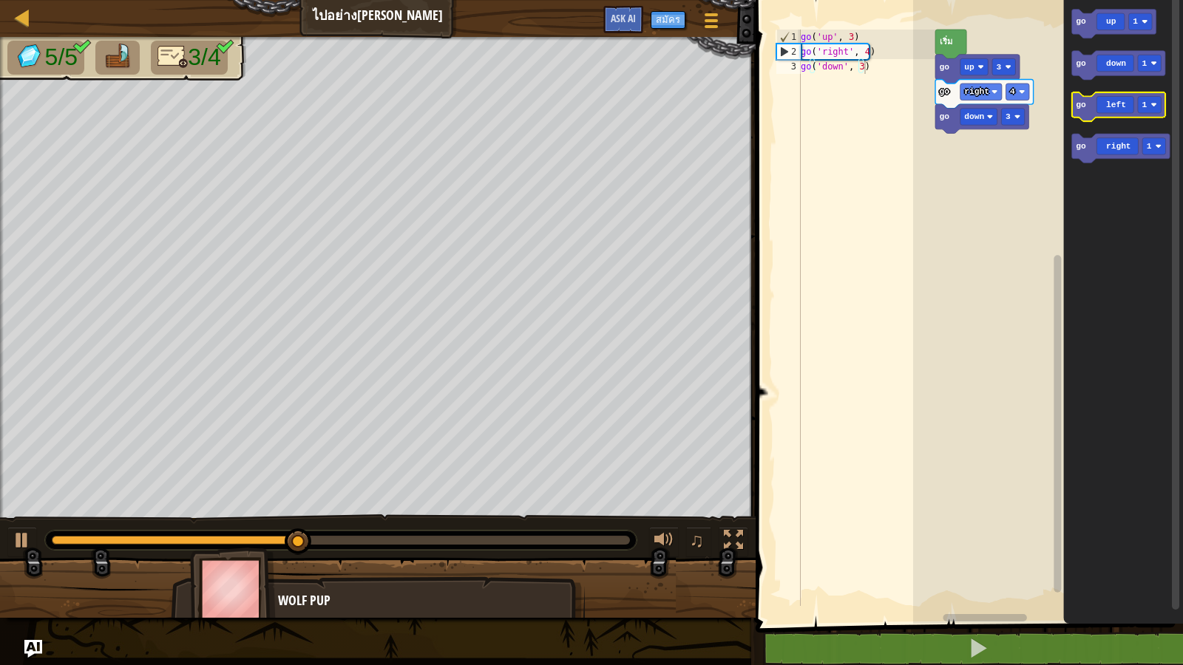
click at [1101, 101] on icon "พื้นที่ทำงาน Blockly" at bounding box center [1118, 106] width 93 height 29
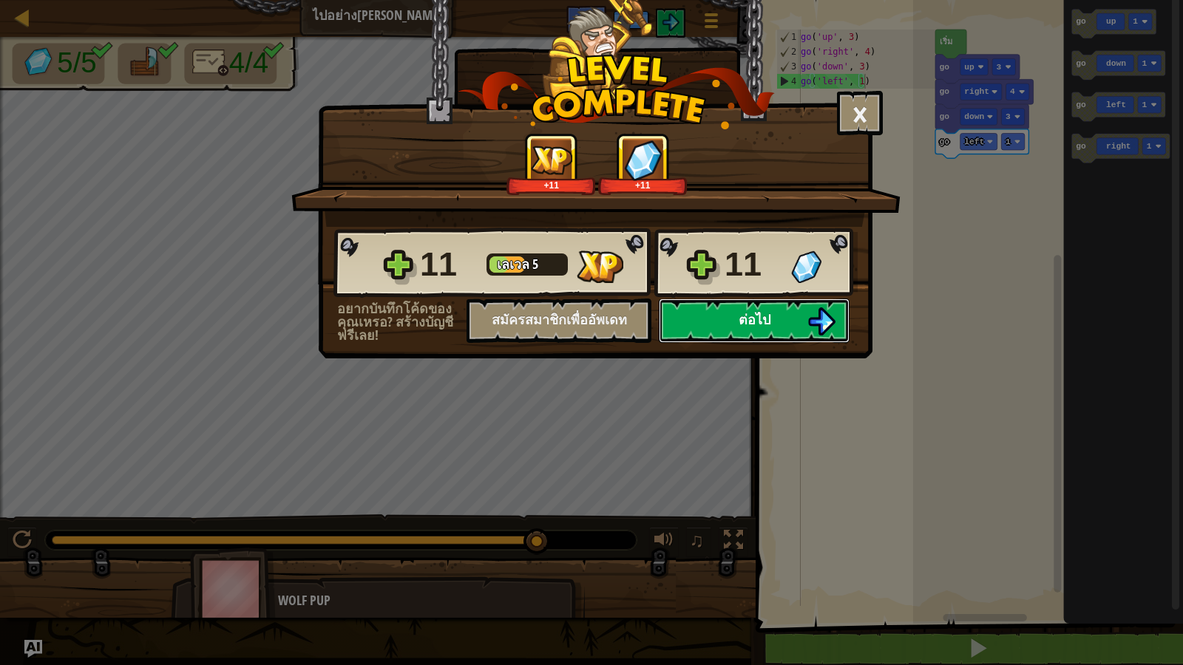
click at [797, 314] on button "ต่อไป" at bounding box center [754, 321] width 191 height 44
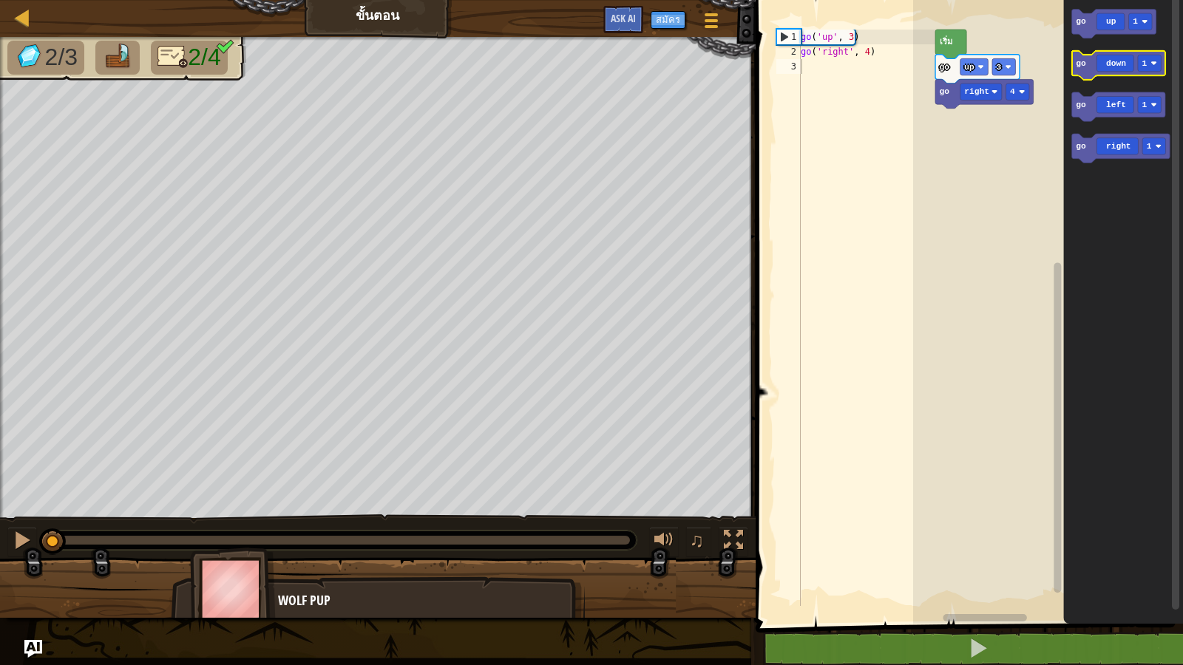
click at [1125, 64] on icon "พื้นที่ทำงาน Blockly" at bounding box center [1118, 65] width 93 height 29
click at [1125, 68] on icon "พื้นที่ทำงาน Blockly" at bounding box center [1118, 65] width 93 height 29
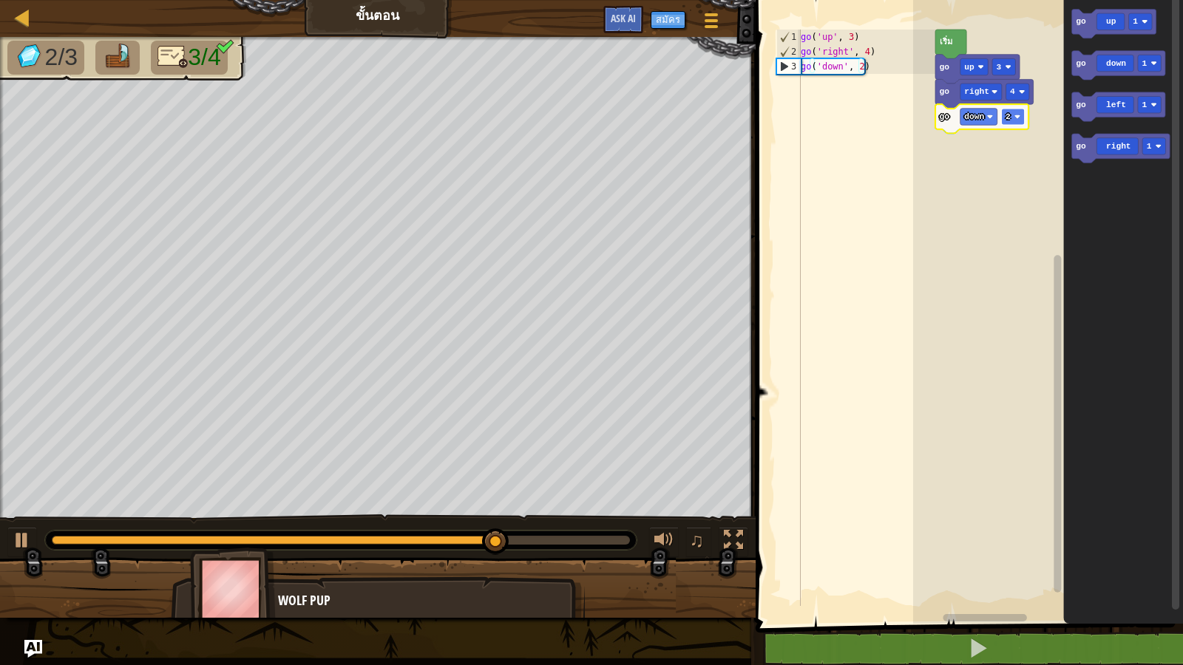
click at [1010, 117] on text "2" at bounding box center [1008, 116] width 5 height 9
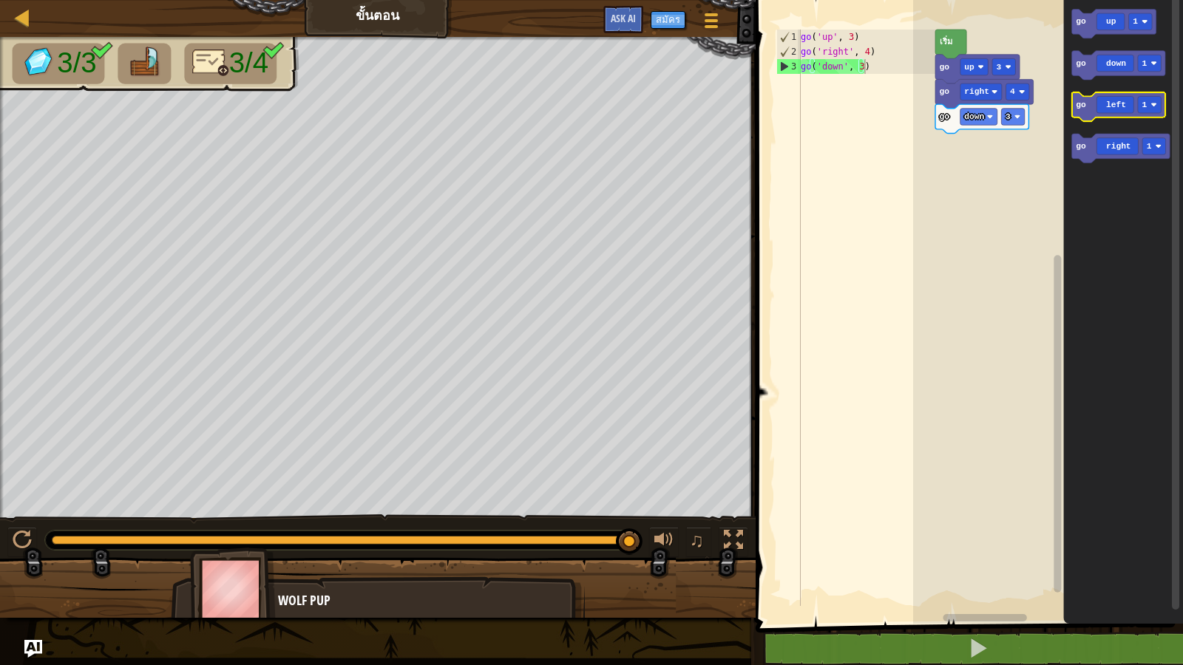
click at [1111, 115] on icon "พื้นที่ทำงาน Blockly" at bounding box center [1118, 106] width 93 height 29
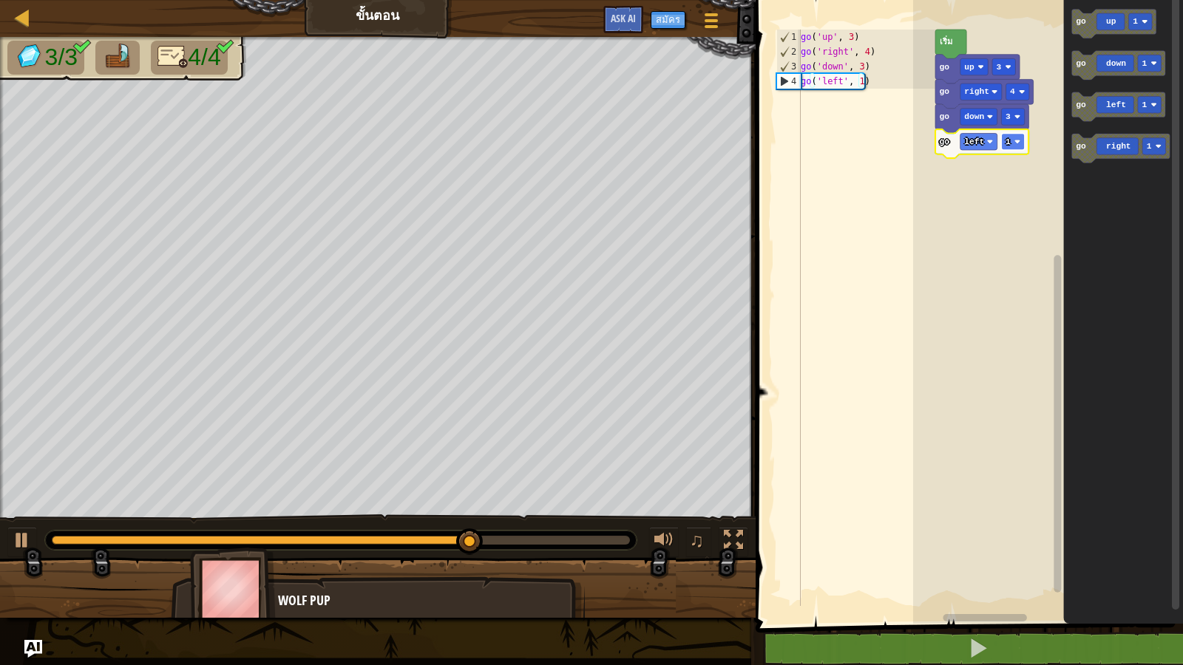
click at [1009, 144] on text "1" at bounding box center [1008, 142] width 5 height 9
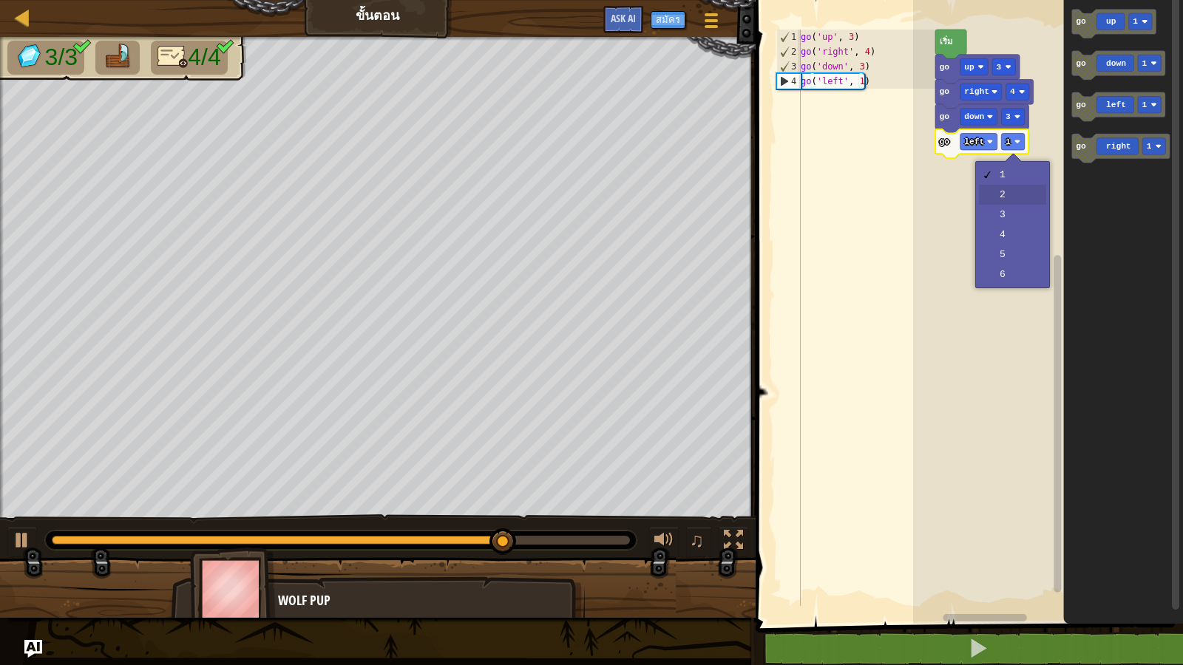
drag, startPoint x: 992, startPoint y: 198, endPoint x: 992, endPoint y: 165, distance: 33.3
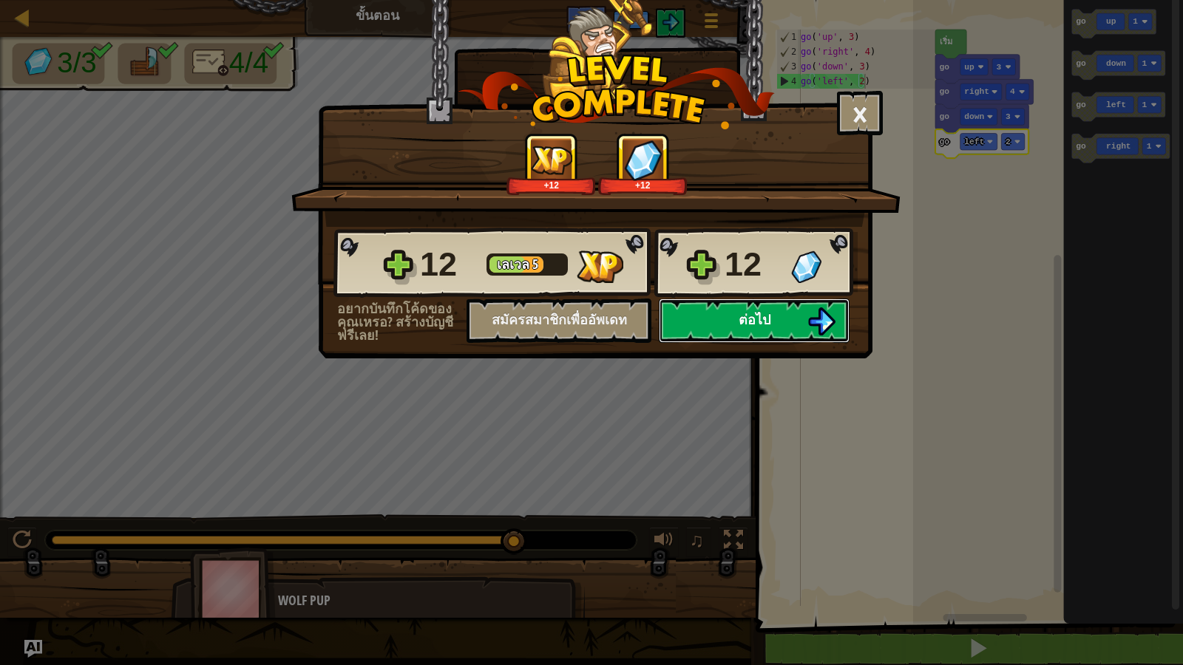
drag, startPoint x: 732, startPoint y: 309, endPoint x: 710, endPoint y: 317, distance: 23.6
click at [710, 317] on button "ต่อไป" at bounding box center [754, 321] width 191 height 44
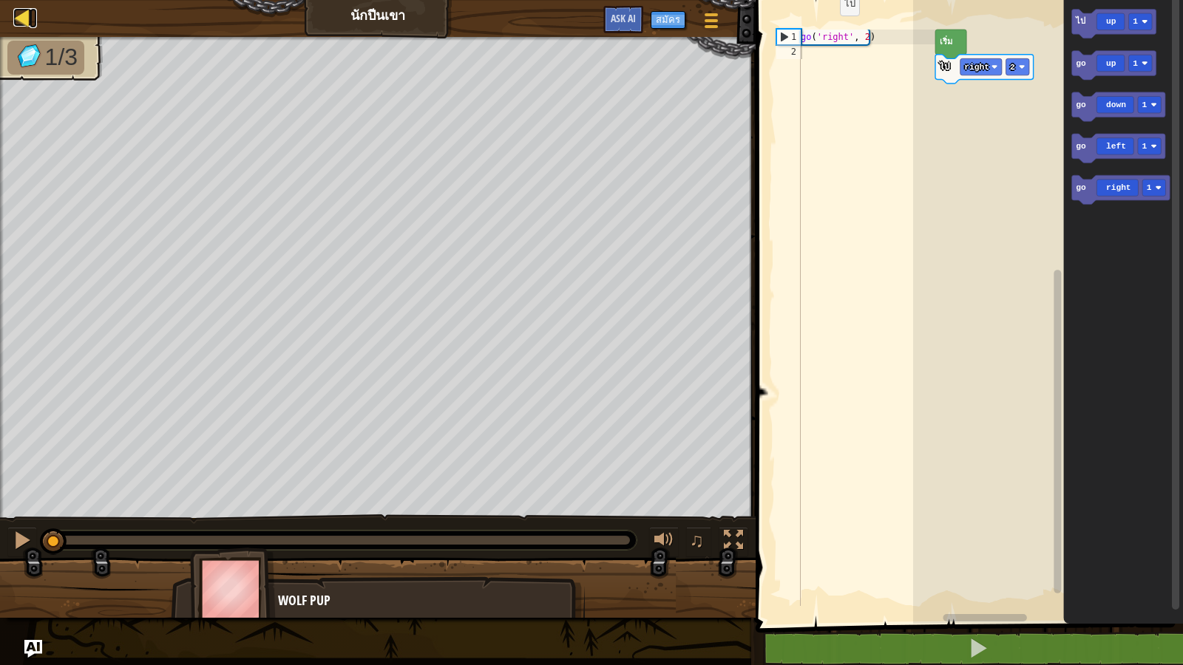
click at [14, 22] on div at bounding box center [22, 17] width 18 height 18
select select "th"
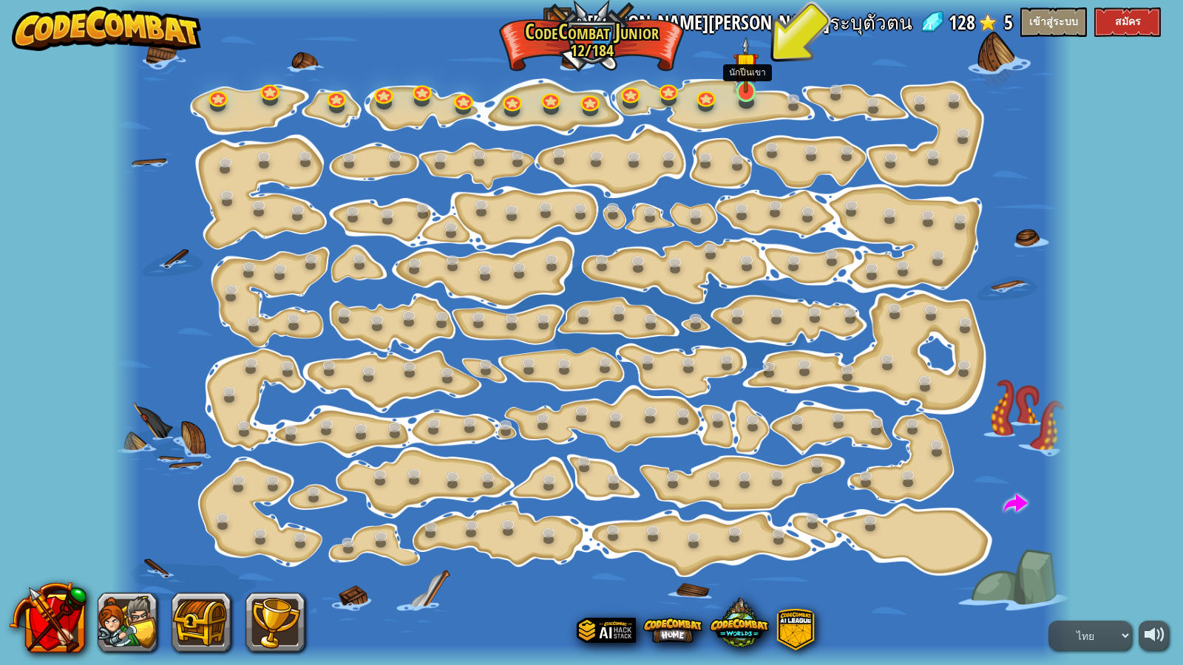
drag, startPoint x: 770, startPoint y: 95, endPoint x: 746, endPoint y: 83, distance: 26.8
click at [746, 83] on div "เปลี่ยนทีละขั้น (ล็อค) เปลี่ยนค่า argument ของขั้นตอน ไปอย่าง[PERSON_NAME] ตอนน…" at bounding box center [591, 332] width 959 height 665
drag, startPoint x: 746, startPoint y: 81, endPoint x: 738, endPoint y: 85, distance: 8.9
click at [746, 81] on img at bounding box center [746, 65] width 25 height 58
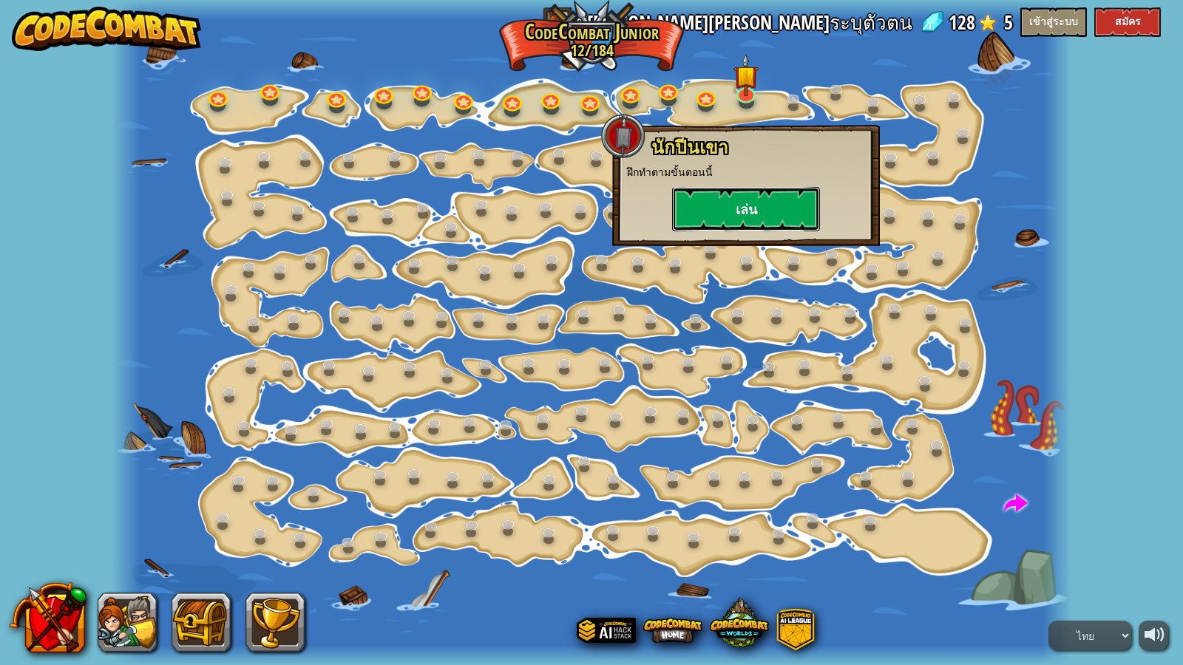
click at [736, 202] on button "เล่น" at bounding box center [746, 209] width 148 height 44
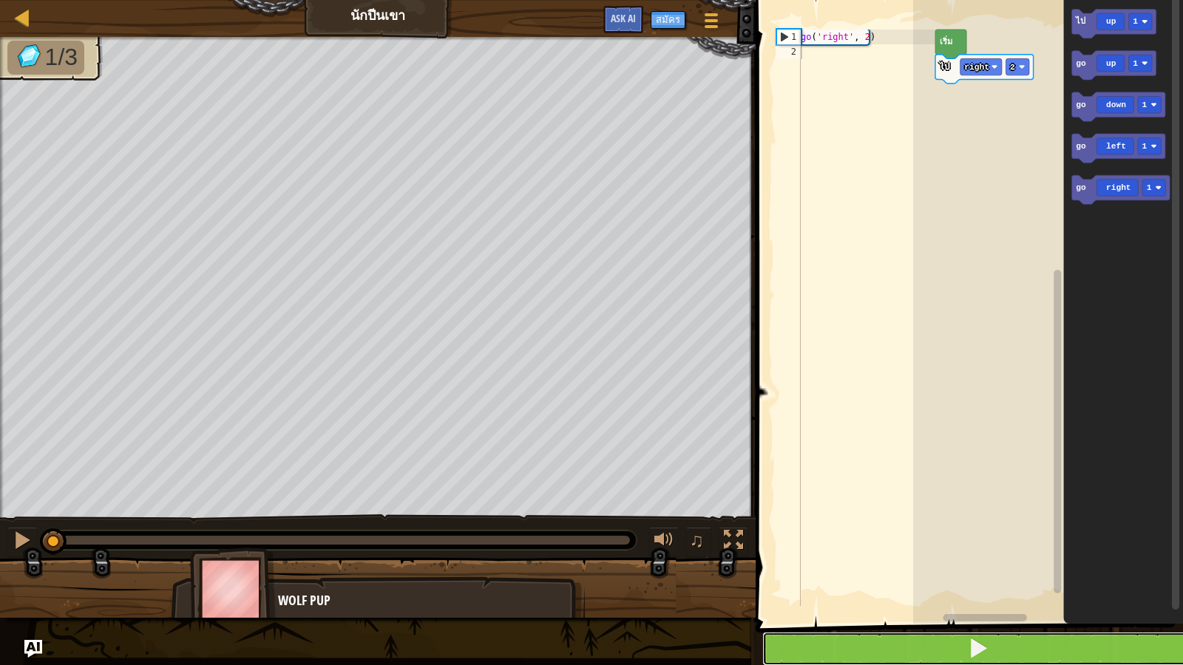
click at [876, 571] on button at bounding box center [978, 649] width 432 height 34
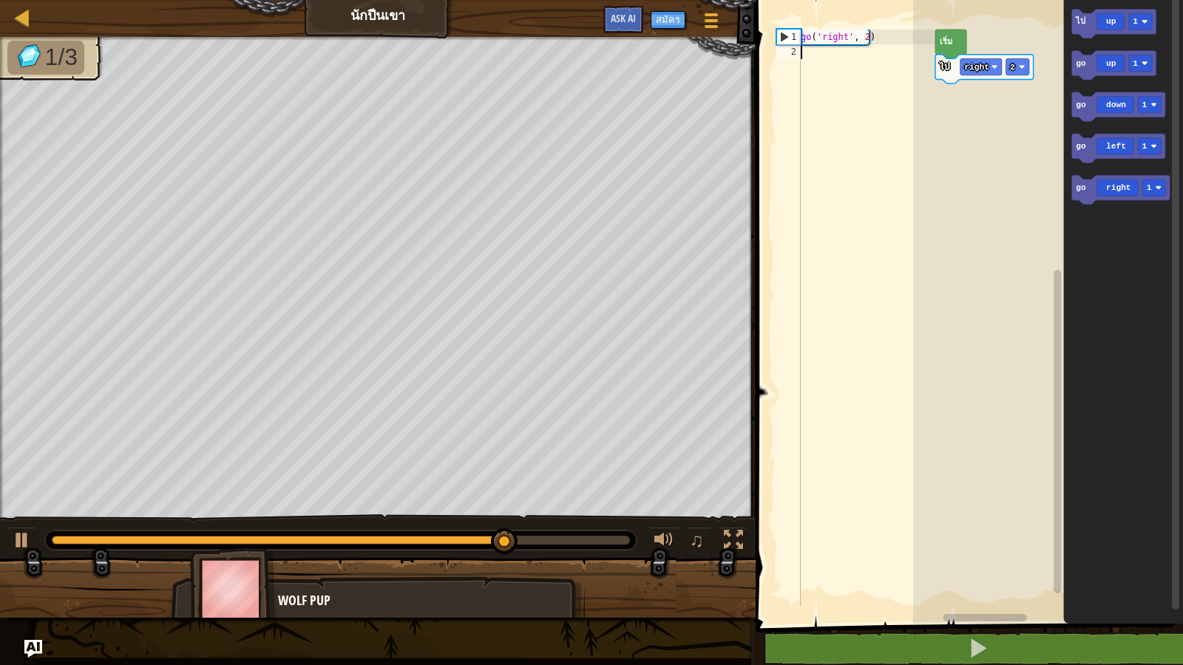
click at [806, 55] on div "go ( 'right' , 2 )" at bounding box center [867, 333] width 138 height 606
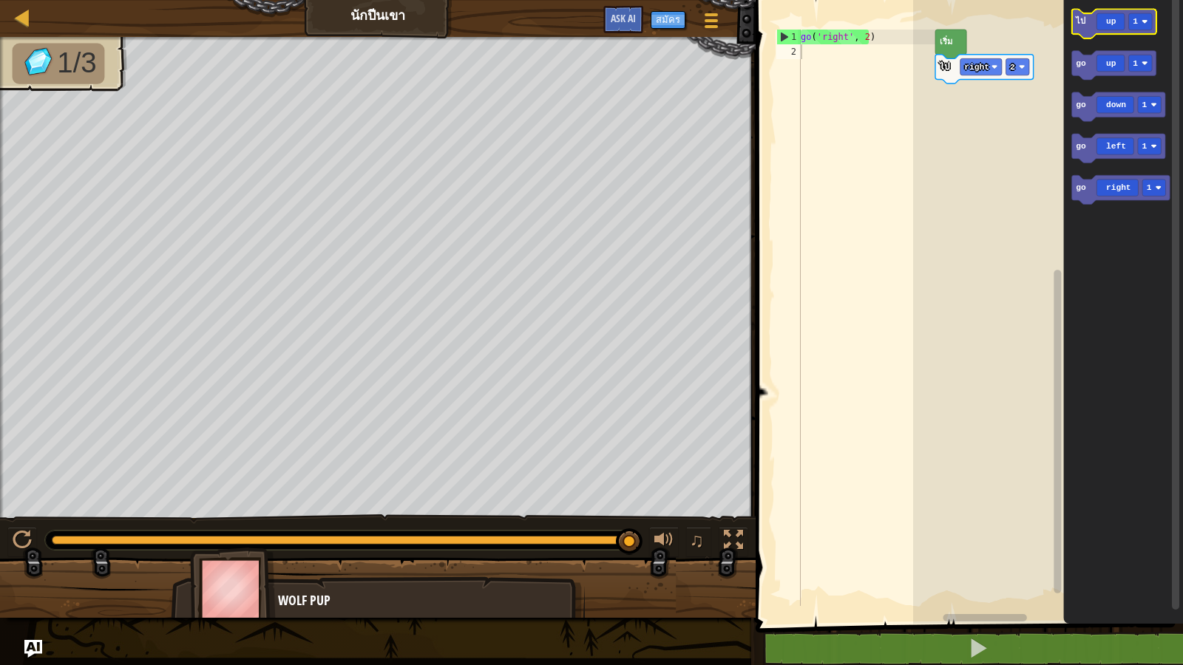
click at [1119, 22] on icon "พื้นที่ทำงาน Blockly" at bounding box center [1114, 23] width 84 height 29
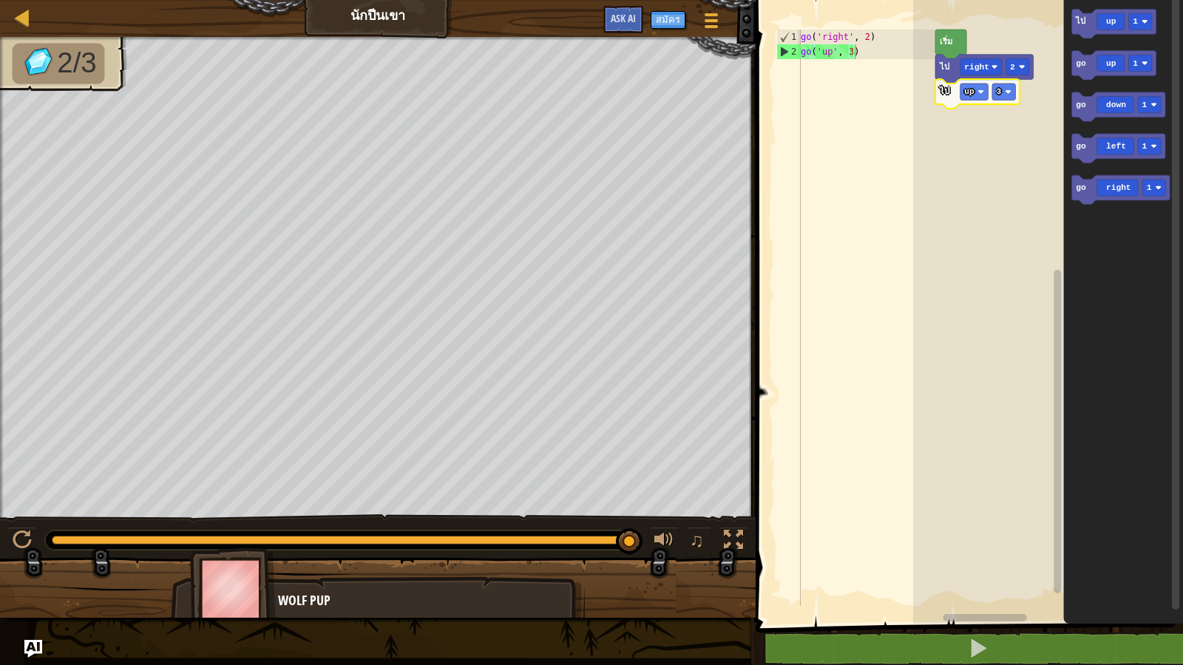
type textarea "go('up', 3)"
click at [861, 65] on div "go ( 'right' , 2 ) go ( 'up' , 3 )" at bounding box center [867, 333] width 138 height 606
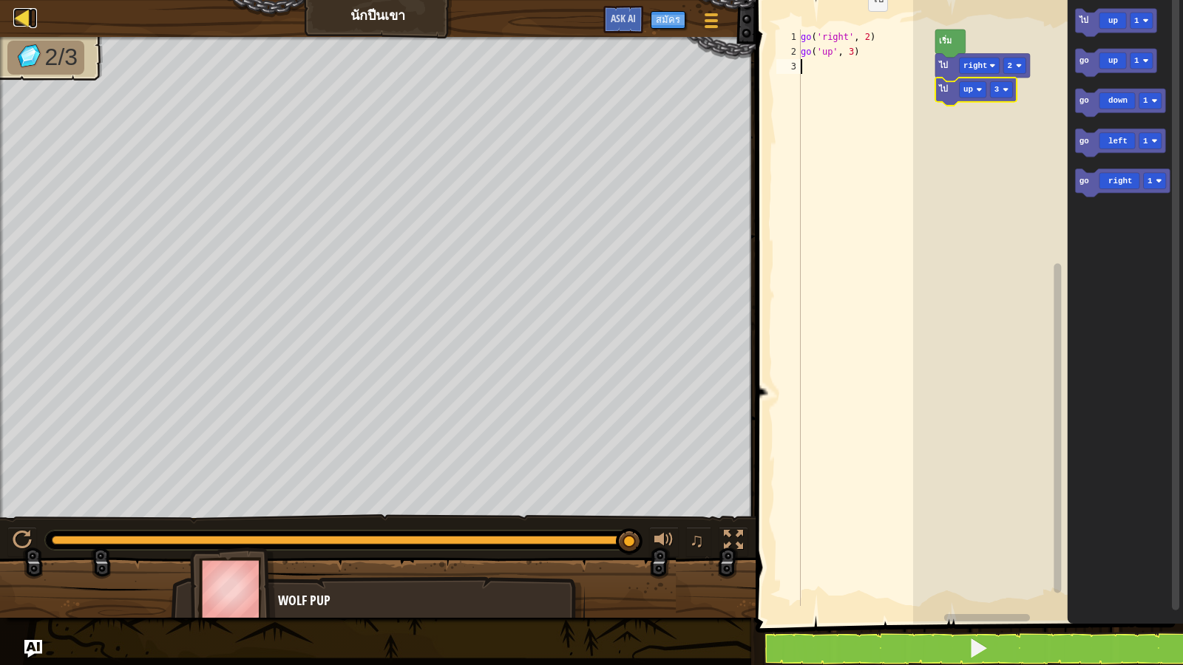
click at [24, 27] on div at bounding box center [22, 17] width 18 height 18
select select "th"
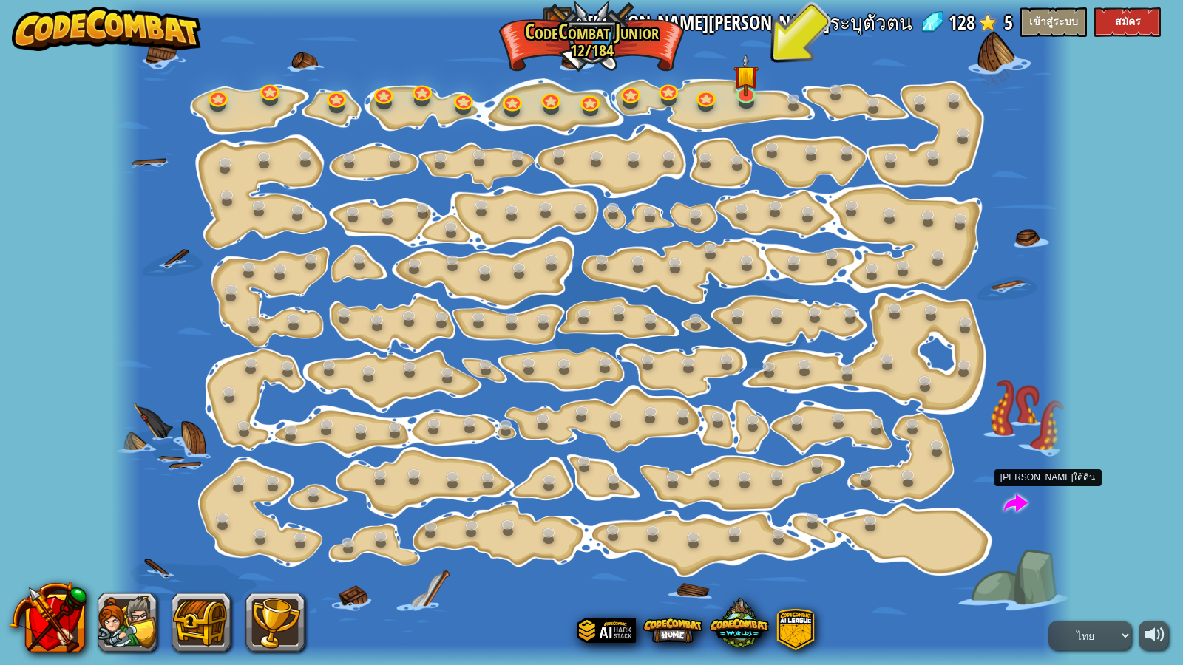
click at [1011, 501] on span at bounding box center [1016, 504] width 24 height 24
select select "th"
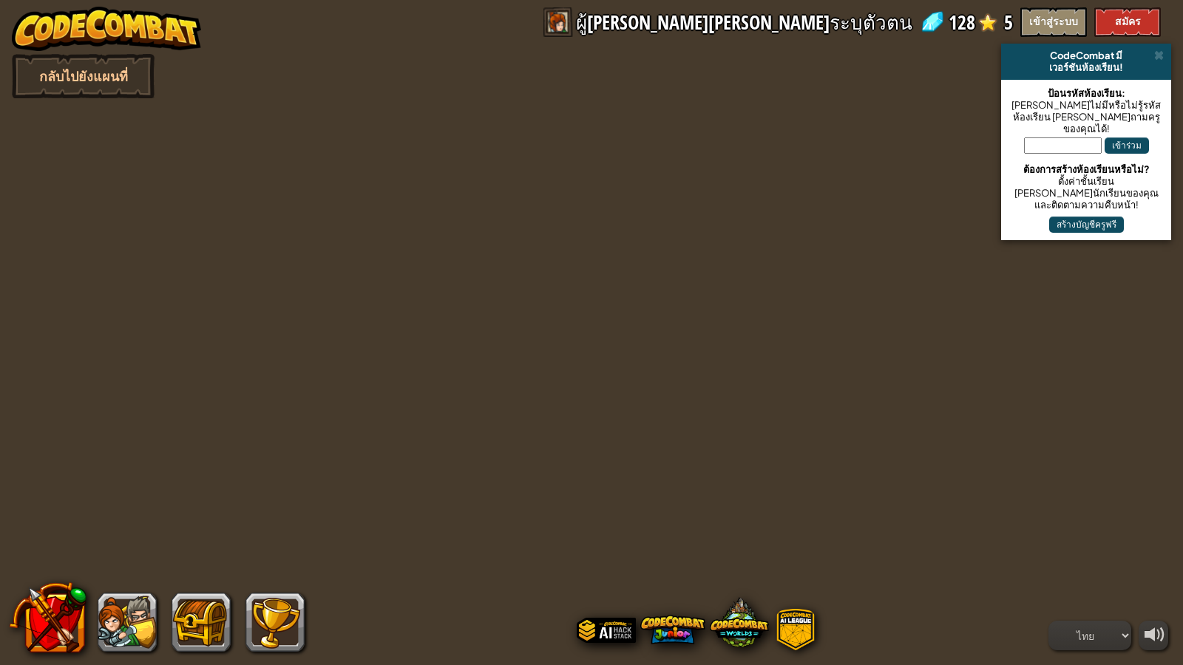
select select "th"
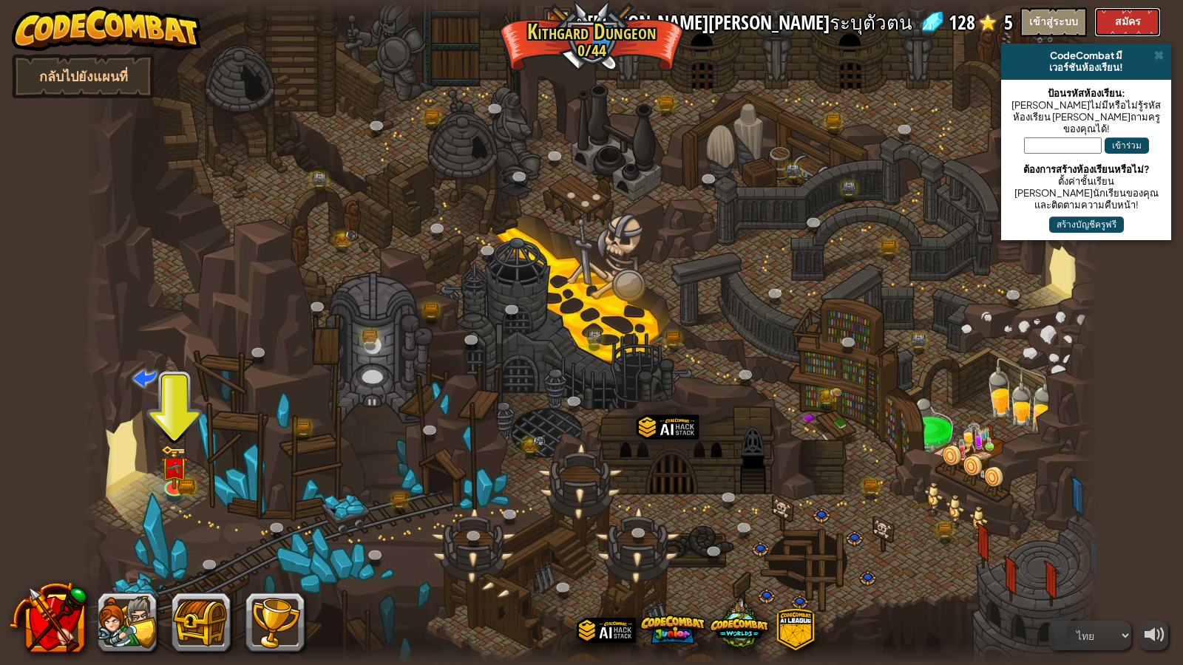
click at [1122, 31] on button "สมัคร" at bounding box center [1127, 22] width 67 height 30
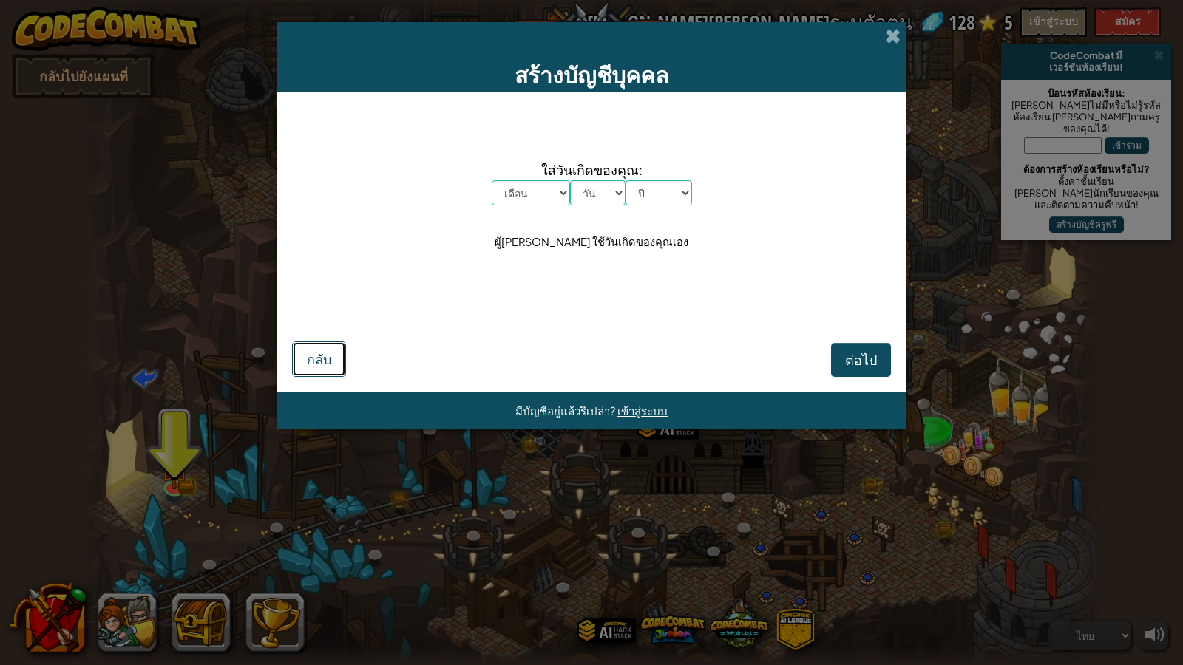
click at [317, 360] on span "กลับ" at bounding box center [319, 358] width 24 height 17
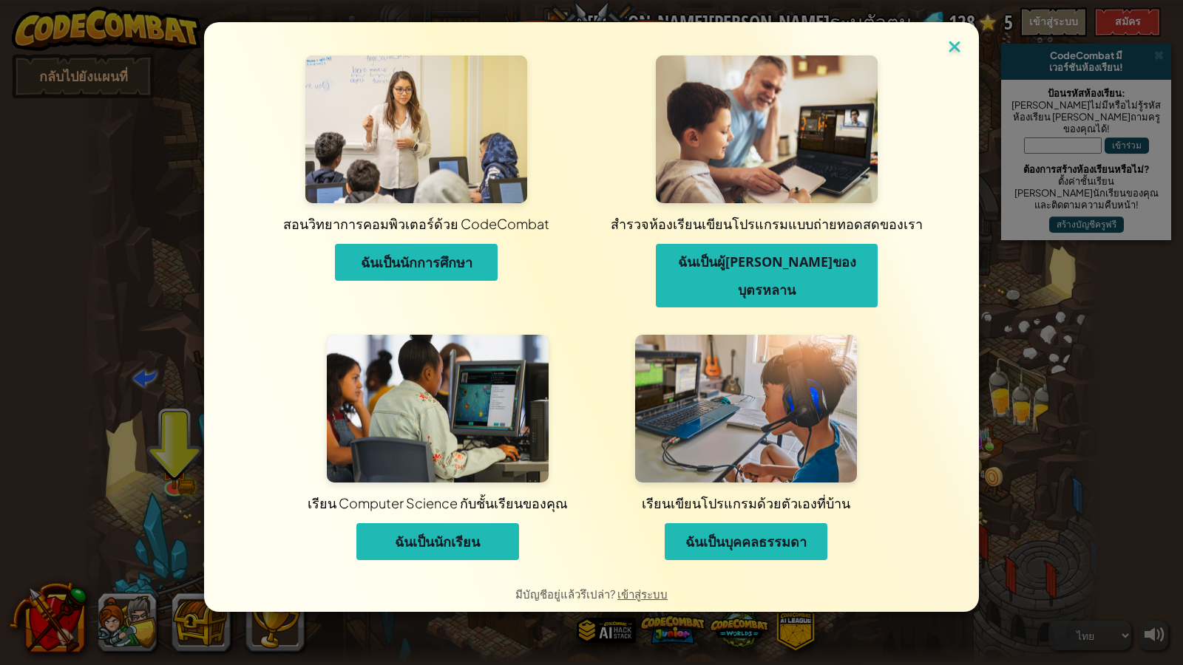
click at [949, 40] on img at bounding box center [954, 48] width 19 height 22
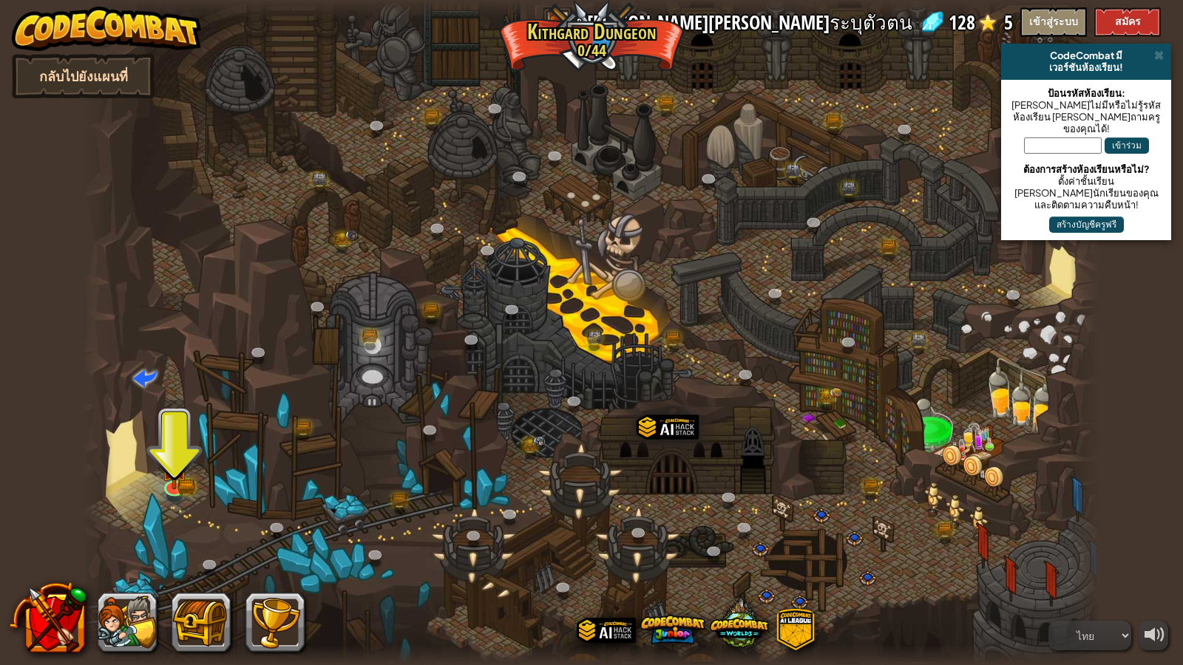
click at [104, 74] on link "กลับไปยังแผนที่" at bounding box center [83, 76] width 143 height 44
select select "th"
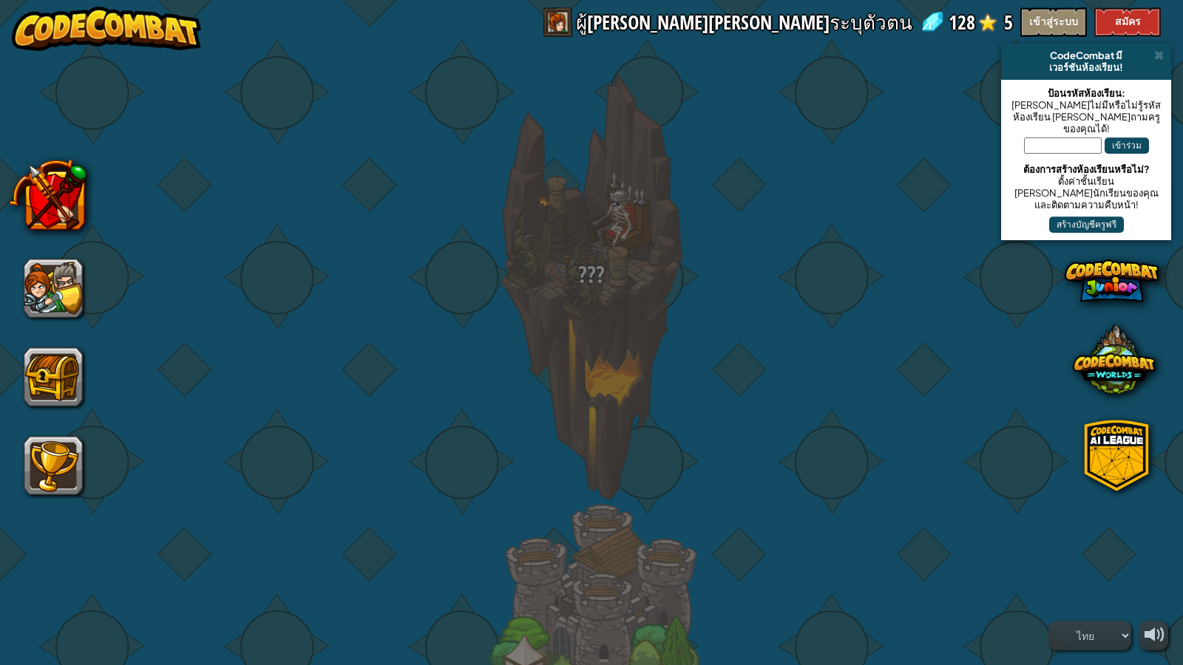
select select "th"
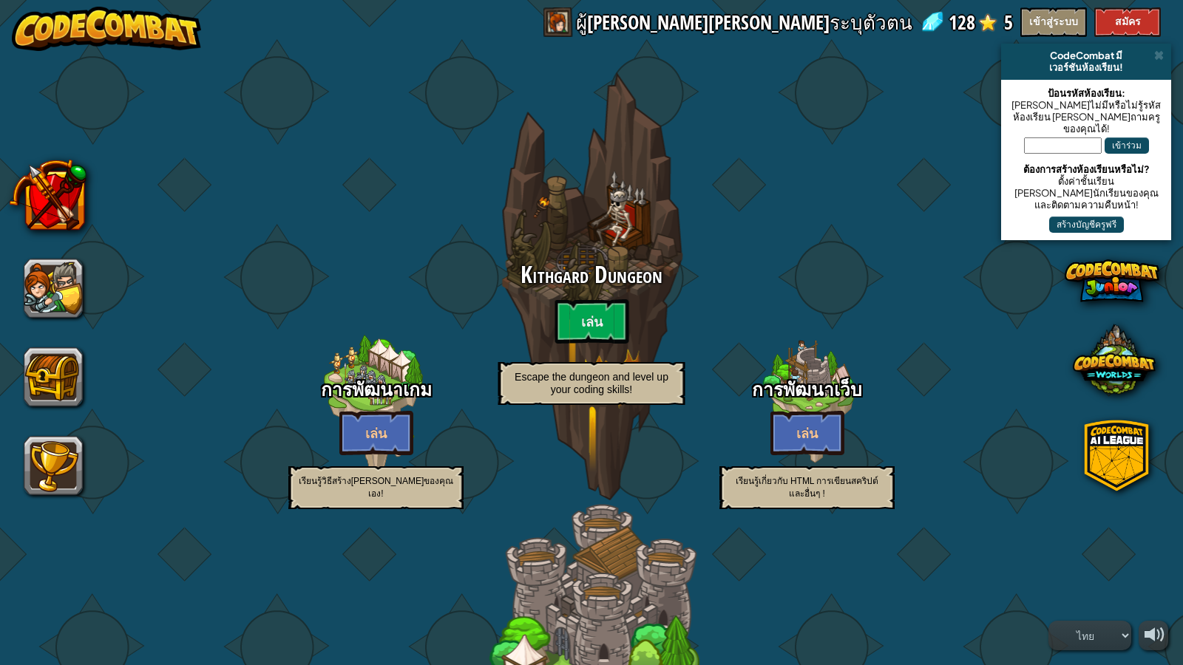
select select "th"
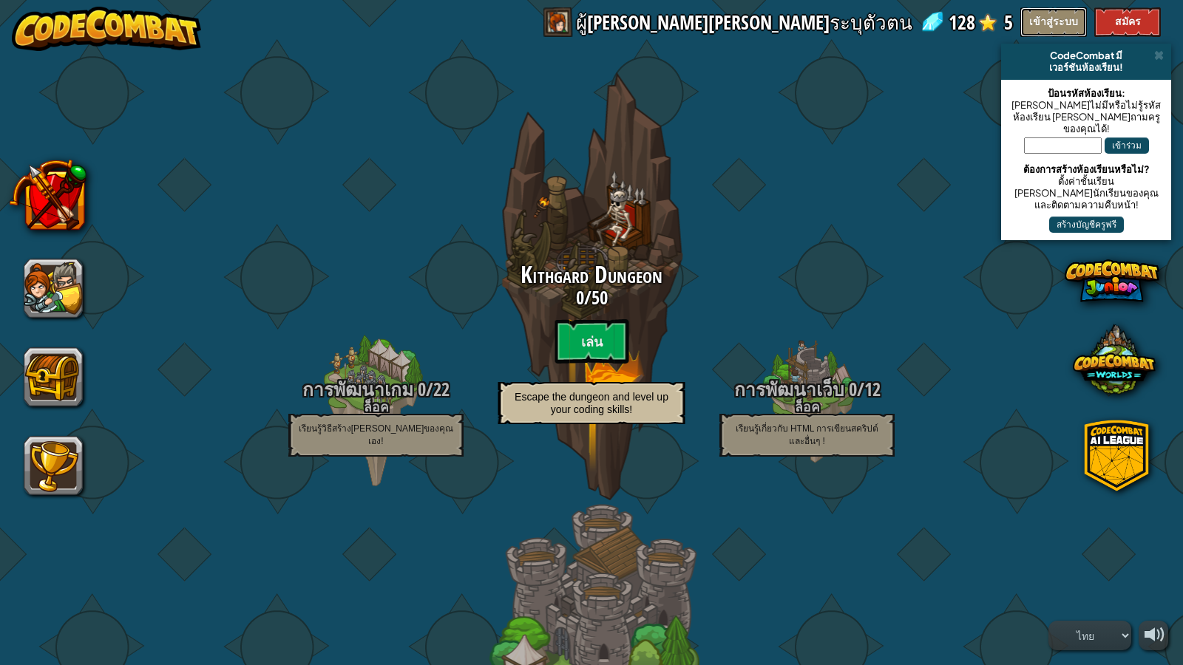
click at [1053, 16] on button "เข้าสู่ระบบ" at bounding box center [1053, 22] width 67 height 30
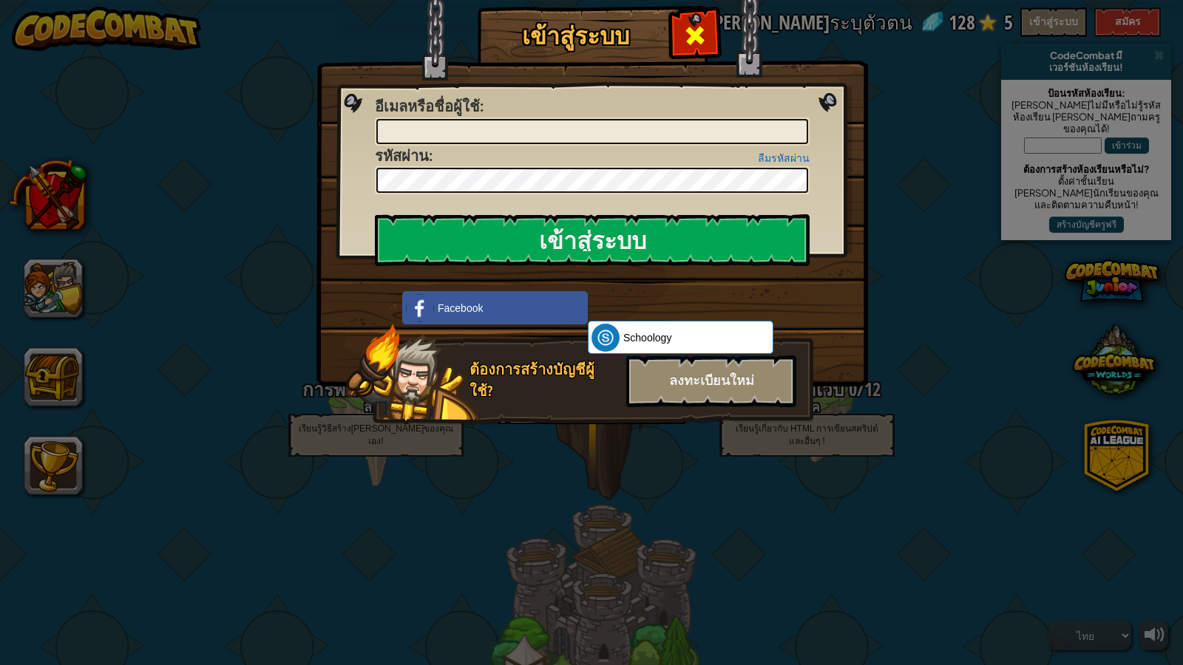
click at [676, 37] on div at bounding box center [694, 33] width 47 height 47
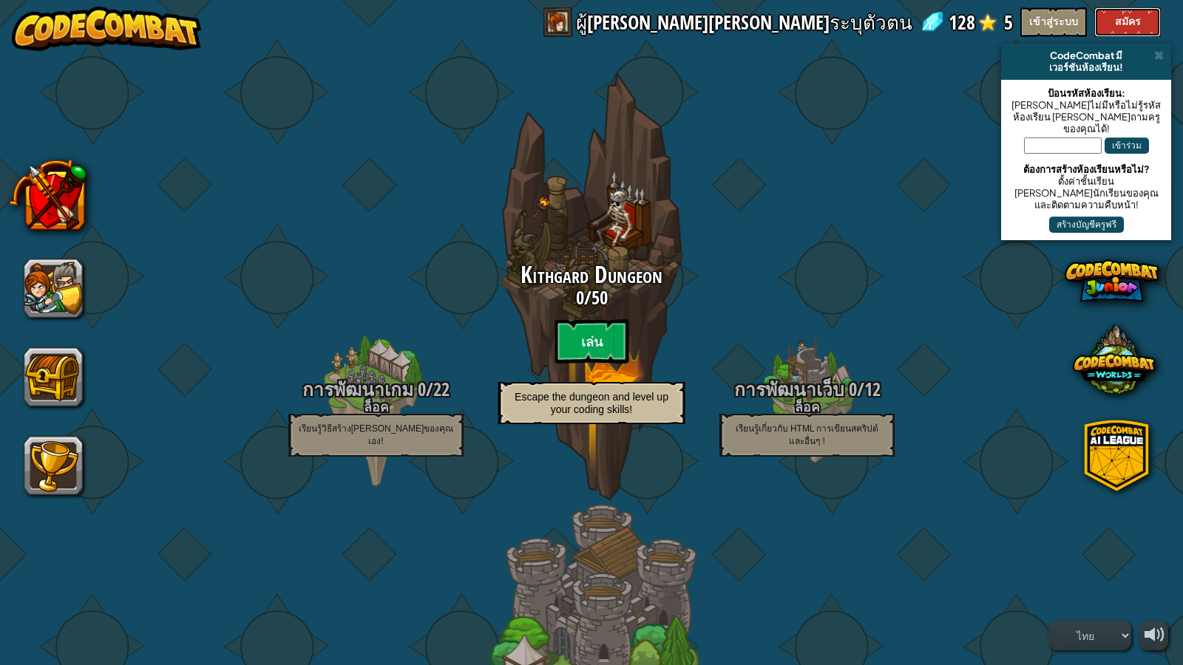
click at [1134, 13] on button "สมัคร" at bounding box center [1127, 22] width 67 height 30
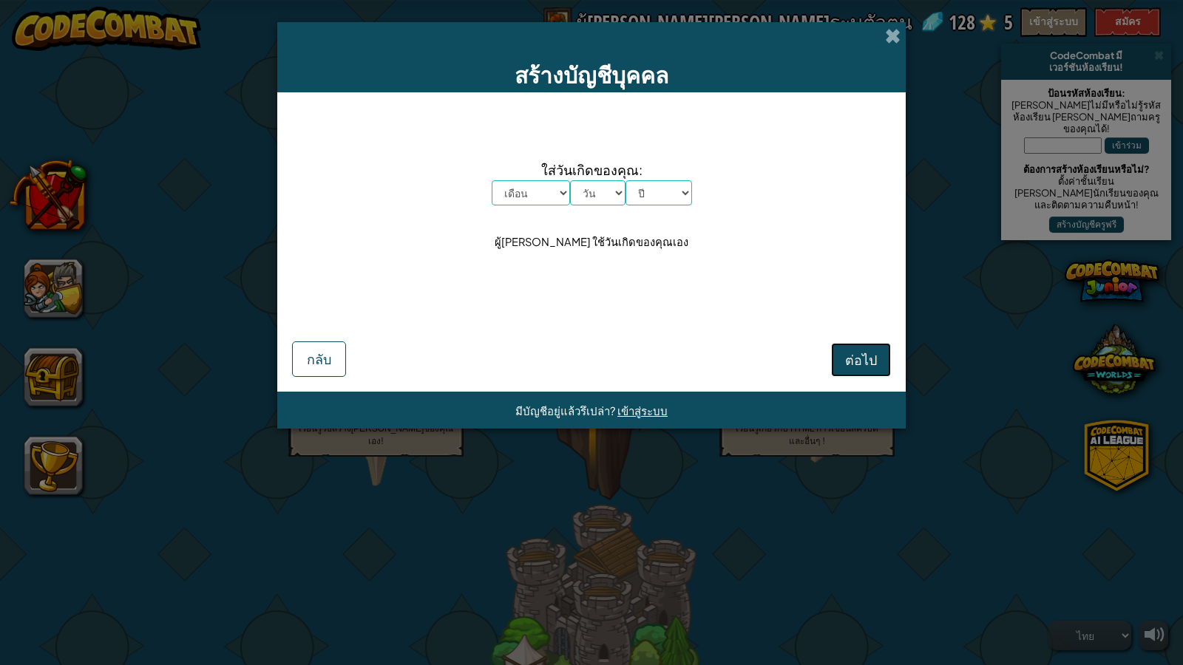
click at [866, 356] on span "ต่อไป" at bounding box center [861, 359] width 32 height 17
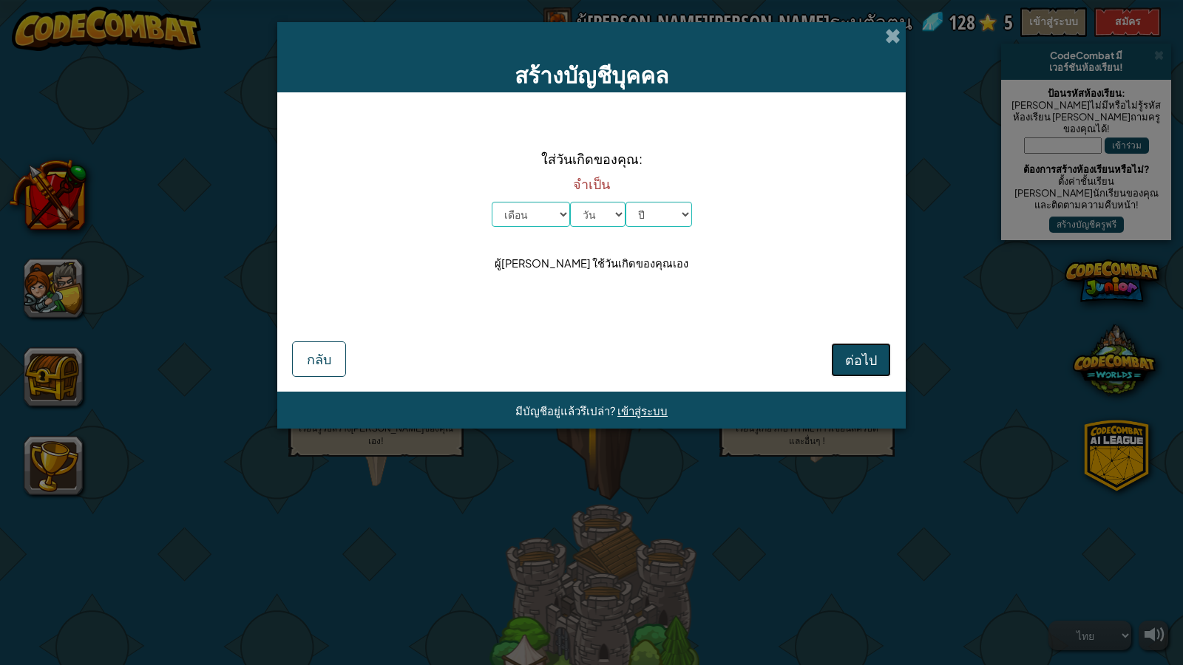
click at [847, 350] on button "ต่อไป" at bounding box center [861, 360] width 60 height 34
click at [319, 353] on span "กลับ" at bounding box center [319, 358] width 24 height 17
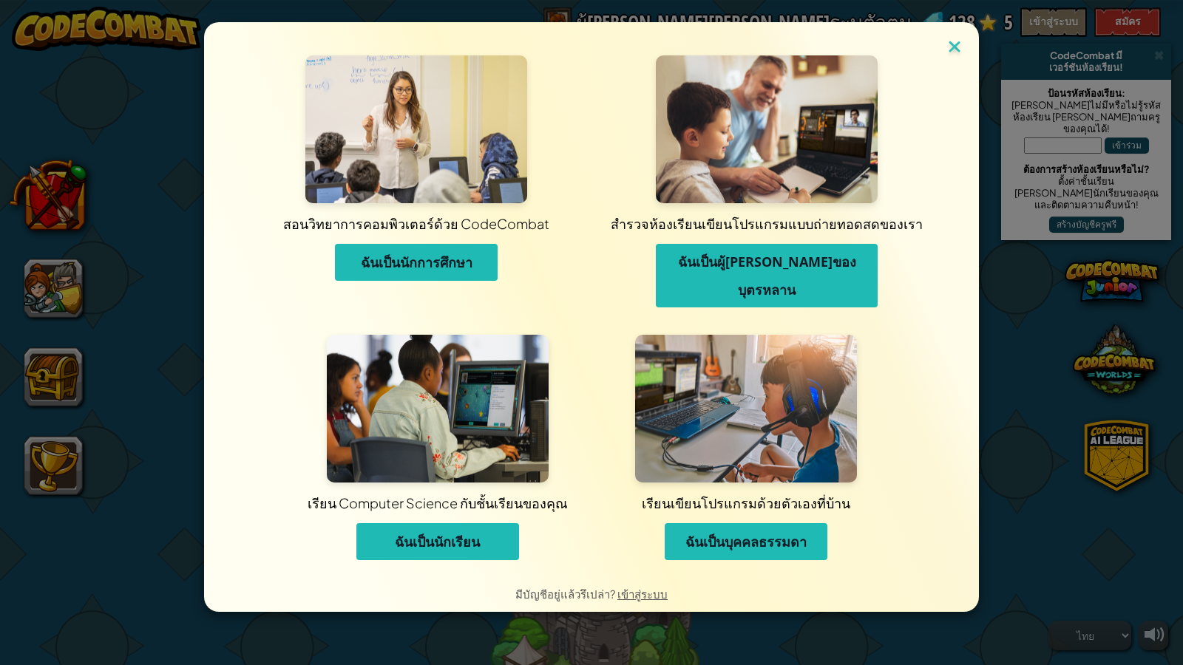
click at [956, 55] on img at bounding box center [954, 48] width 19 height 22
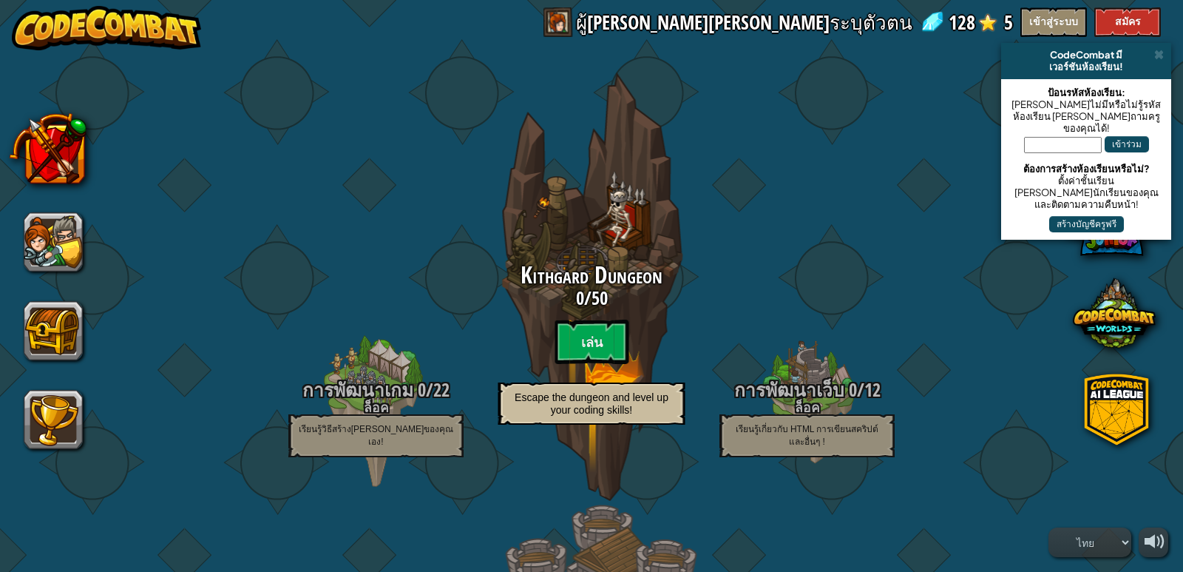
select select "th"
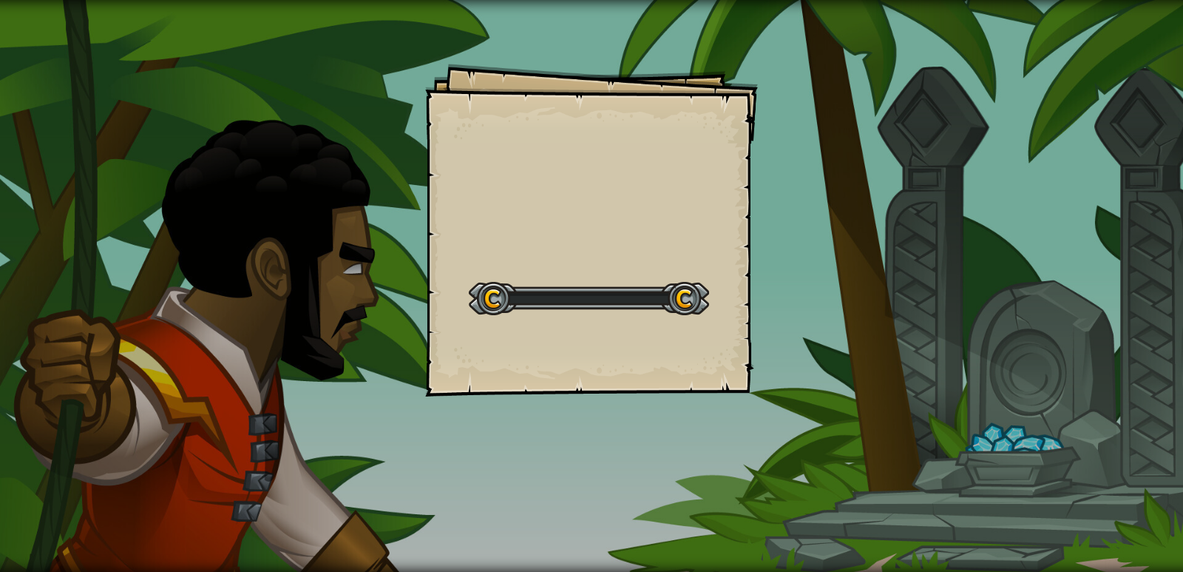
select select "th"
